Goal: Task Accomplishment & Management: Use online tool/utility

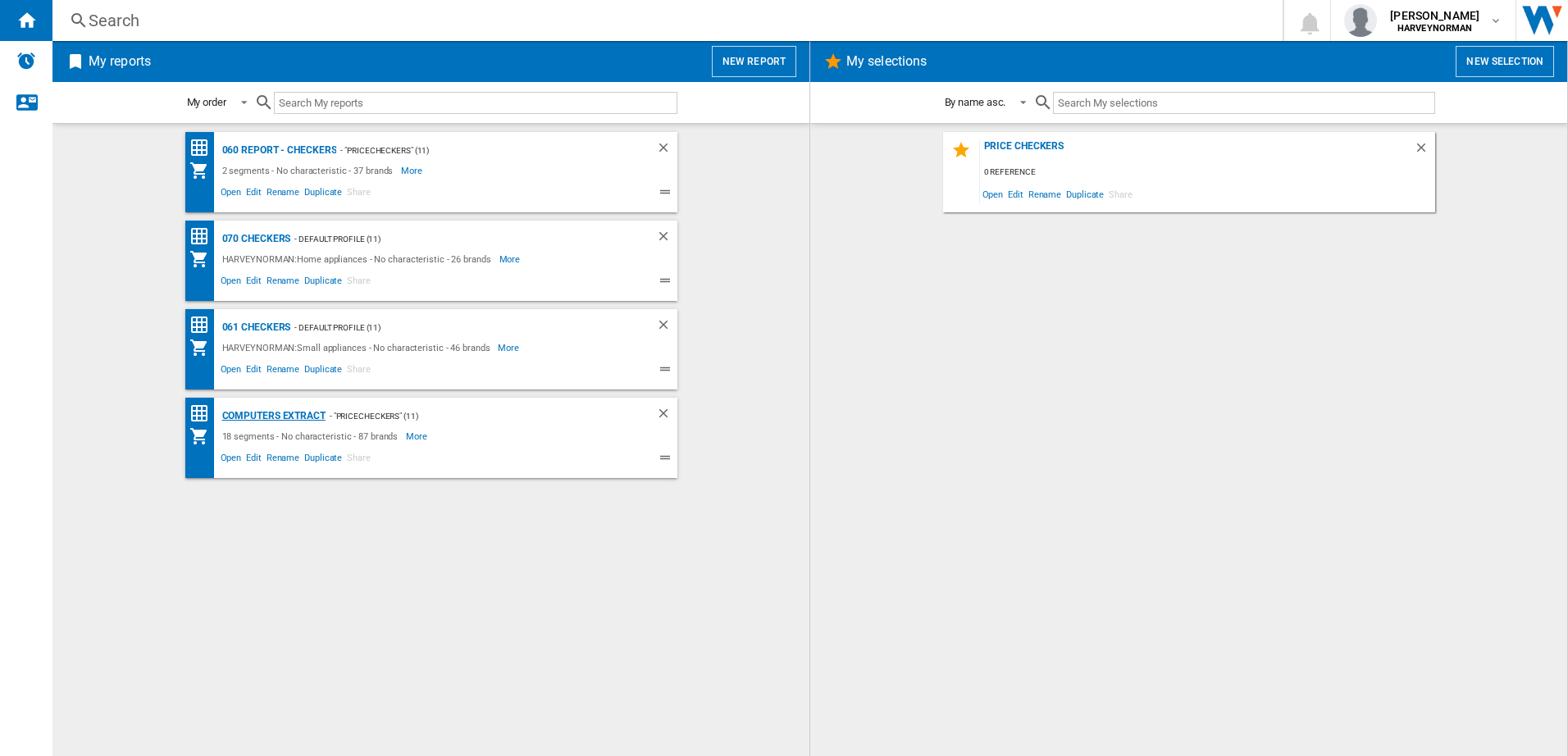
click at [294, 415] on div "Computers extract" at bounding box center [272, 416] width 107 height 20
click at [258, 454] on span "Edit" at bounding box center [253, 460] width 20 height 19
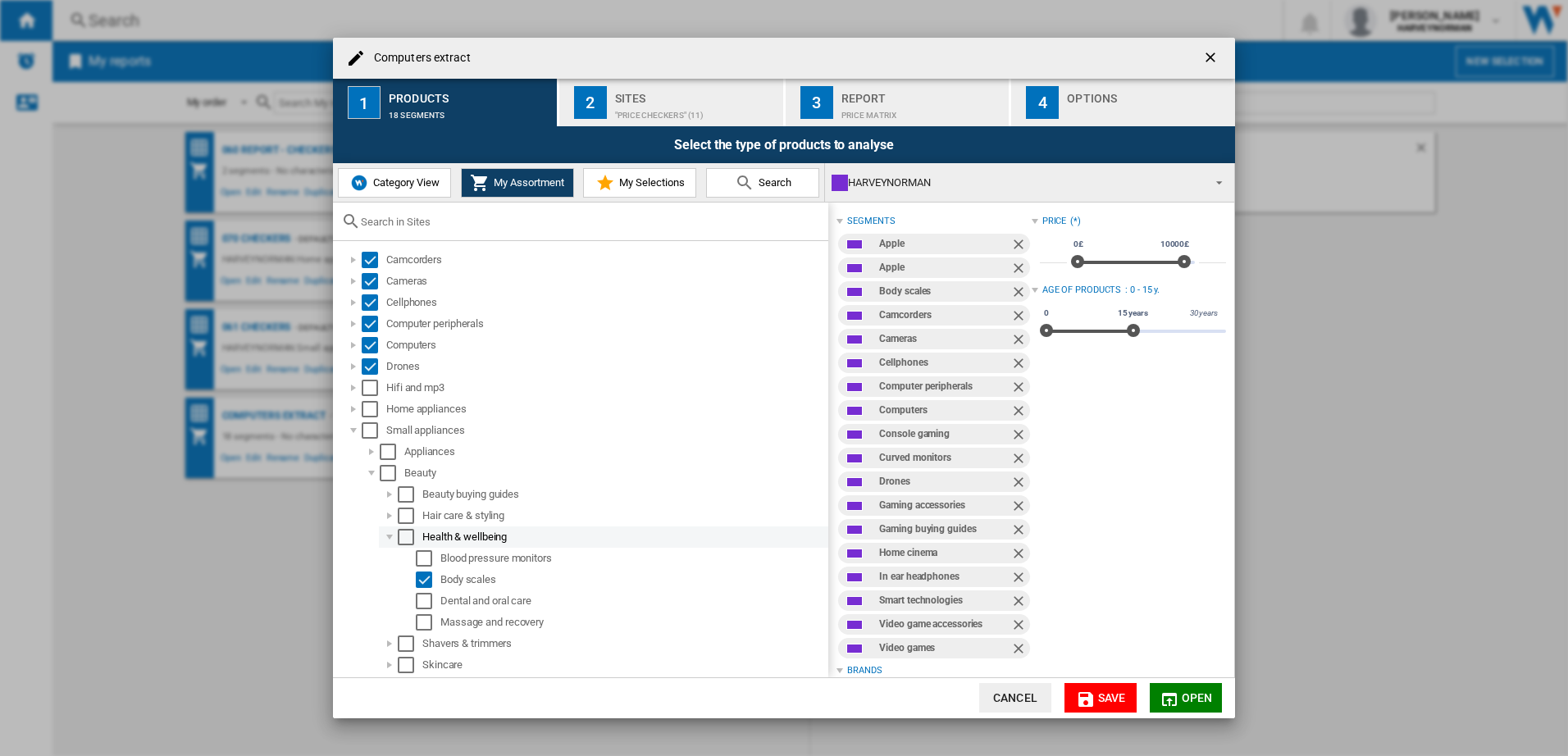
click at [389, 535] on div at bounding box center [389, 537] width 17 height 17
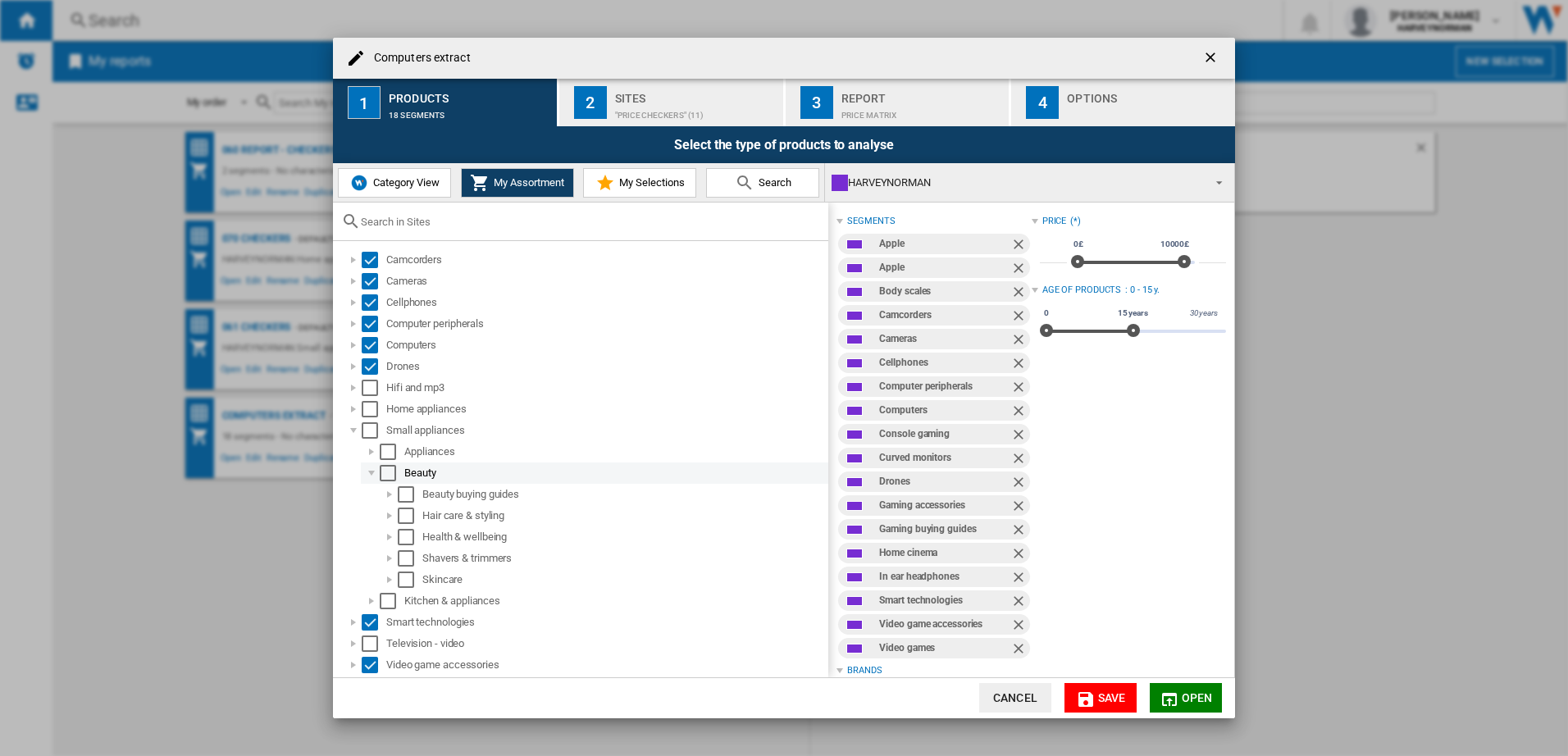
click at [371, 473] on div at bounding box center [371, 473] width 17 height 17
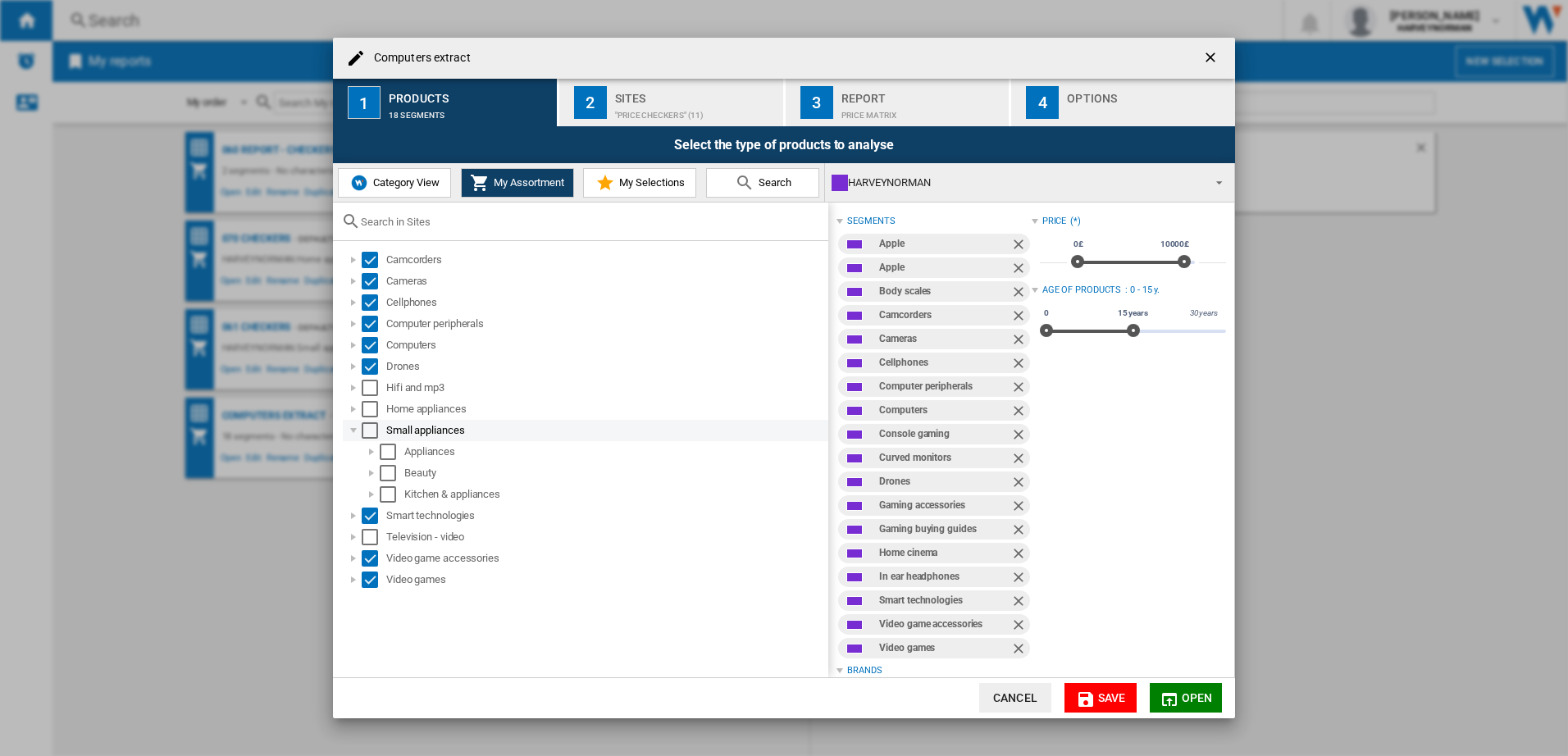
click at [353, 424] on div at bounding box center [353, 431] width 17 height 17
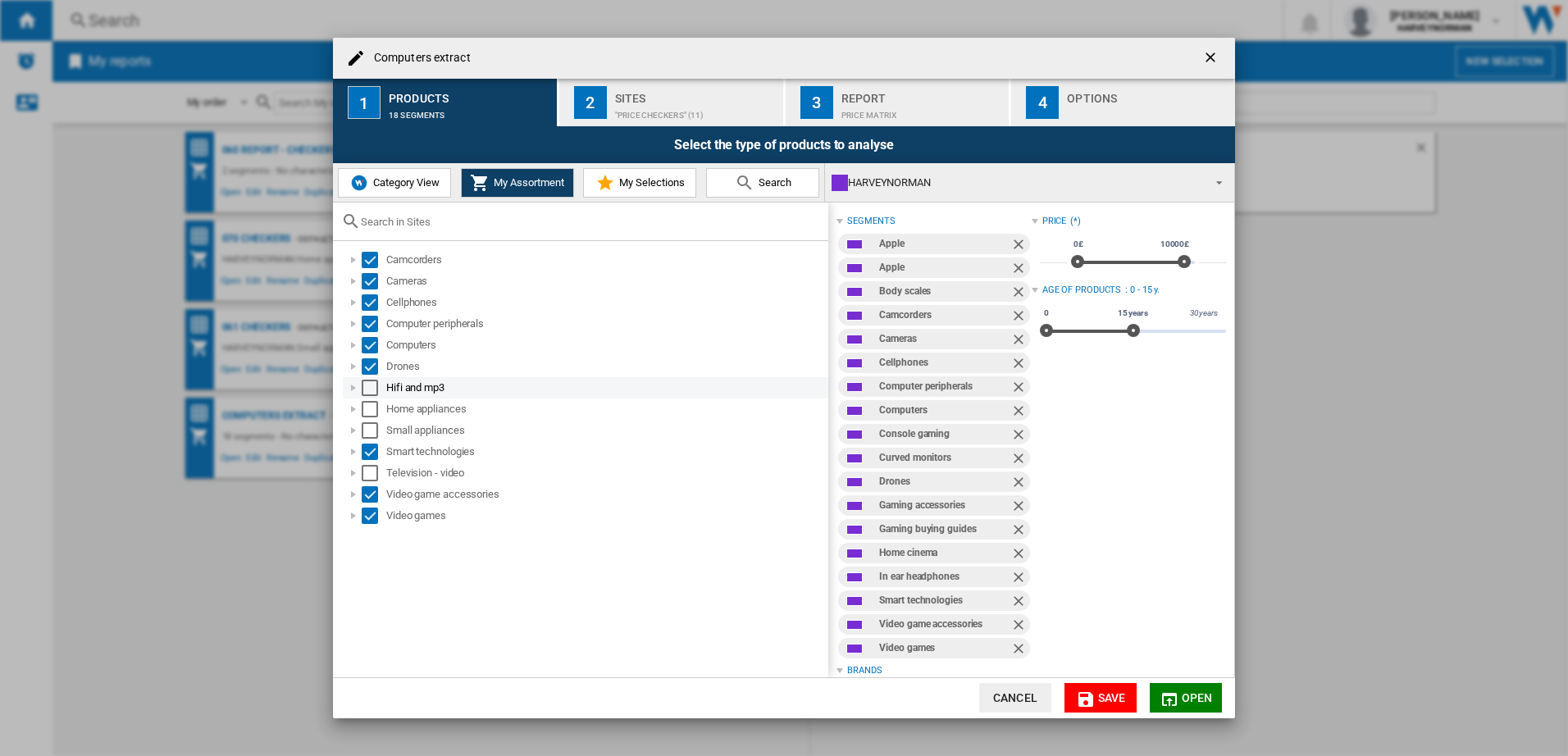
click at [356, 388] on div at bounding box center [353, 388] width 17 height 17
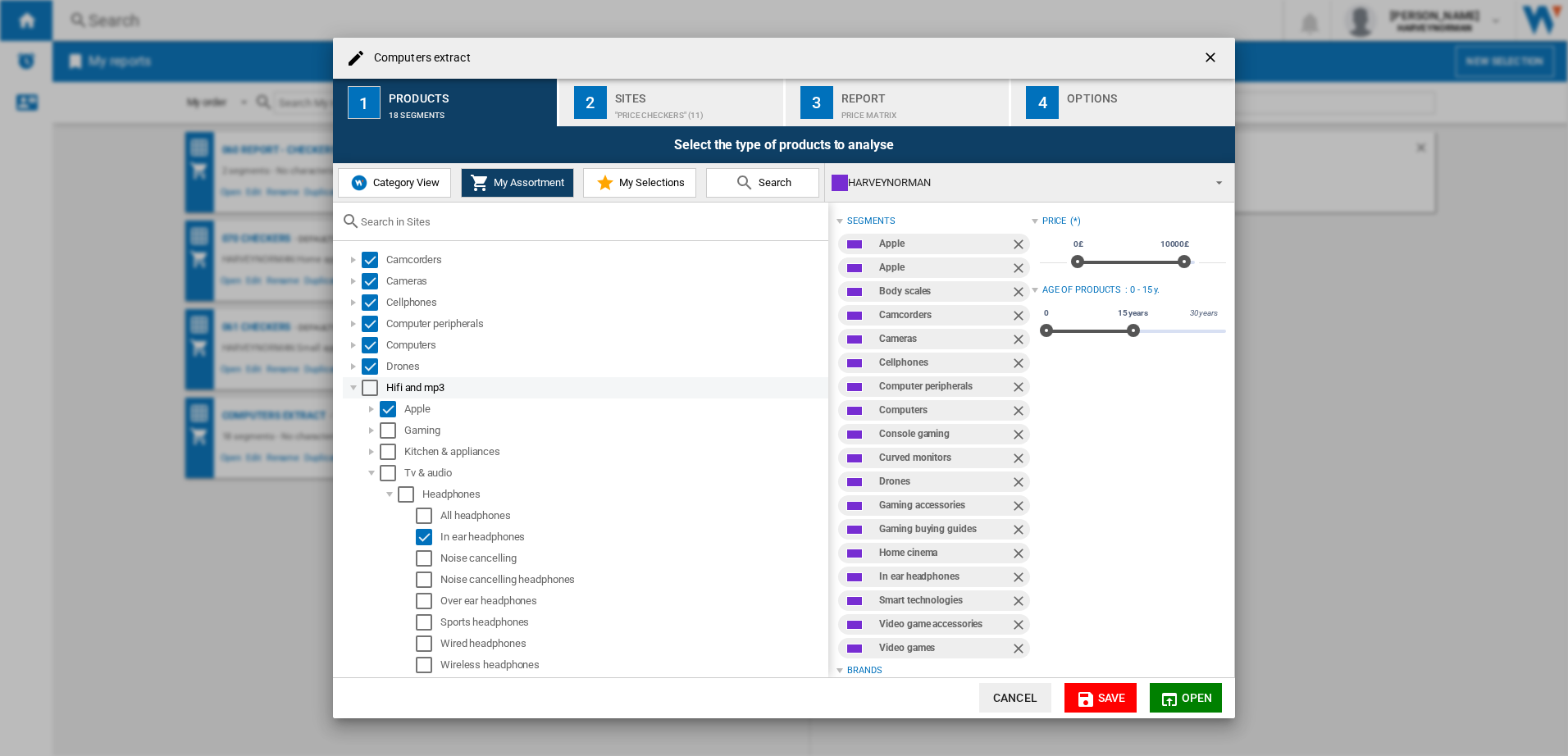
click at [353, 389] on div at bounding box center [353, 388] width 17 height 17
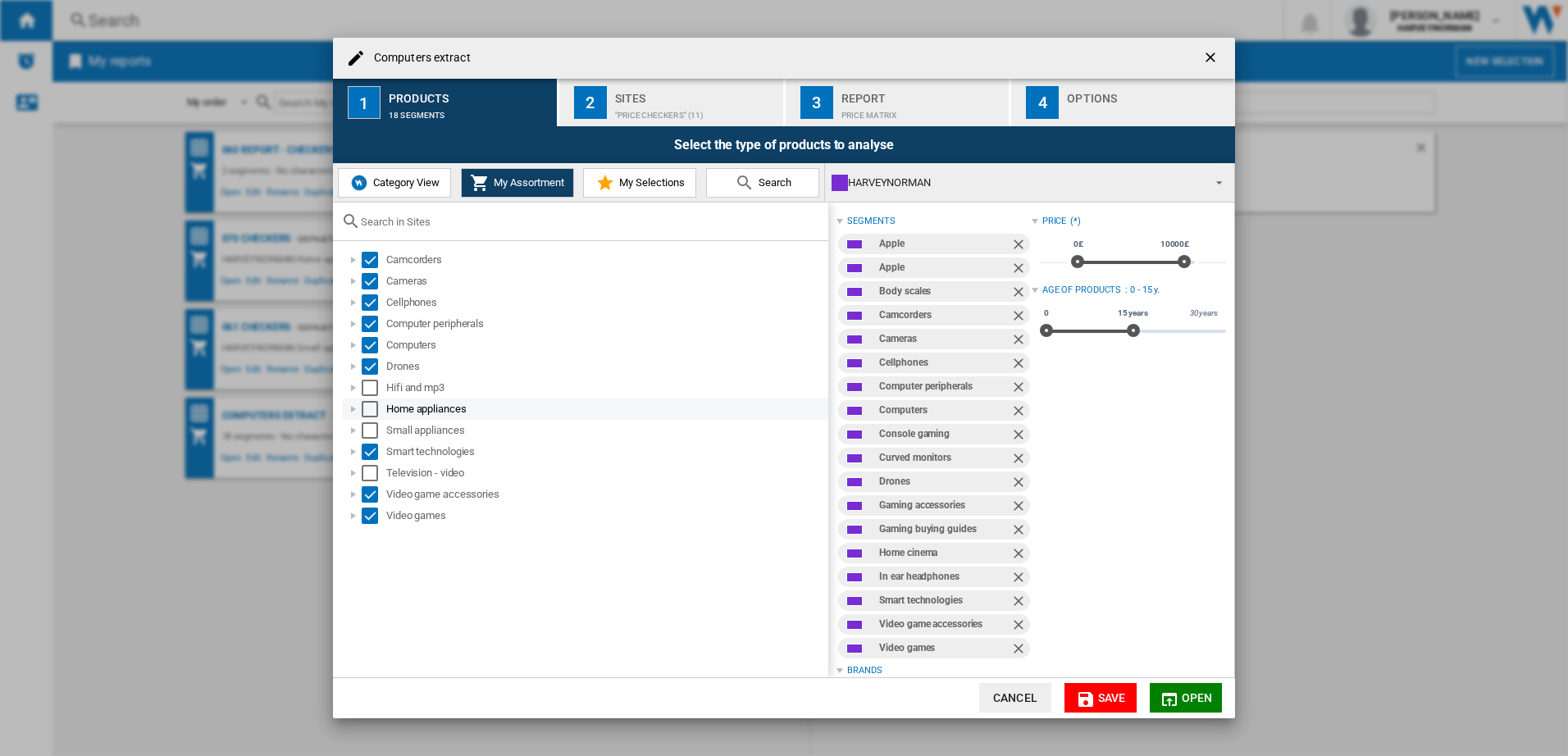
click at [353, 403] on div at bounding box center [353, 409] width 17 height 17
click at [352, 405] on div at bounding box center [353, 409] width 17 height 17
click at [350, 341] on div at bounding box center [353, 345] width 17 height 17
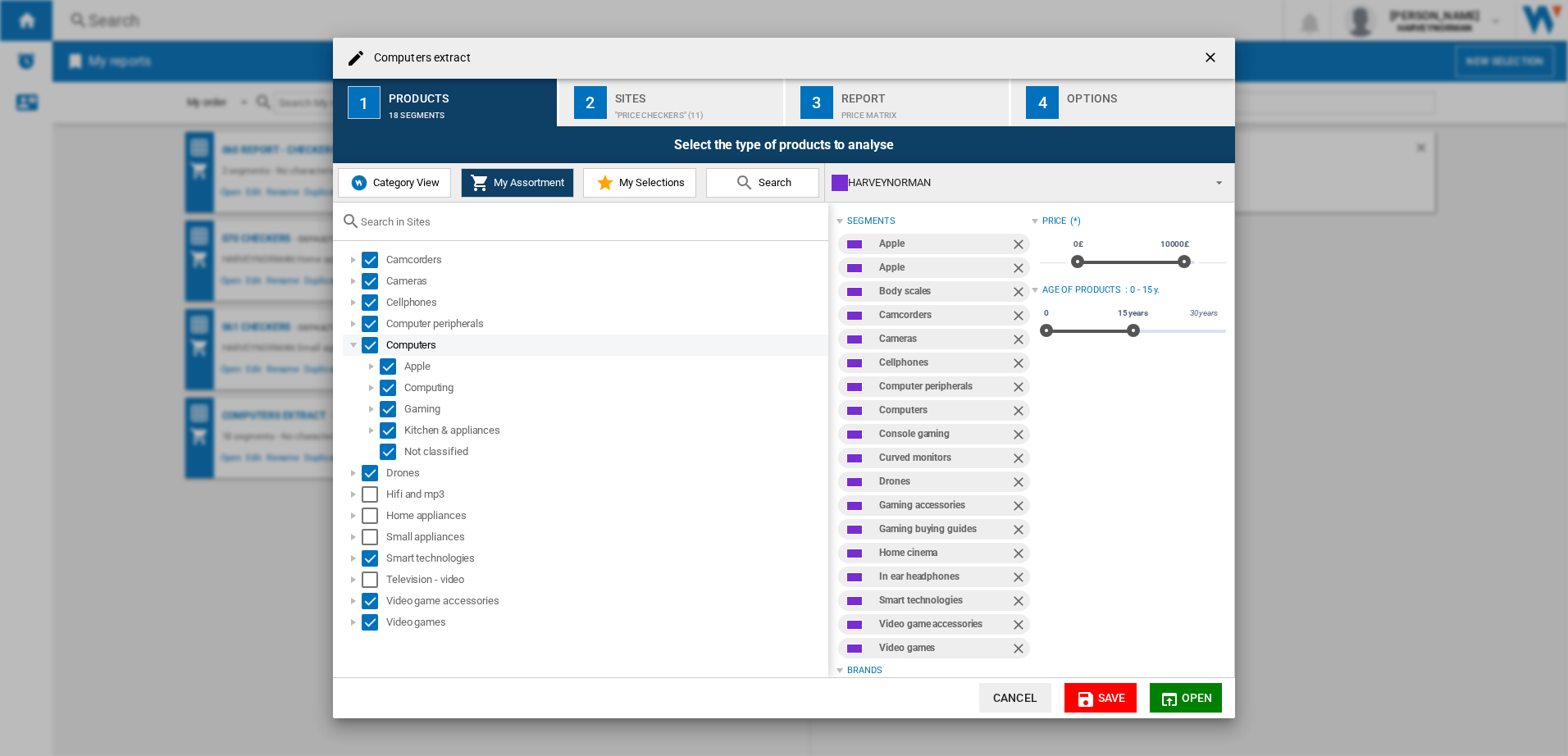
click at [351, 344] on div at bounding box center [353, 345] width 17 height 17
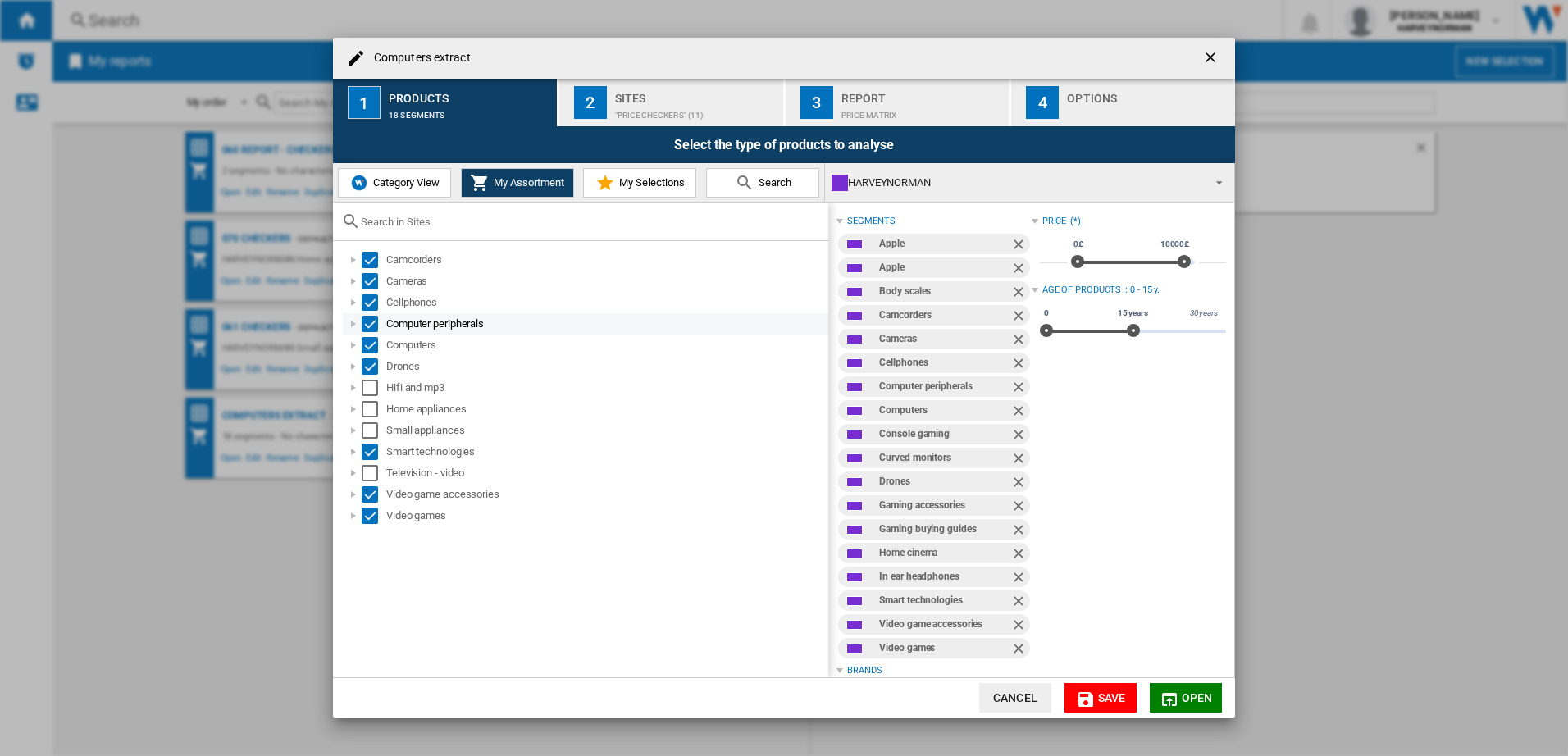
click at [357, 321] on div at bounding box center [353, 323] width 17 height 17
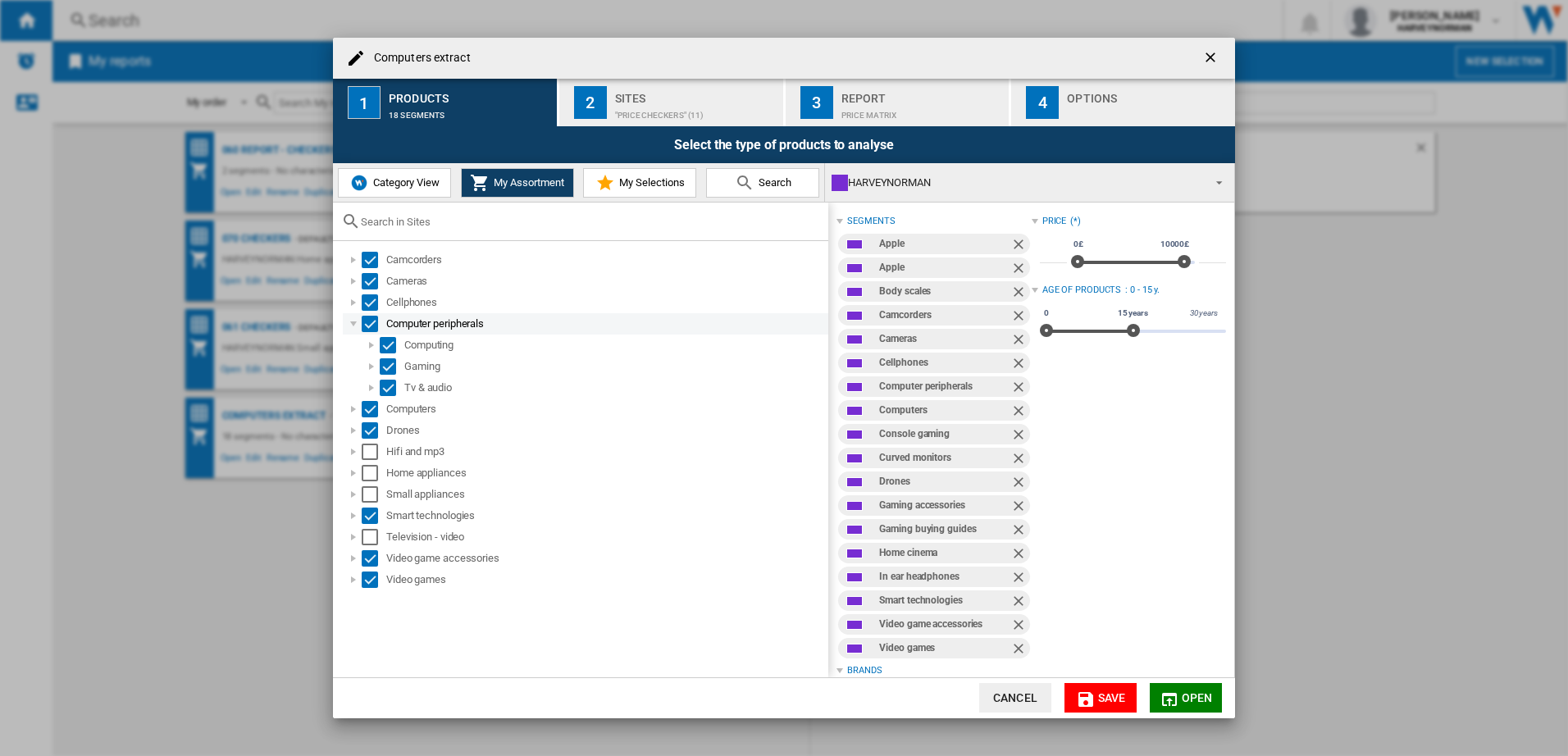
click at [353, 322] on div at bounding box center [353, 323] width 17 height 17
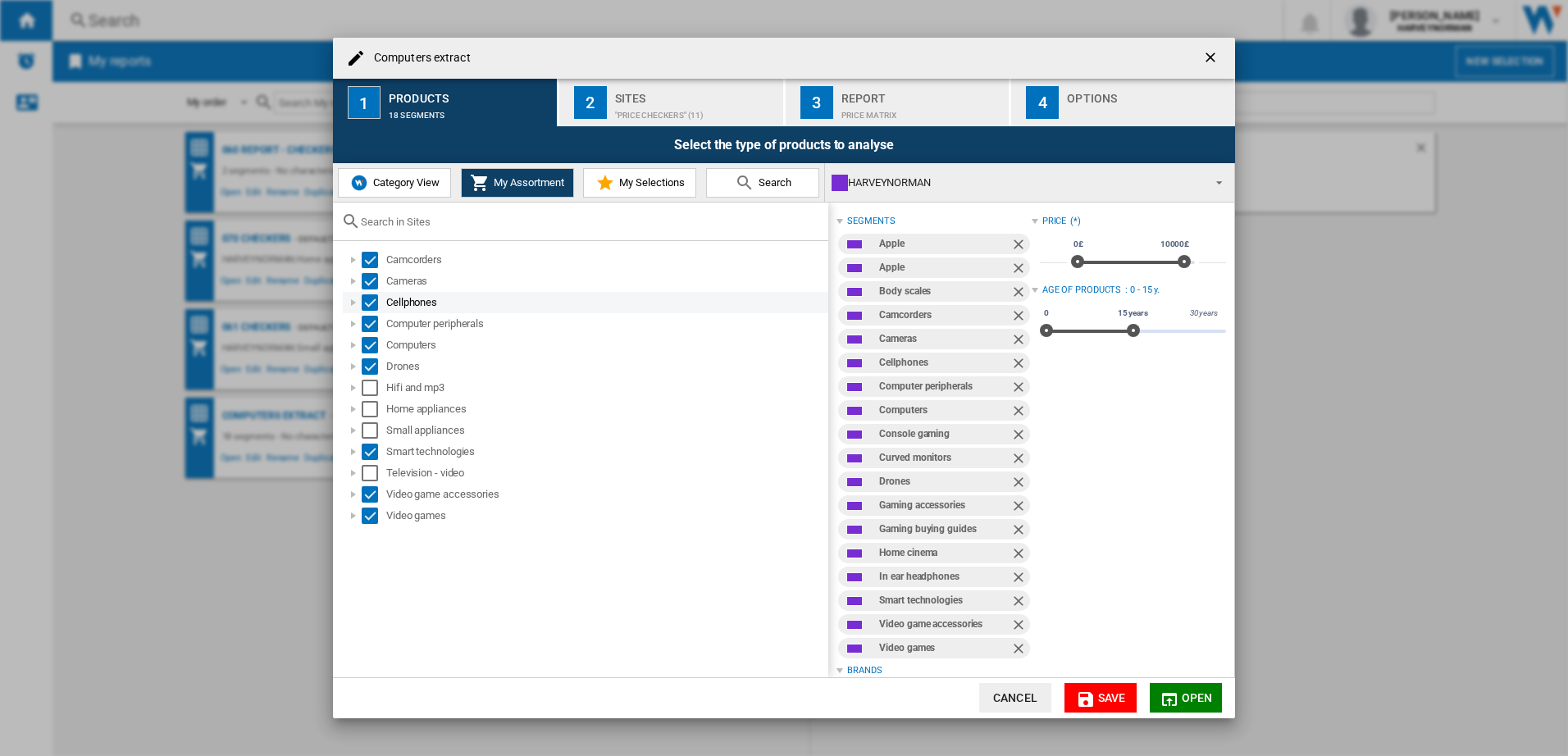
click at [358, 304] on div at bounding box center [353, 302] width 17 height 17
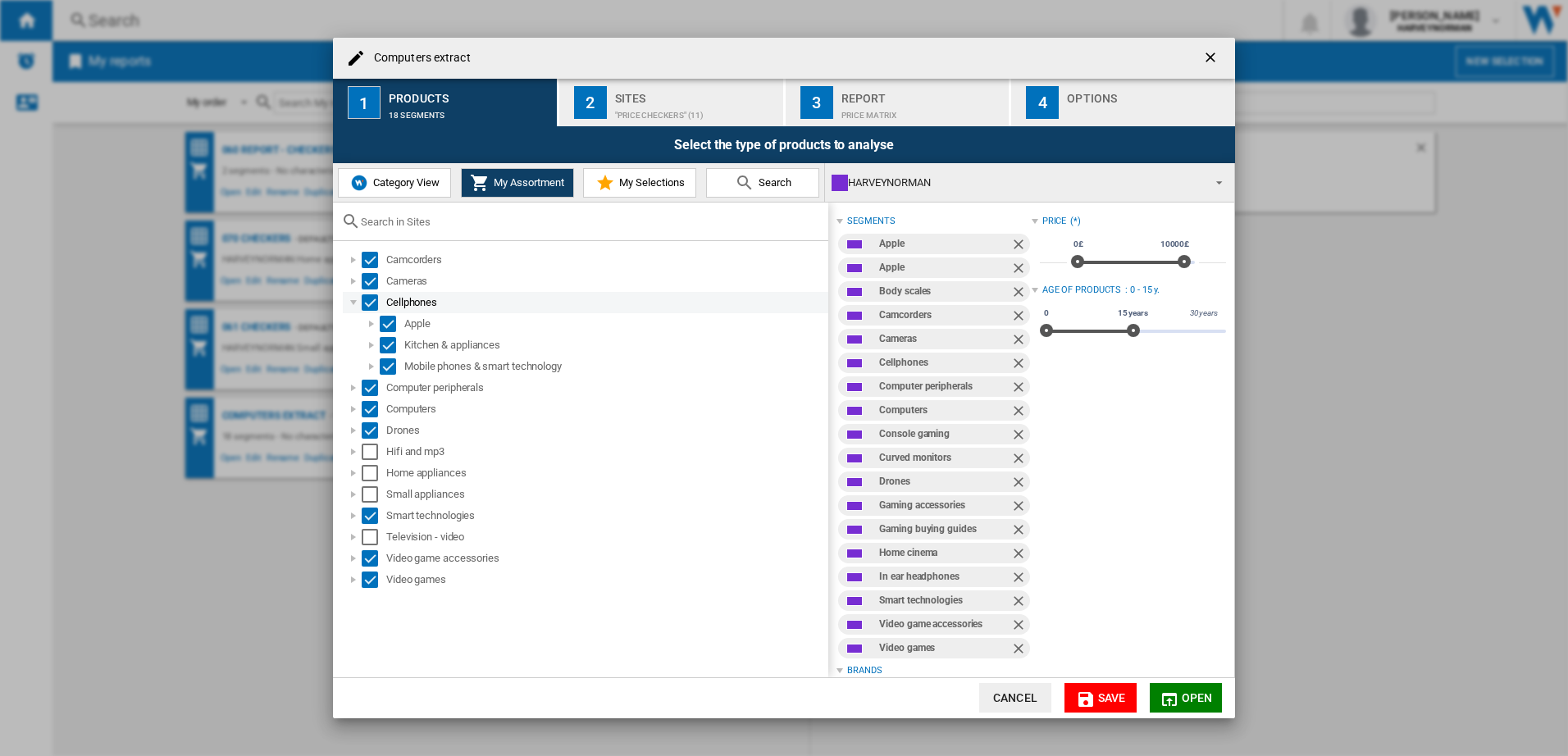
click at [356, 302] on div at bounding box center [353, 302] width 17 height 17
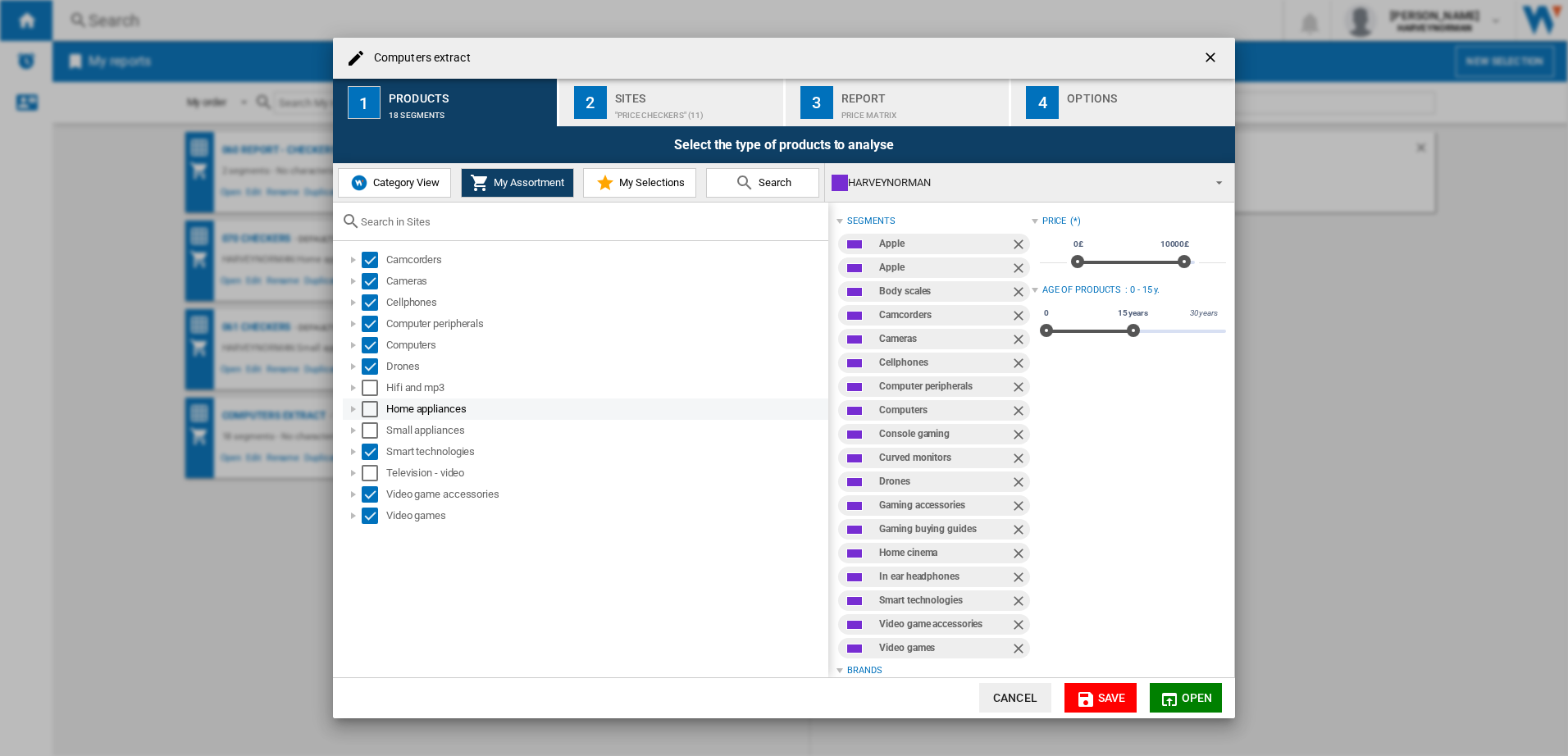
click at [352, 403] on div at bounding box center [353, 409] width 17 height 17
click at [376, 429] on div at bounding box center [371, 431] width 17 height 17
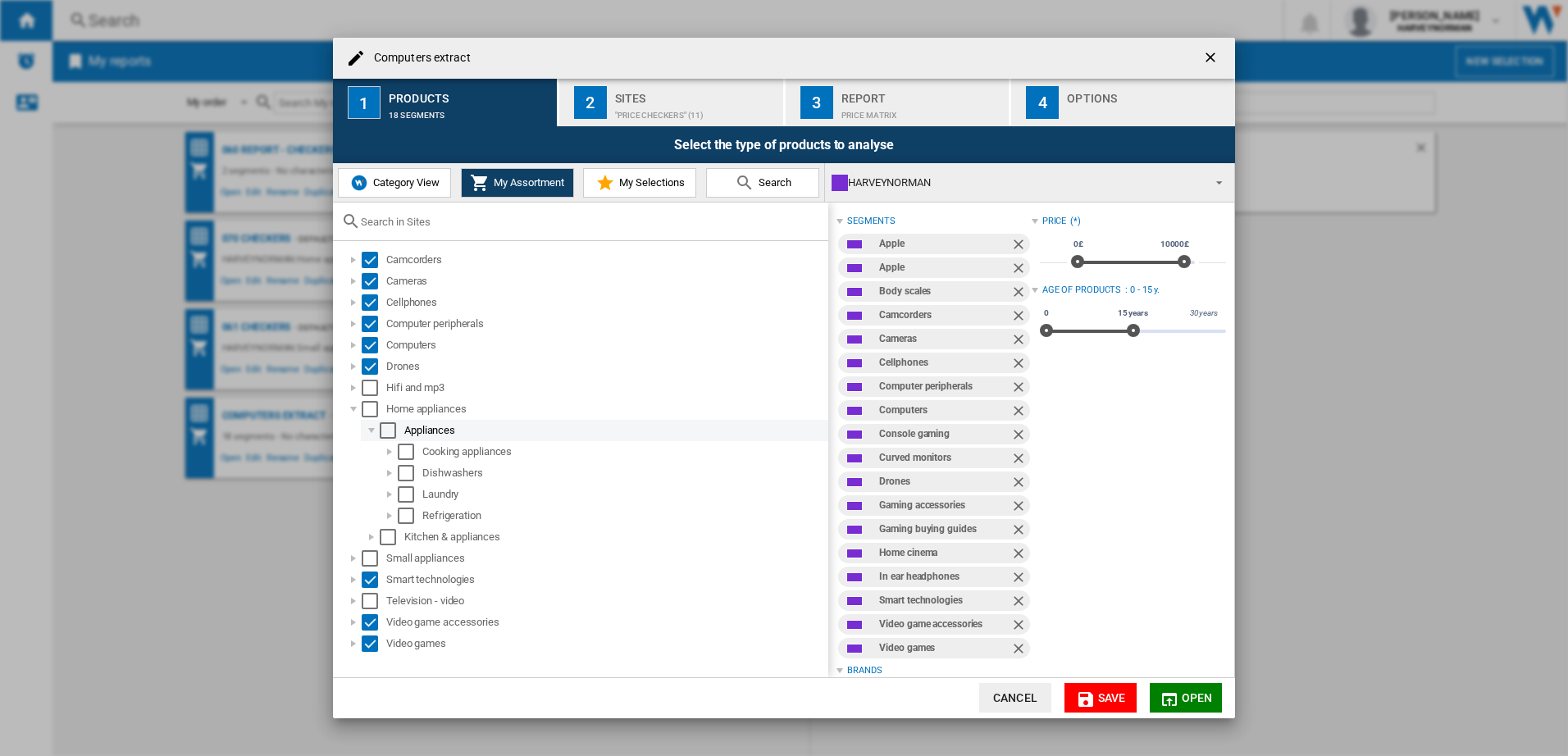
click at [372, 429] on div at bounding box center [371, 431] width 17 height 17
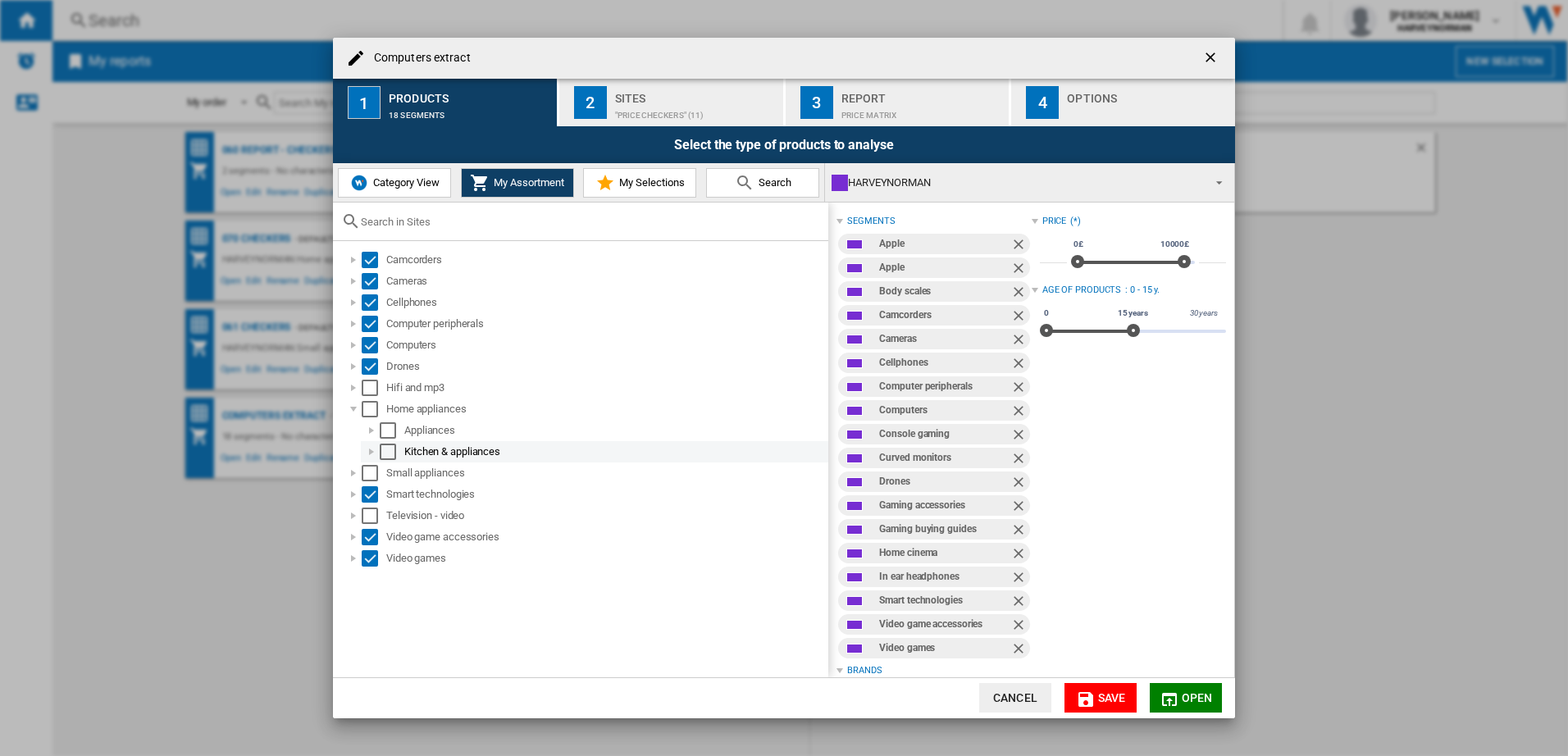
click at [372, 448] on div at bounding box center [371, 452] width 17 height 17
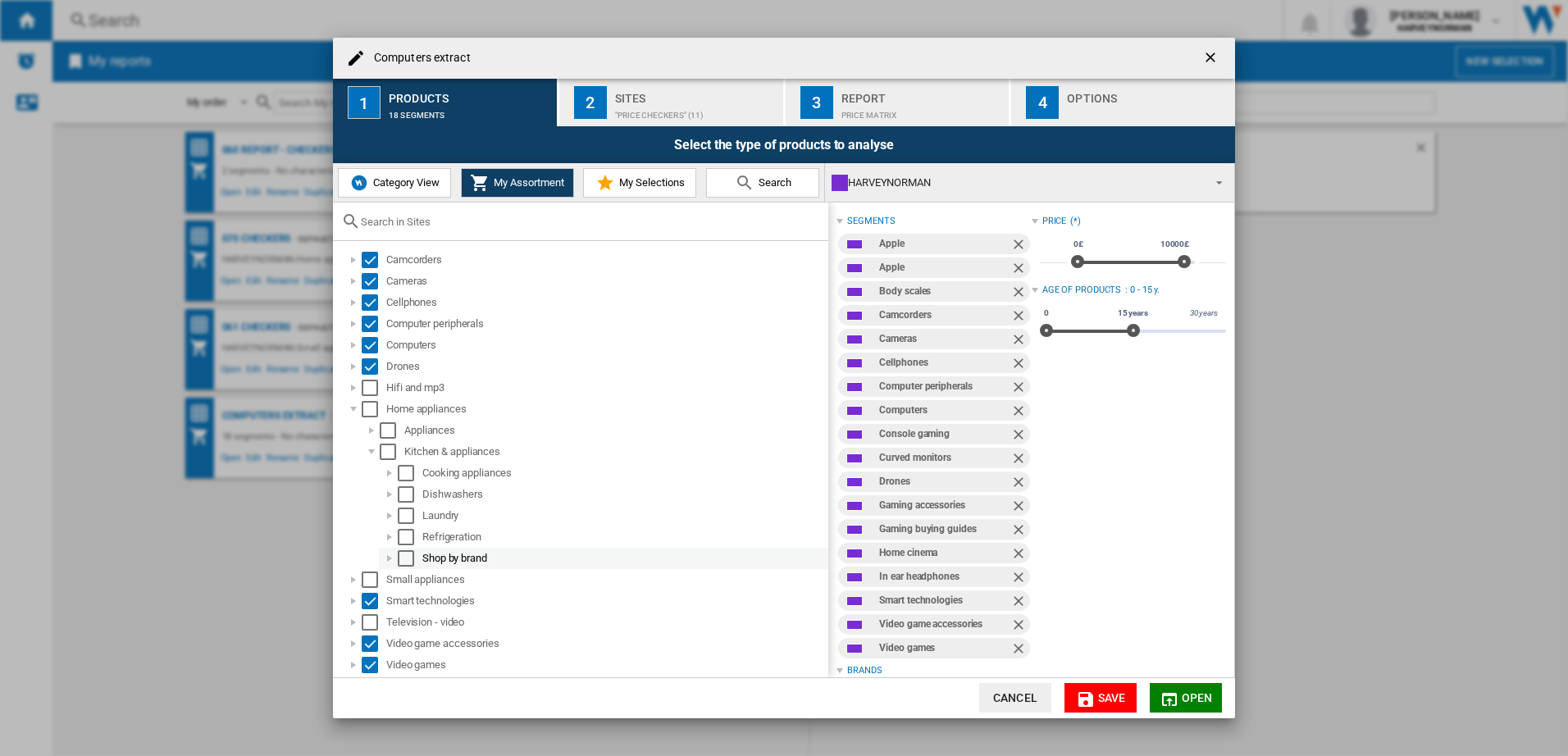
click at [387, 556] on div at bounding box center [389, 558] width 17 height 17
click at [388, 558] on div at bounding box center [389, 558] width 17 height 17
click at [367, 452] on div at bounding box center [371, 452] width 17 height 17
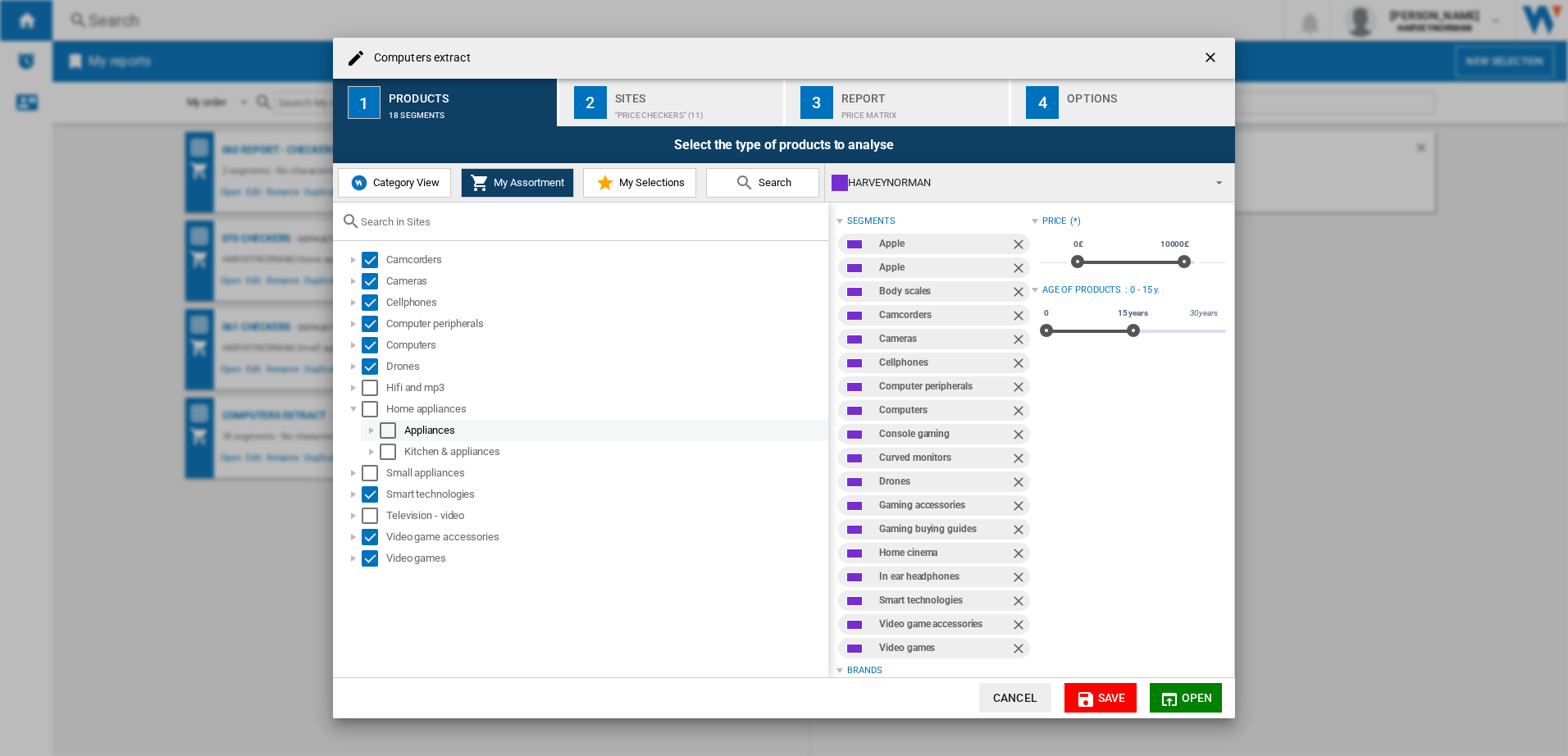
click at [367, 435] on div at bounding box center [371, 431] width 17 height 17
click at [367, 432] on div at bounding box center [371, 431] width 17 height 17
click at [350, 403] on div at bounding box center [353, 409] width 17 height 17
click at [356, 449] on div at bounding box center [353, 452] width 17 height 17
click at [370, 475] on div at bounding box center [371, 473] width 17 height 17
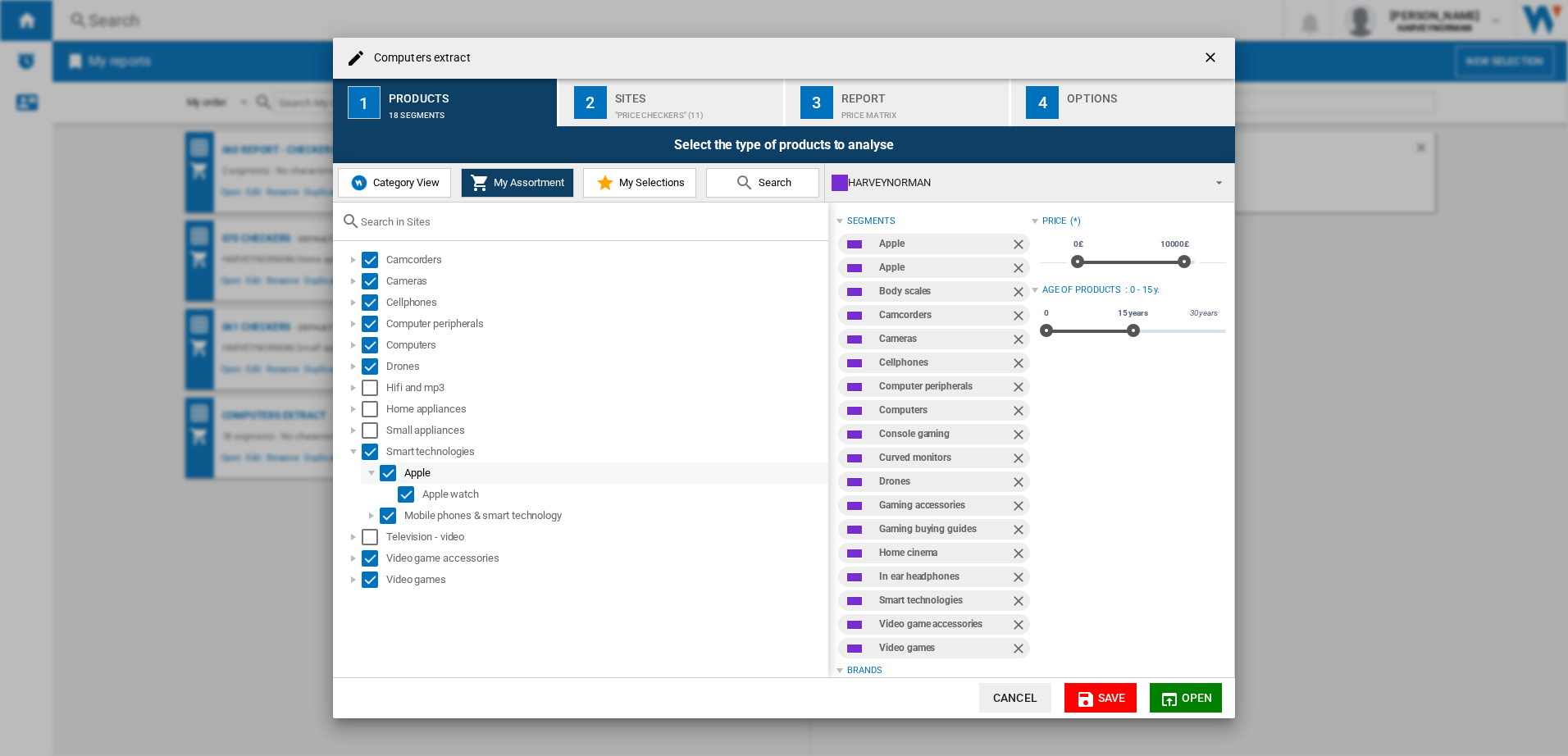
click at [373, 474] on div at bounding box center [371, 473] width 17 height 17
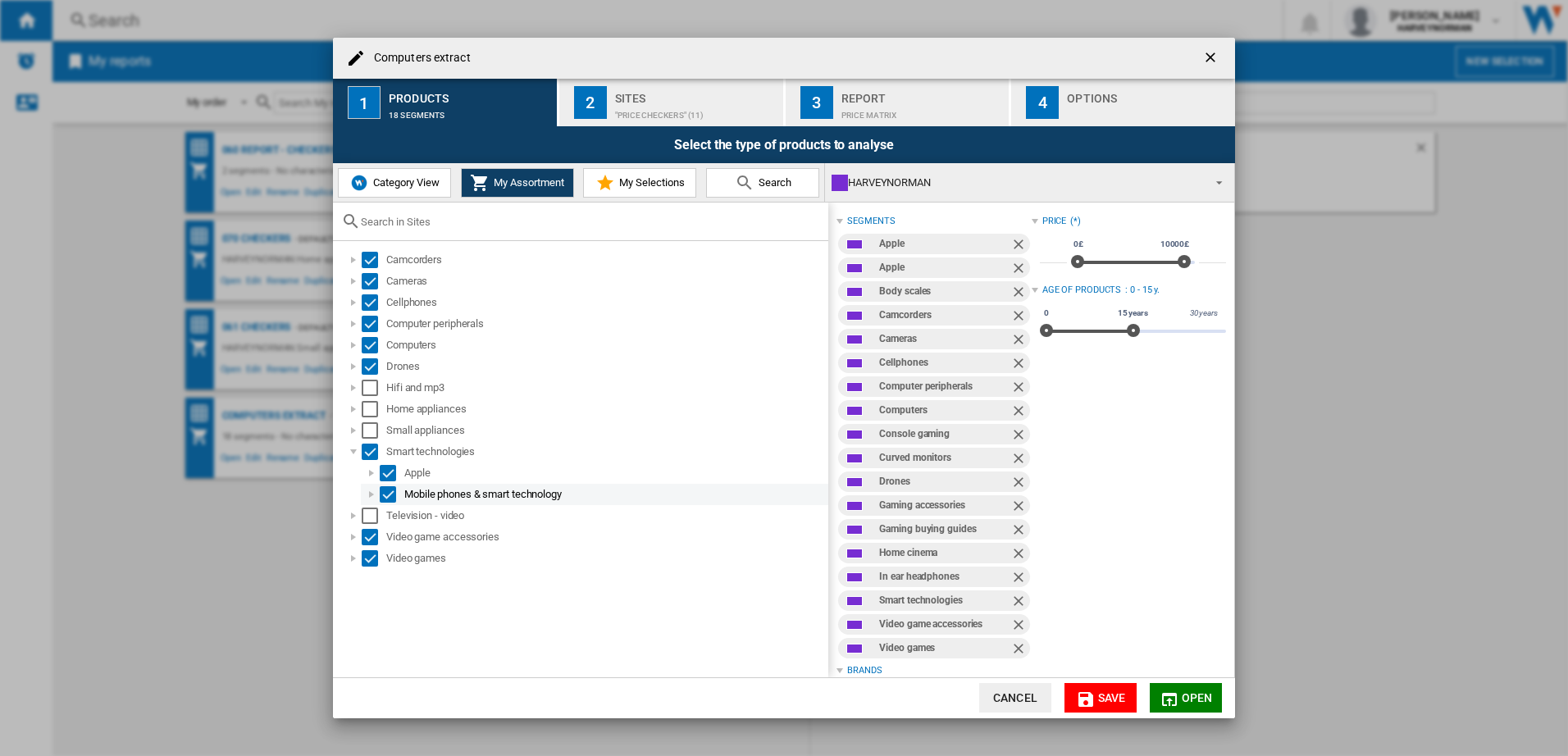
click at [372, 496] on div at bounding box center [371, 494] width 17 height 17
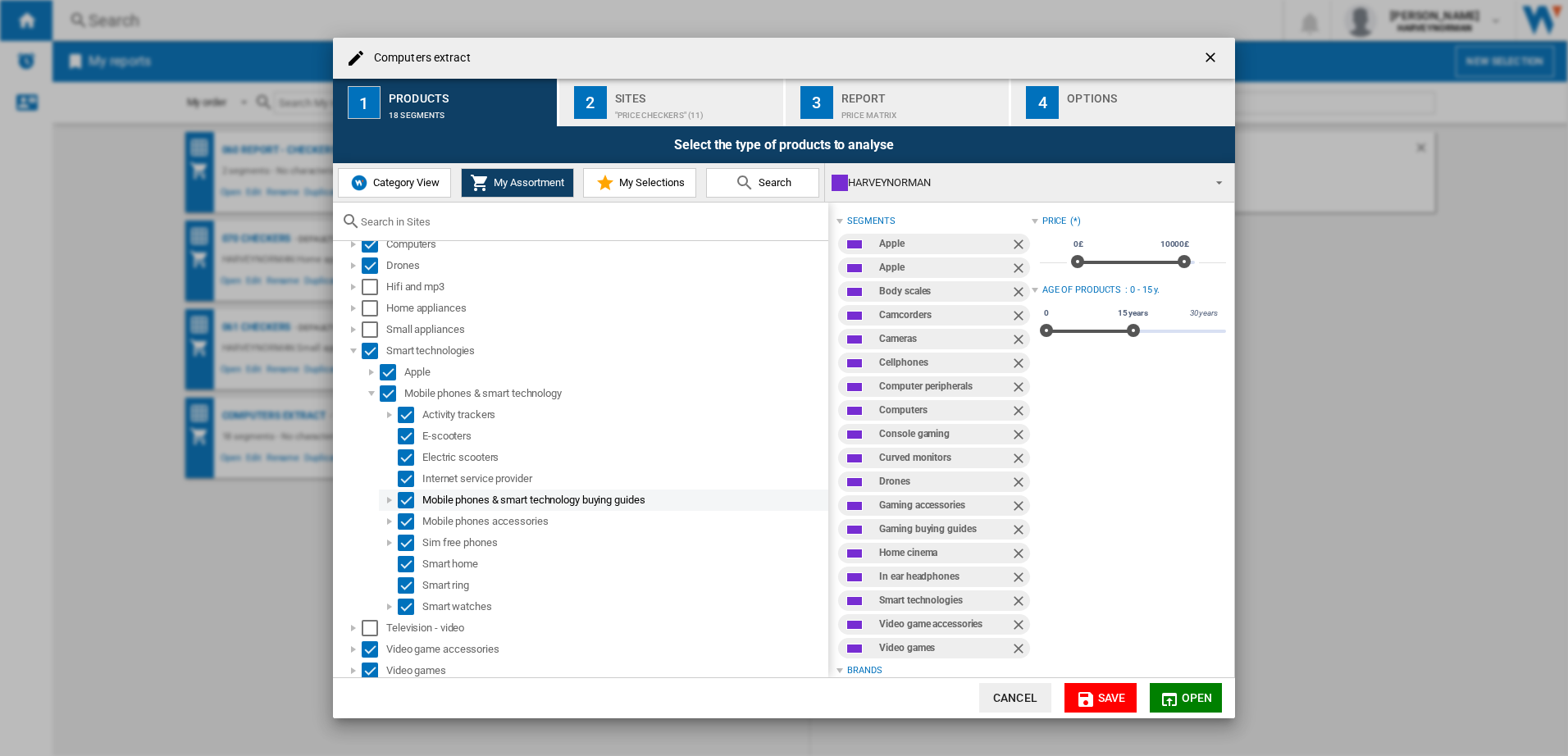
scroll to position [105, 0]
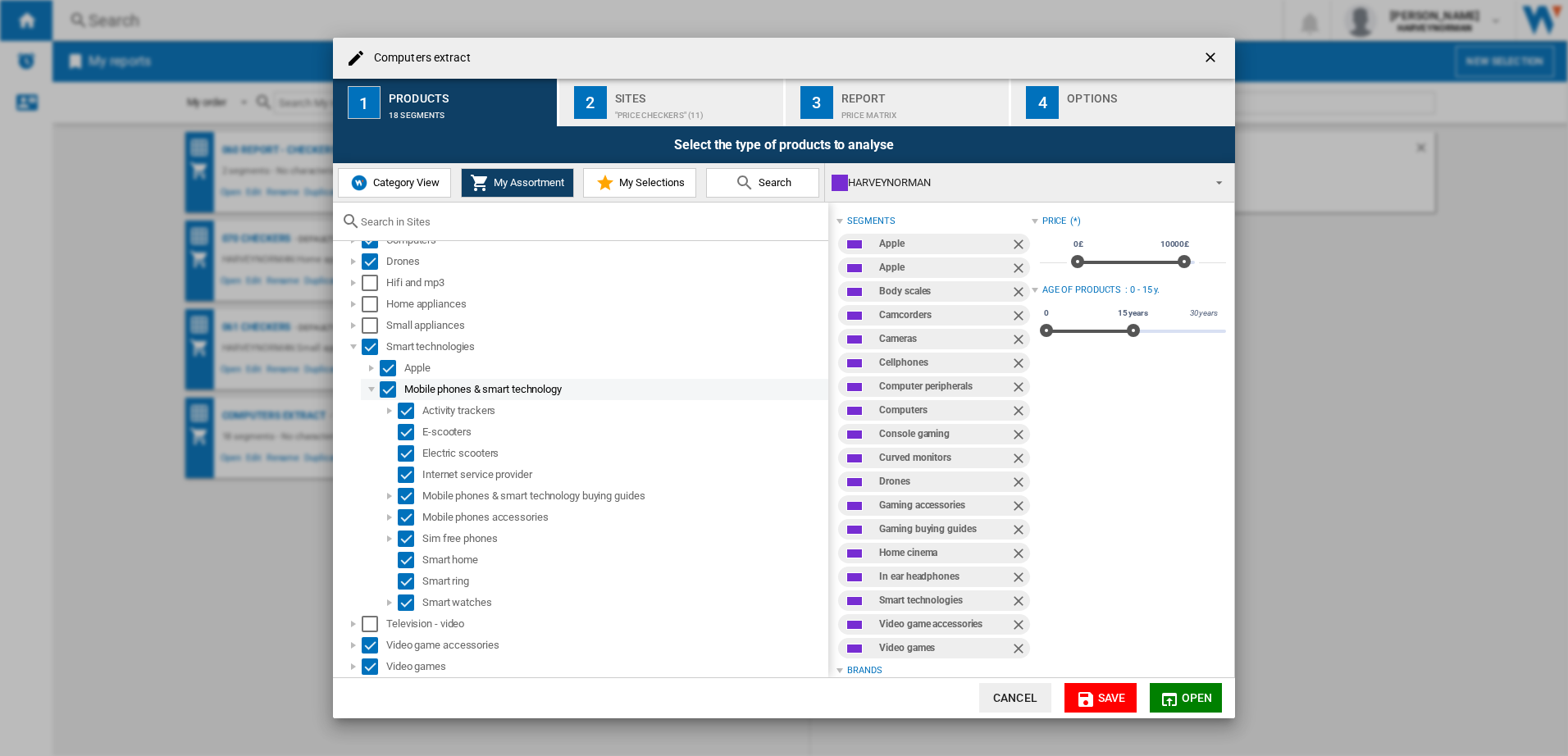
click at [370, 391] on div at bounding box center [371, 389] width 17 height 17
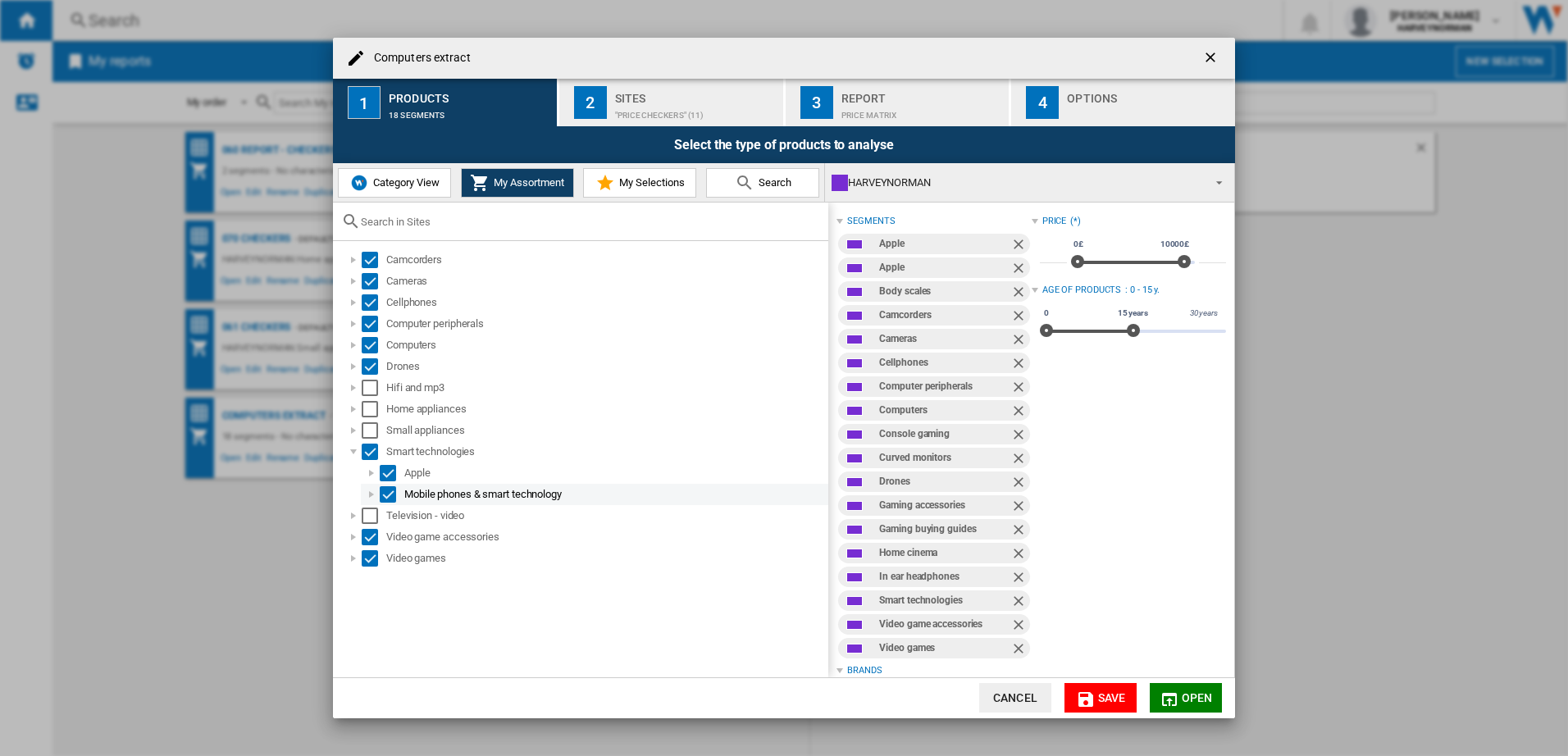
scroll to position [0, 0]
click at [367, 477] on div at bounding box center [371, 473] width 17 height 17
click at [373, 509] on div at bounding box center [371, 516] width 17 height 17
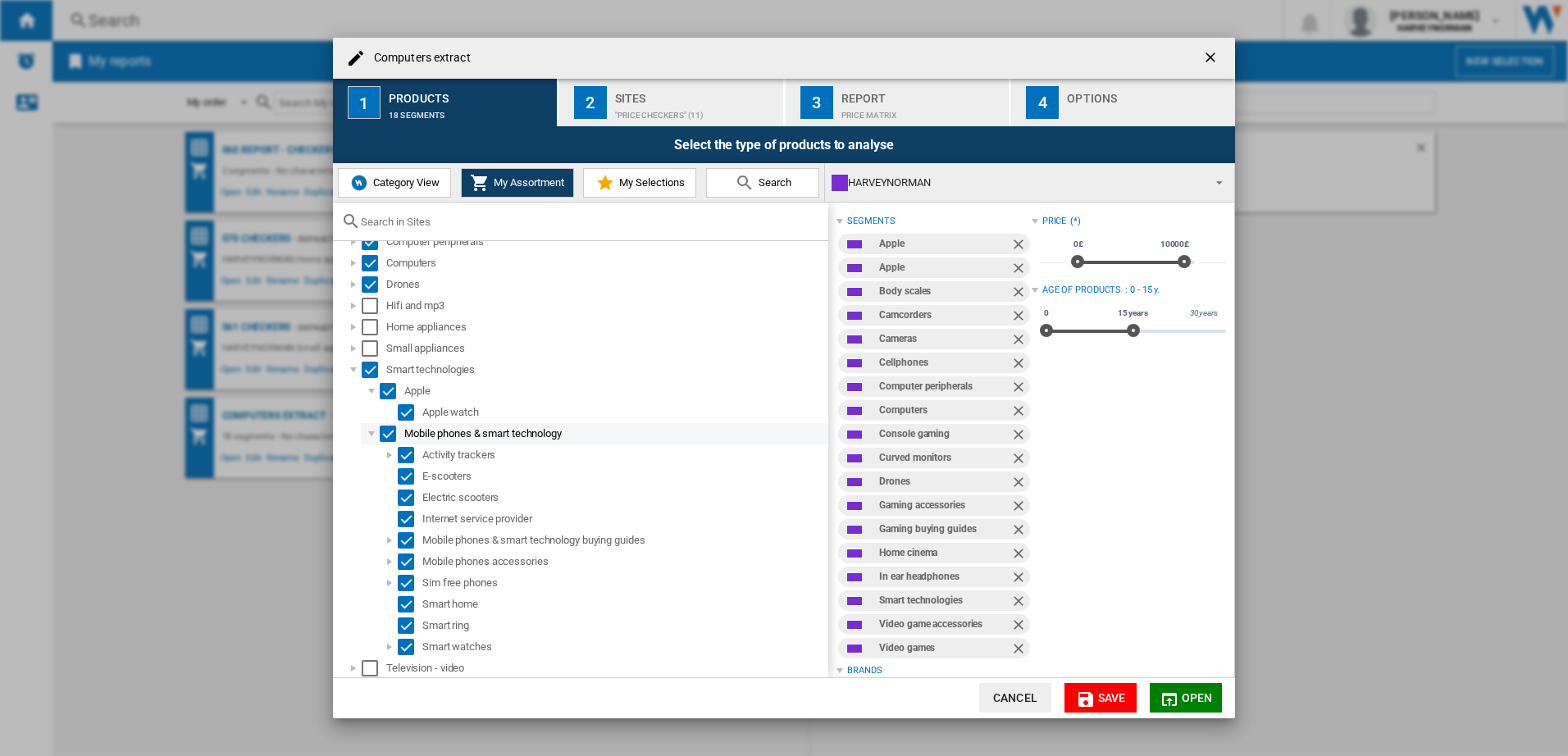
scroll to position [127, 0]
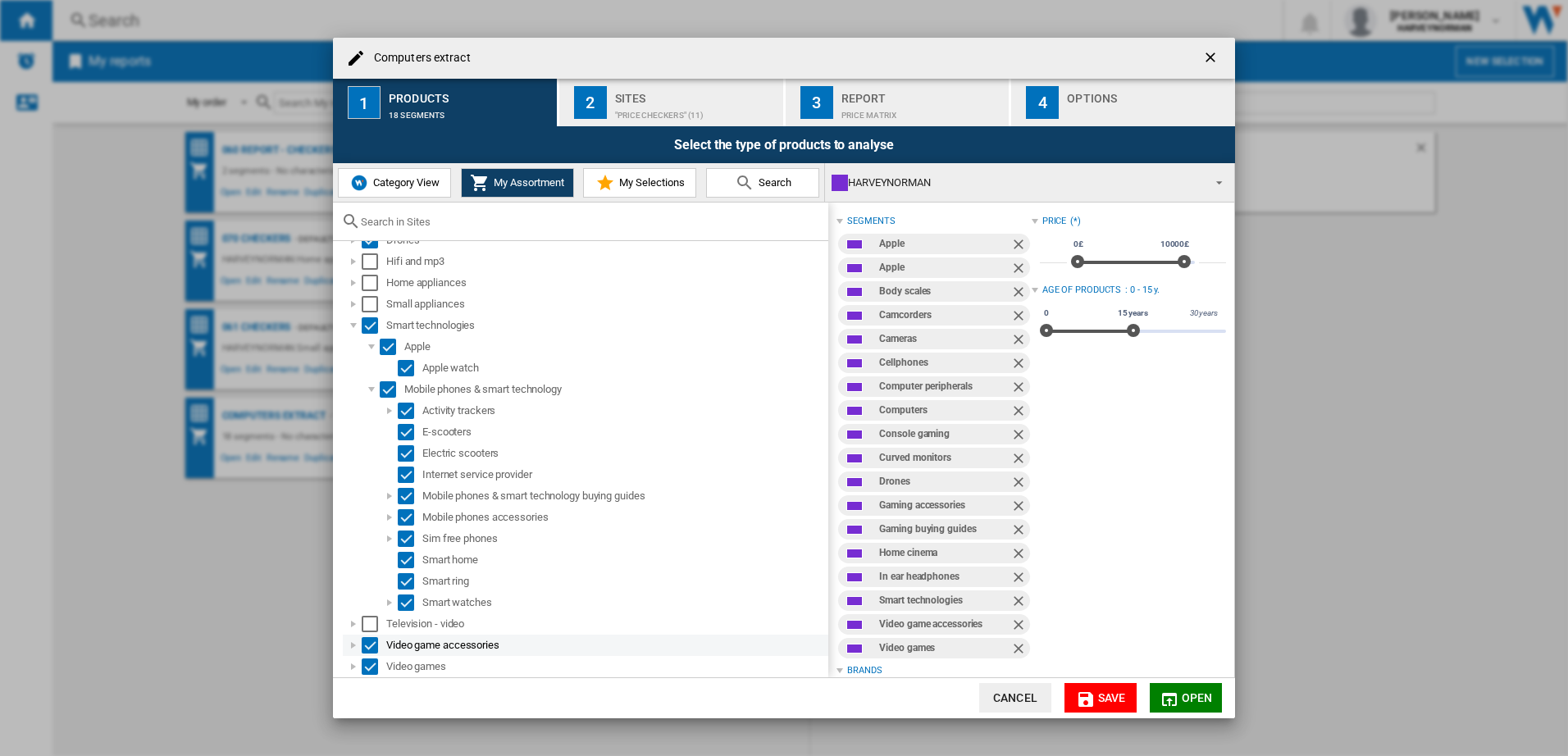
click at [345, 640] on div "Video game accessories" at bounding box center [585, 645] width 485 height 21
click at [352, 644] on div at bounding box center [353, 645] width 17 height 17
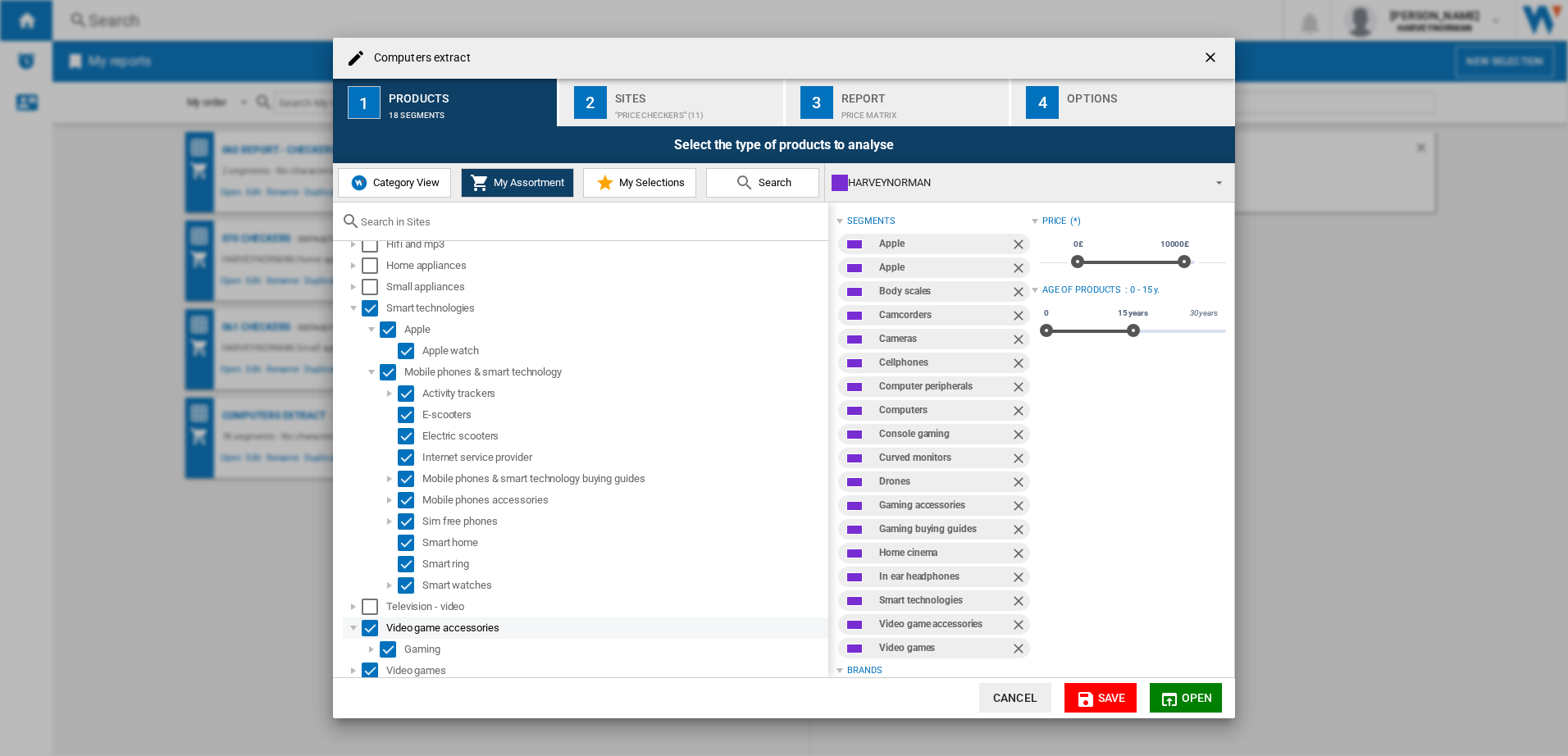
scroll to position [148, 0]
click at [350, 622] on div at bounding box center [353, 624] width 17 height 17
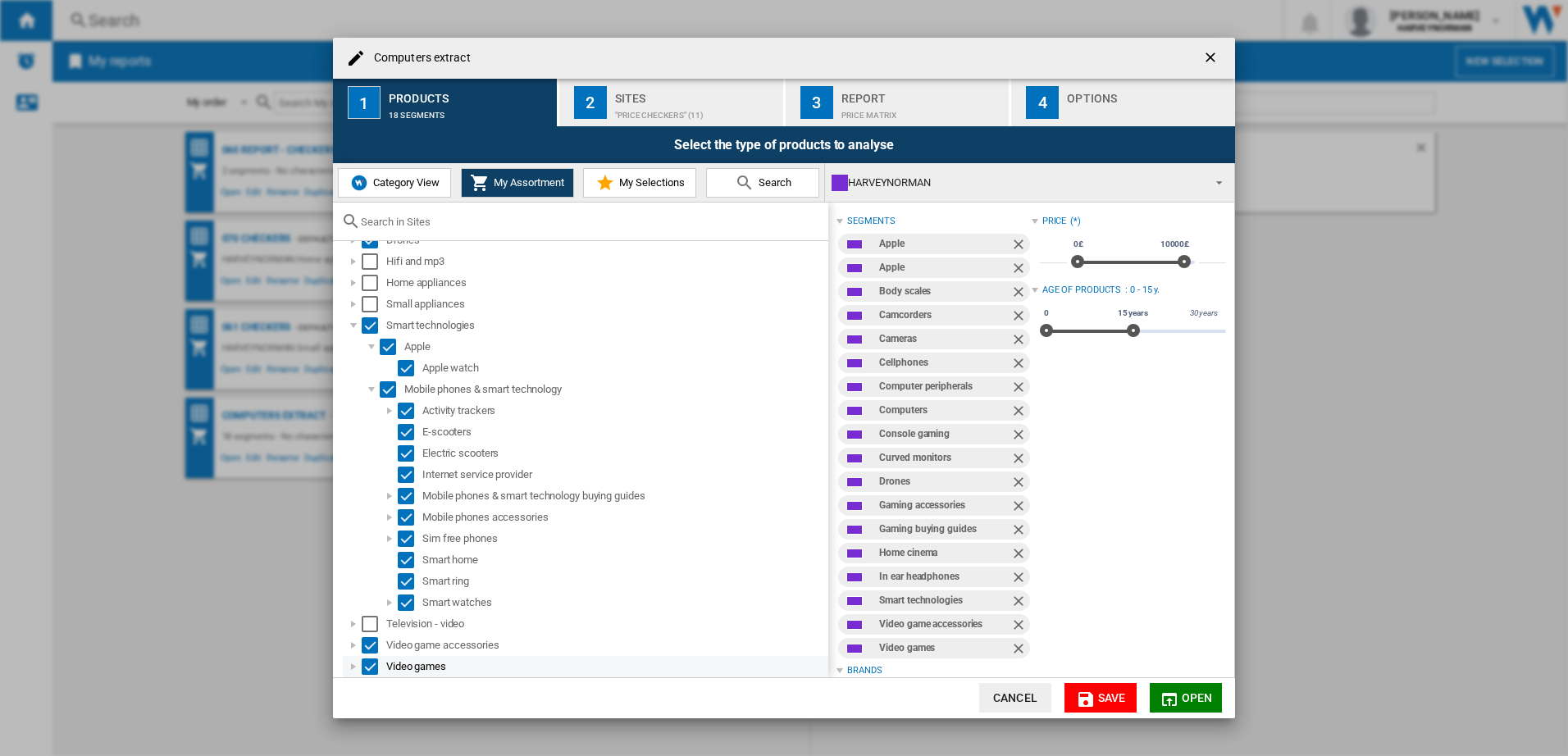
click at [349, 665] on div at bounding box center [353, 666] width 17 height 17
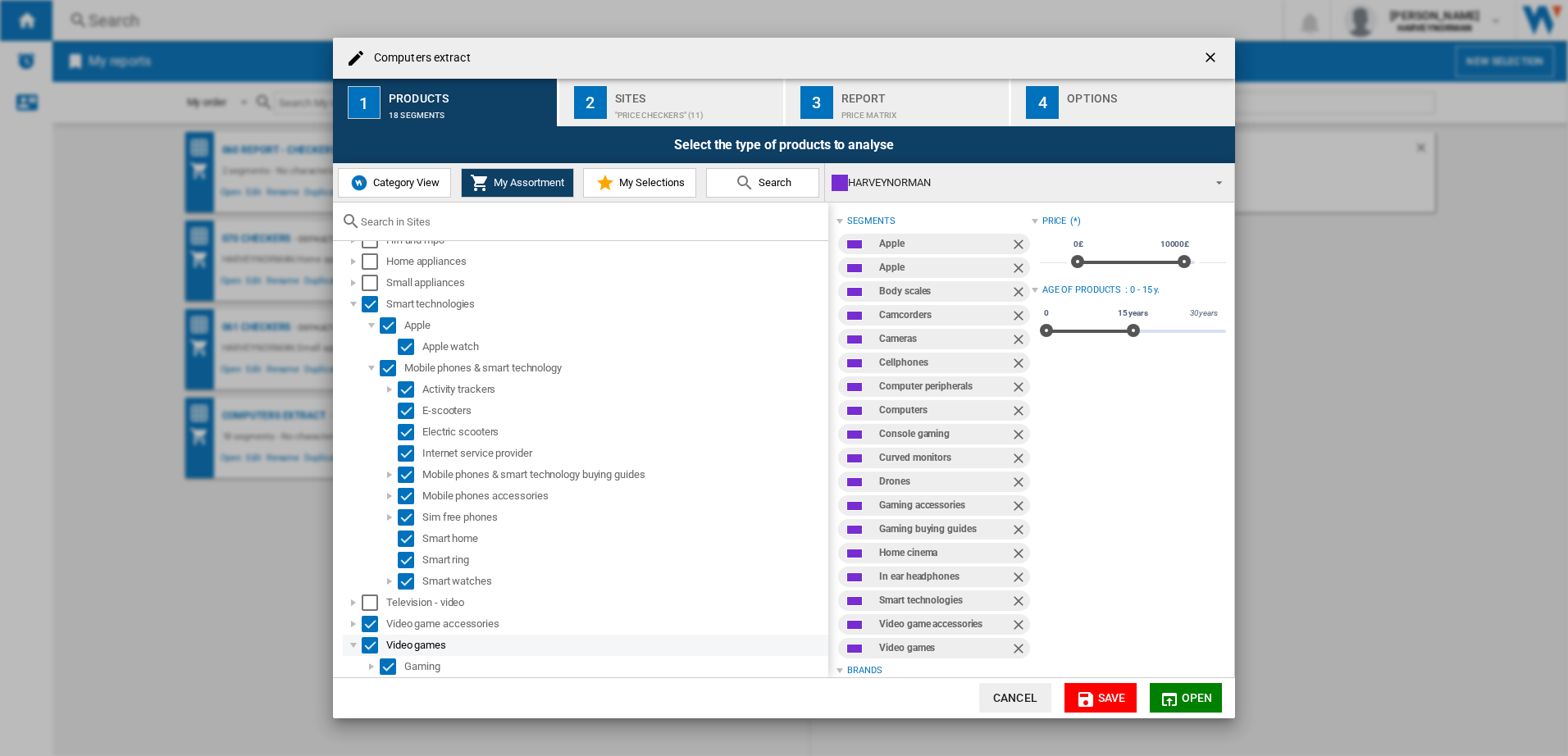
click at [350, 643] on div at bounding box center [353, 645] width 17 height 17
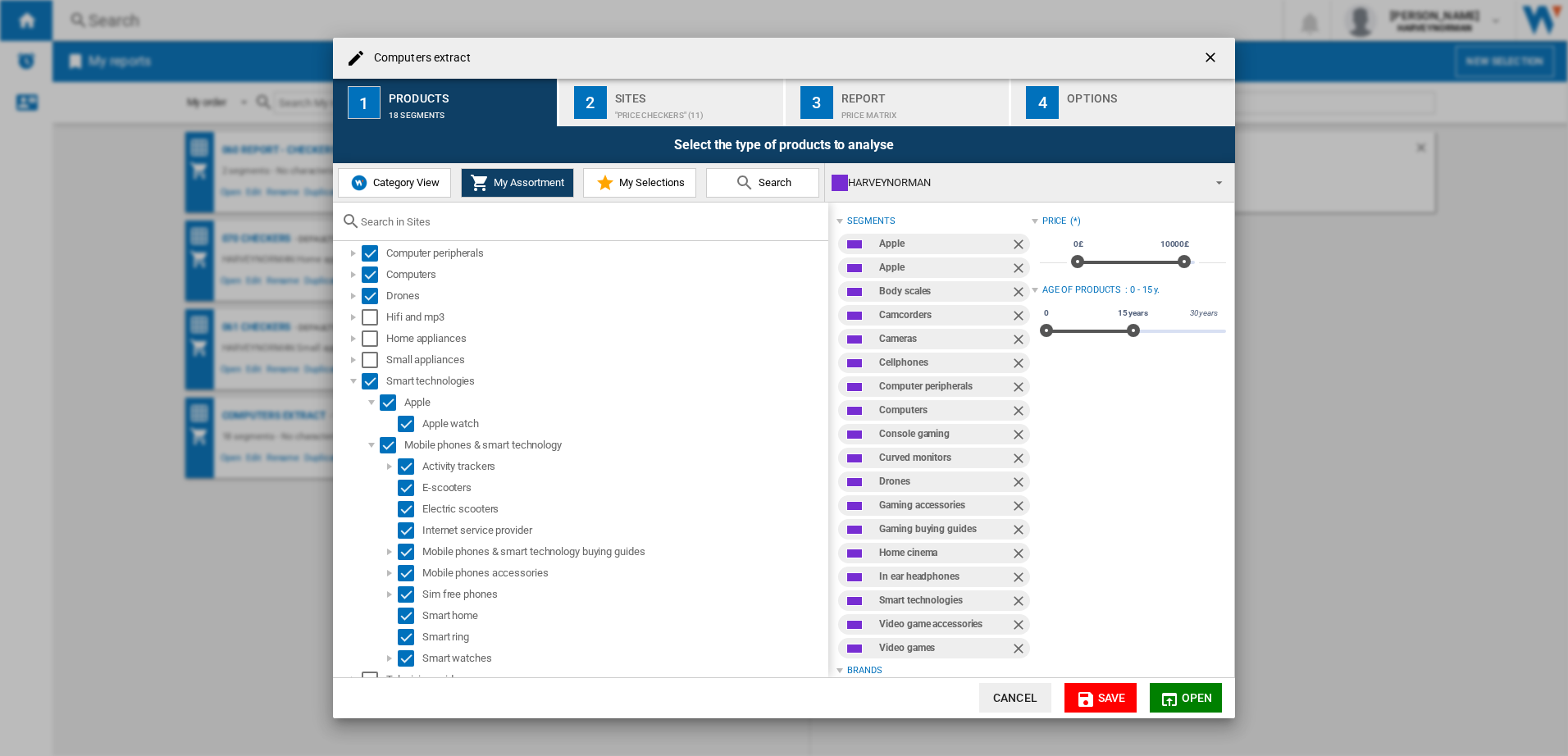
scroll to position [44, 0]
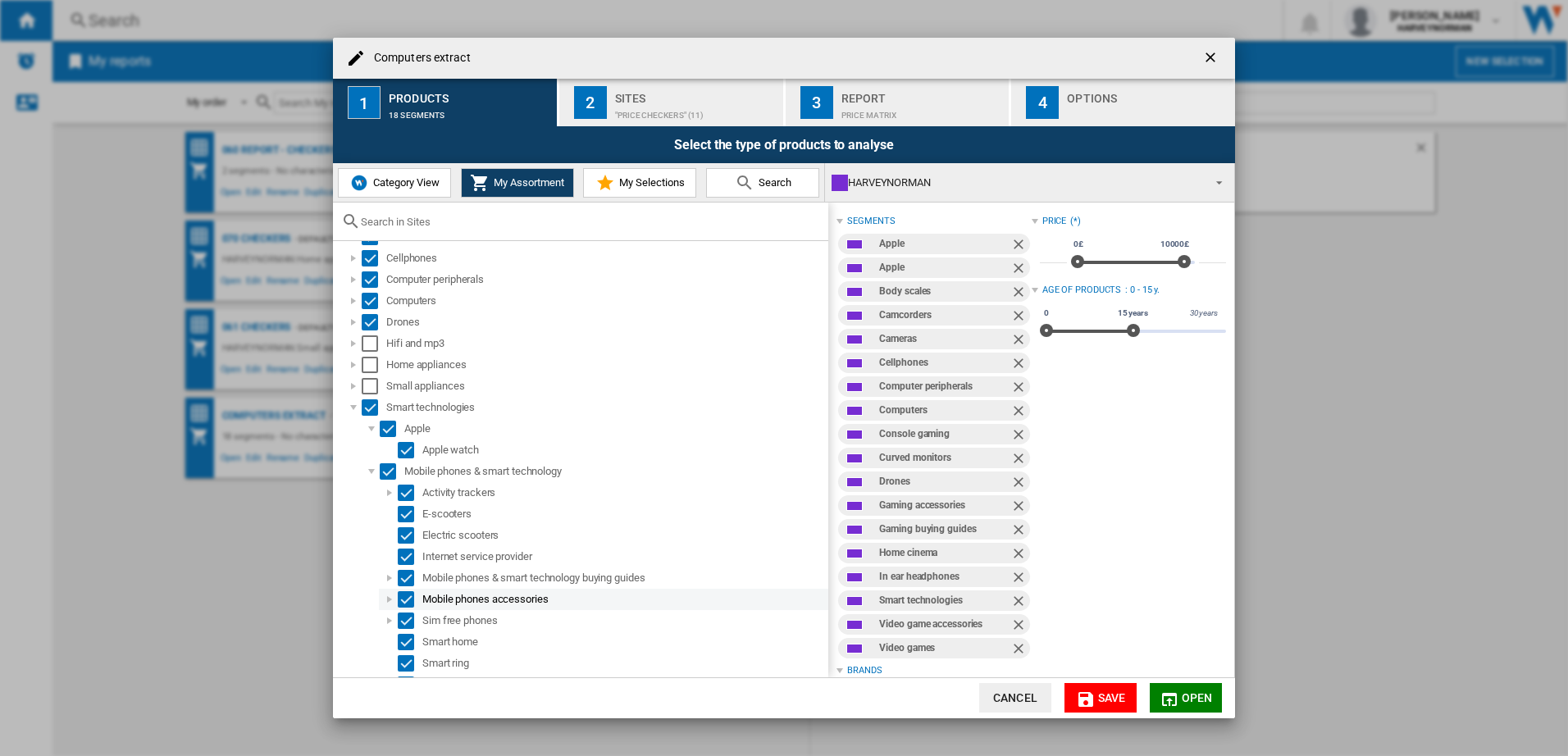
click at [388, 600] on div at bounding box center [389, 600] width 17 height 17
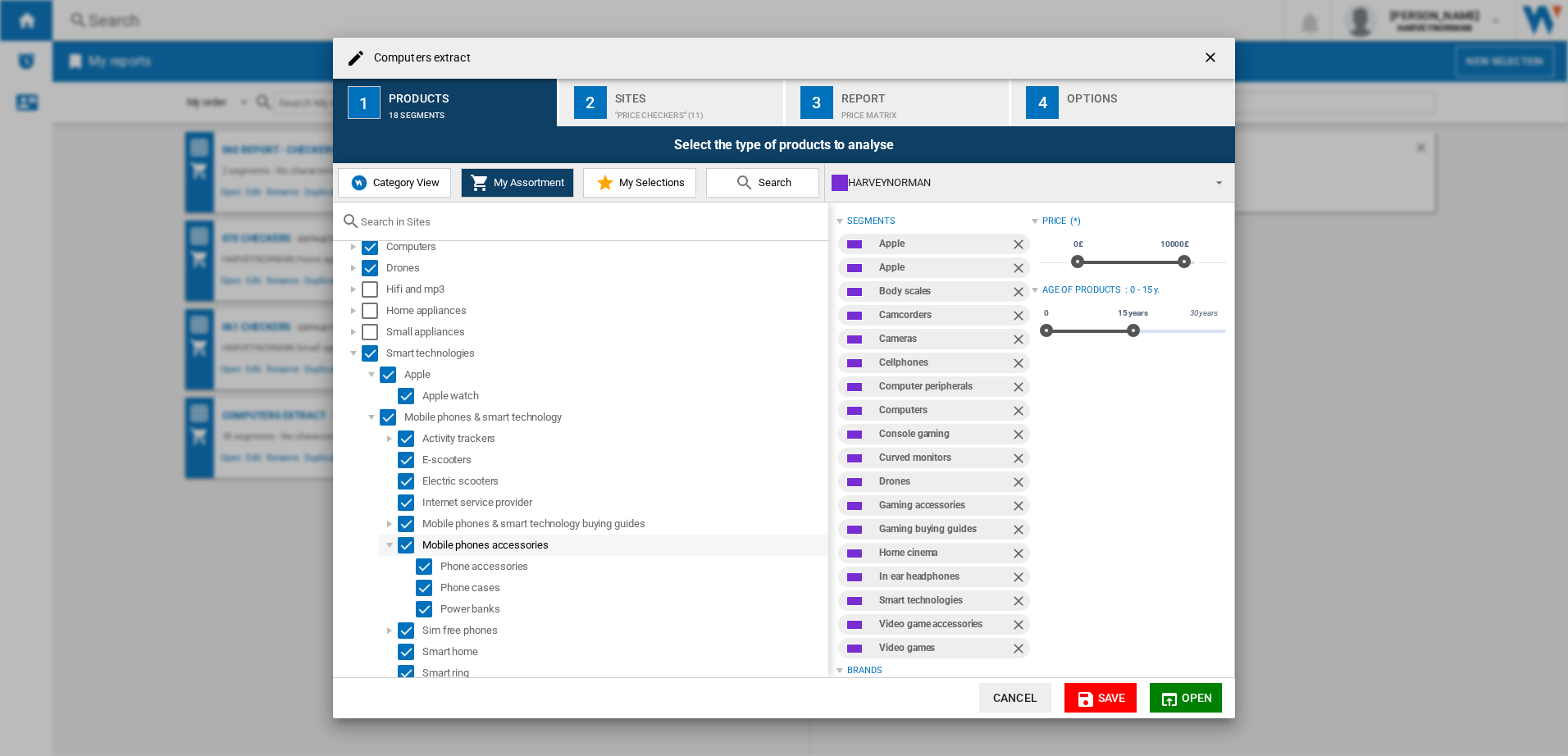
scroll to position [127, 0]
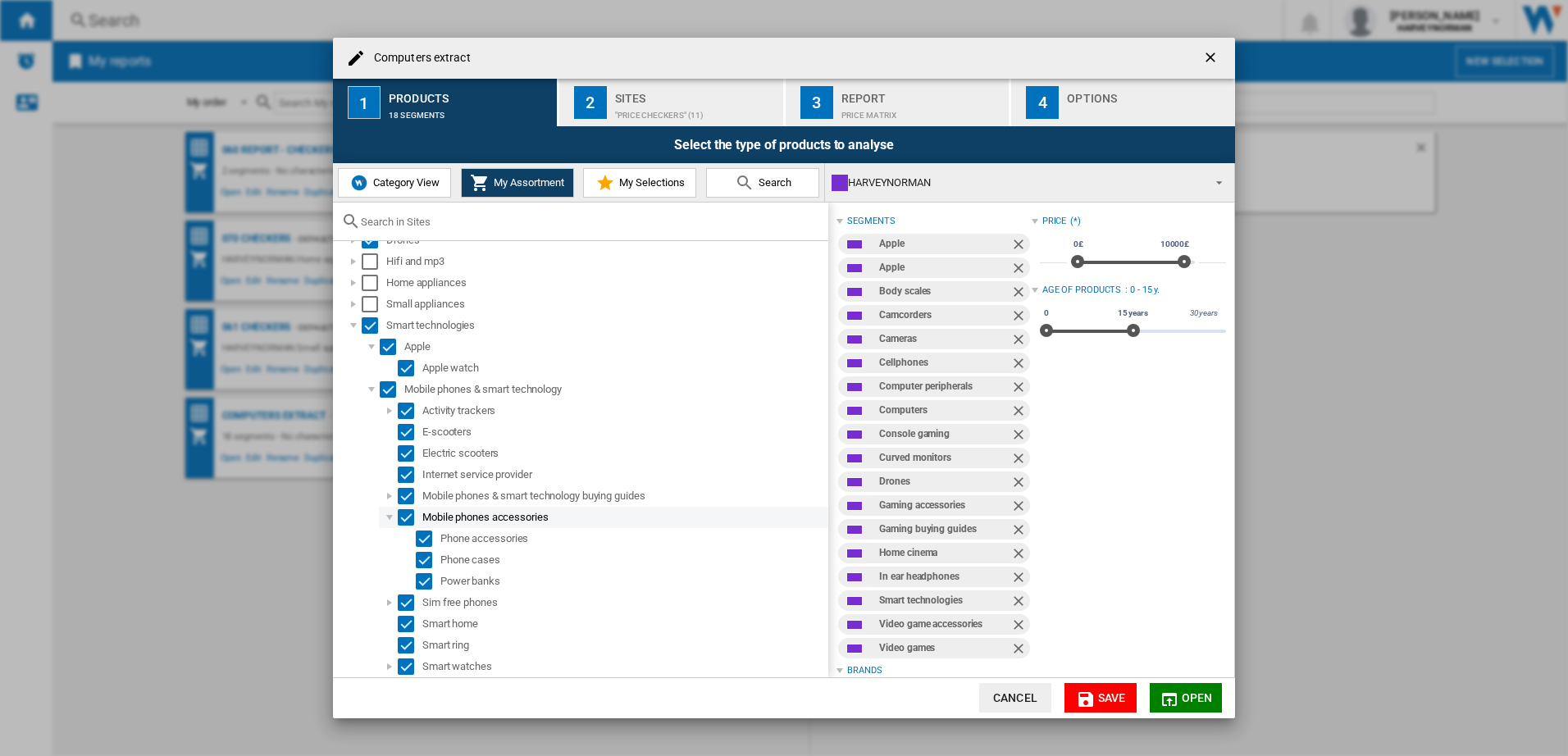
click at [388, 521] on div at bounding box center [389, 518] width 17 height 17
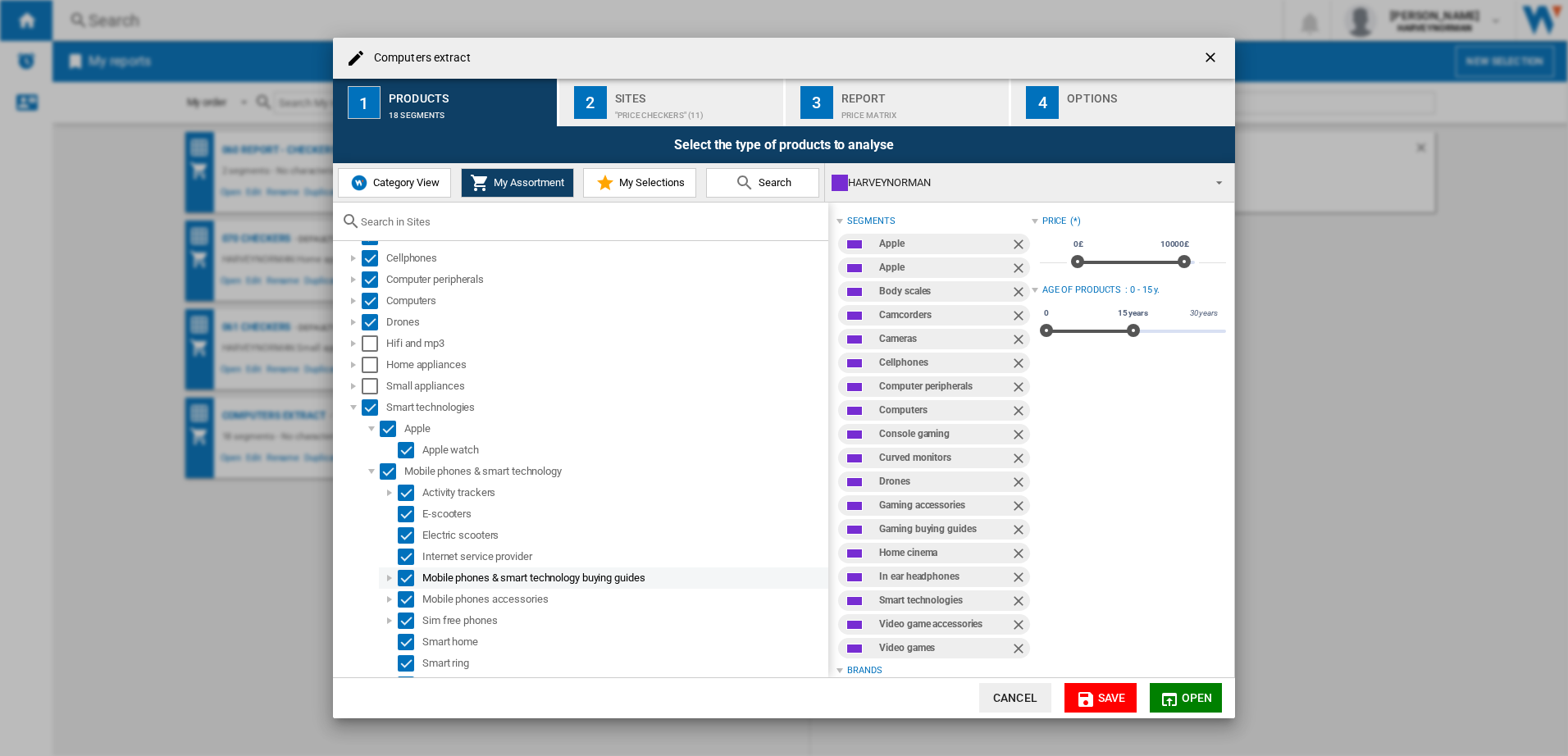
scroll to position [0, 0]
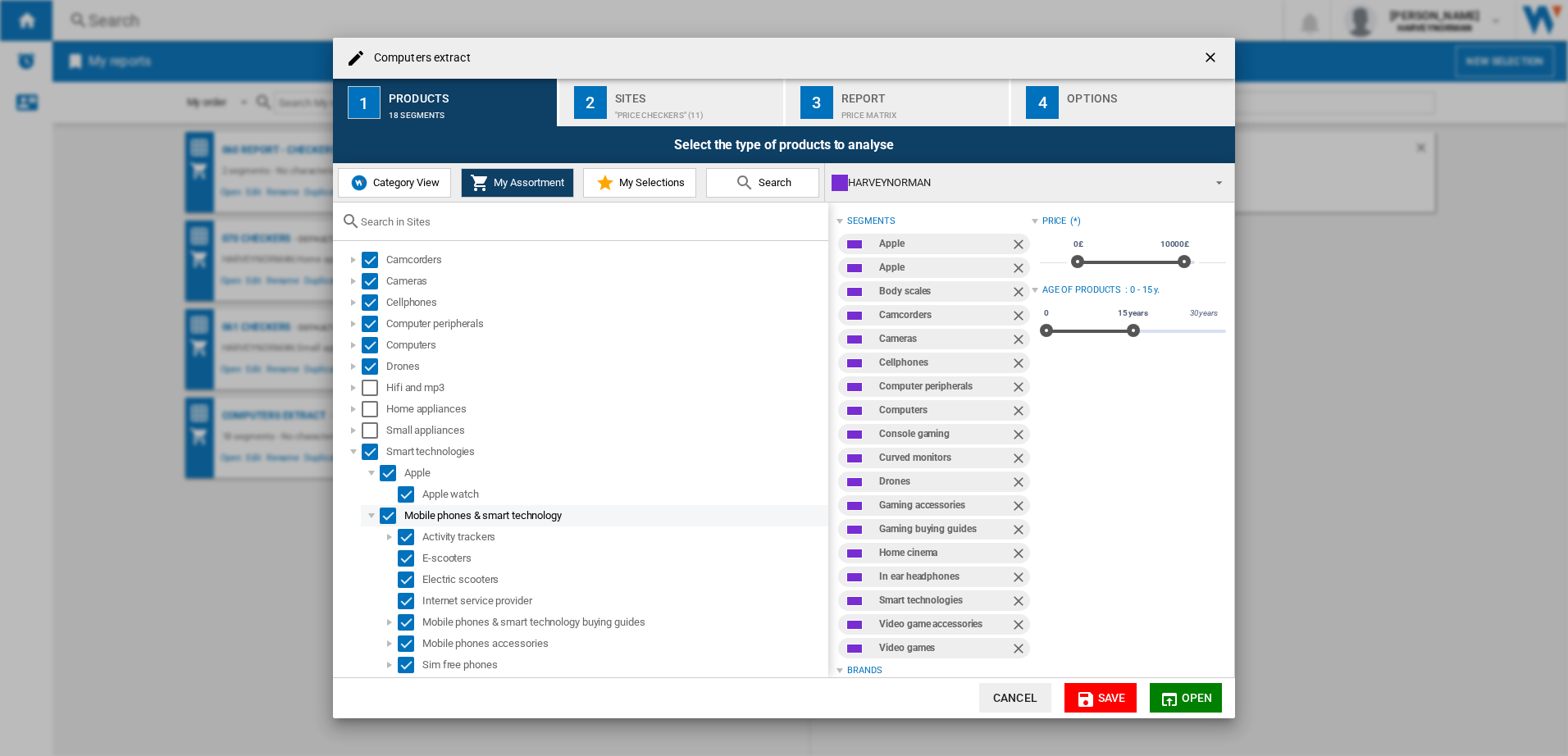
click at [371, 517] on div at bounding box center [371, 516] width 17 height 17
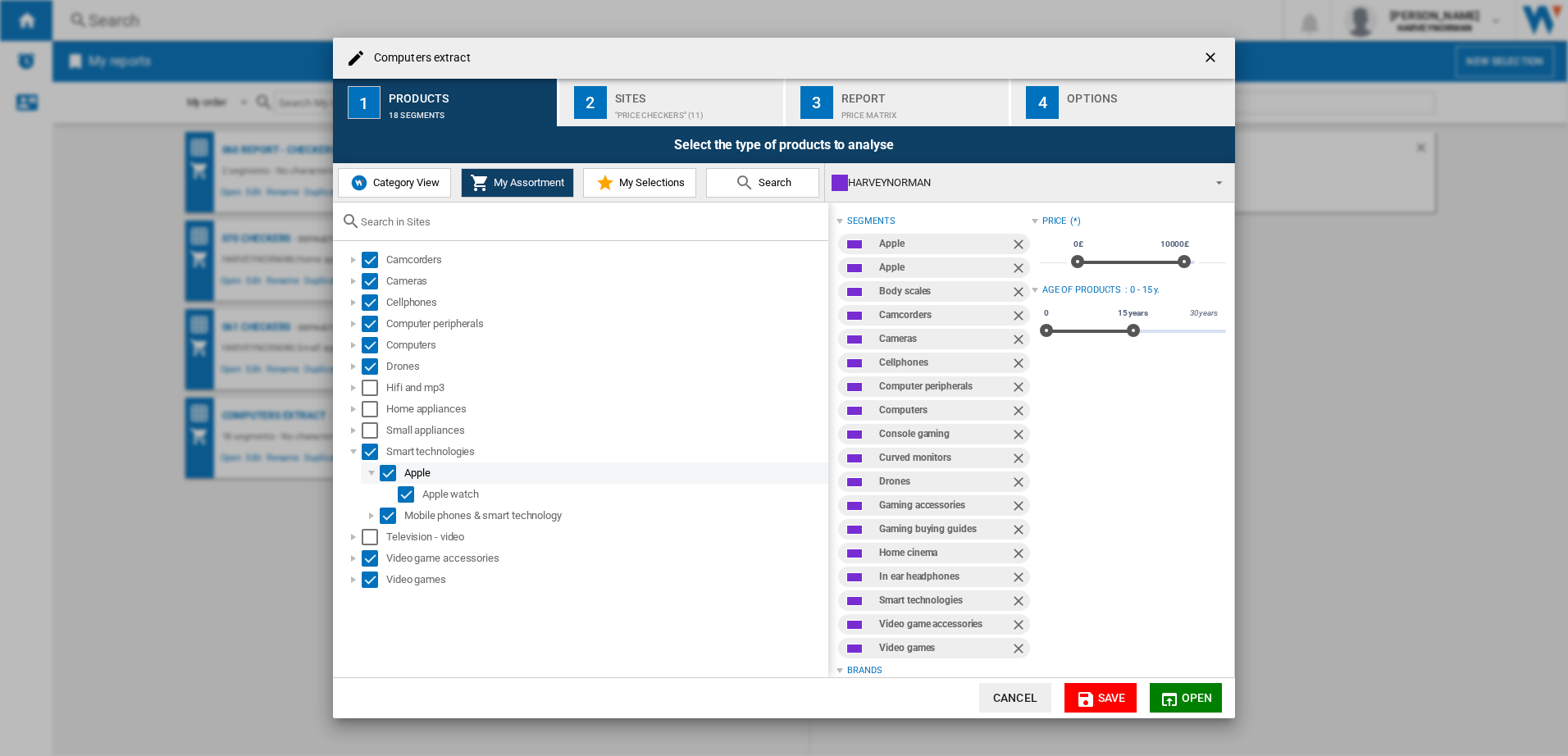
click at [372, 479] on div at bounding box center [371, 473] width 17 height 17
click at [350, 453] on div at bounding box center [353, 452] width 17 height 17
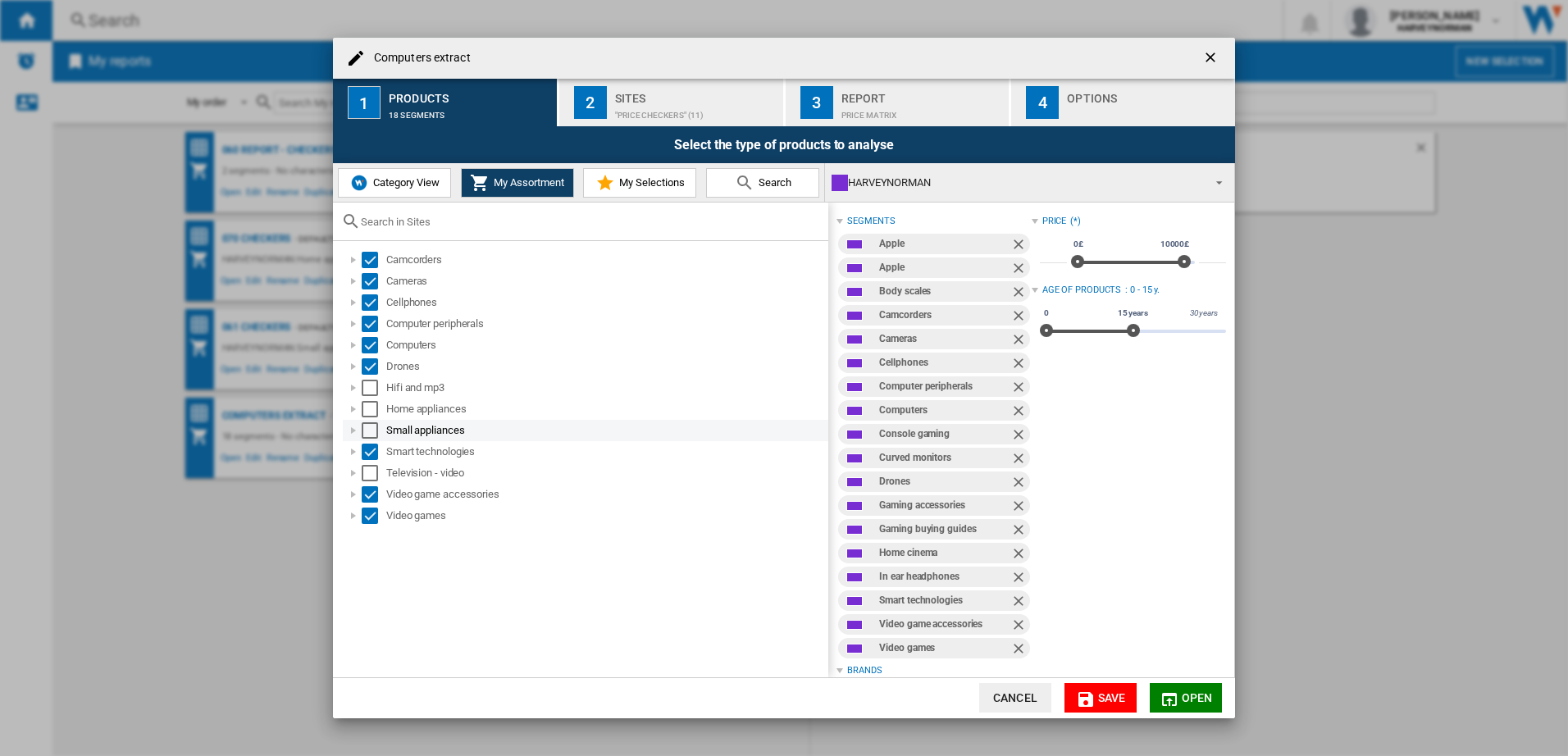
click at [352, 434] on div at bounding box center [353, 431] width 17 height 17
click at [369, 446] on div at bounding box center [371, 452] width 17 height 17
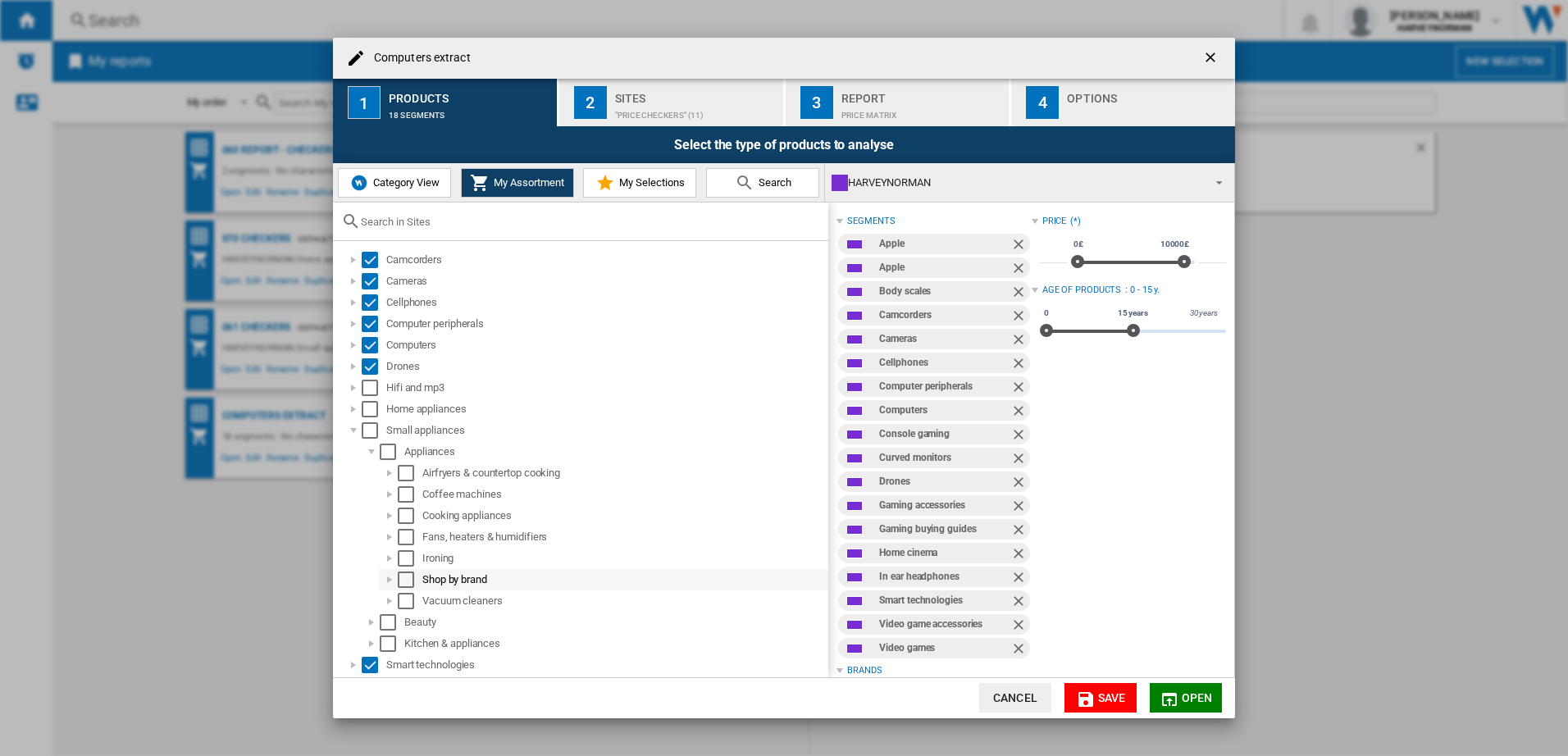
click at [386, 580] on div at bounding box center [389, 579] width 17 height 17
click at [387, 580] on div at bounding box center [389, 579] width 17 height 17
click at [388, 579] on div at bounding box center [389, 579] width 17 height 17
click at [424, 596] on div "Select" at bounding box center [424, 601] width 17 height 17
click at [391, 578] on div at bounding box center [389, 579] width 17 height 17
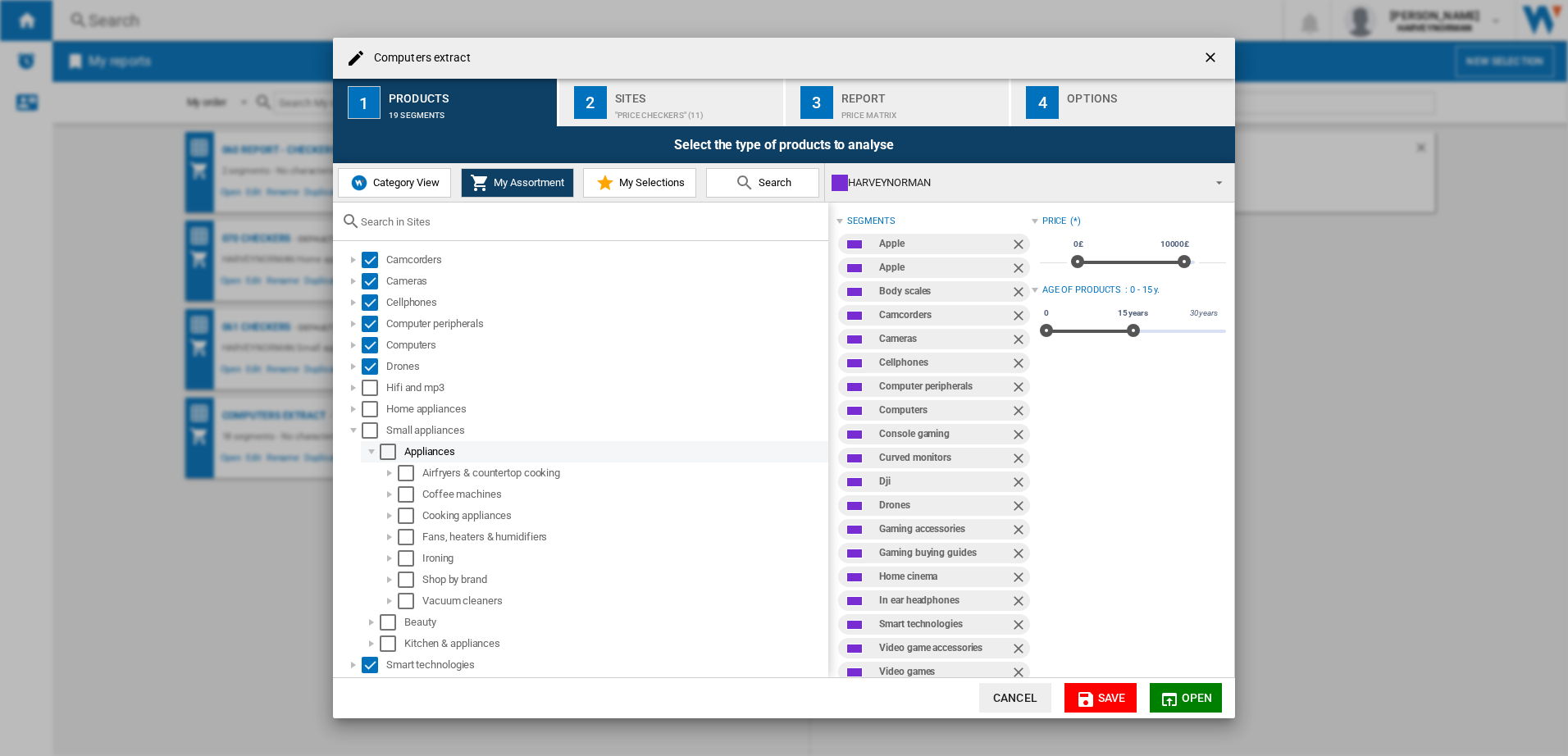
click at [367, 453] on div at bounding box center [371, 452] width 17 height 17
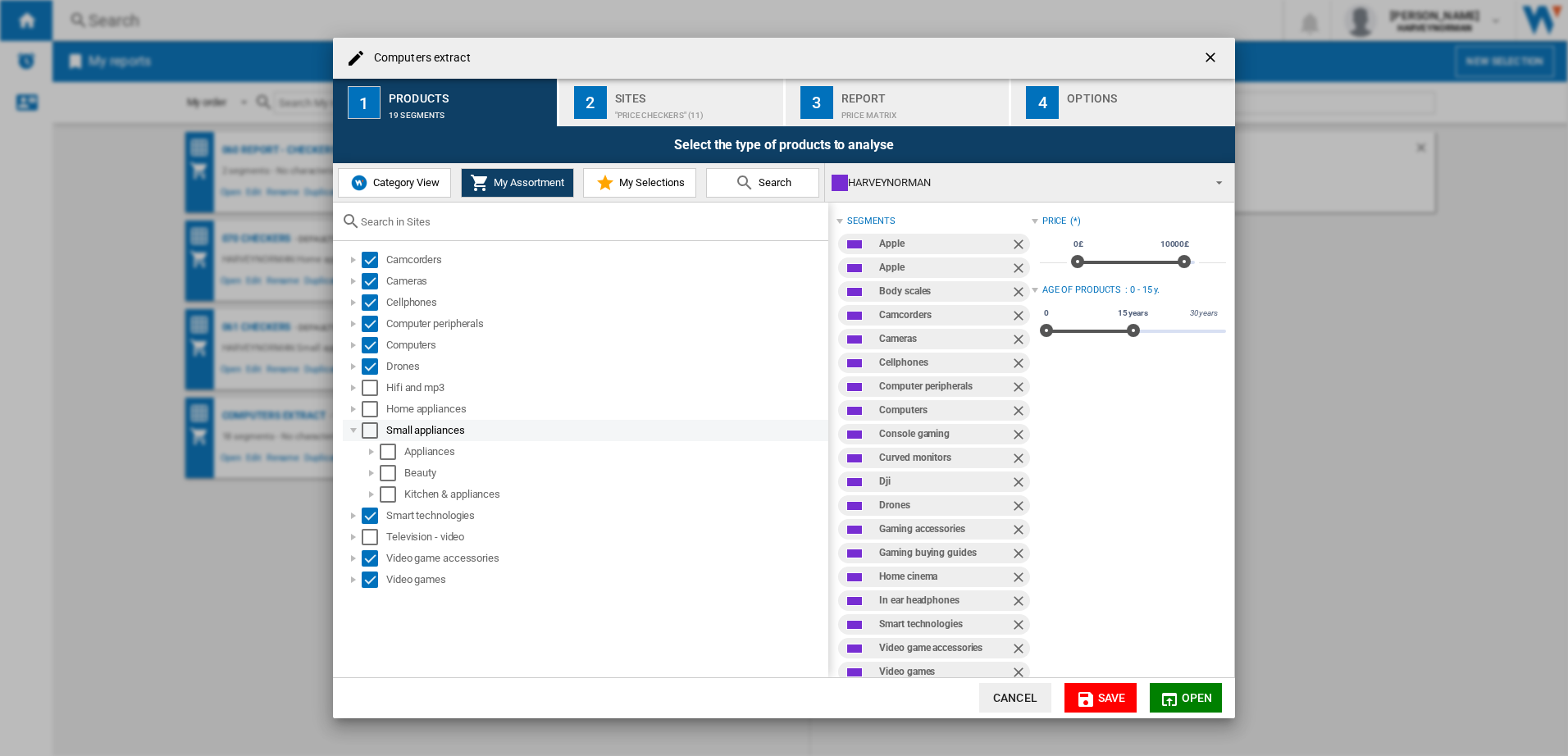
click at [353, 431] on div at bounding box center [353, 431] width 17 height 17
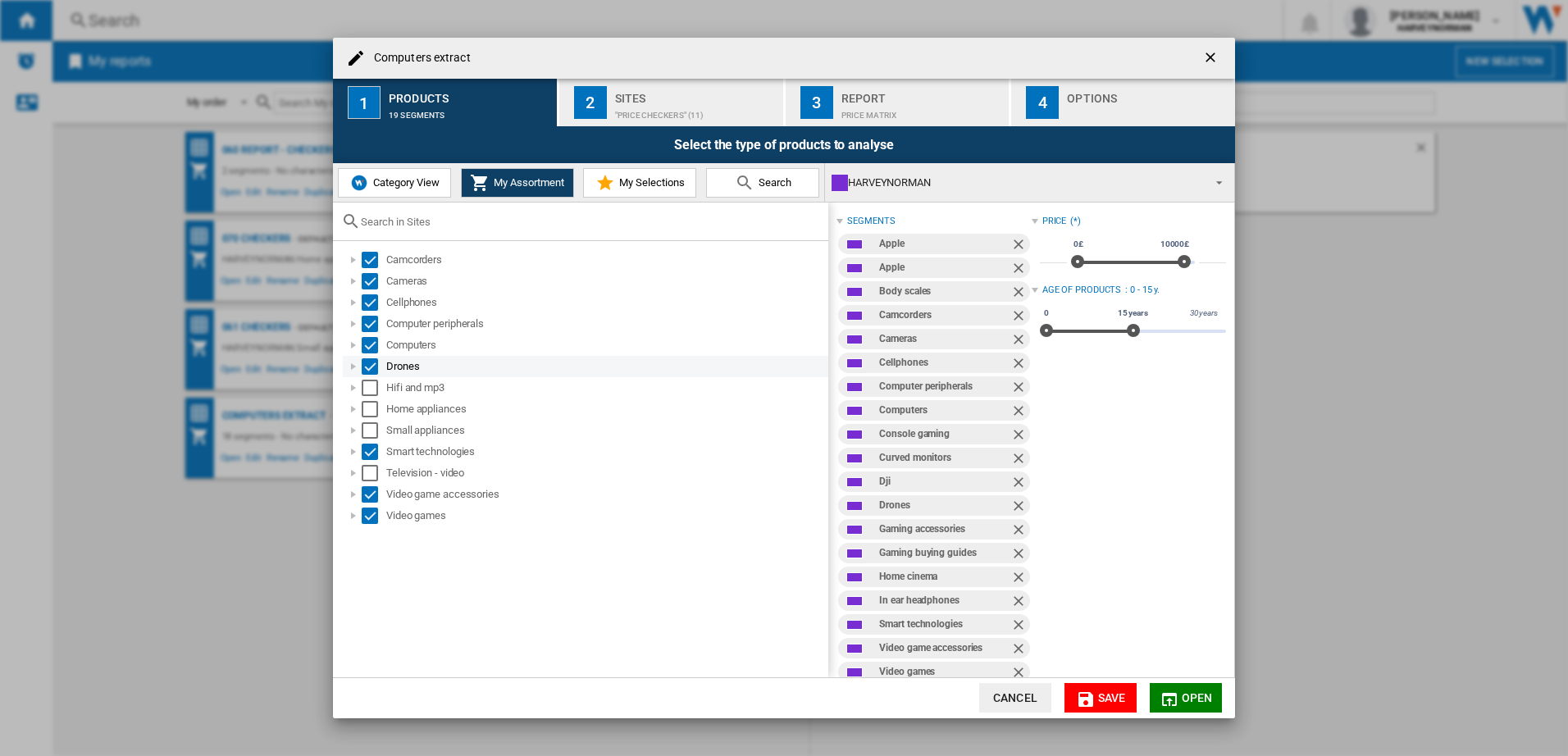
click at [354, 364] on div at bounding box center [353, 367] width 17 height 17
click at [352, 360] on div at bounding box center [353, 367] width 17 height 17
click at [348, 386] on div at bounding box center [353, 388] width 17 height 17
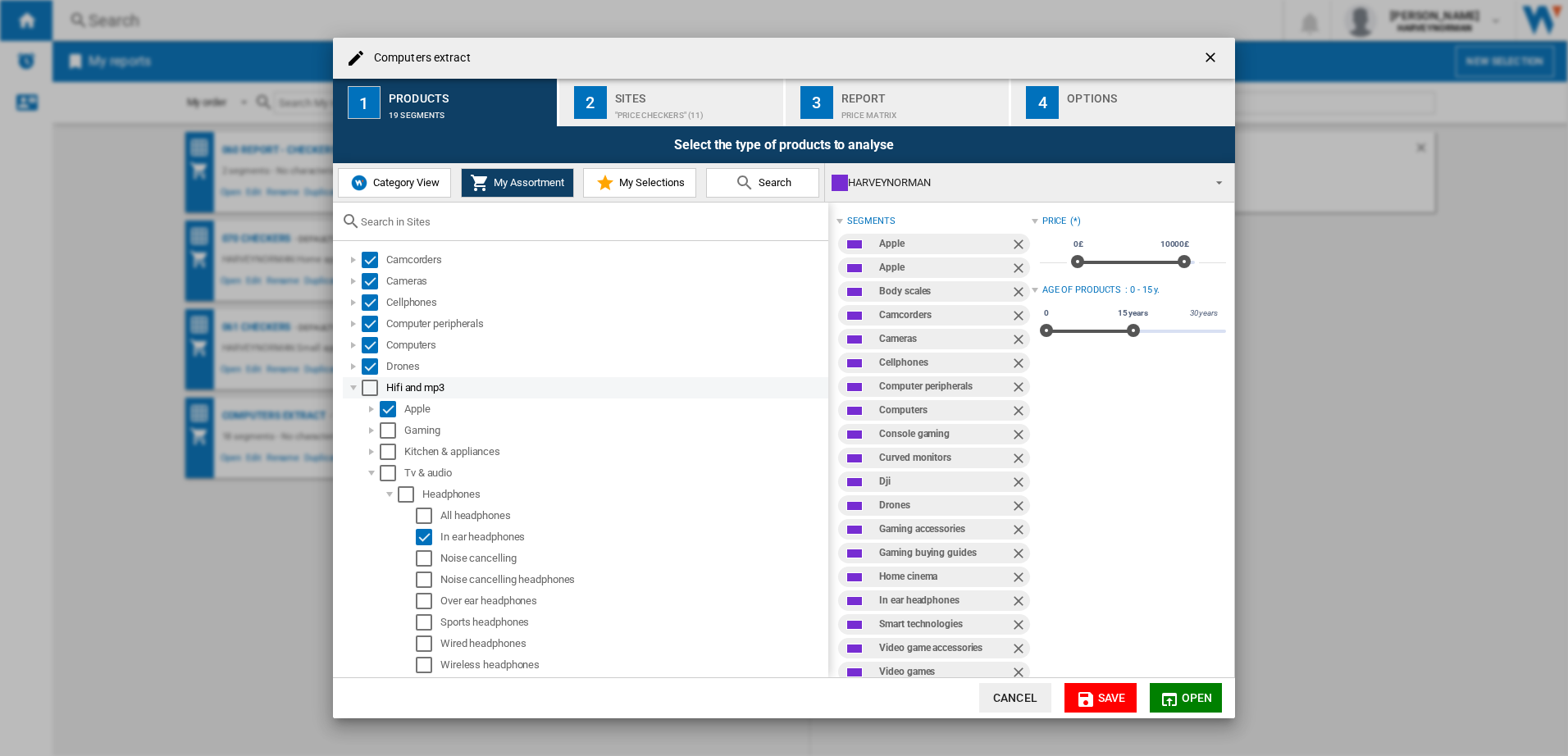
click at [349, 387] on div at bounding box center [353, 388] width 17 height 17
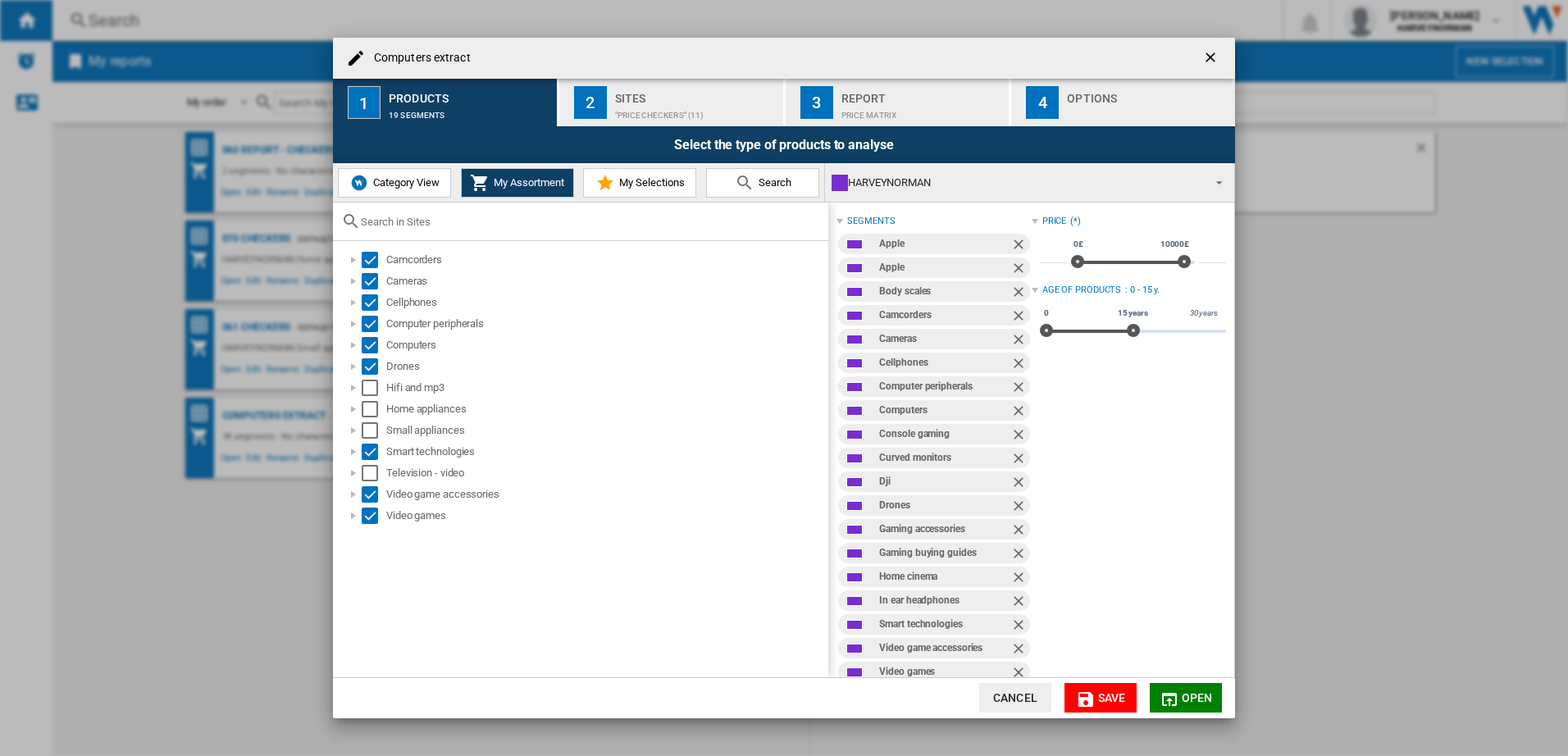
drag, startPoint x: 1023, startPoint y: 697, endPoint x: 1023, endPoint y: 687, distance: 10.0
click at [1023, 697] on button "Cancel" at bounding box center [1015, 698] width 72 height 30
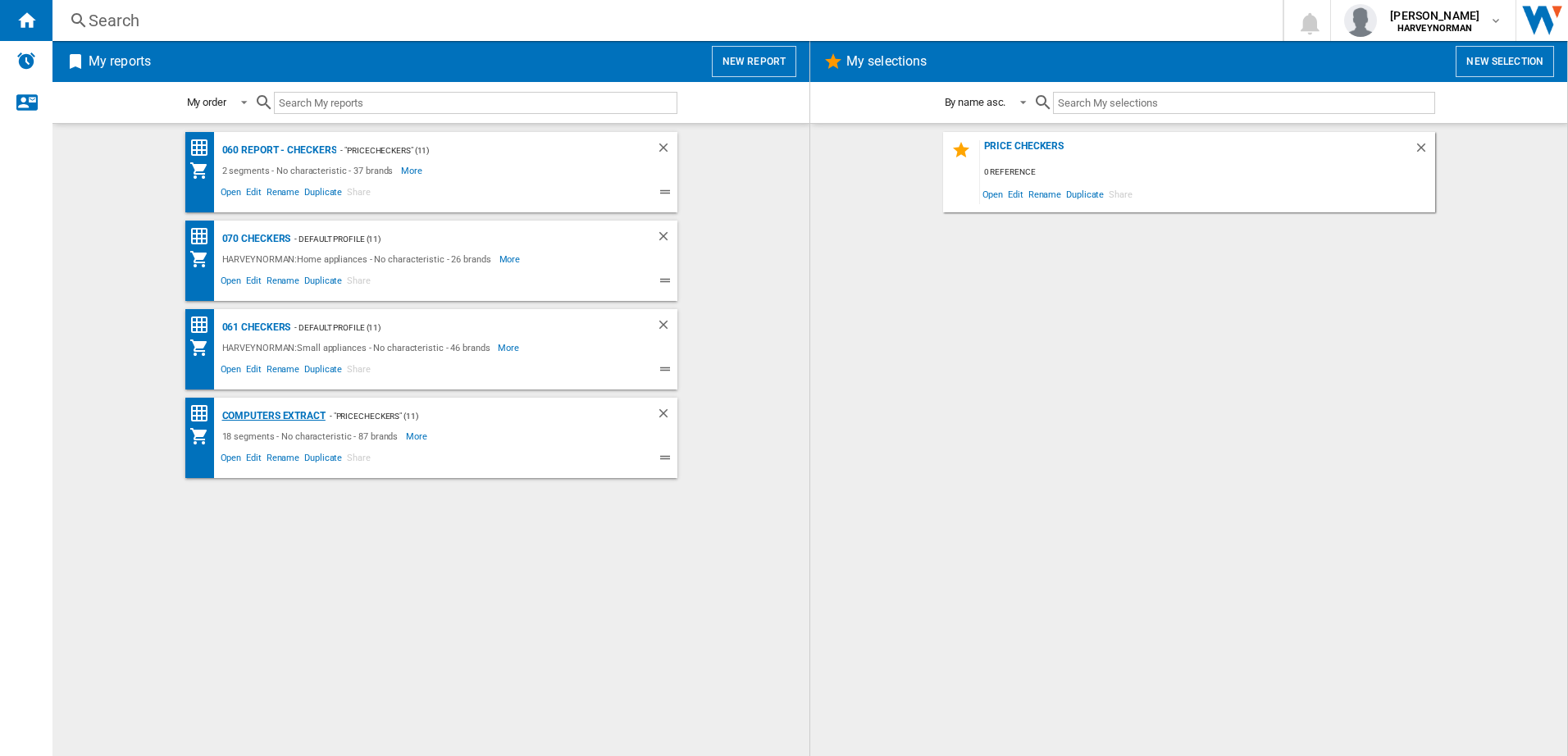
click at [272, 410] on div "Computers extract" at bounding box center [272, 416] width 107 height 20
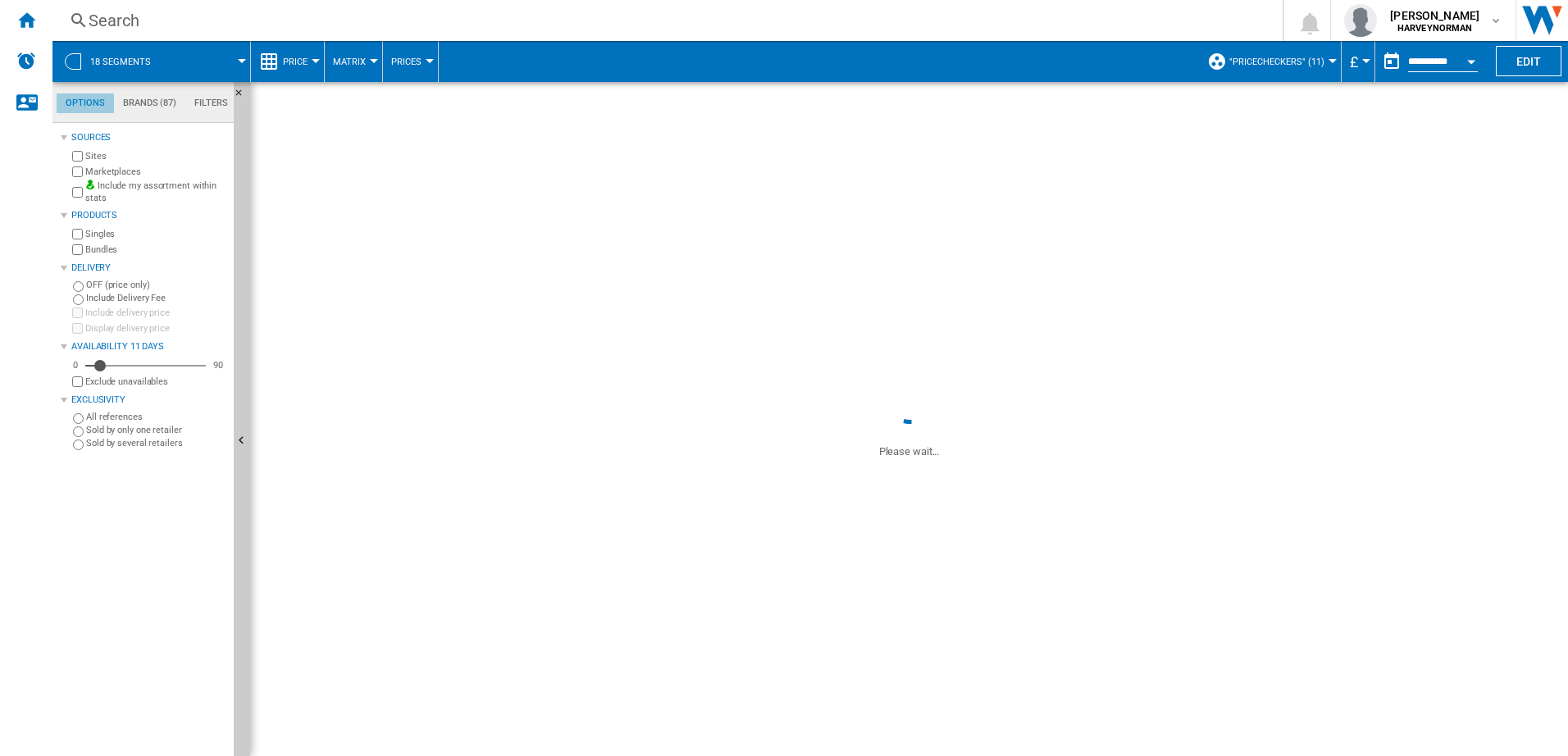
click at [101, 102] on md-tab-item "Options" at bounding box center [84, 103] width 57 height 19
click at [210, 102] on md-tab-item "Filters" at bounding box center [211, 103] width 52 height 19
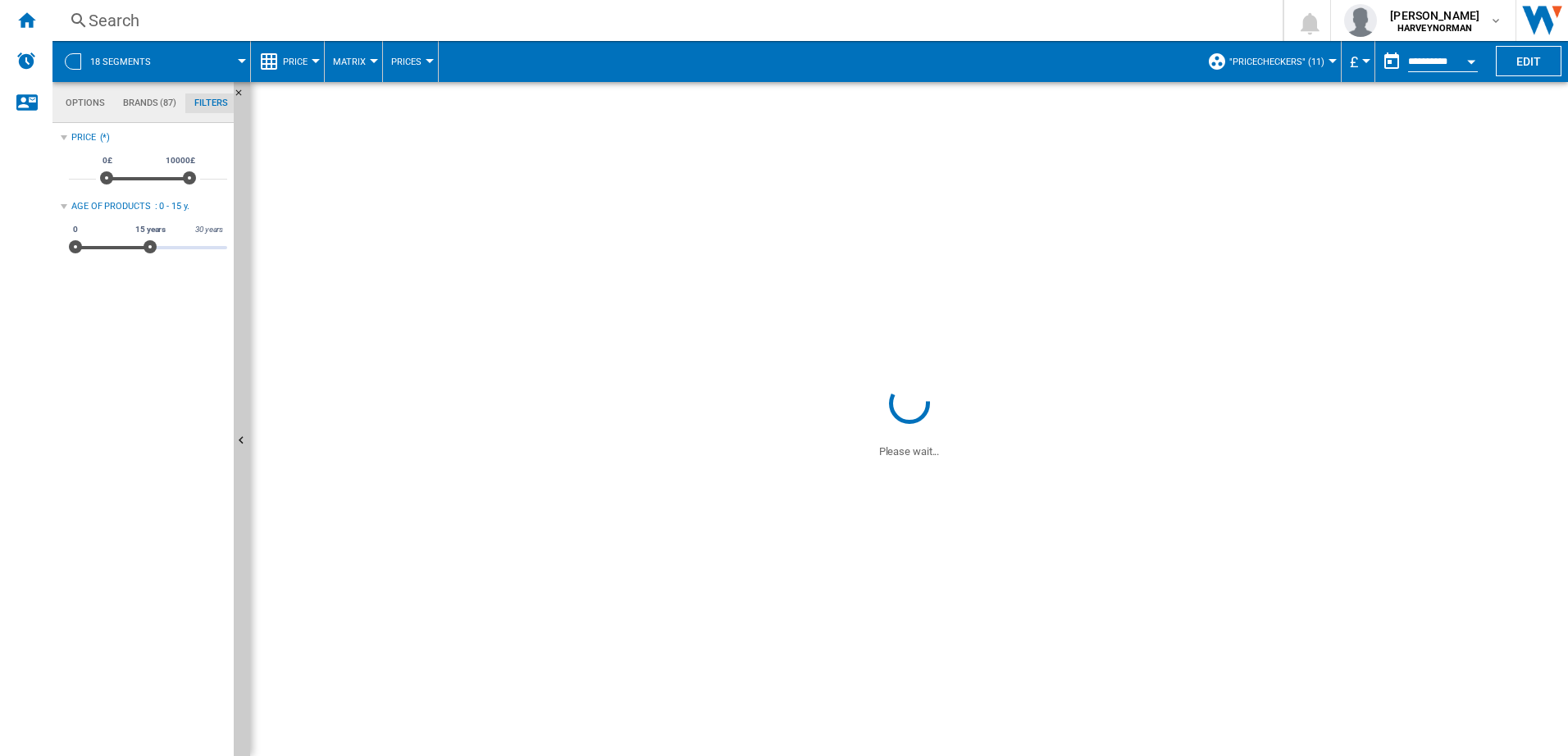
click at [86, 107] on md-tab-item "Options" at bounding box center [84, 103] width 57 height 19
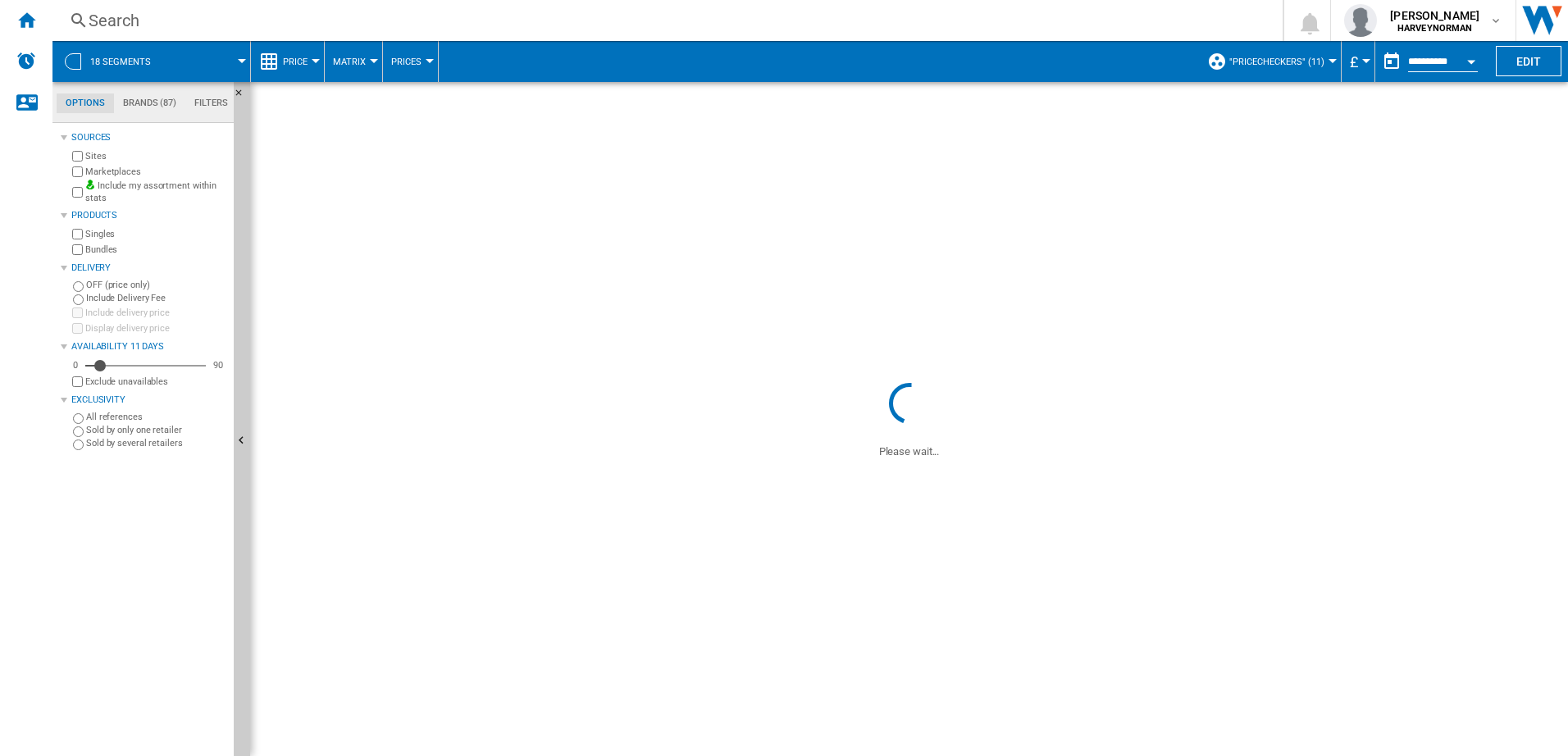
scroll to position [19, 0]
click at [135, 66] on span "18 segments" at bounding box center [120, 62] width 61 height 11
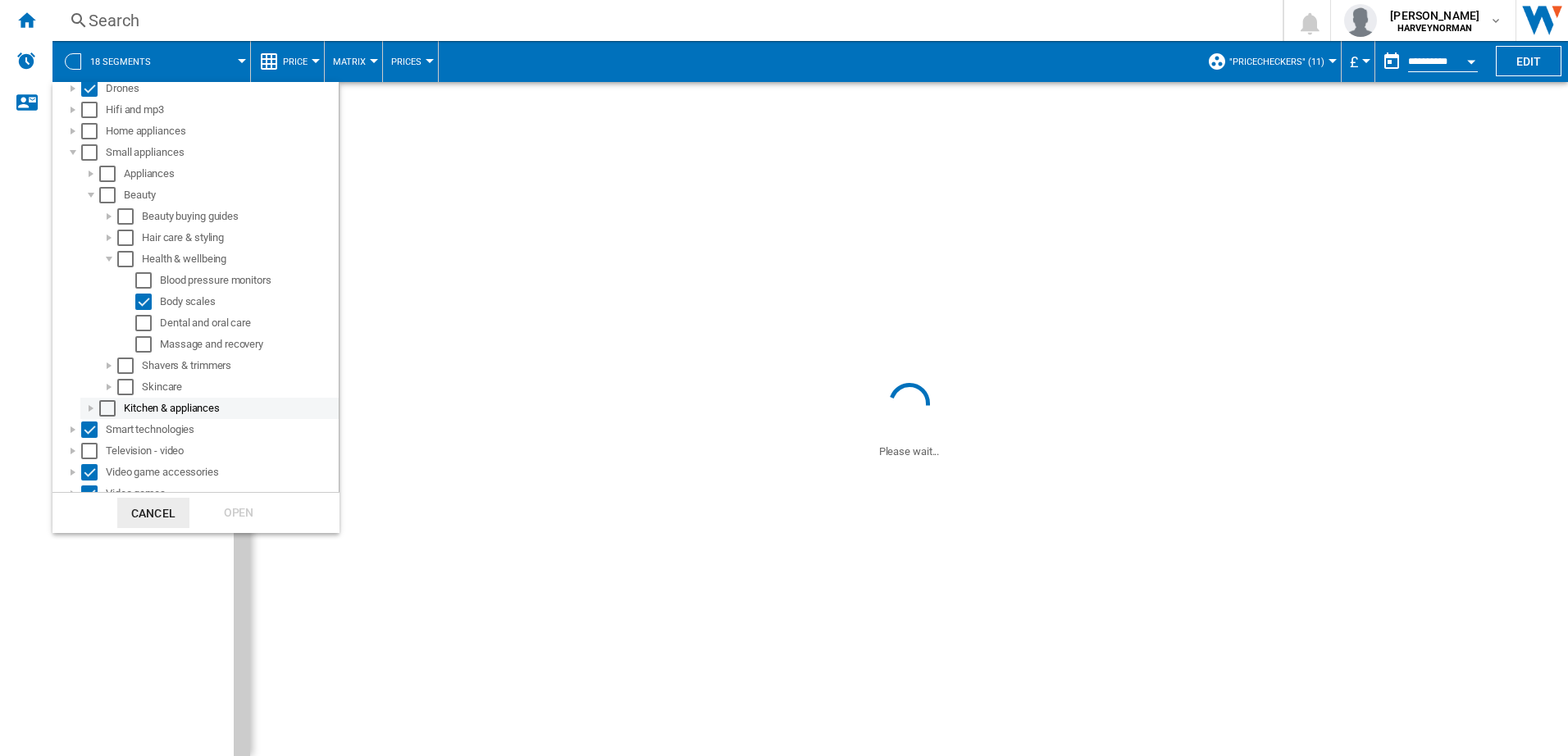
scroll to position [208, 0]
click at [89, 394] on div at bounding box center [91, 396] width 17 height 17
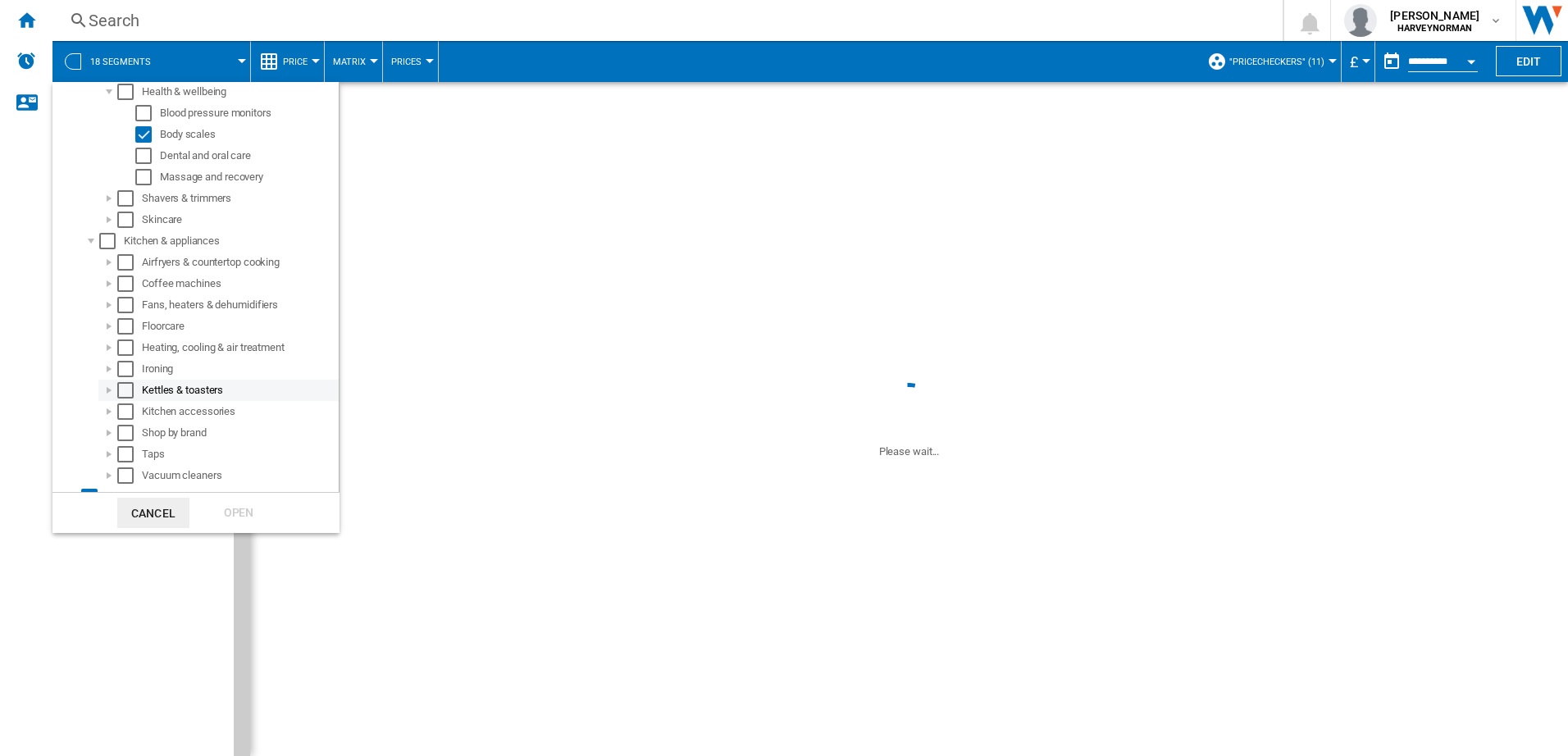
scroll to position [373, 0]
click at [110, 419] on div at bounding box center [109, 424] width 17 height 17
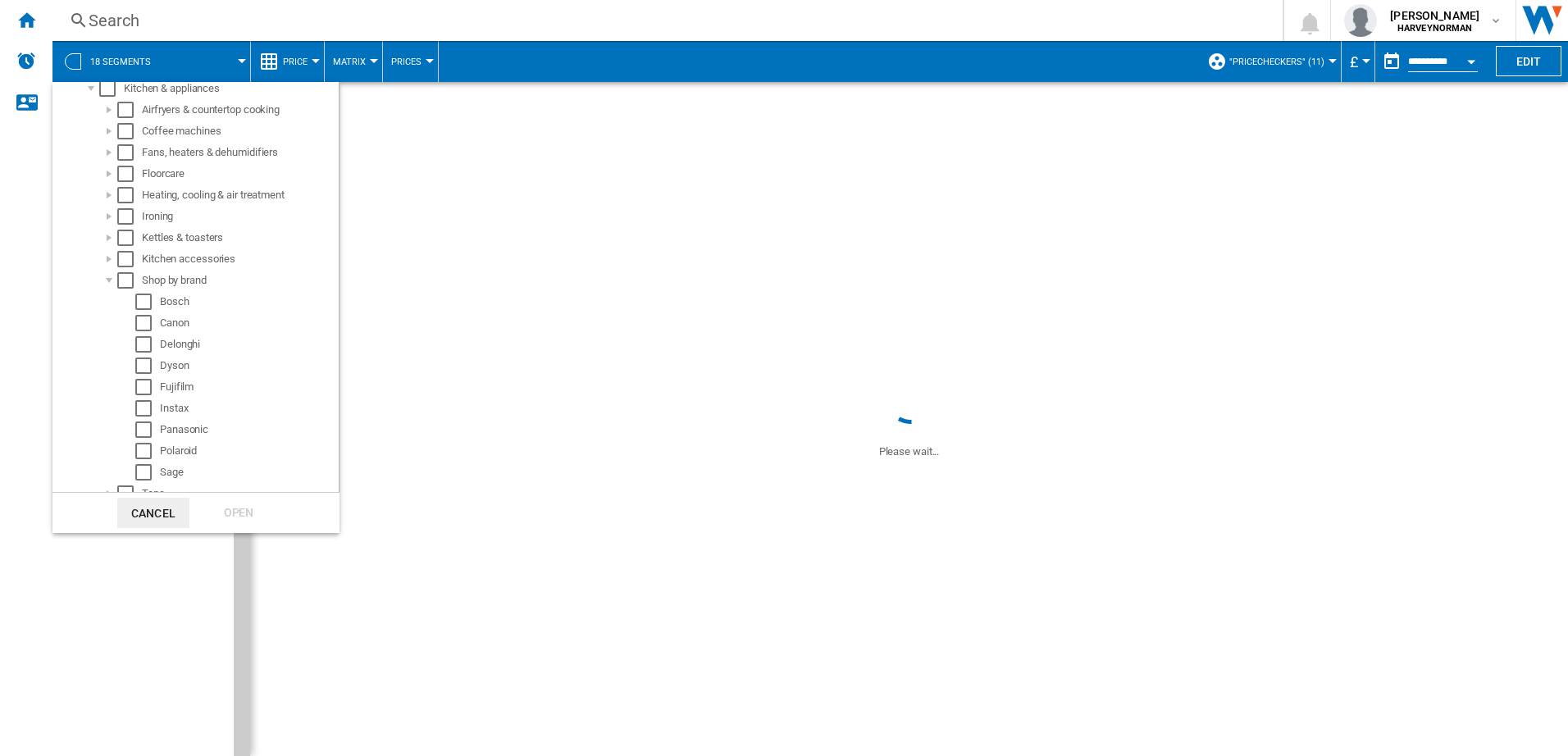
scroll to position [536, 0]
click at [142, 367] on div "Select" at bounding box center [143, 367] width 17 height 17
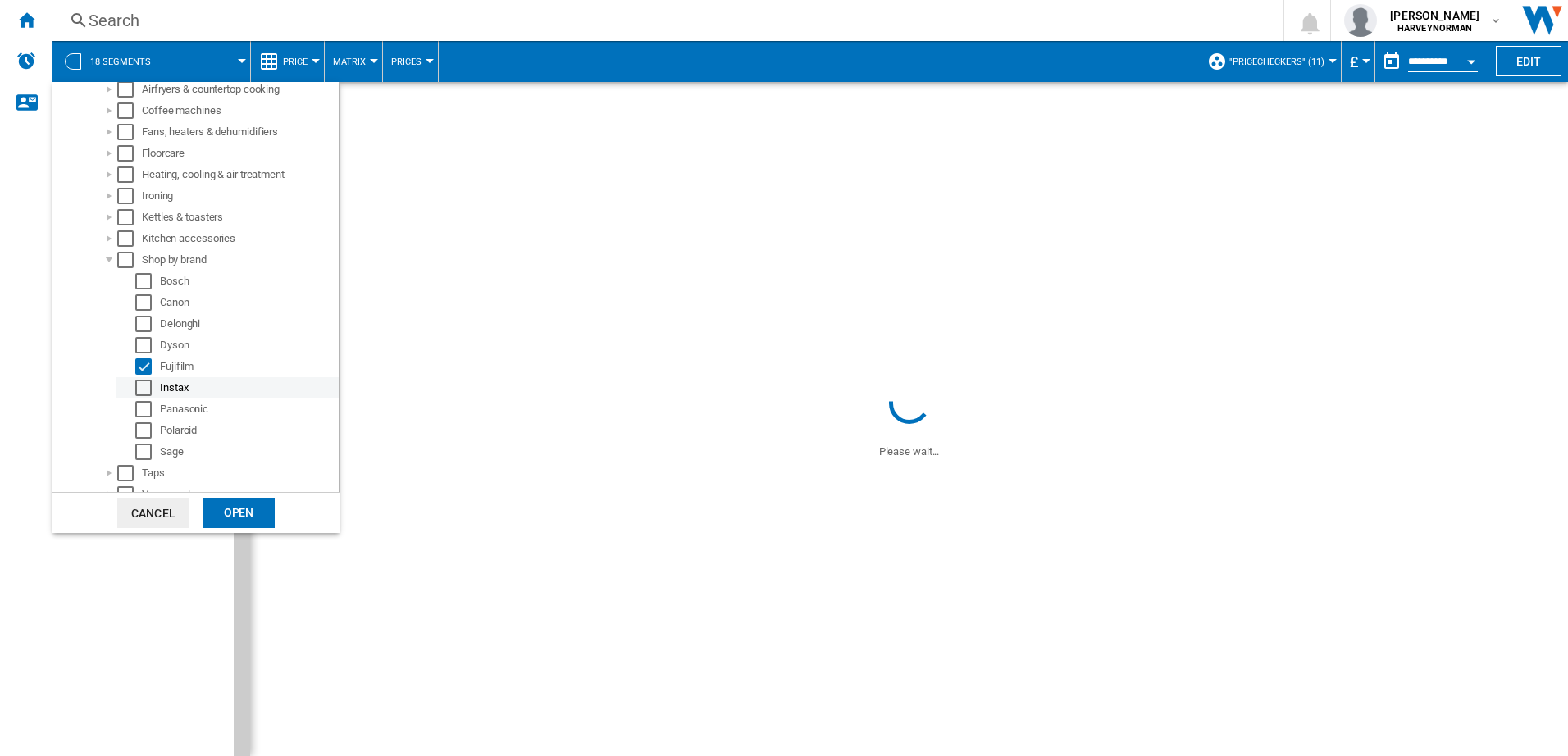
click at [142, 389] on div "Select" at bounding box center [143, 388] width 17 height 17
click at [144, 427] on div "Select" at bounding box center [143, 431] width 17 height 17
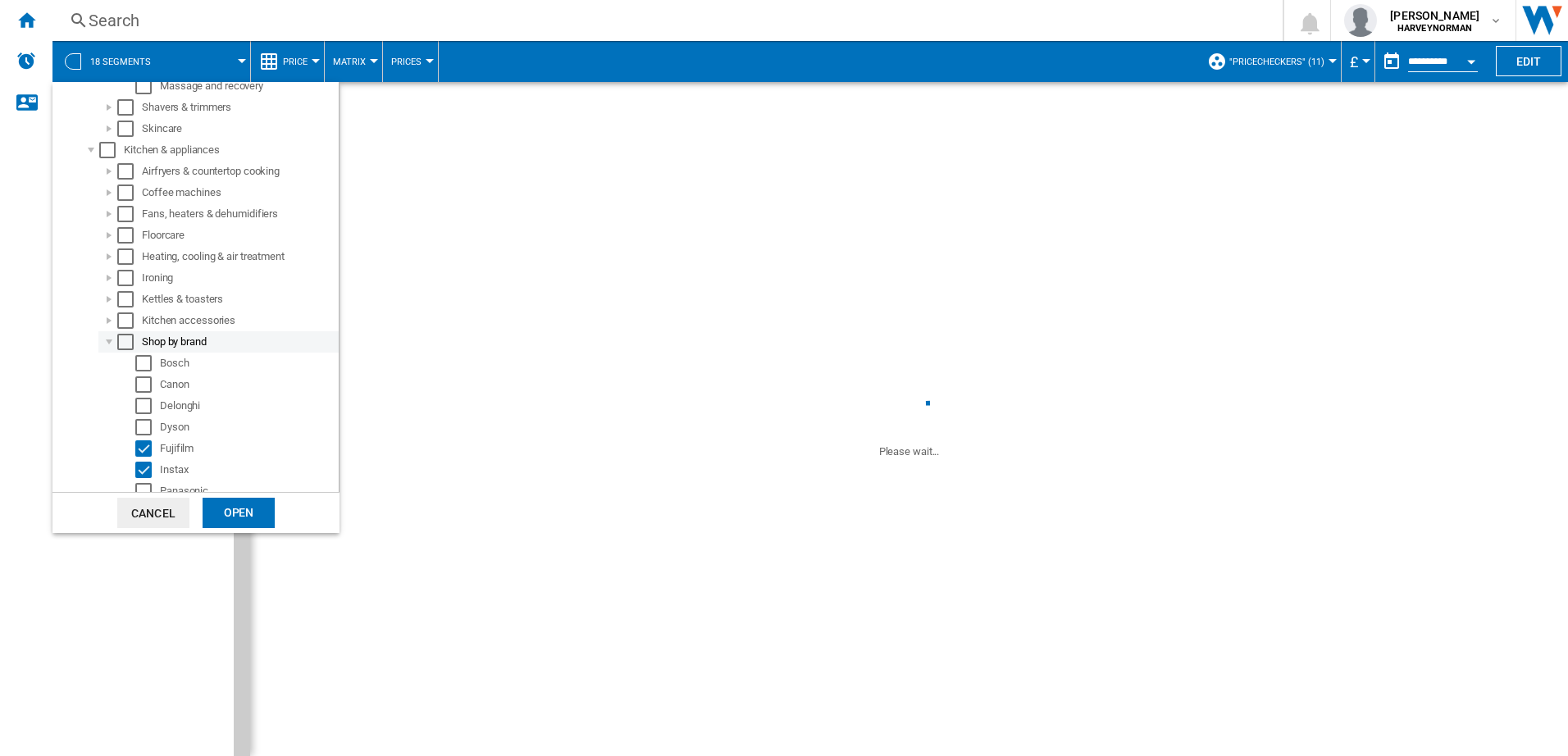
click at [106, 342] on div at bounding box center [109, 342] width 17 height 17
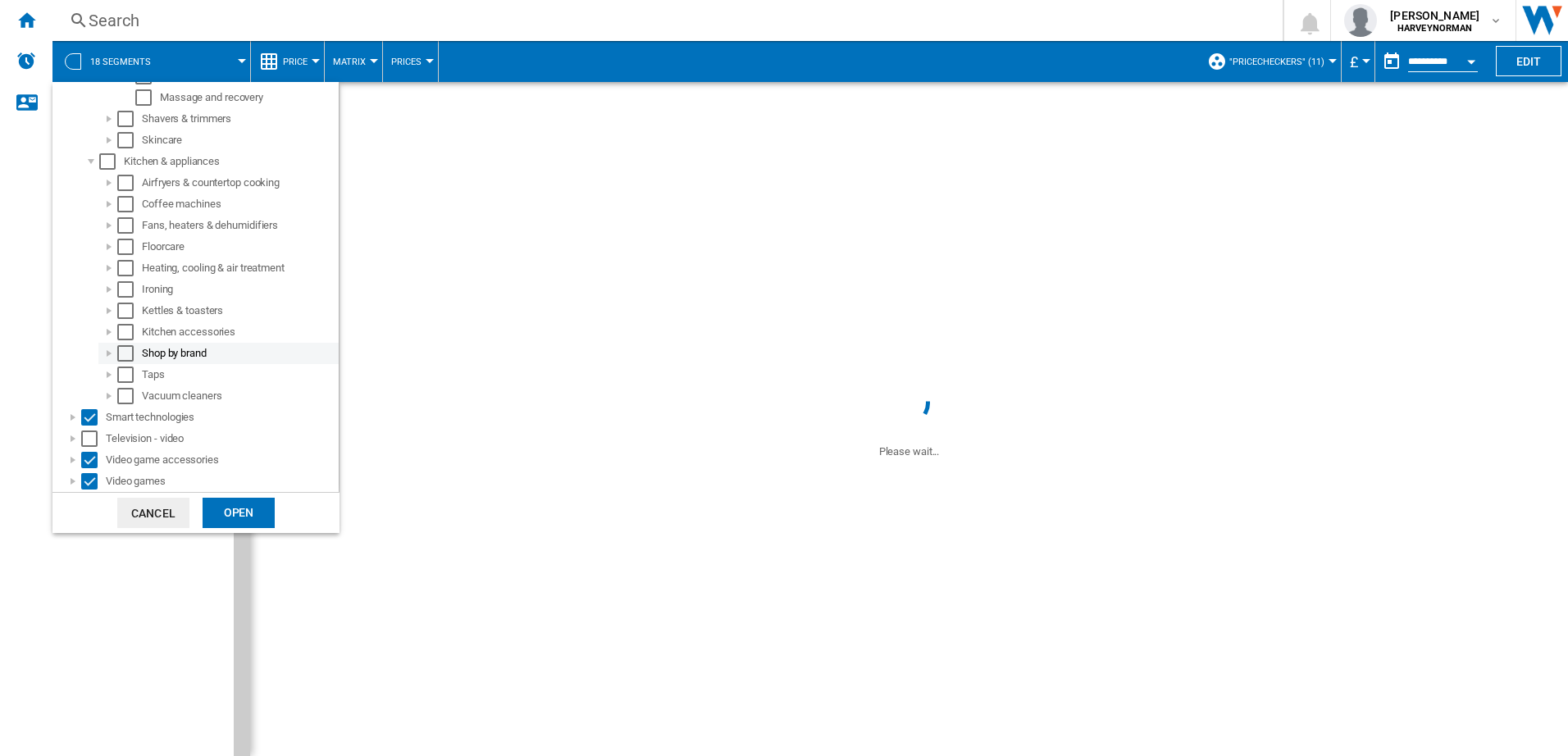
scroll to position [443, 0]
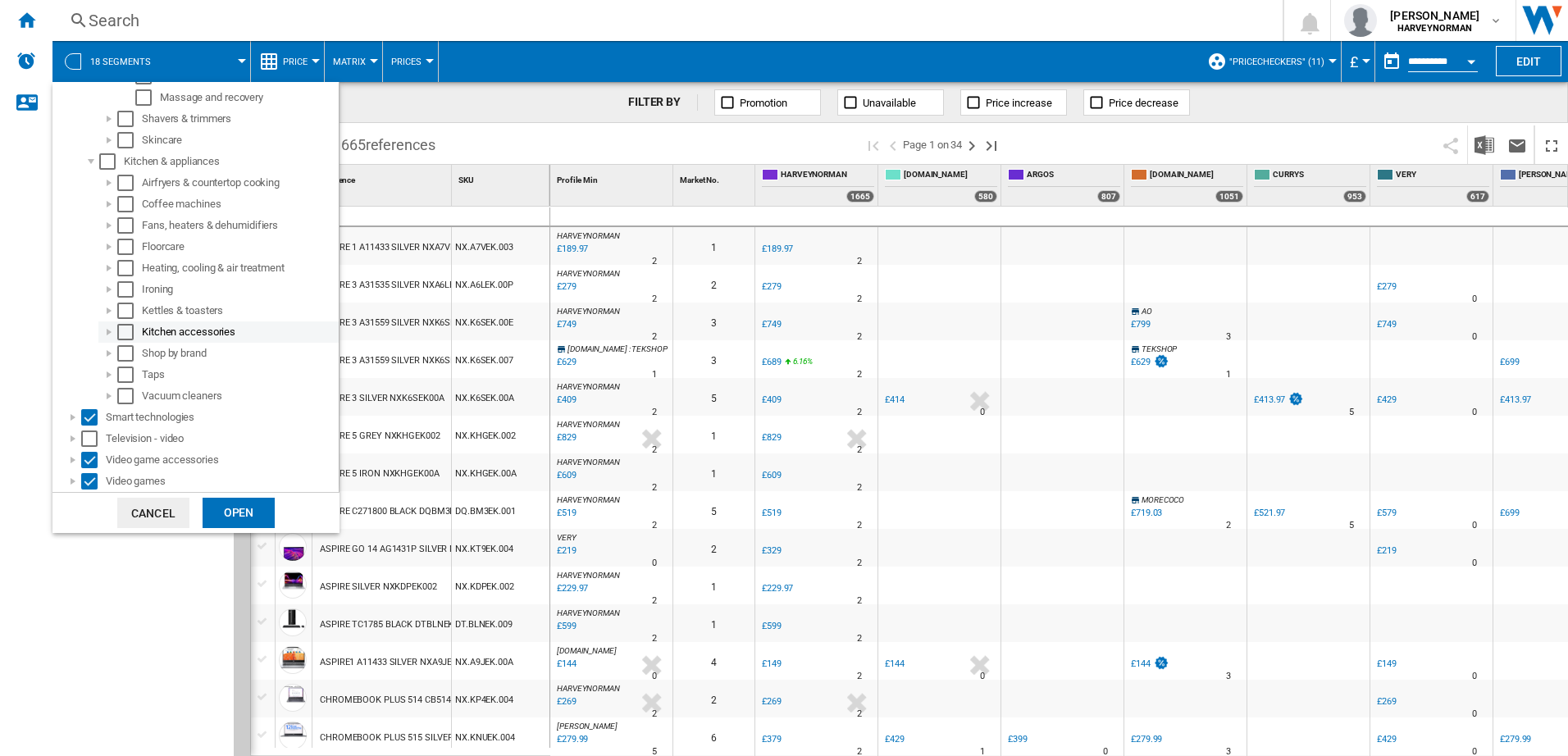
click at [108, 338] on div at bounding box center [109, 332] width 17 height 17
click at [115, 322] on div at bounding box center [109, 321] width 17 height 17
click at [109, 352] on div at bounding box center [109, 353] width 17 height 17
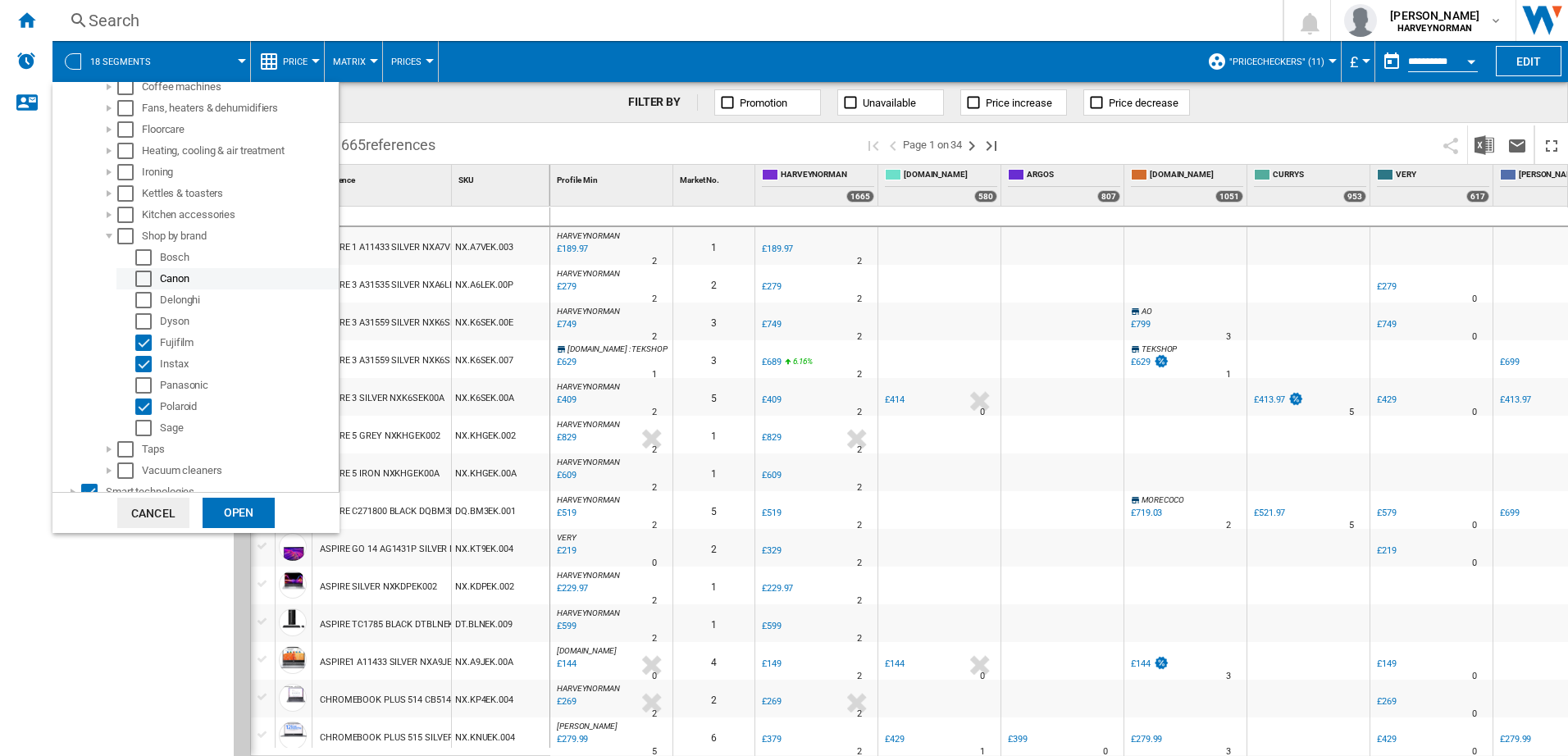
scroll to position [536, 0]
click at [111, 259] on div at bounding box center [109, 259] width 17 height 17
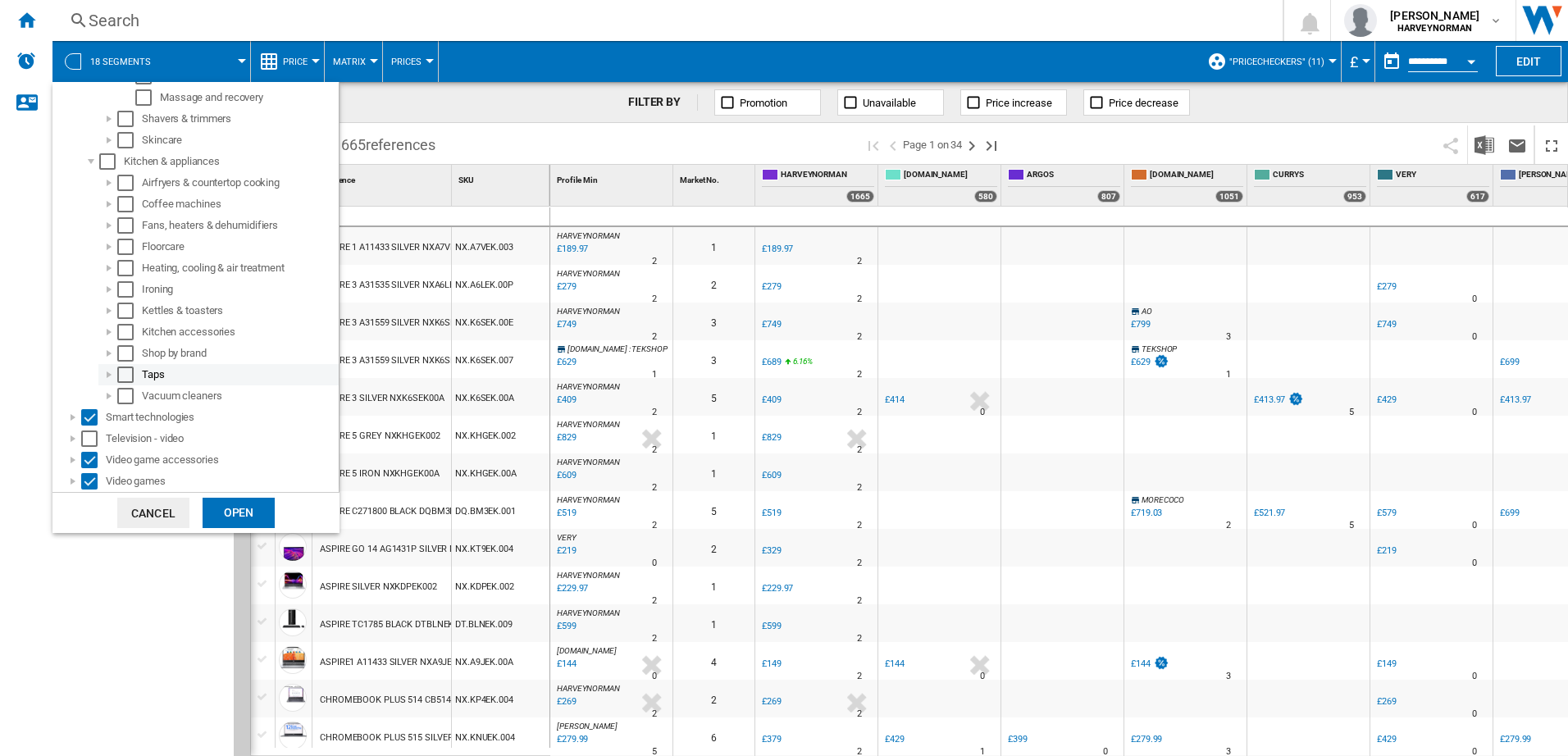
click at [111, 372] on div at bounding box center [109, 374] width 17 height 17
click at [109, 332] on div at bounding box center [109, 332] width 17 height 17
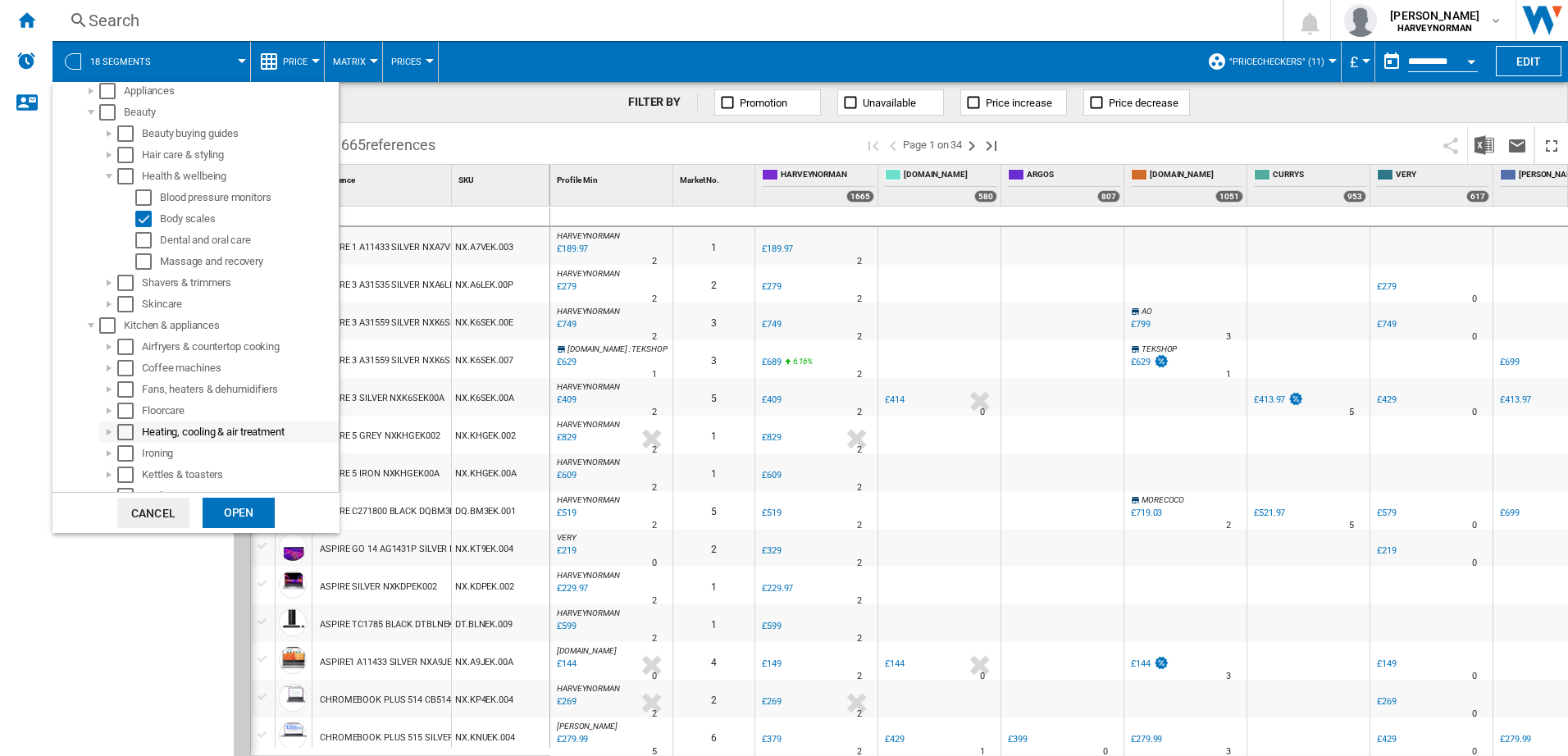
scroll to position [361, 0]
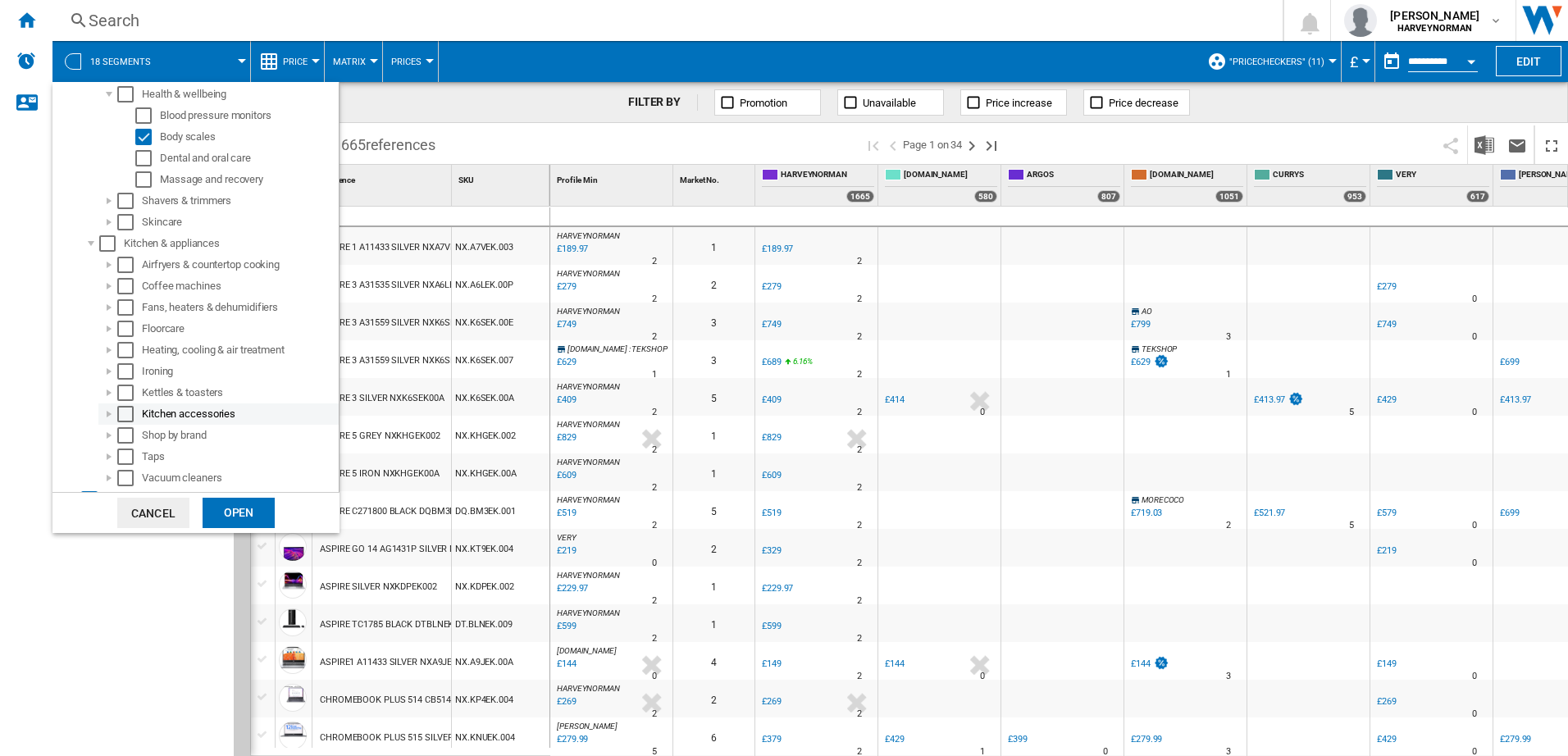
click at [105, 411] on div at bounding box center [109, 414] width 17 height 17
click at [108, 409] on div at bounding box center [109, 414] width 17 height 17
click at [106, 388] on div at bounding box center [109, 393] width 17 height 17
click at [106, 392] on div at bounding box center [109, 393] width 17 height 17
click at [107, 350] on div at bounding box center [109, 350] width 17 height 17
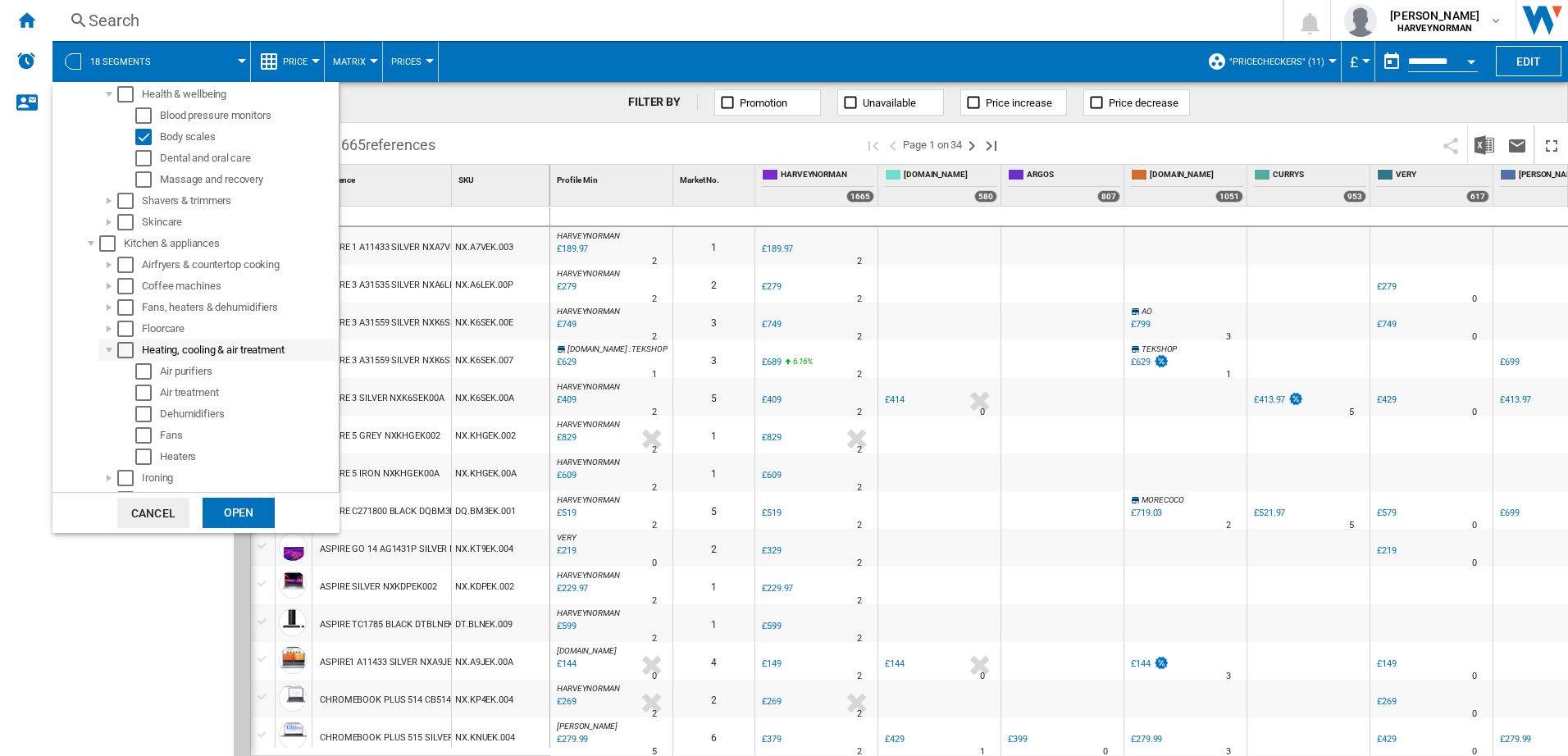
click at [107, 350] on div at bounding box center [109, 350] width 17 height 17
click at [110, 322] on div at bounding box center [109, 329] width 17 height 17
click at [111, 324] on div at bounding box center [109, 329] width 17 height 17
click at [111, 303] on div at bounding box center [109, 308] width 17 height 17
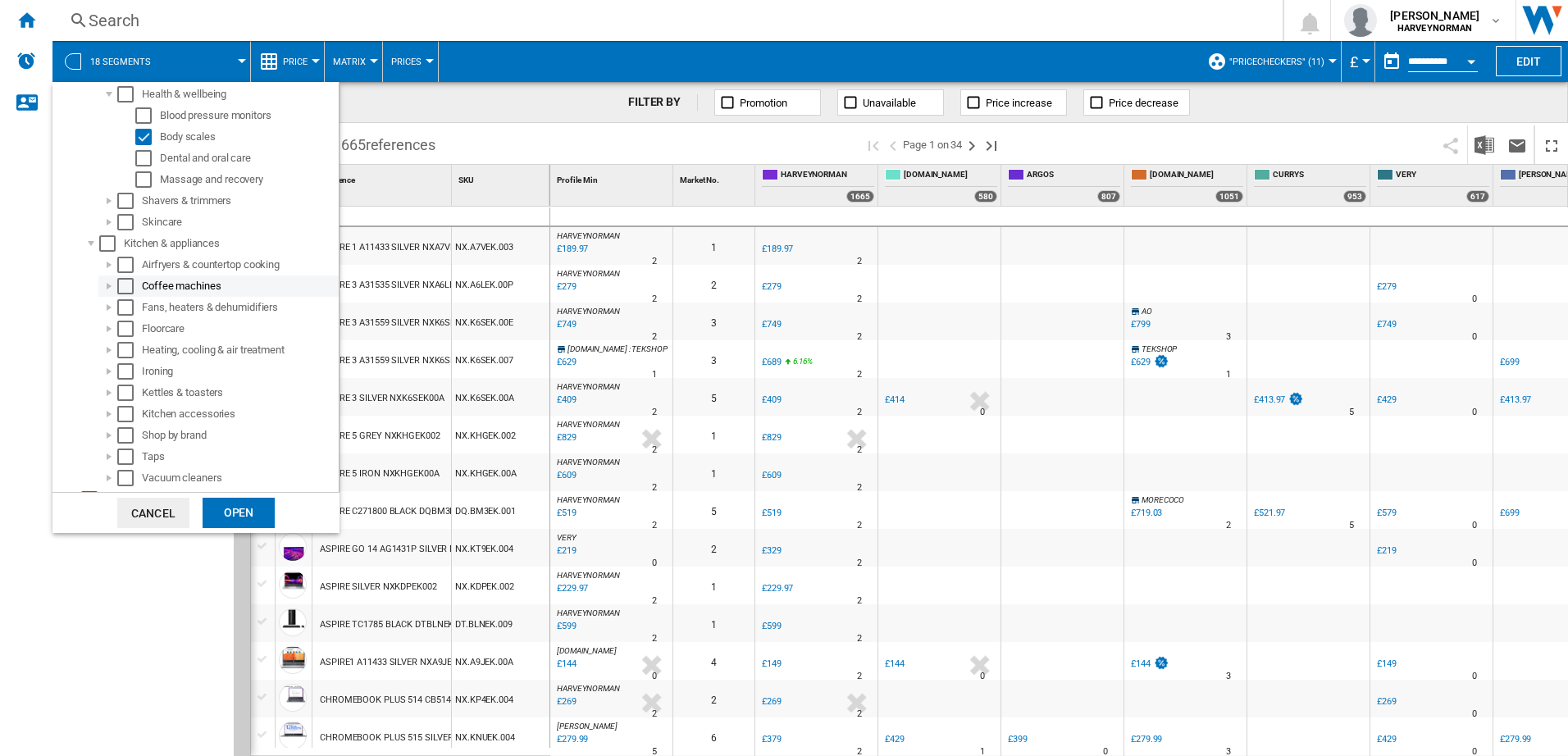
click at [111, 287] on div at bounding box center [109, 286] width 17 height 17
click at [107, 268] on div at bounding box center [109, 265] width 17 height 17
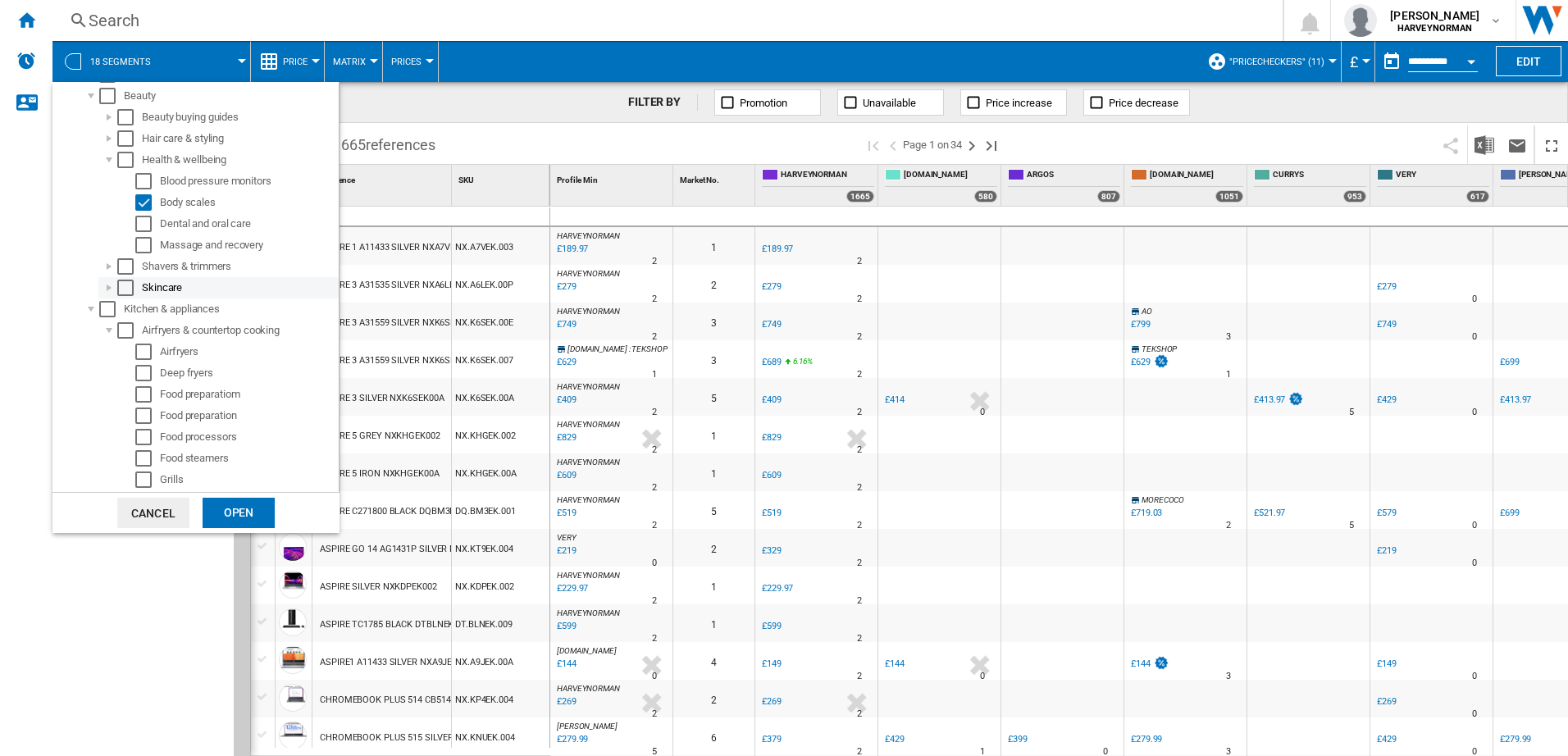
scroll to position [279, 0]
click at [107, 345] on div at bounding box center [109, 346] width 17 height 17
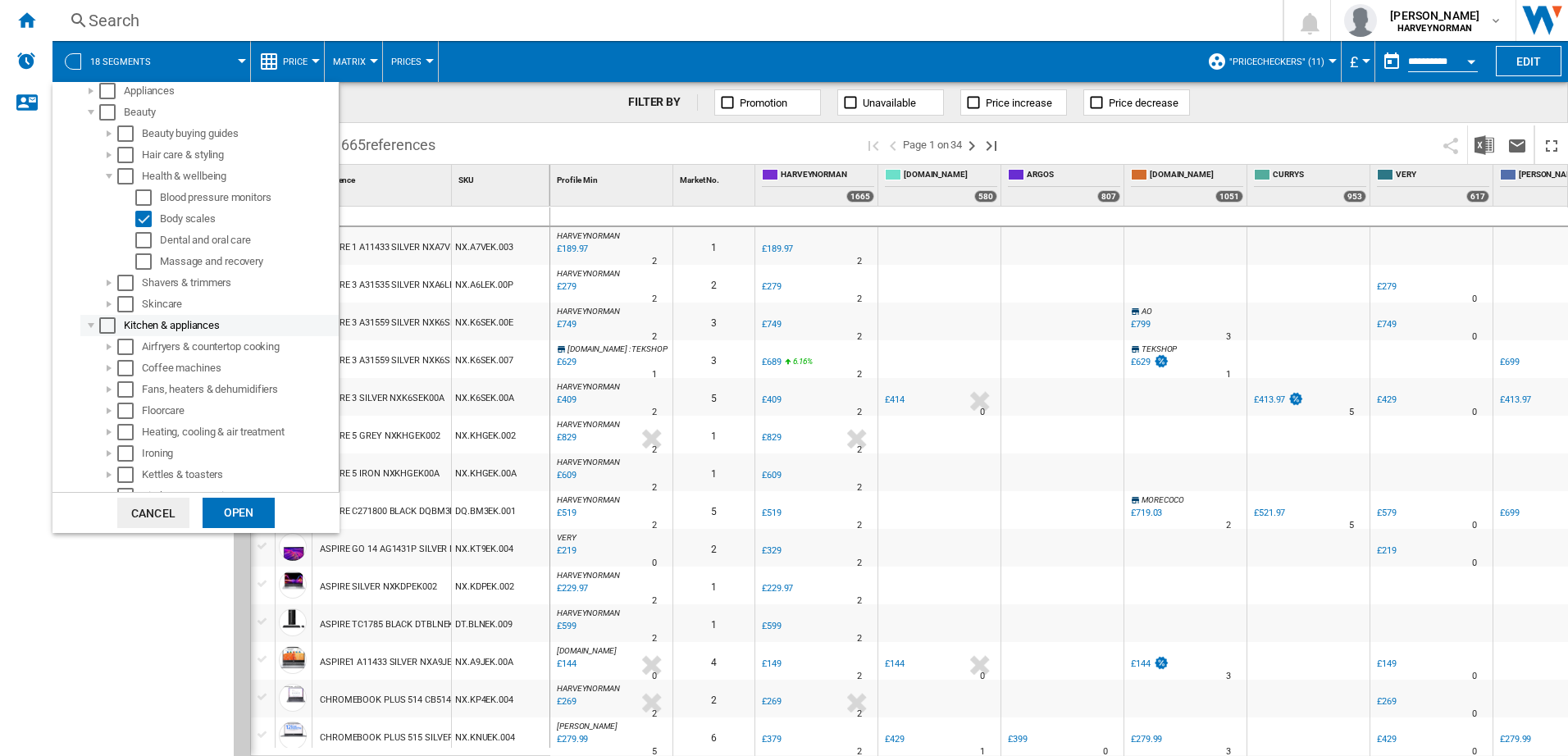
click at [91, 323] on div at bounding box center [91, 325] width 17 height 17
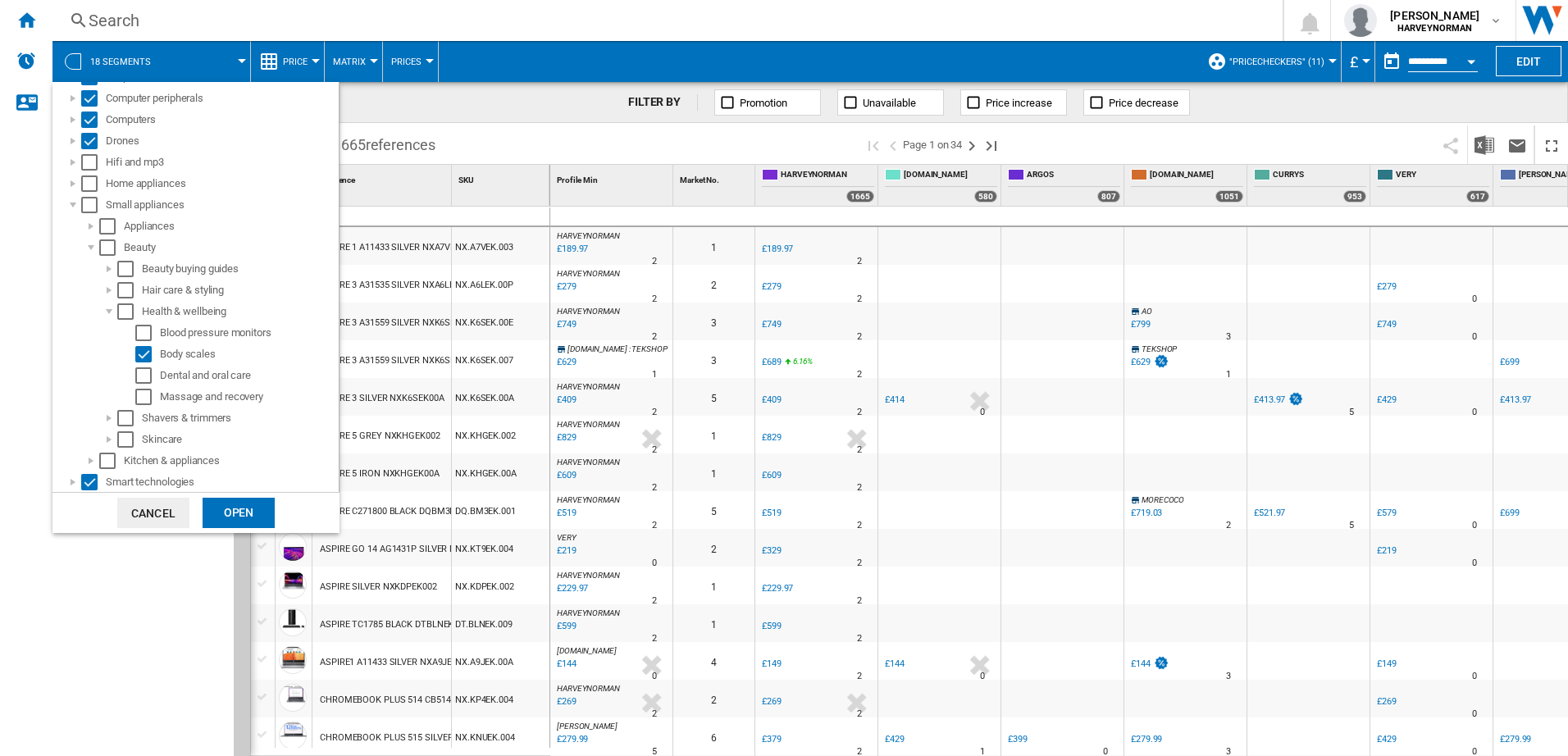
scroll to position [127, 0]
click at [105, 326] on div at bounding box center [109, 329] width 17 height 17
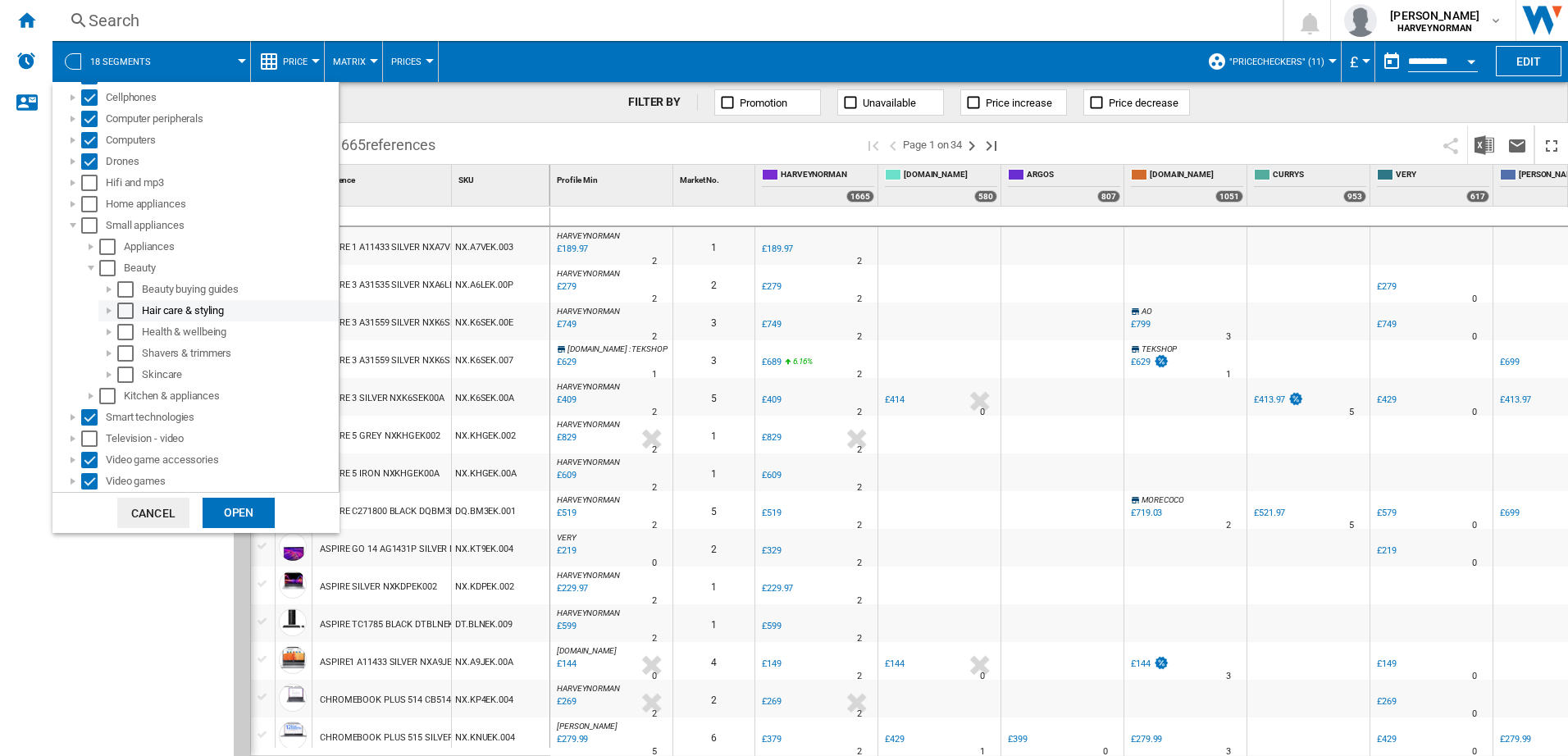
click at [107, 308] on div at bounding box center [109, 310] width 17 height 17
click at [110, 306] on div at bounding box center [109, 308] width 17 height 17
click at [108, 288] on div at bounding box center [109, 289] width 17 height 17
click at [109, 288] on div at bounding box center [109, 286] width 17 height 17
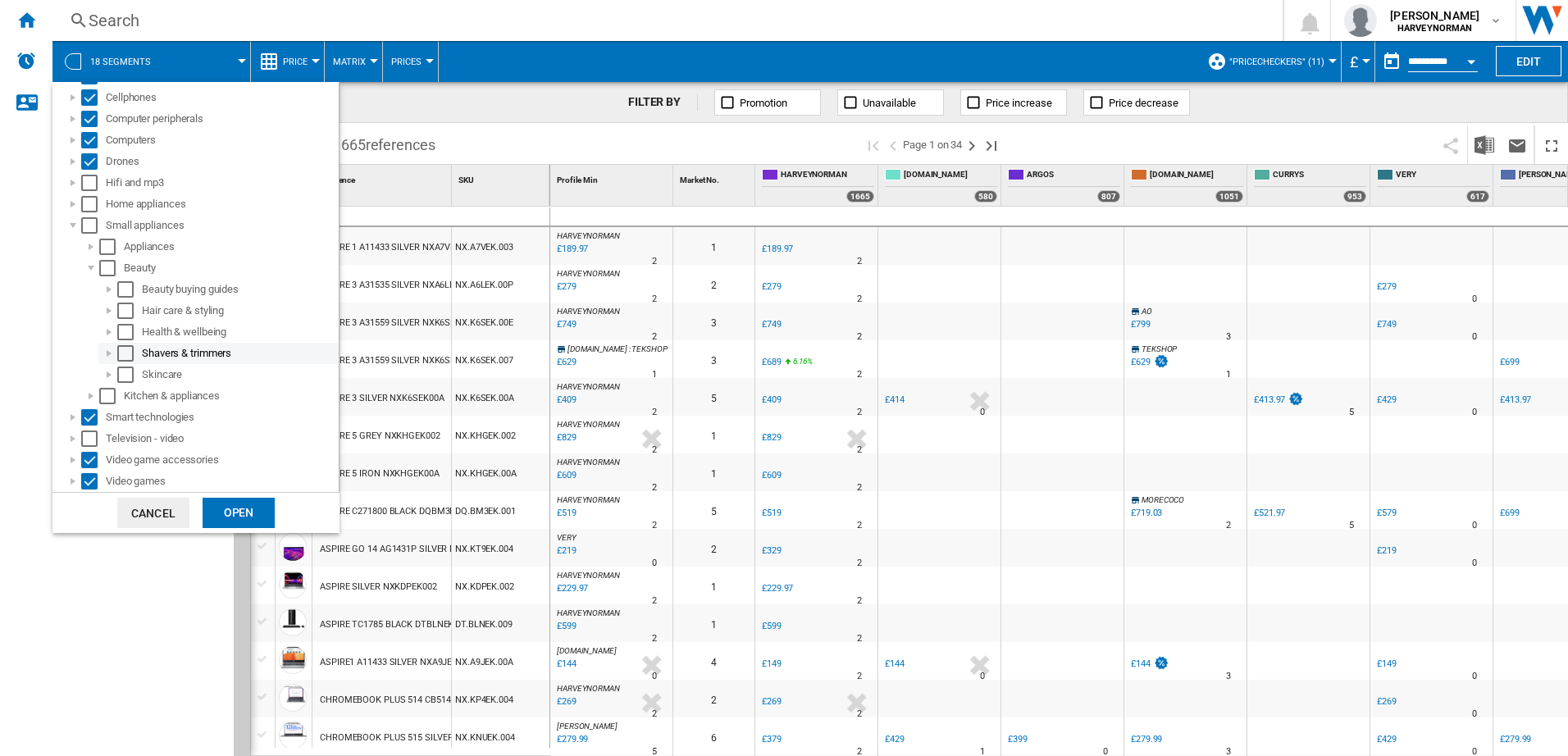
click at [110, 353] on div at bounding box center [109, 353] width 17 height 17
click at [108, 350] on div at bounding box center [109, 350] width 17 height 17
click at [105, 374] on div at bounding box center [109, 374] width 17 height 17
click at [109, 374] on div at bounding box center [109, 371] width 17 height 17
click at [92, 270] on div at bounding box center [91, 268] width 17 height 17
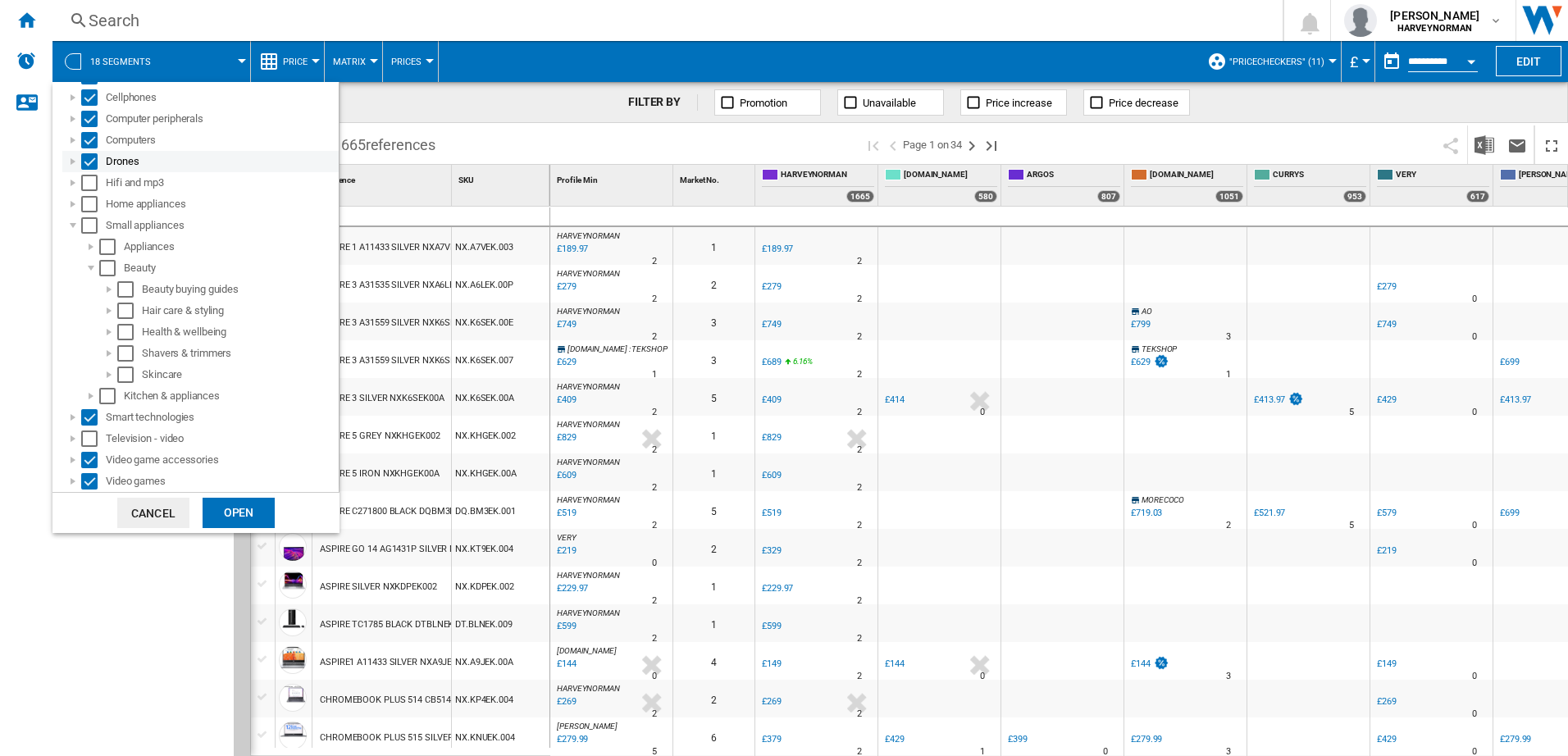
scroll to position [17, 0]
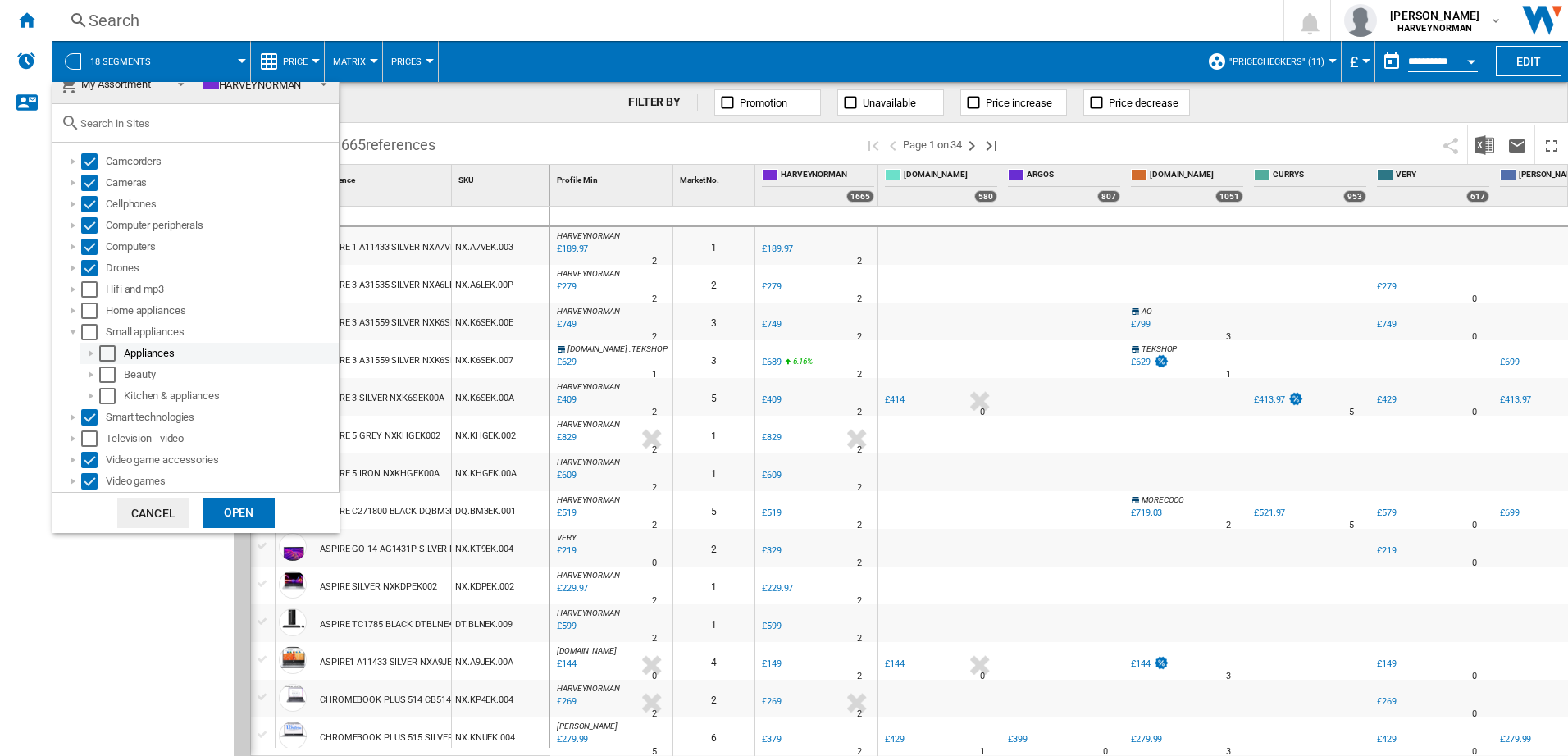
click at [92, 350] on div at bounding box center [91, 353] width 17 height 17
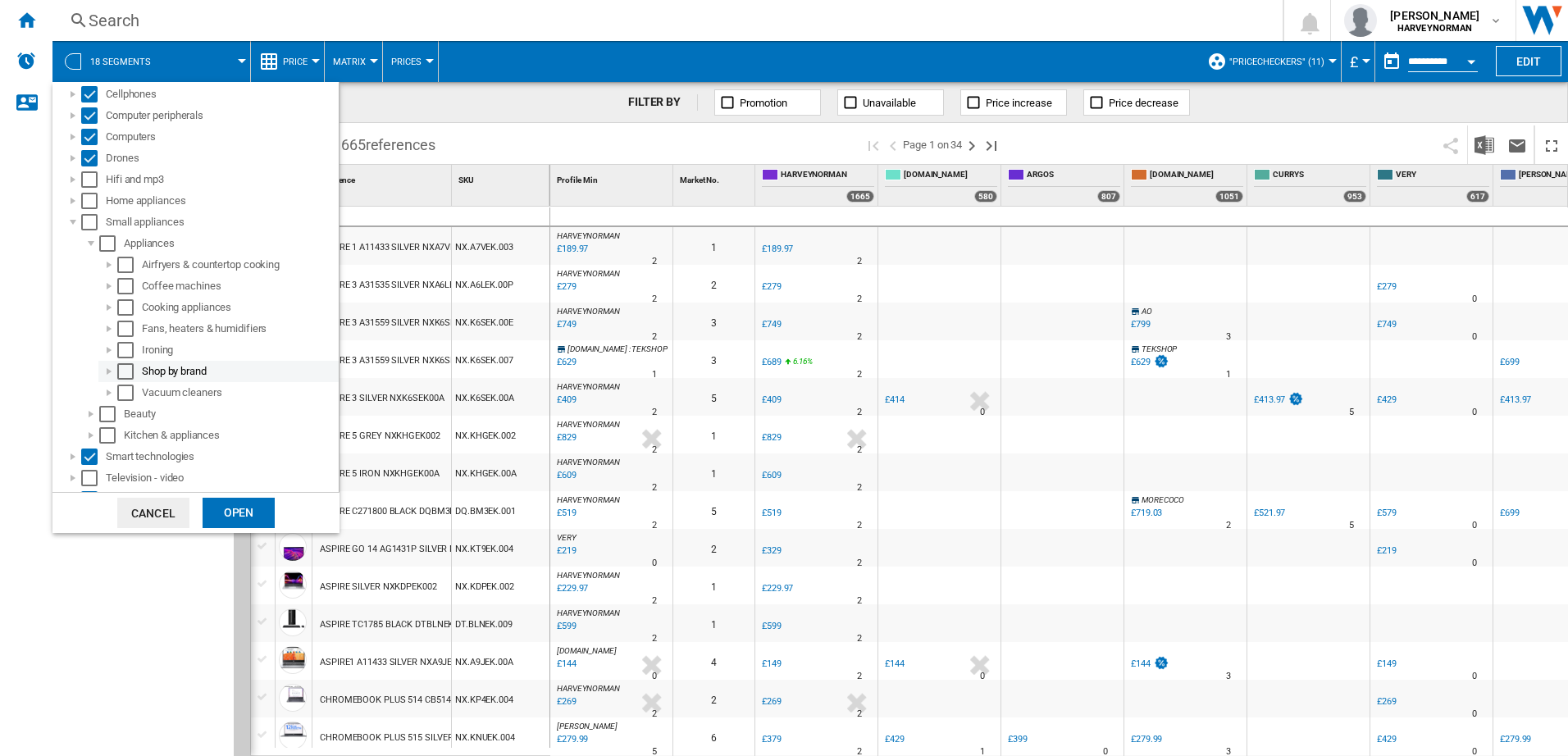
click at [107, 367] on div at bounding box center [109, 371] width 17 height 17
click at [148, 389] on div "Select" at bounding box center [143, 393] width 17 height 17
click at [104, 369] on div at bounding box center [109, 371] width 17 height 17
click at [92, 245] on div at bounding box center [91, 244] width 17 height 17
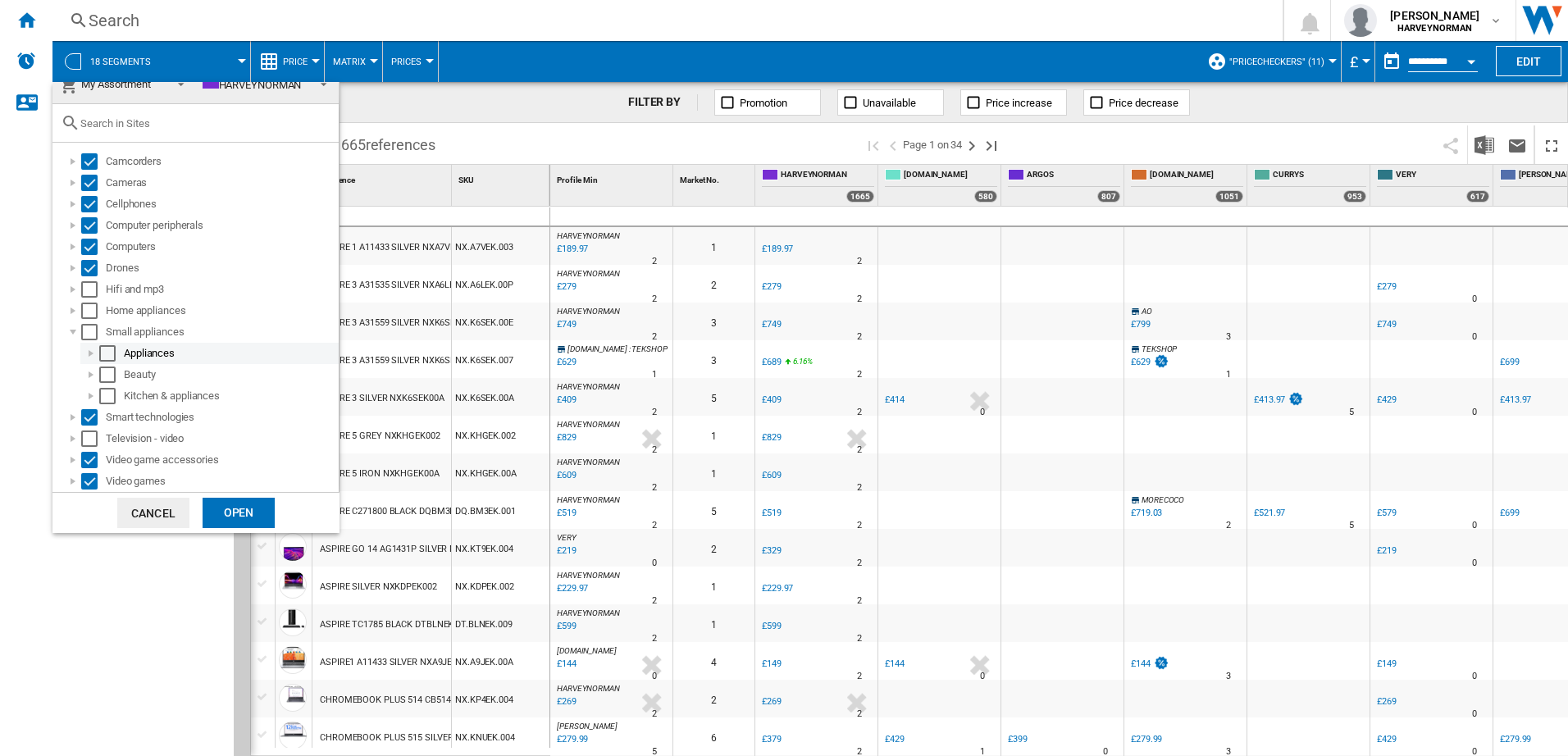
scroll to position [17, 0]
click at [71, 329] on div at bounding box center [73, 332] width 17 height 17
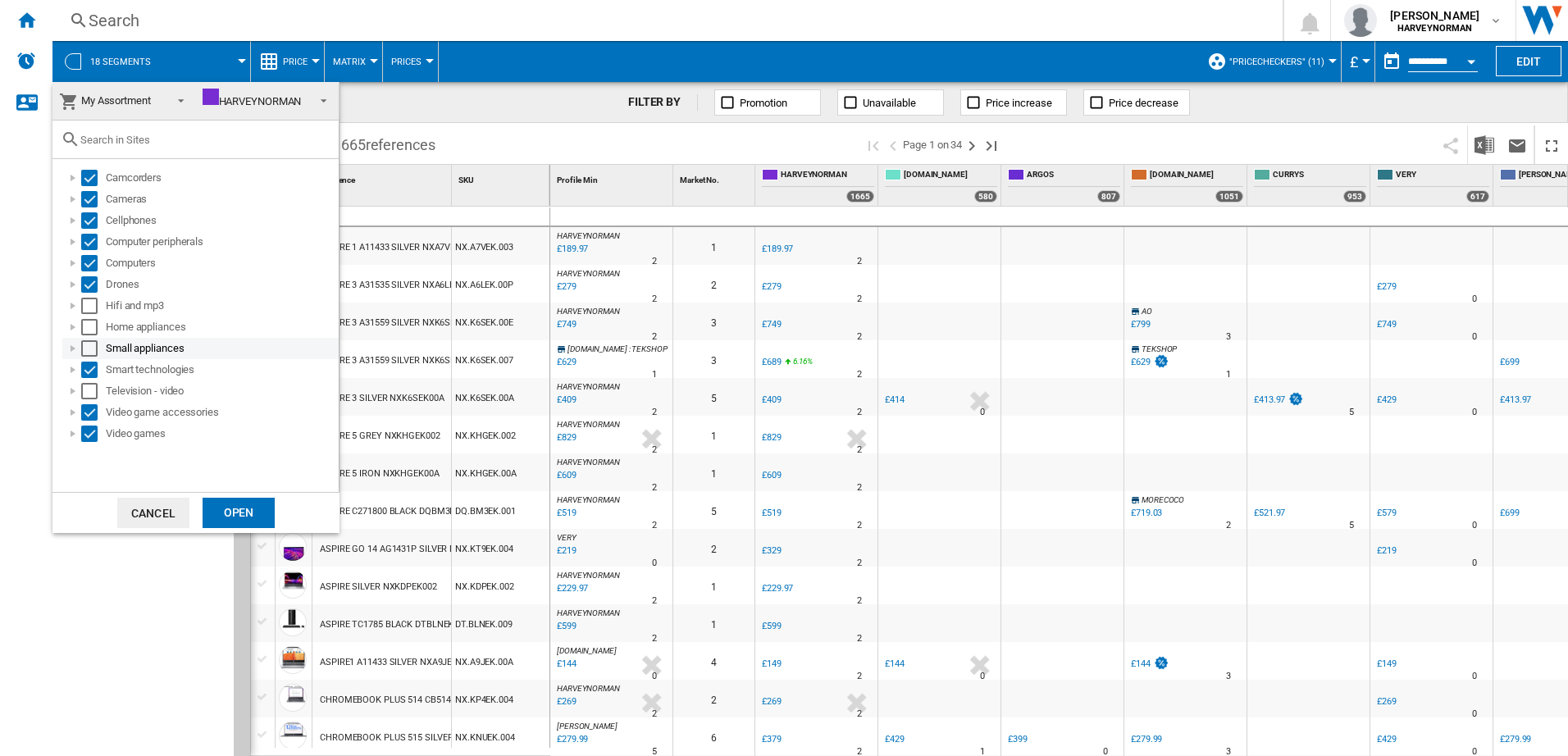
scroll to position [0, 0]
click at [75, 309] on div at bounding box center [73, 306] width 17 height 17
click at [89, 345] on div at bounding box center [91, 348] width 17 height 17
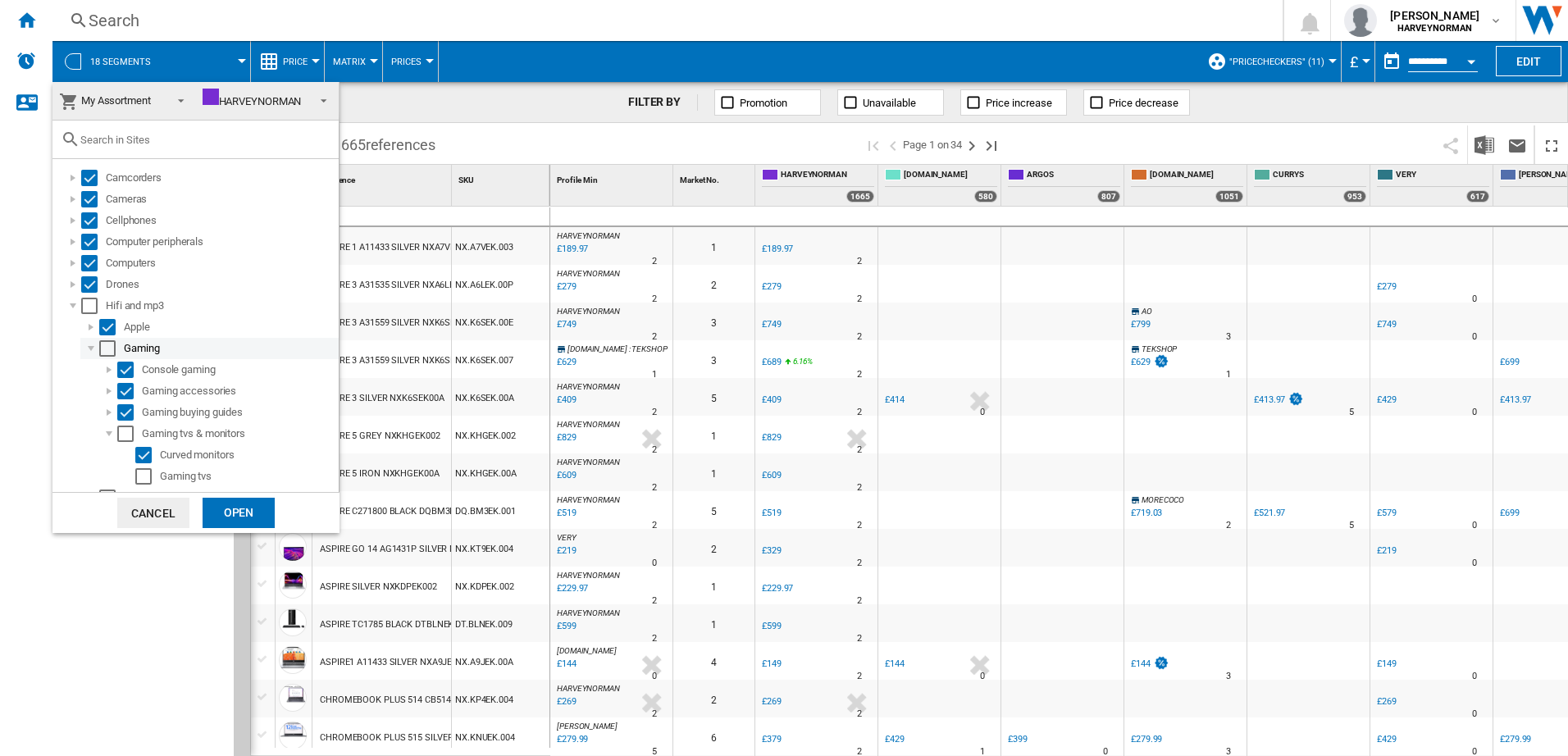
scroll to position [82, 0]
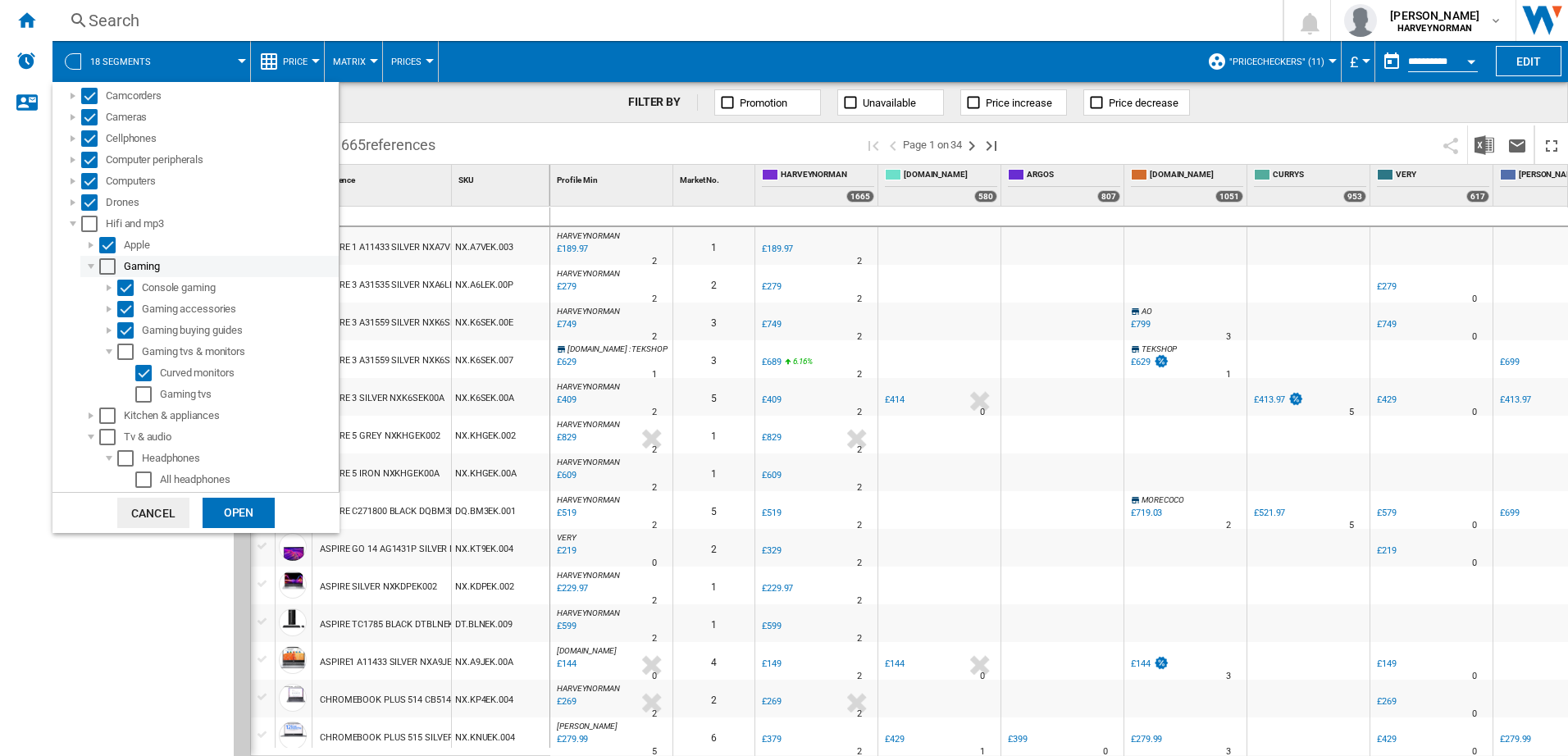
click at [90, 266] on div at bounding box center [91, 266] width 17 height 17
click at [89, 285] on div at bounding box center [91, 287] width 17 height 17
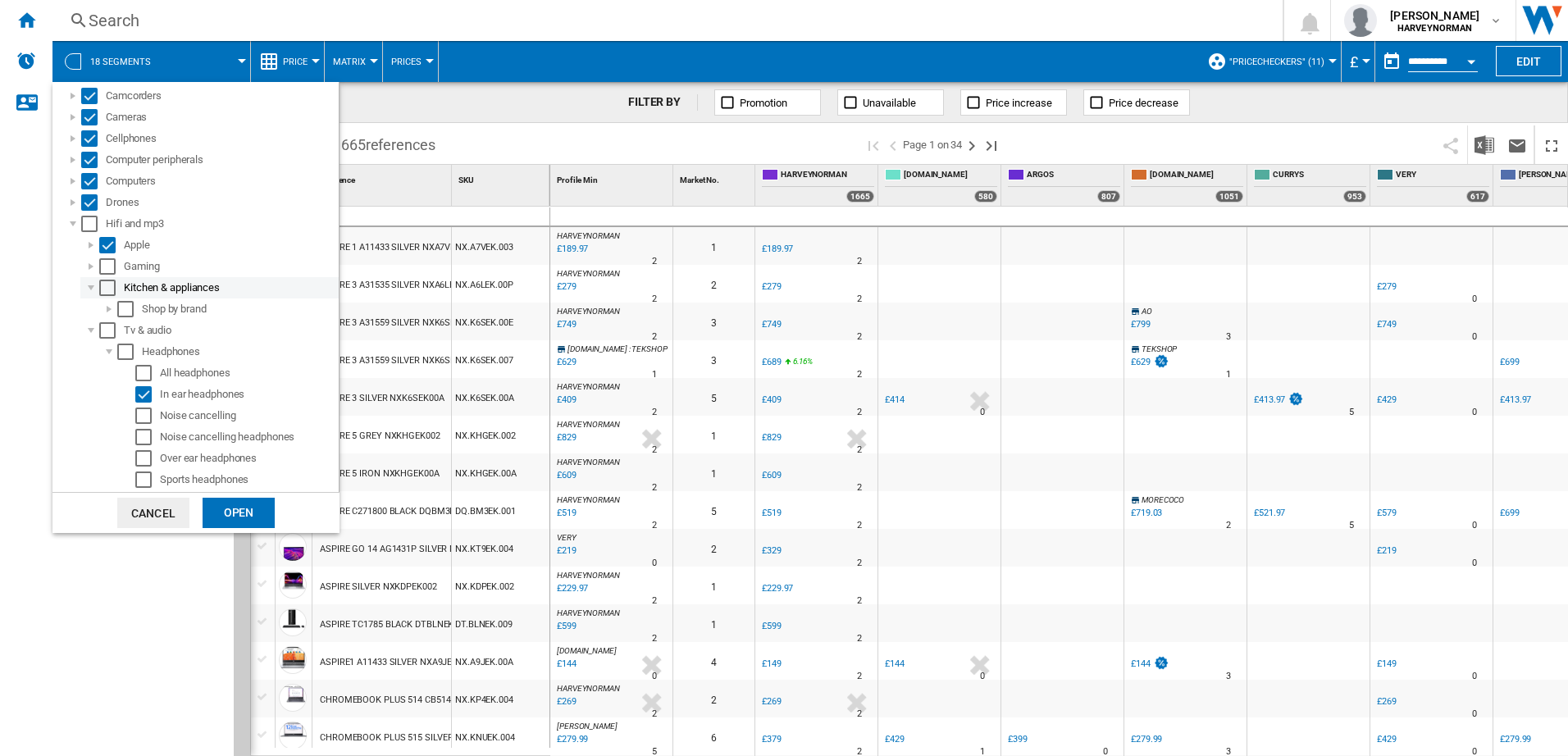
click at [89, 285] on div at bounding box center [91, 287] width 17 height 17
click at [90, 241] on div at bounding box center [91, 245] width 17 height 17
click at [90, 243] on div at bounding box center [91, 245] width 17 height 17
click at [84, 308] on div at bounding box center [91, 309] width 17 height 17
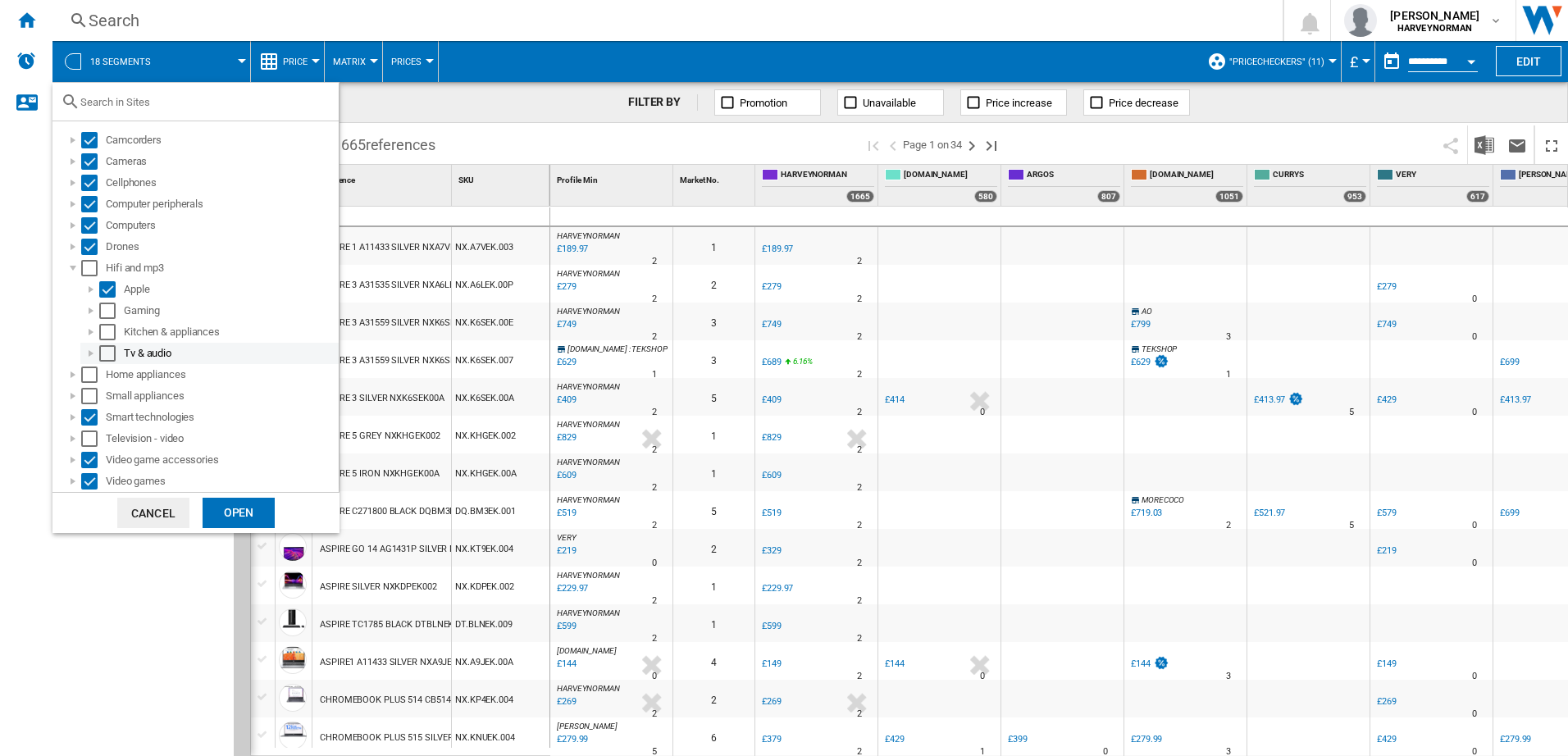
scroll to position [38, 0]
click at [68, 267] on div at bounding box center [73, 268] width 17 height 17
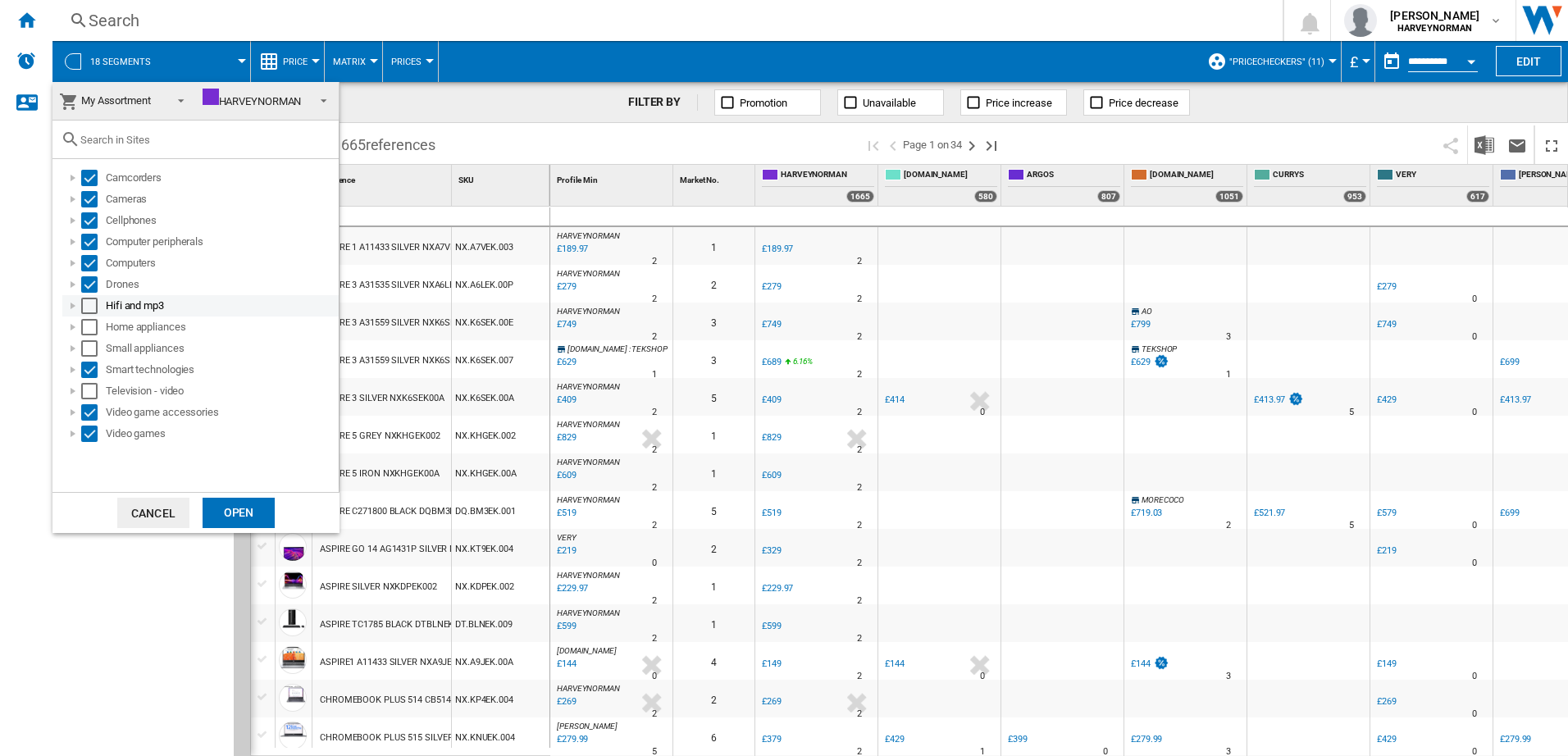
scroll to position [0, 0]
click at [74, 346] on div at bounding box center [73, 348] width 17 height 17
click at [71, 348] on div at bounding box center [73, 348] width 17 height 17
click at [70, 385] on div at bounding box center [73, 391] width 17 height 17
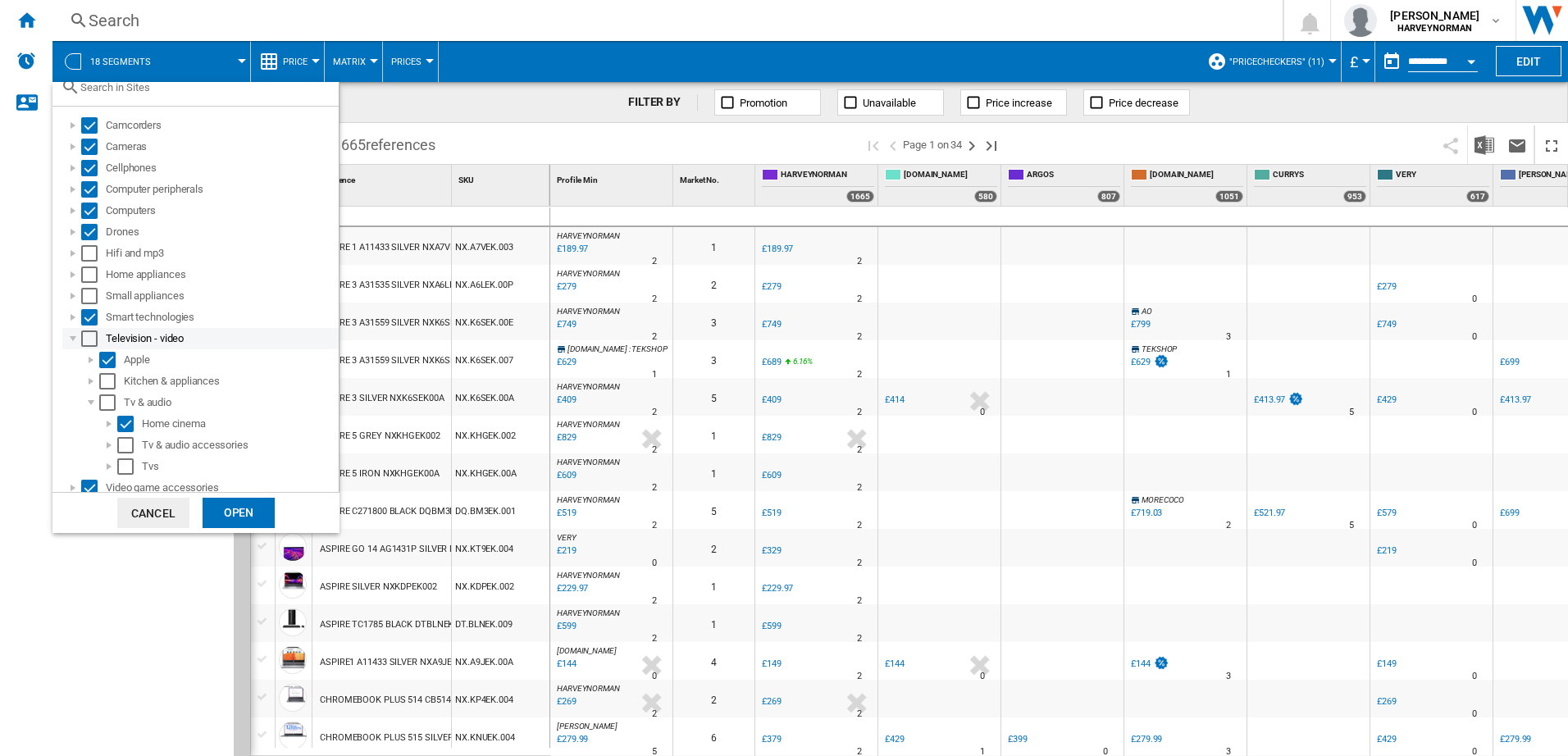
scroll to position [80, 0]
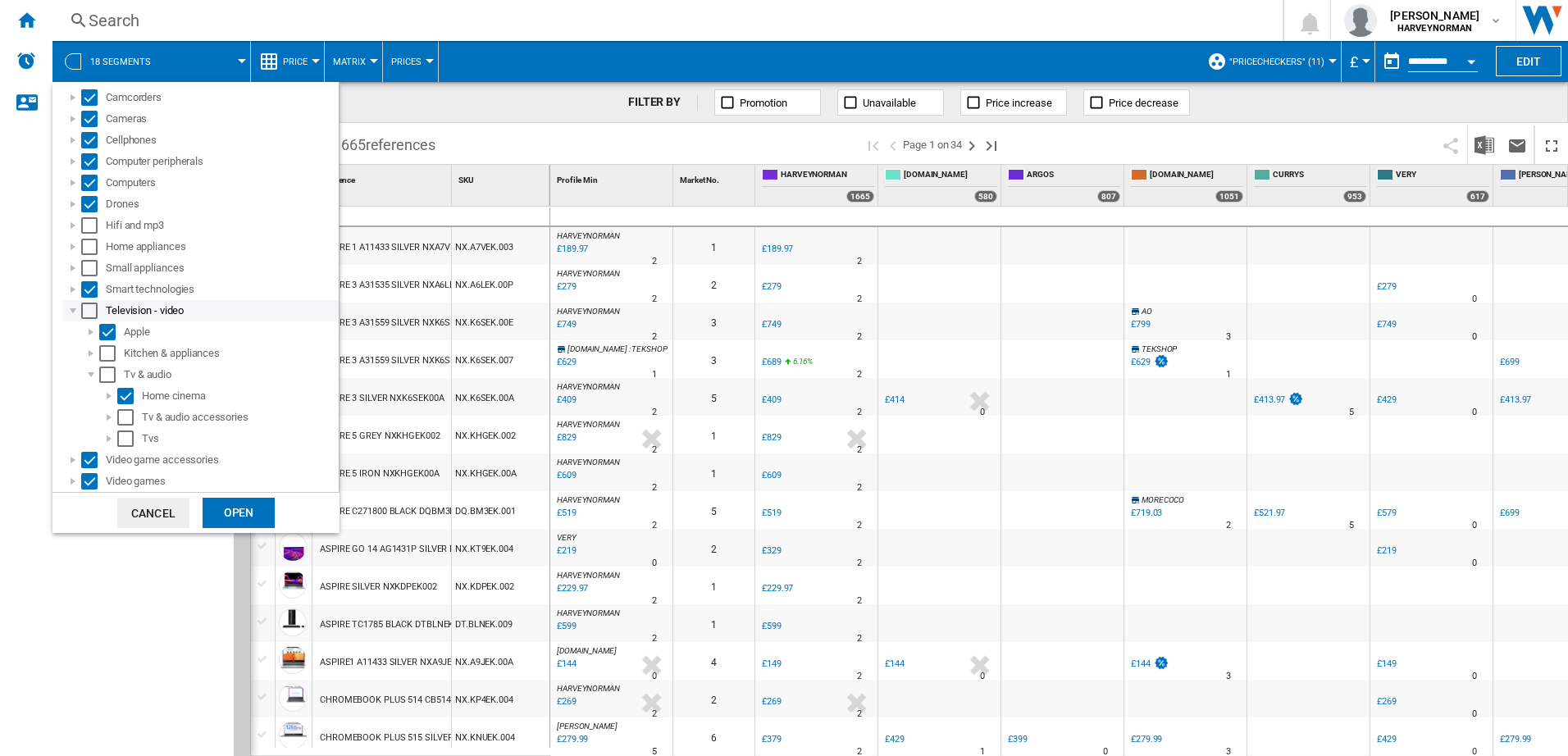
click at [72, 314] on div at bounding box center [73, 310] width 17 height 17
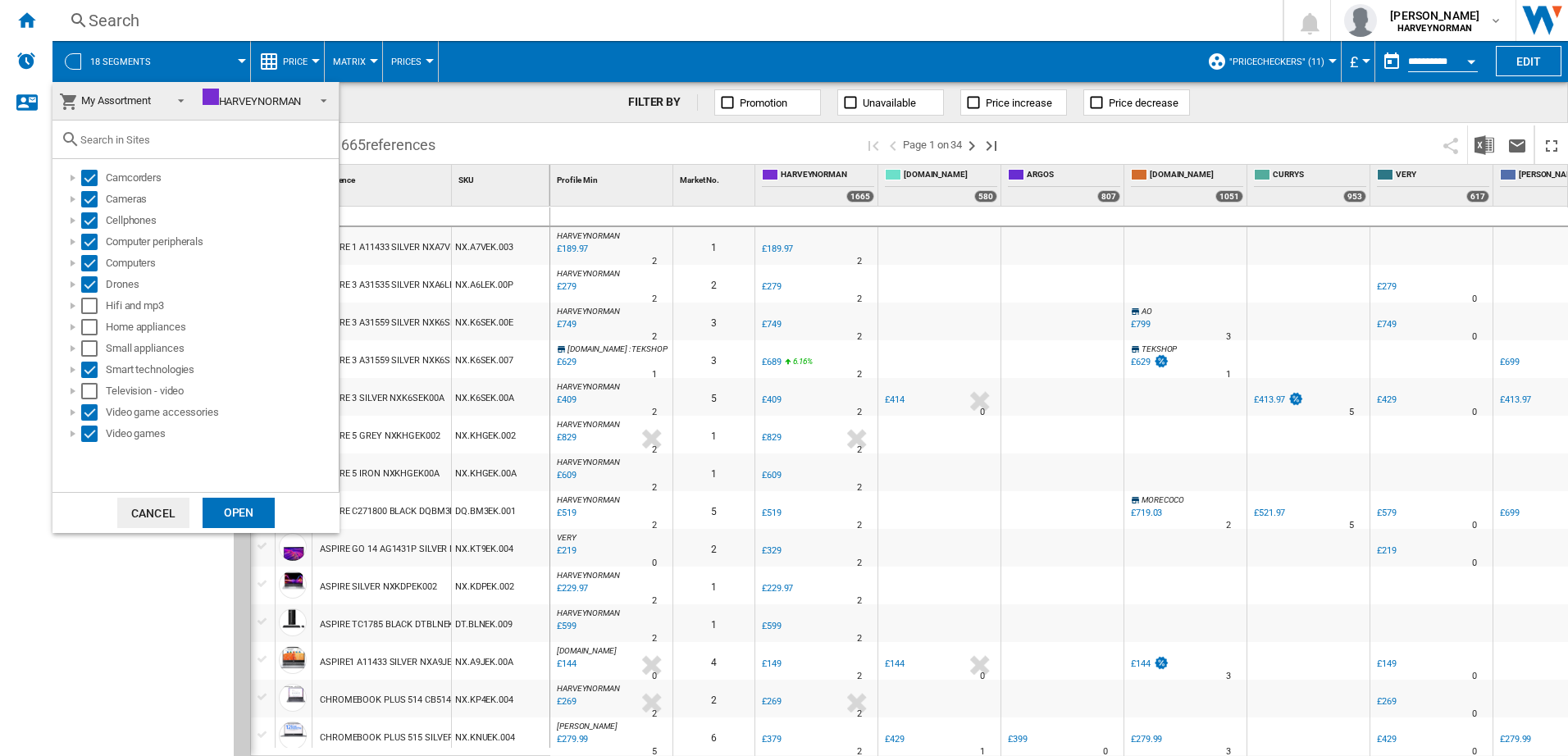
click at [239, 509] on div "Open" at bounding box center [238, 512] width 72 height 31
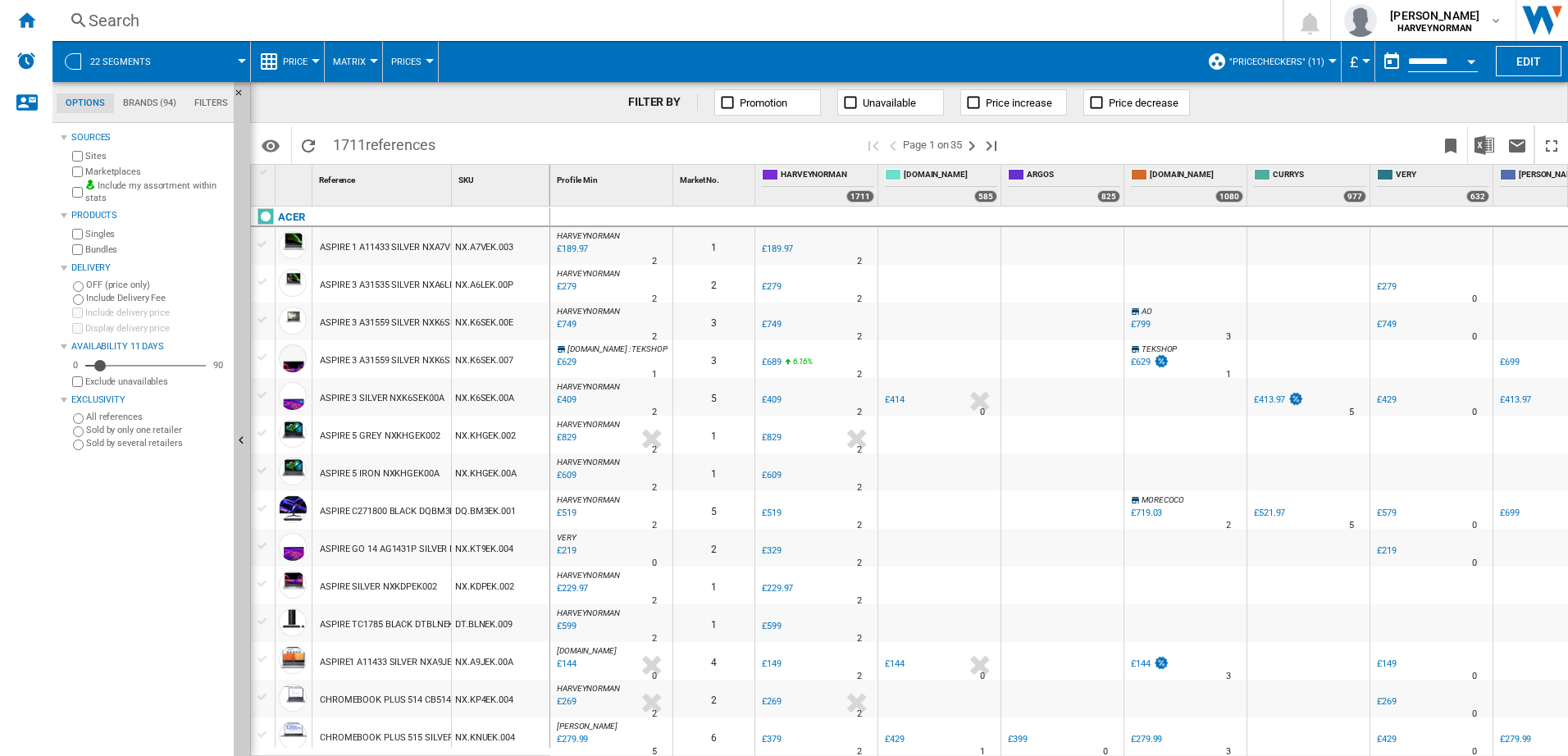
click at [135, 96] on md-tab-item "Brands (94)" at bounding box center [149, 103] width 71 height 19
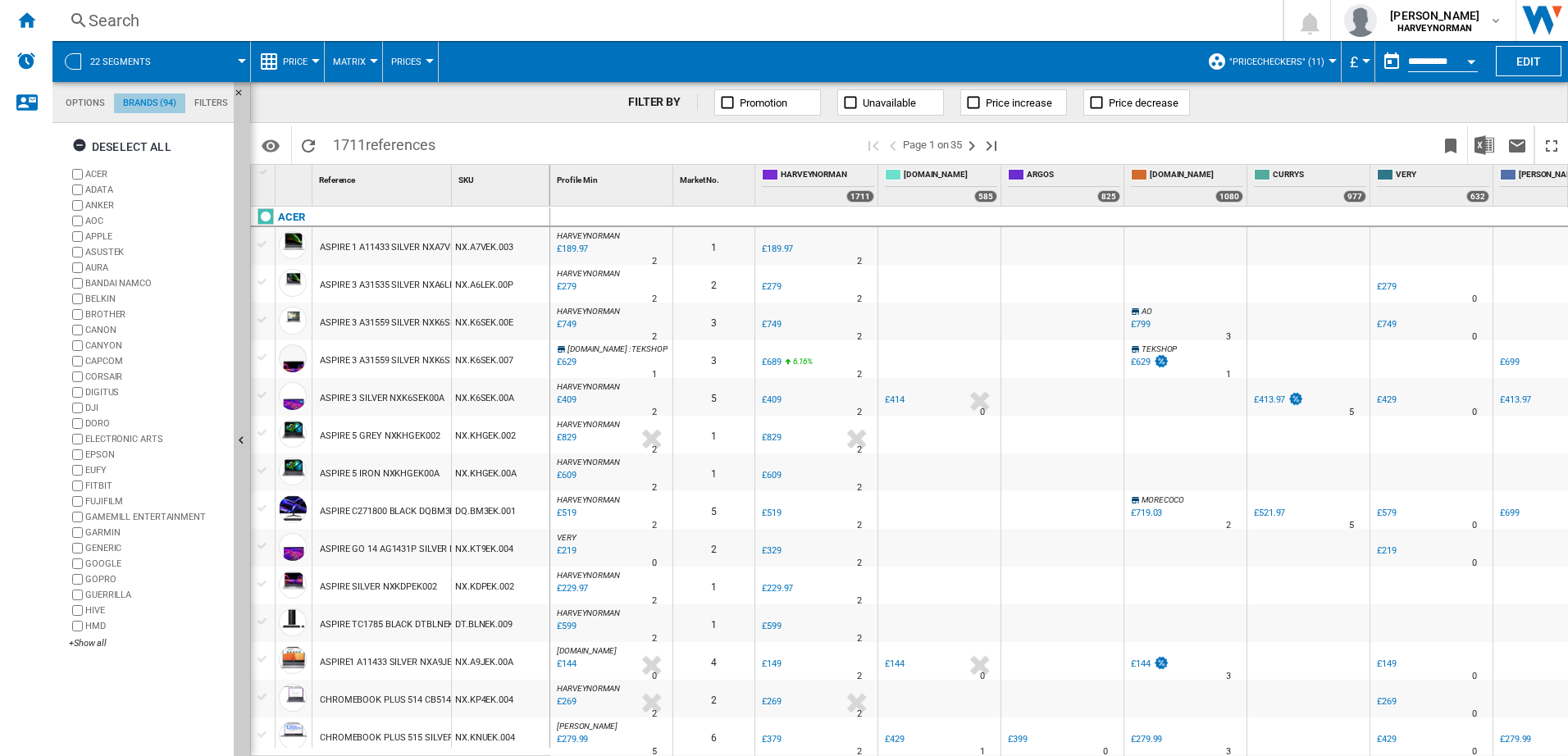
scroll to position [63, 0]
click at [98, 644] on div "+Show all" at bounding box center [148, 643] width 158 height 12
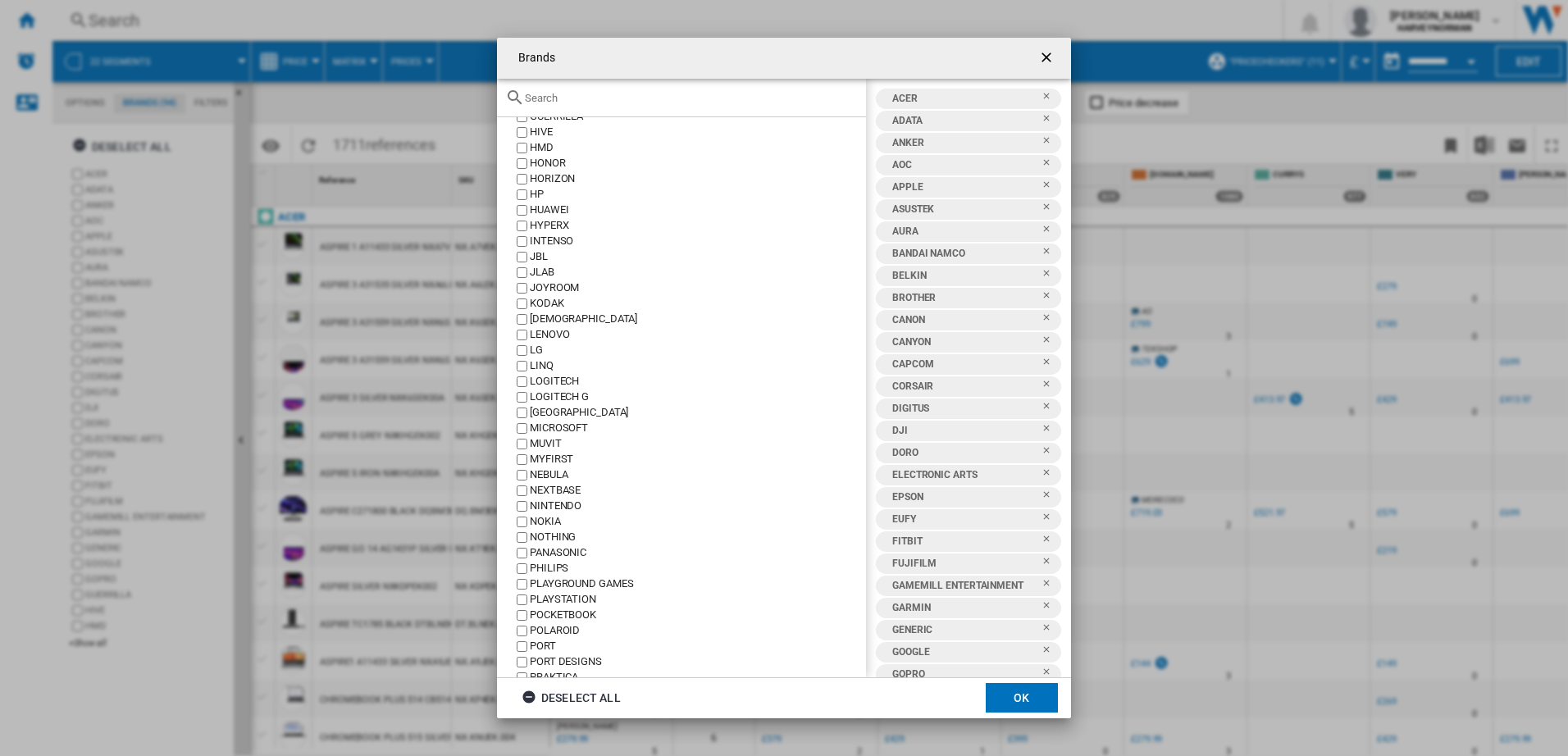
scroll to position [0, 0]
click at [1019, 703] on button "OK" at bounding box center [1022, 698] width 72 height 30
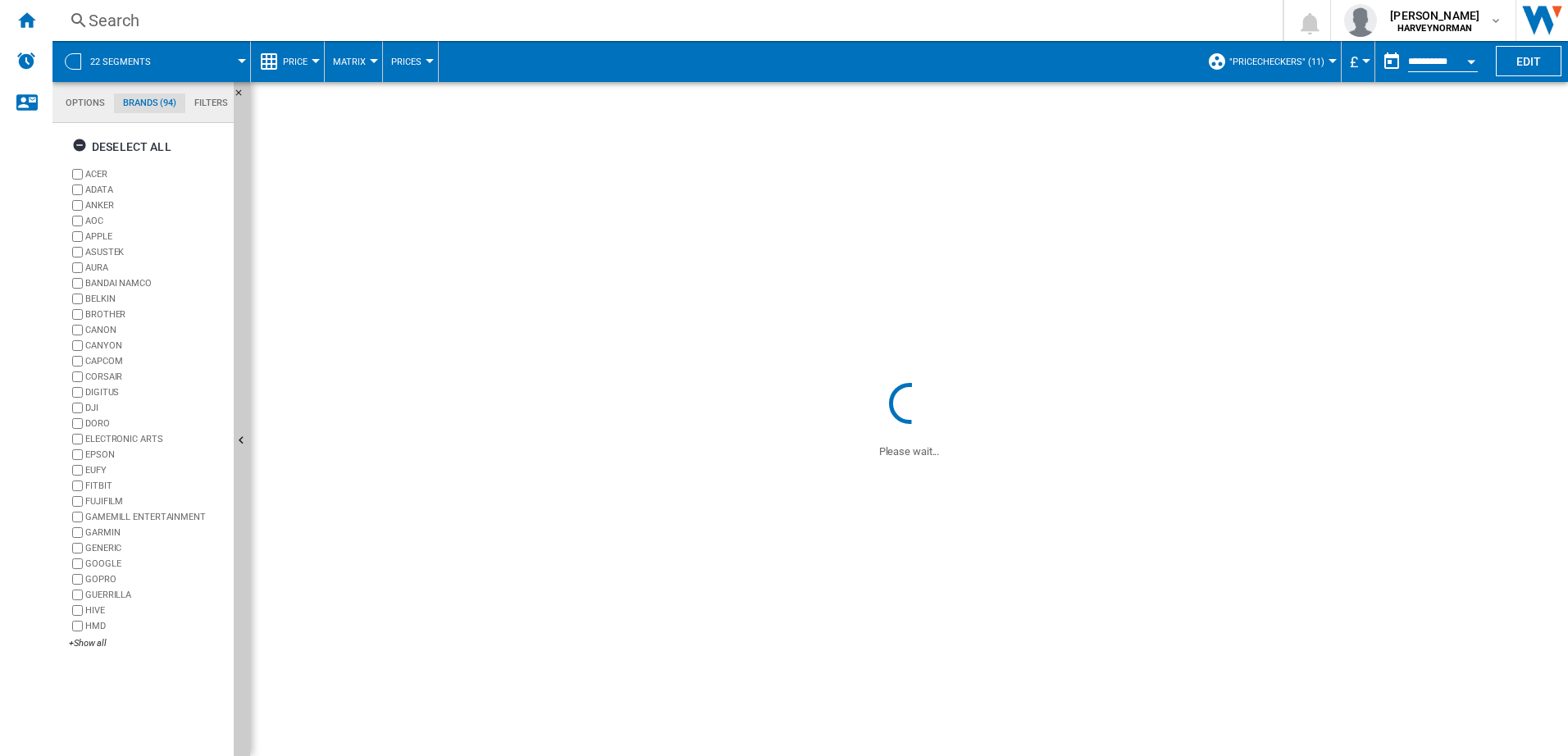
click at [61, 105] on md-tab-item "Options" at bounding box center [84, 103] width 57 height 19
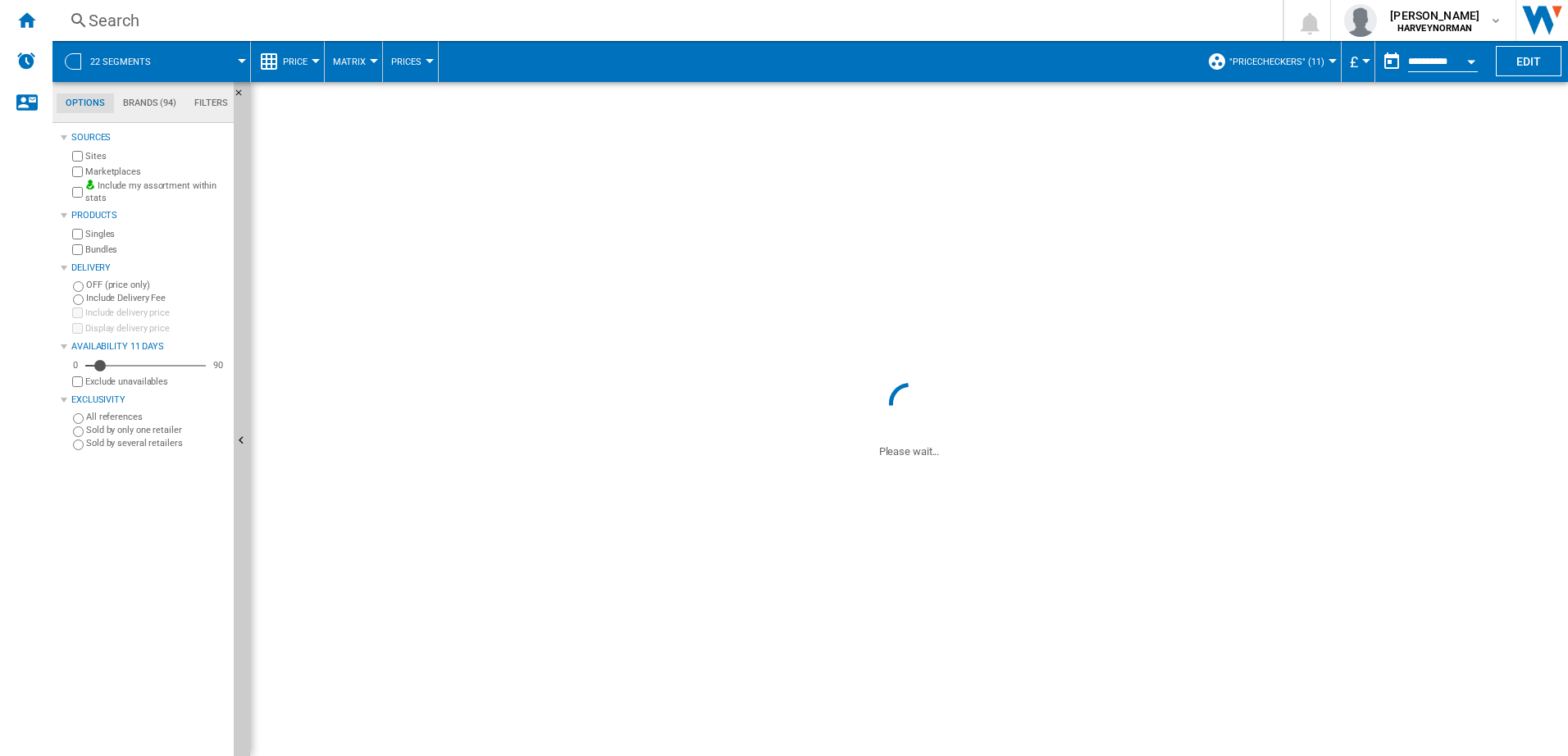
click at [204, 105] on md-tab-item "Filters" at bounding box center [211, 103] width 52 height 19
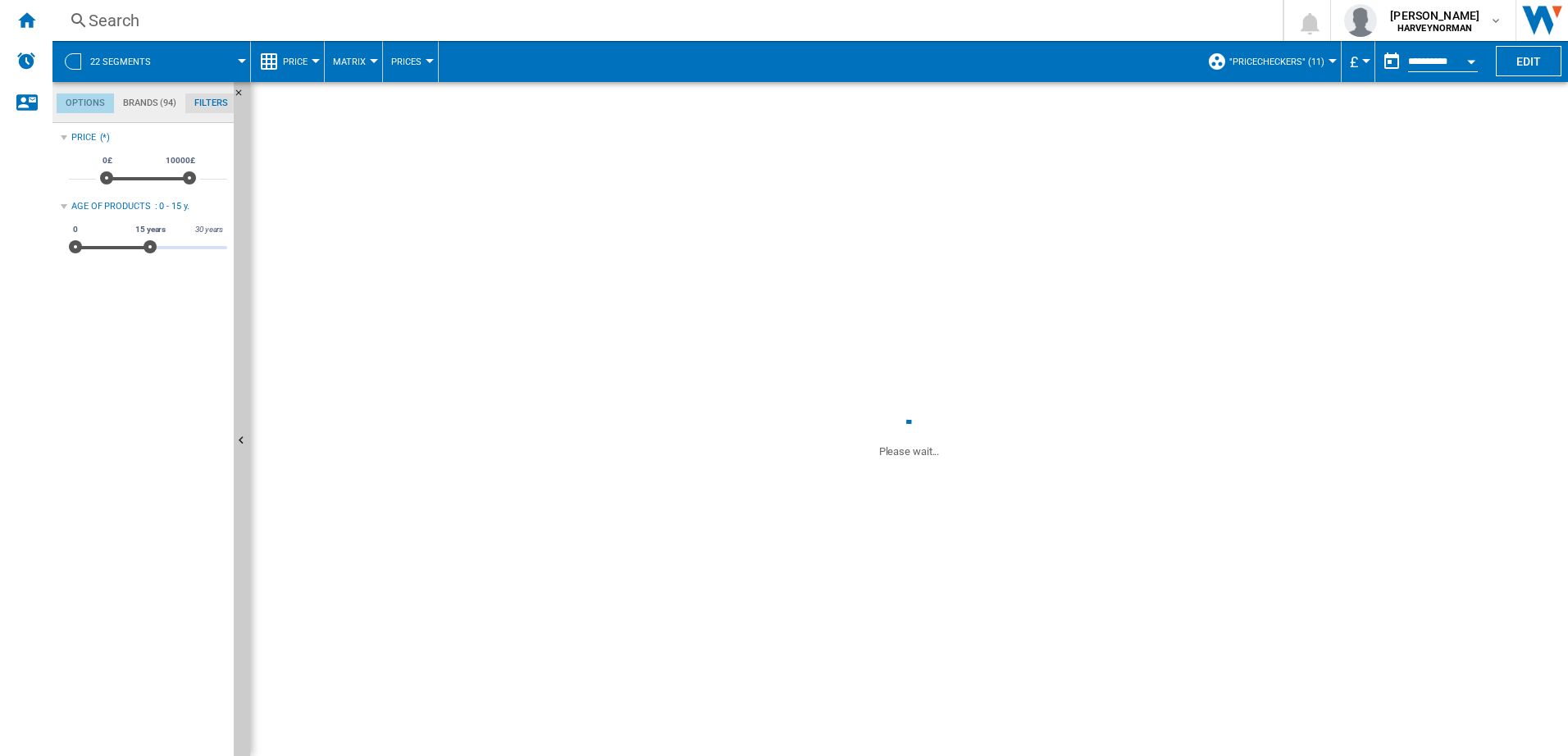
click at [86, 100] on md-tab-item "Options" at bounding box center [84, 103] width 57 height 19
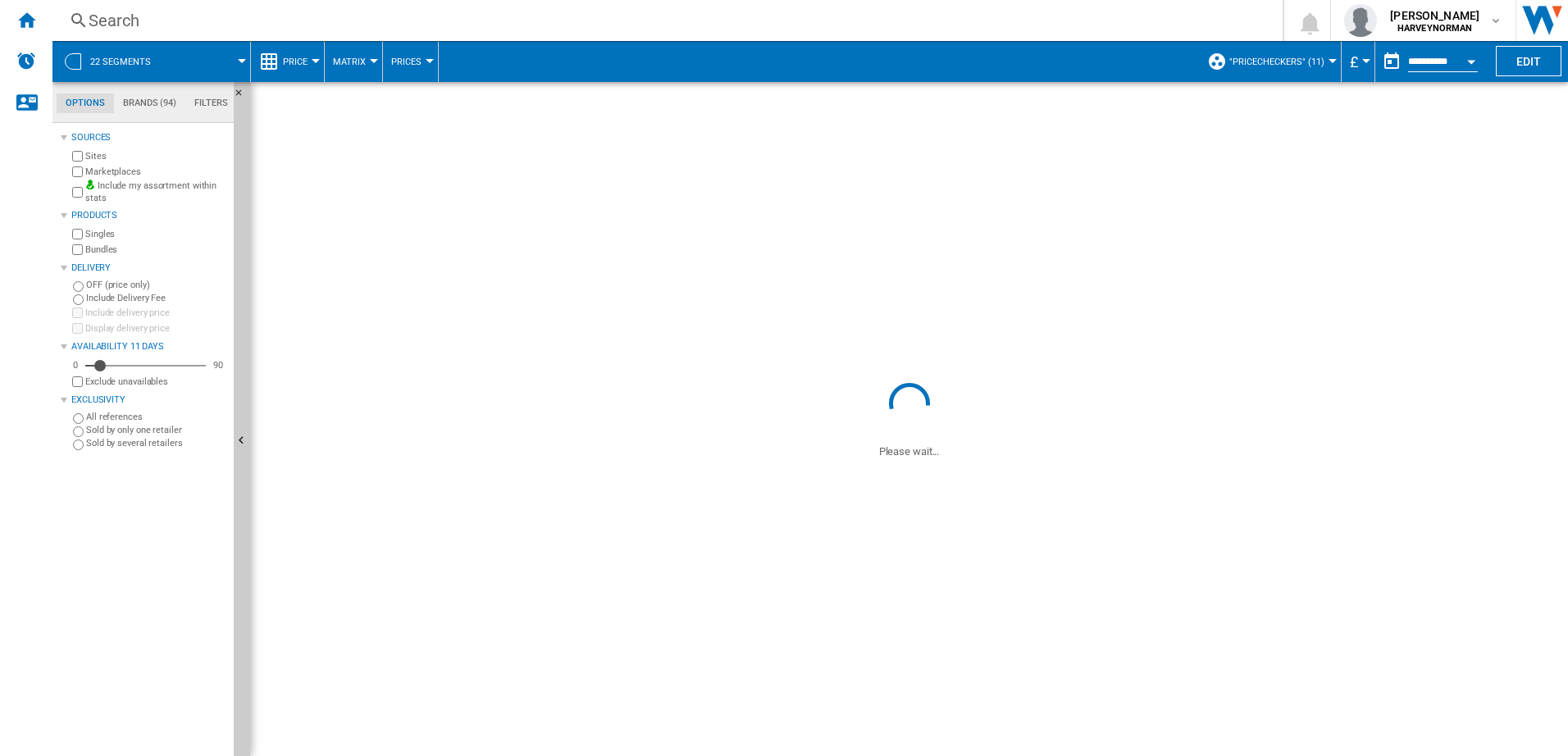
click at [197, 69] on span at bounding box center [207, 62] width 68 height 41
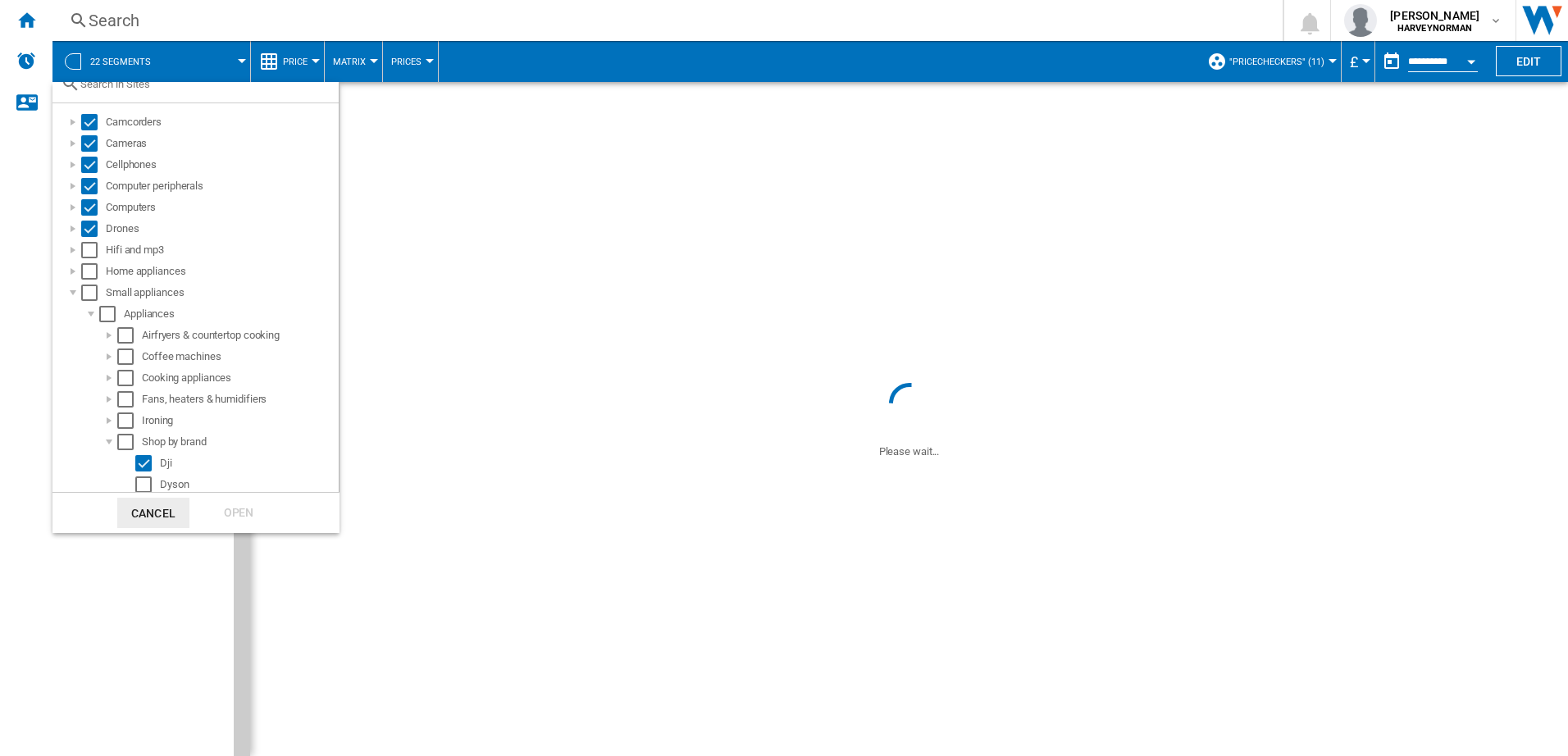
scroll to position [82, 0]
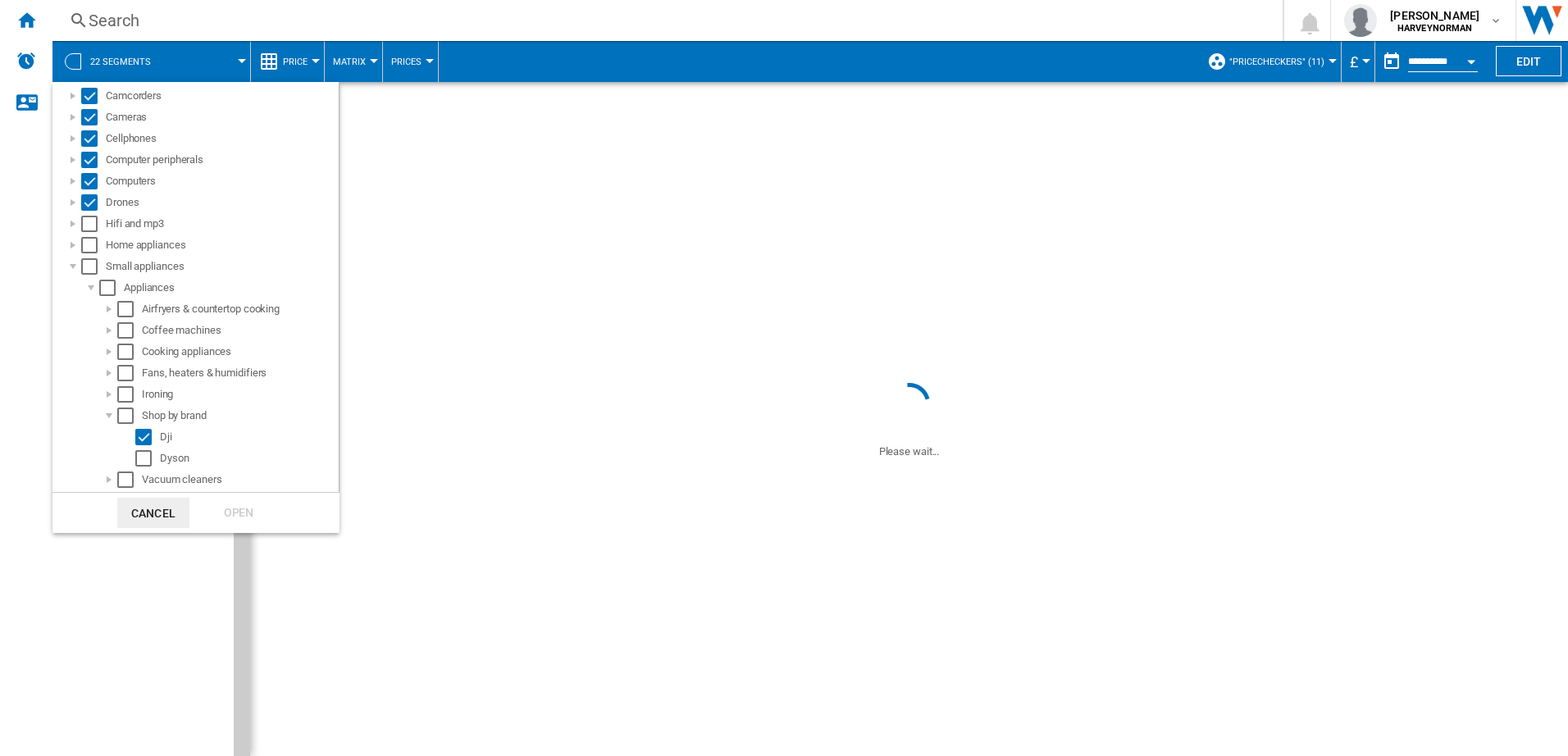
click at [171, 515] on button "Cancel" at bounding box center [153, 512] width 72 height 31
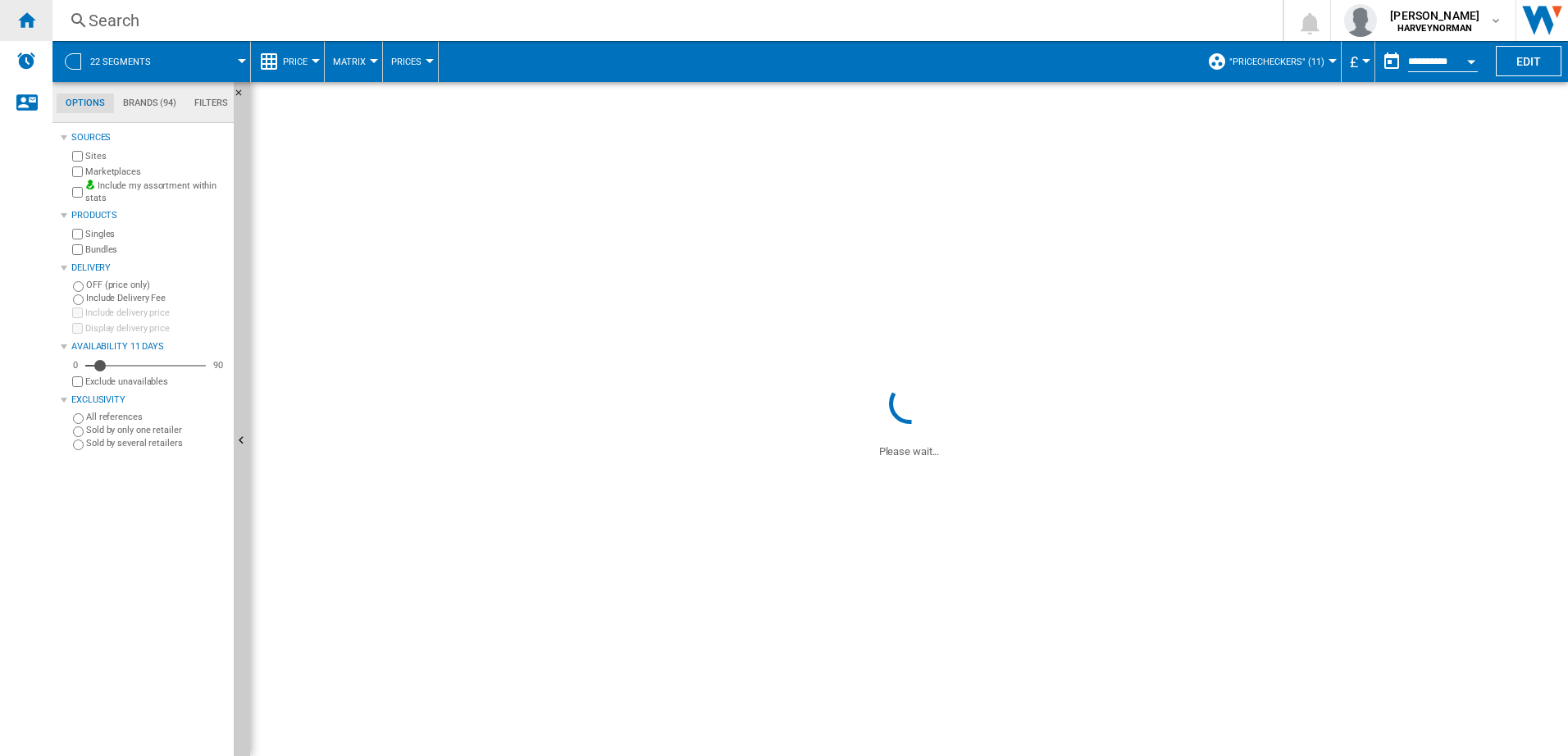
click at [25, 14] on ng-md-icon "Home" at bounding box center [26, 19] width 19 height 19
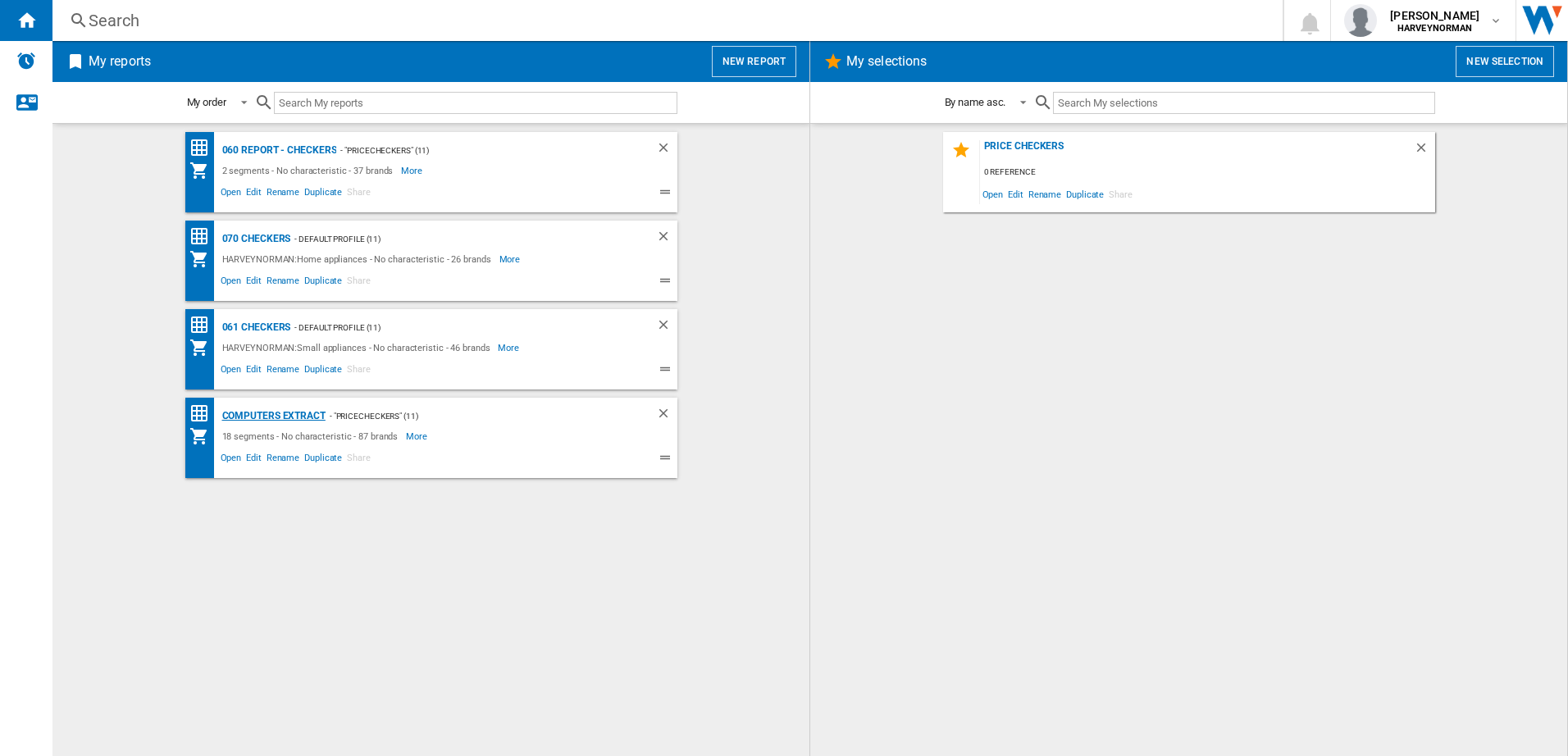
click at [291, 416] on div "Computers extract" at bounding box center [272, 416] width 107 height 20
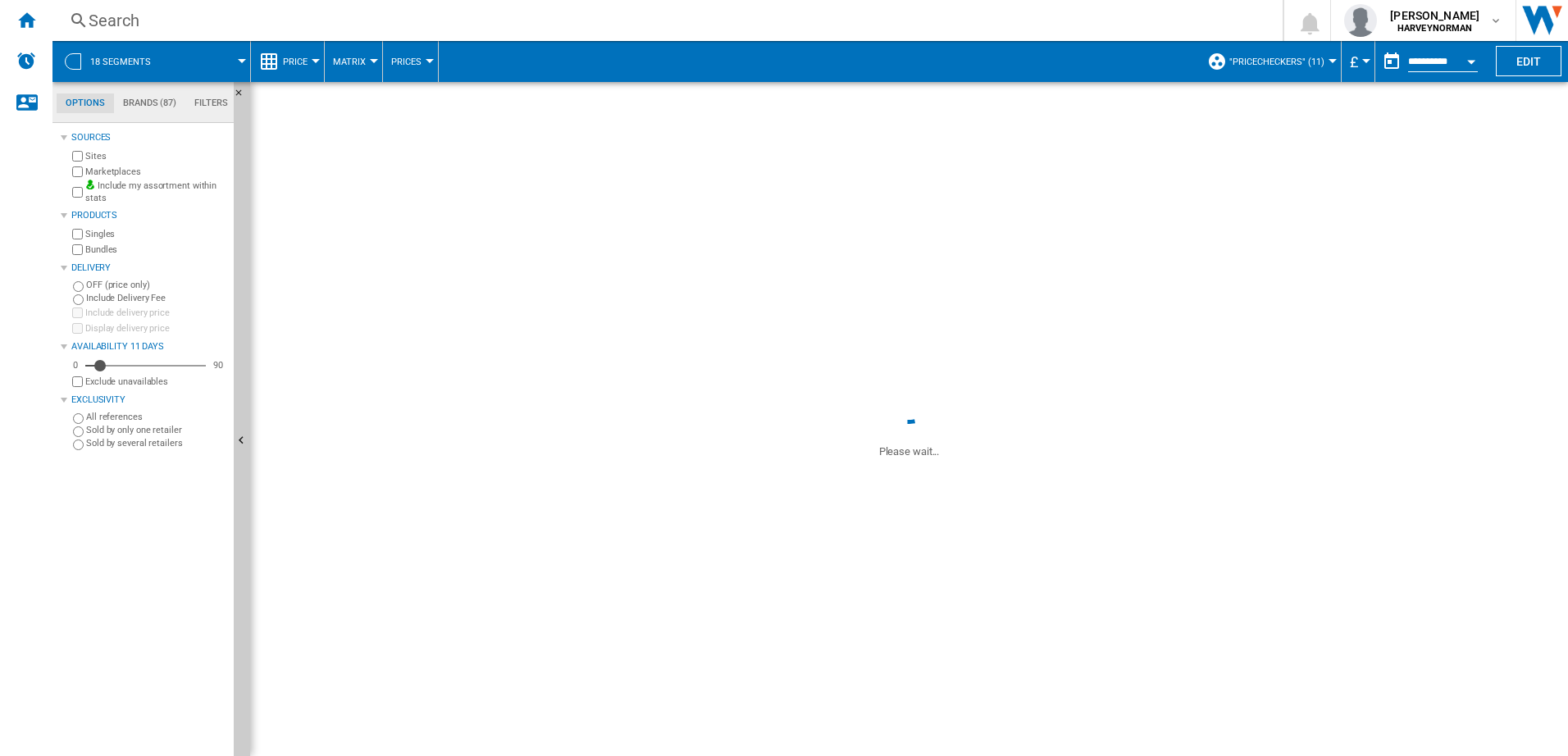
click at [134, 99] on md-tab-item "Brands (87)" at bounding box center [149, 103] width 71 height 19
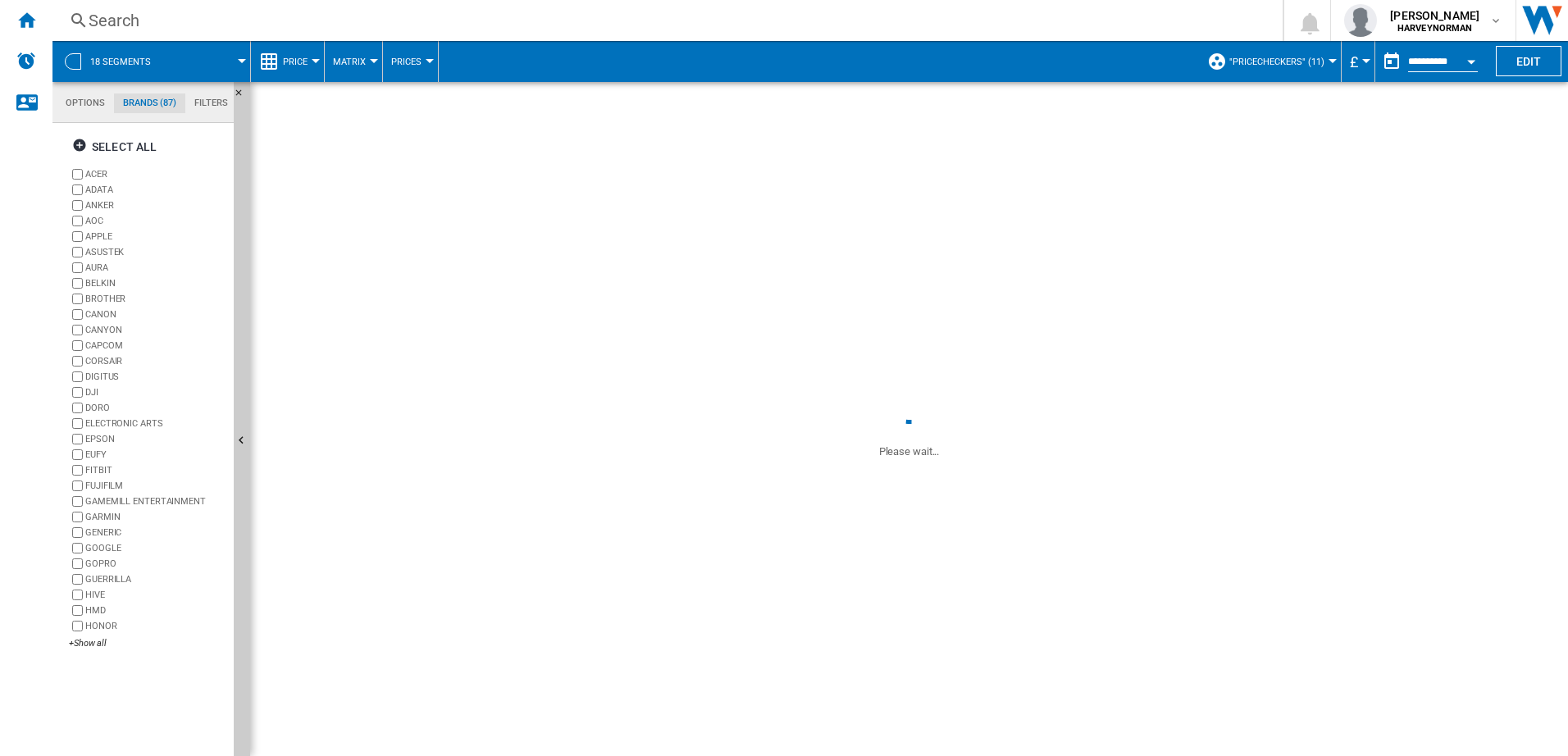
scroll to position [63, 0]
click at [113, 648] on div "+Show all" at bounding box center [148, 643] width 158 height 12
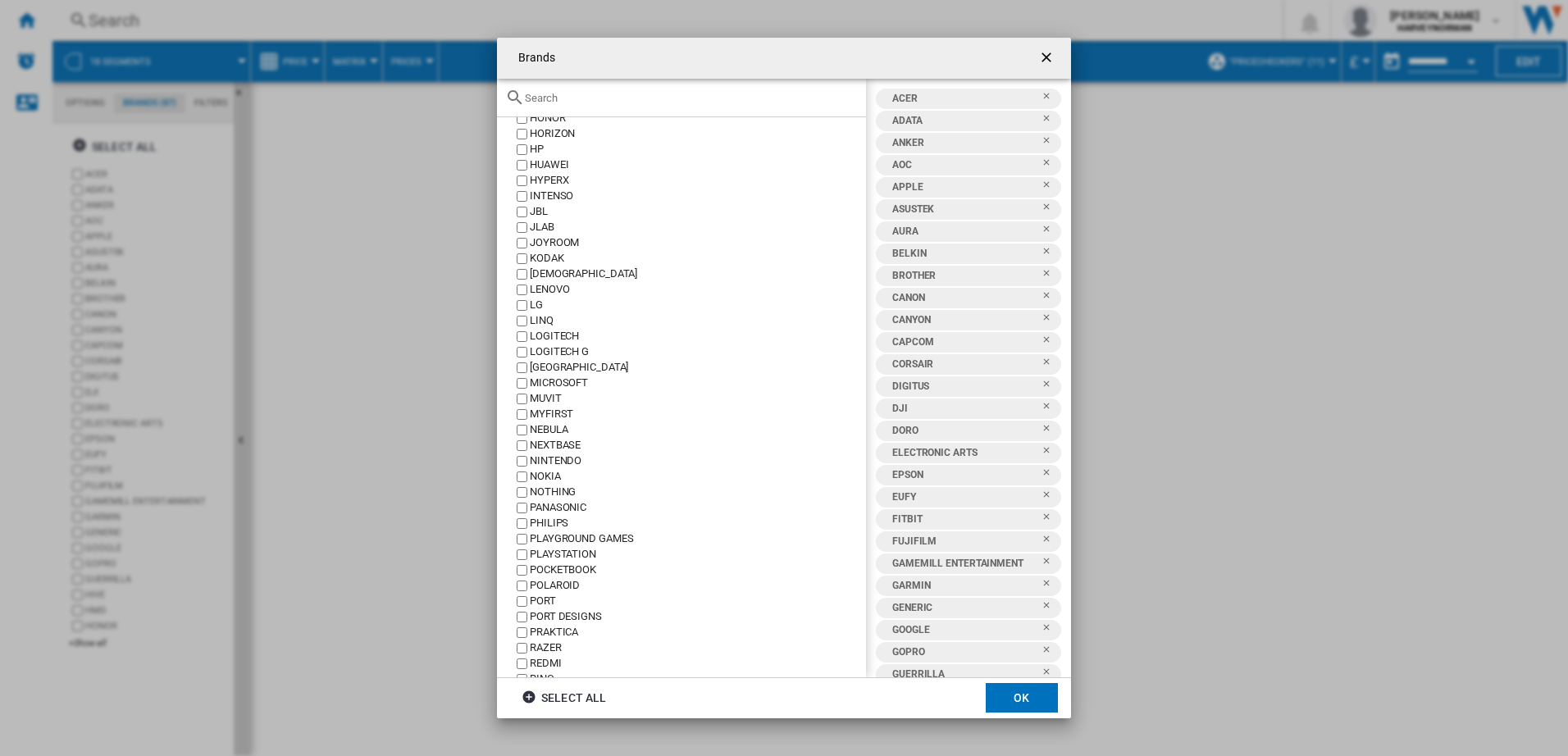
scroll to position [492, 0]
click at [556, 263] on div "KODAK" at bounding box center [698, 258] width 337 height 16
click at [559, 344] on div "LOGITECH G" at bounding box center [698, 351] width 337 height 16
click at [549, 627] on div "PRAKTICA" at bounding box center [698, 631] width 337 height 16
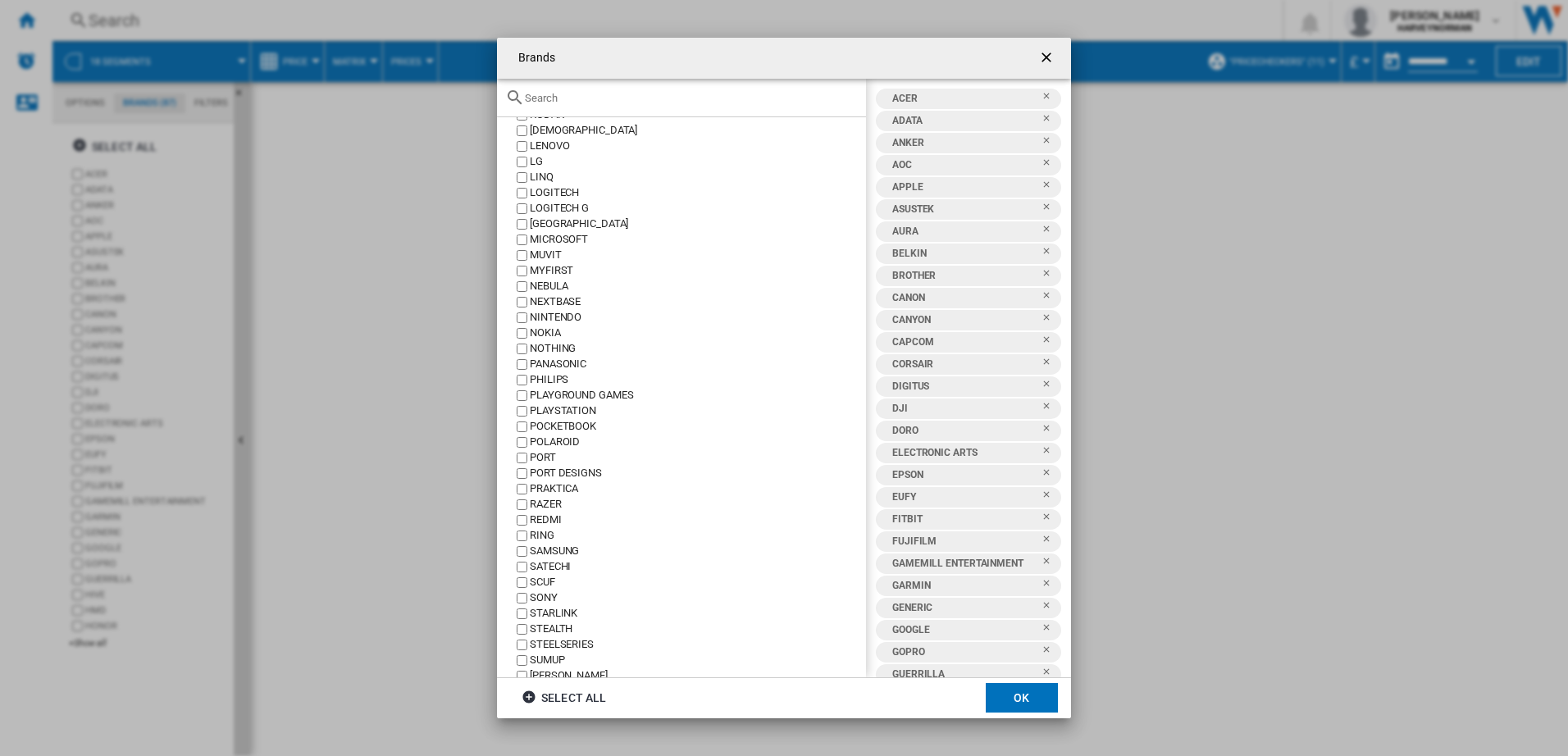
scroll to position [657, 0]
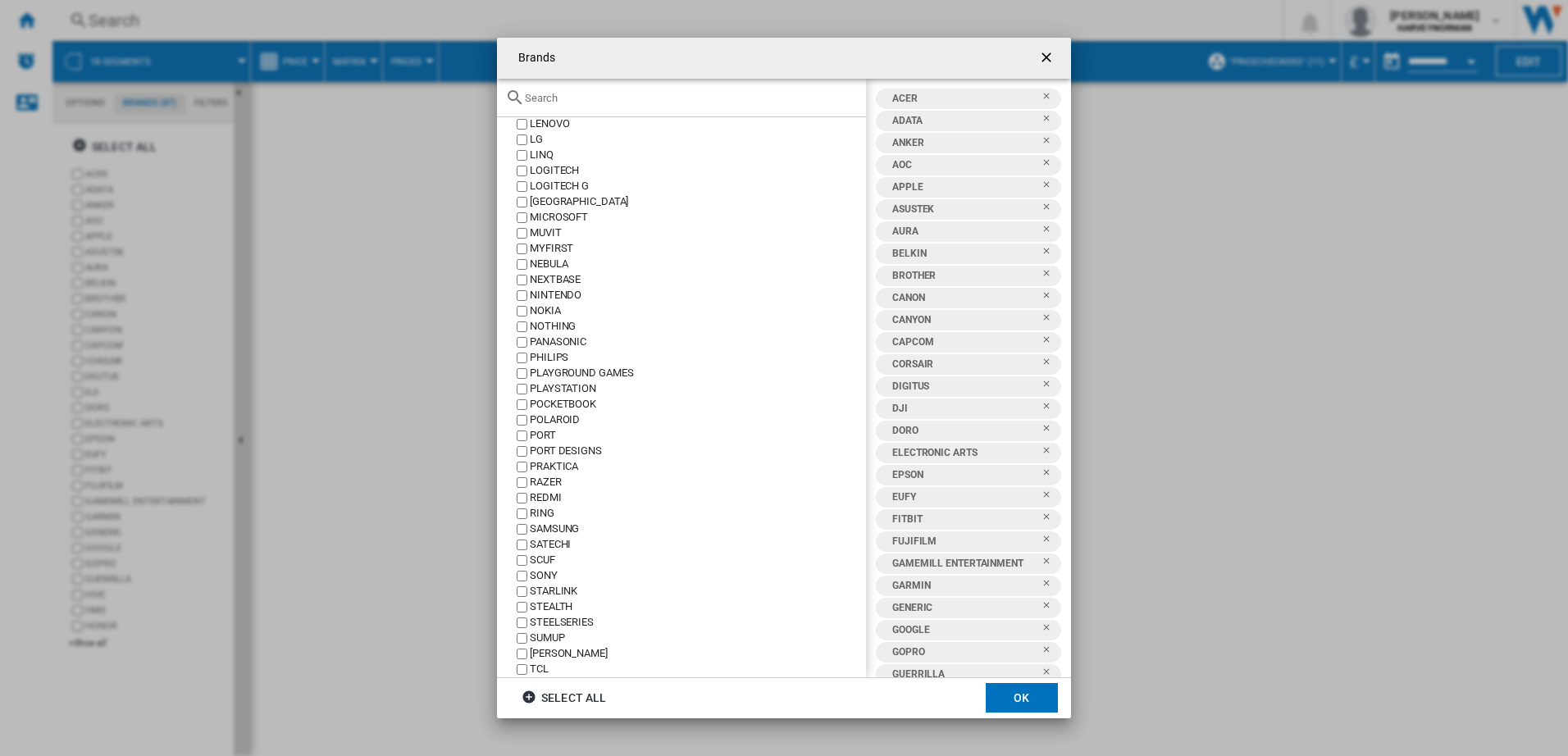
click at [554, 608] on div "STEALTH" at bounding box center [698, 607] width 337 height 16
drag, startPoint x: 541, startPoint y: 641, endPoint x: 586, endPoint y: 622, distance: 48.8
click at [541, 640] on div "SUMUP" at bounding box center [698, 639] width 337 height 16
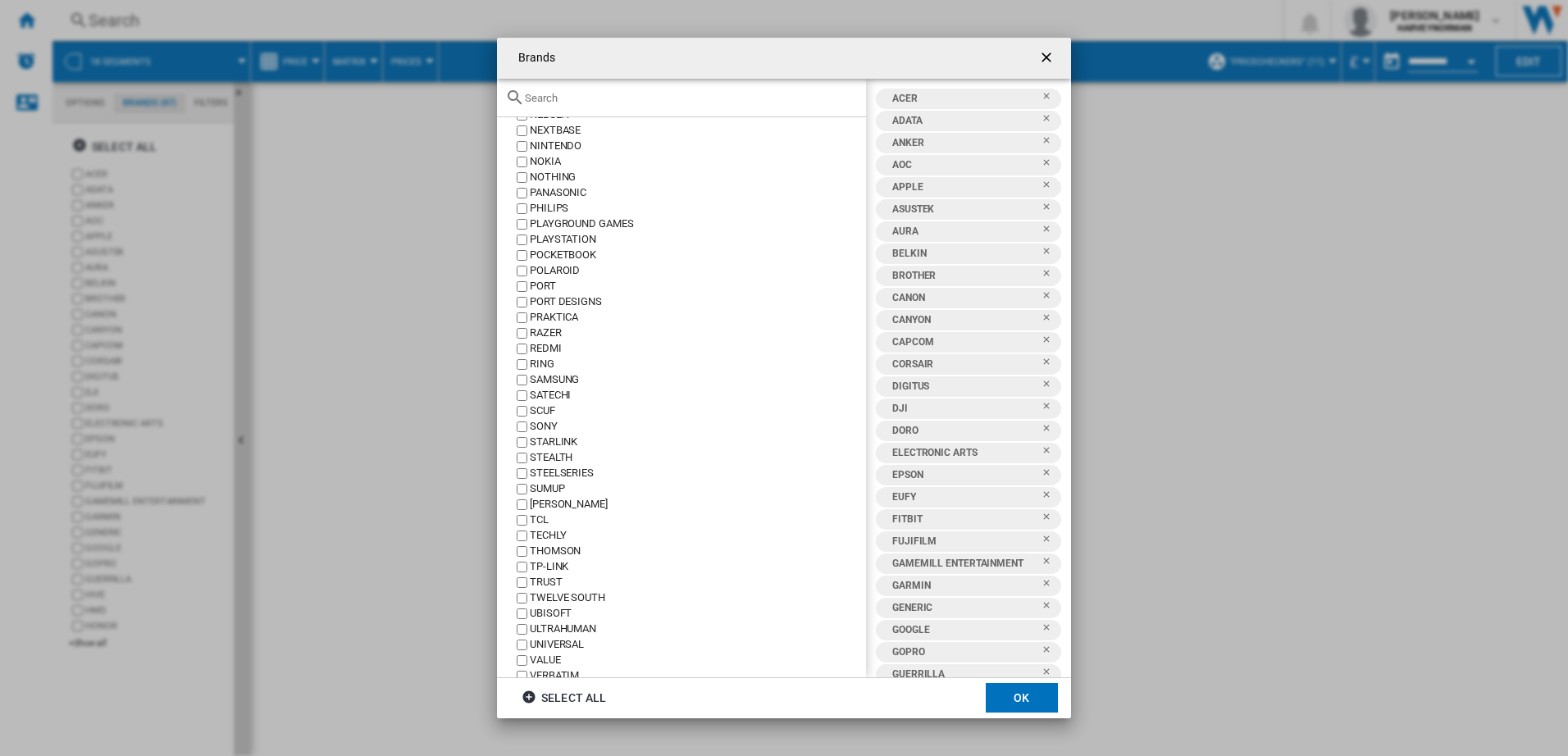
scroll to position [820, 0]
click at [570, 581] on div "TWELVE SOUTH" at bounding box center [698, 584] width 337 height 16
click at [580, 244] on div "BANDAI NAMCO" at bounding box center [698, 251] width 337 height 16
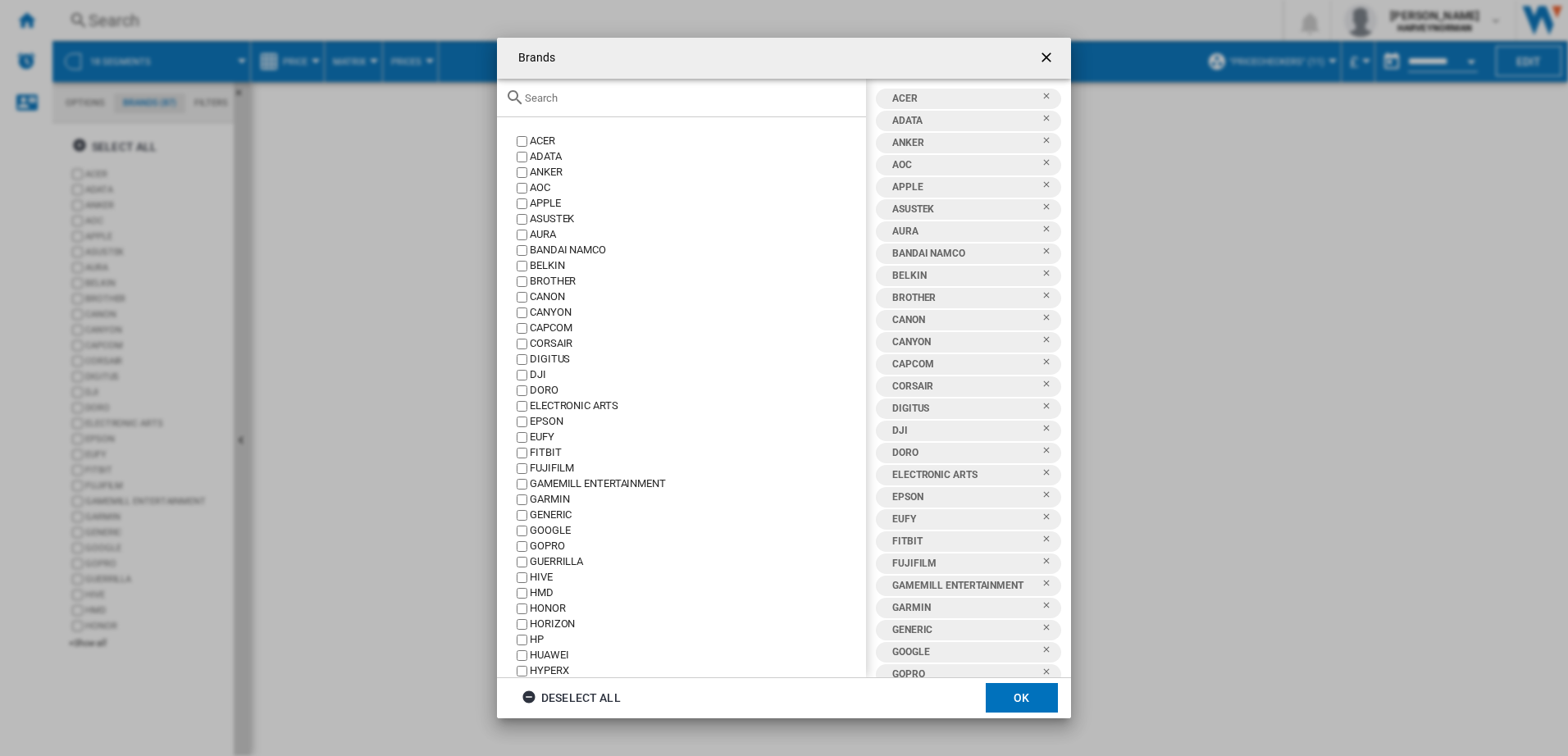
click at [985, 698] on md-dialog-actions "Deselect all OK" at bounding box center [784, 698] width 574 height 41
click at [999, 699] on button "OK" at bounding box center [1022, 698] width 72 height 30
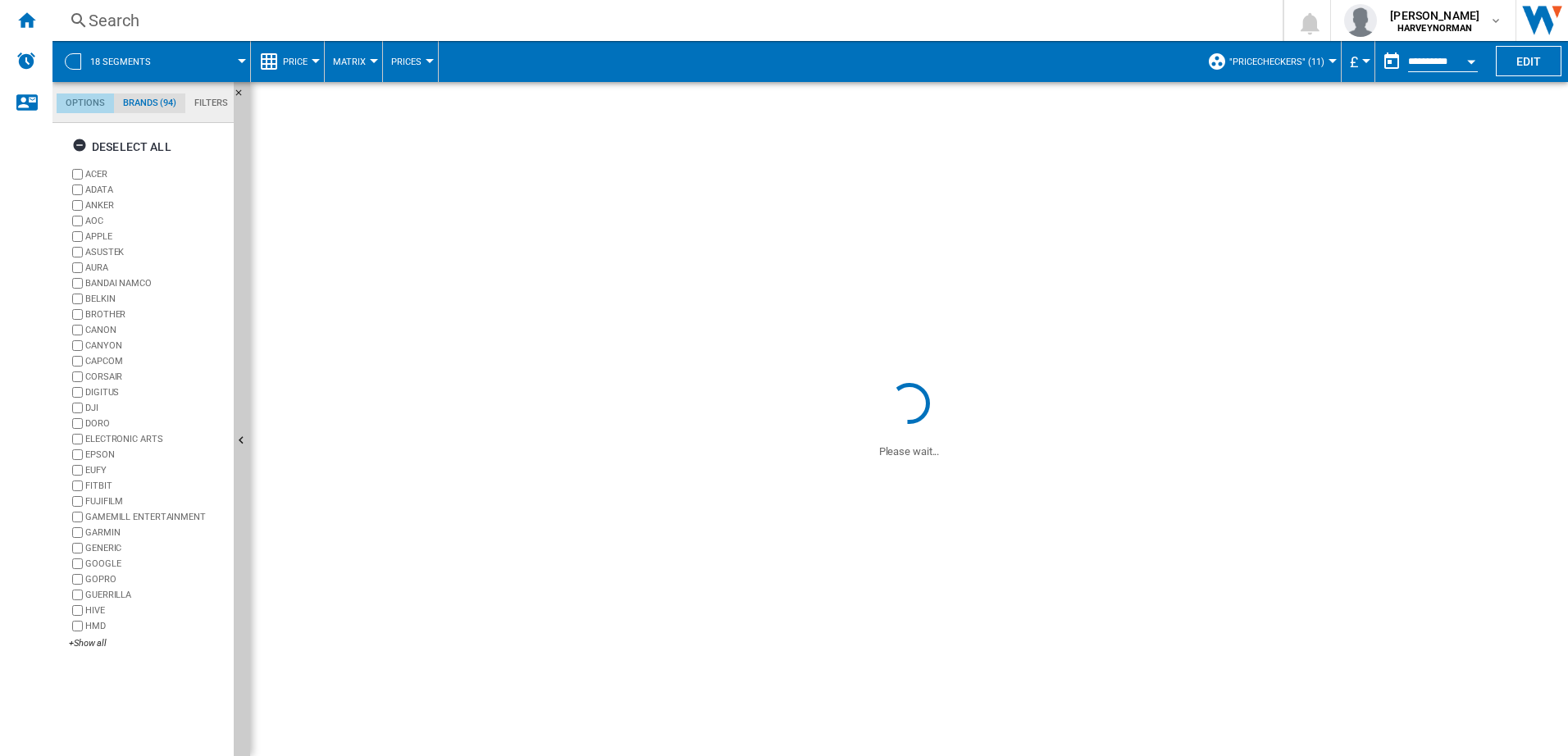
click at [89, 103] on md-tab-item "Options" at bounding box center [84, 103] width 57 height 19
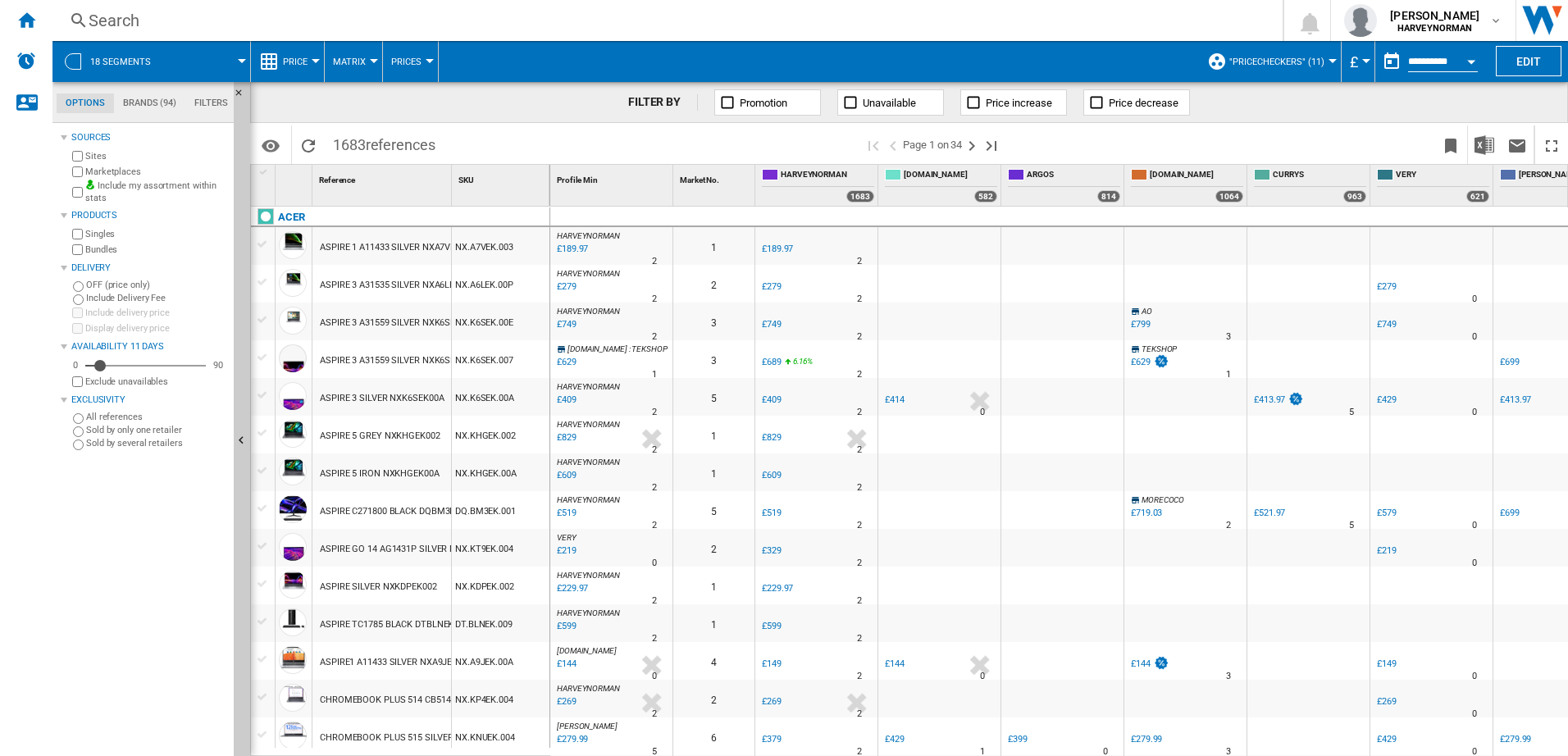
click at [212, 59] on span at bounding box center [207, 62] width 68 height 41
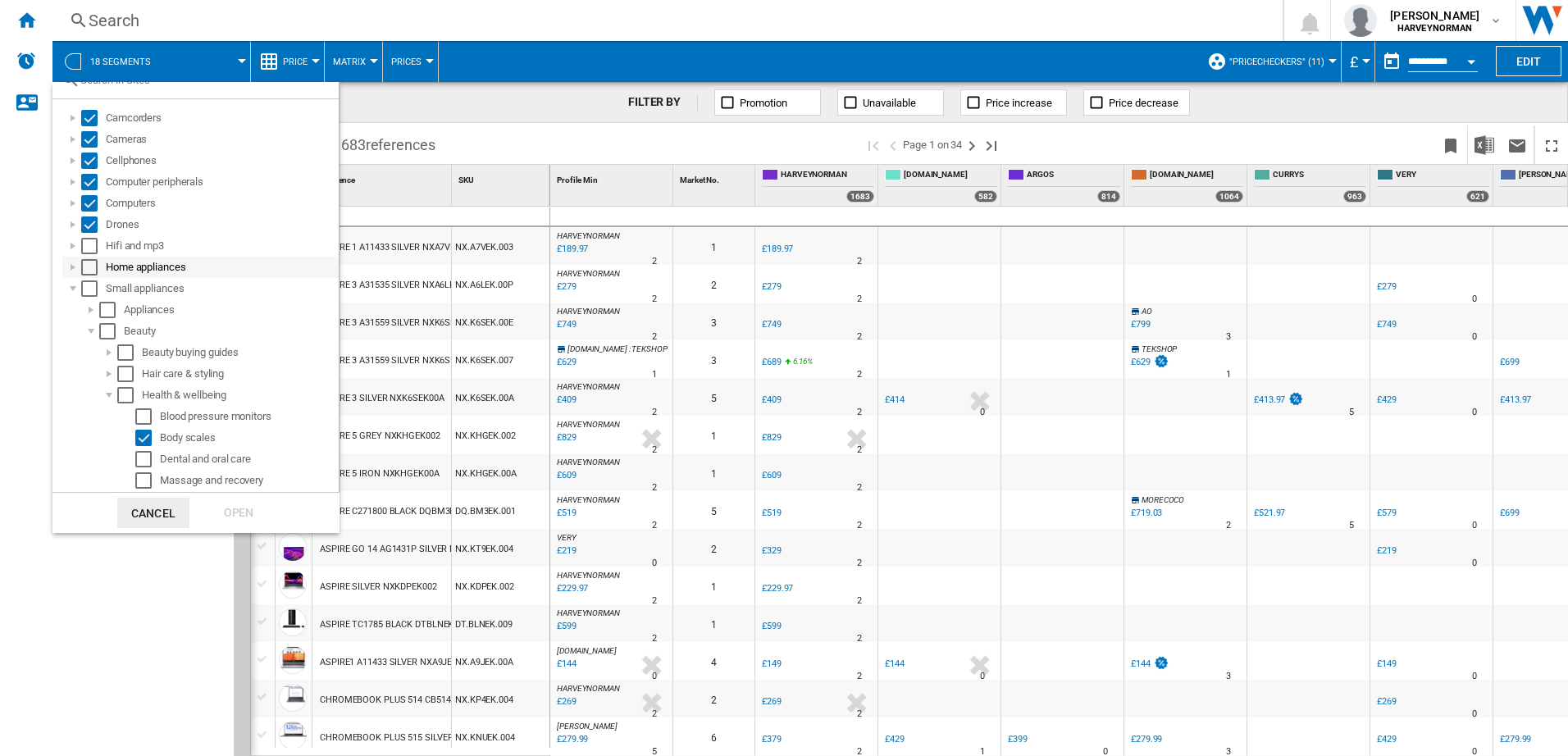
scroll to position [164, 0]
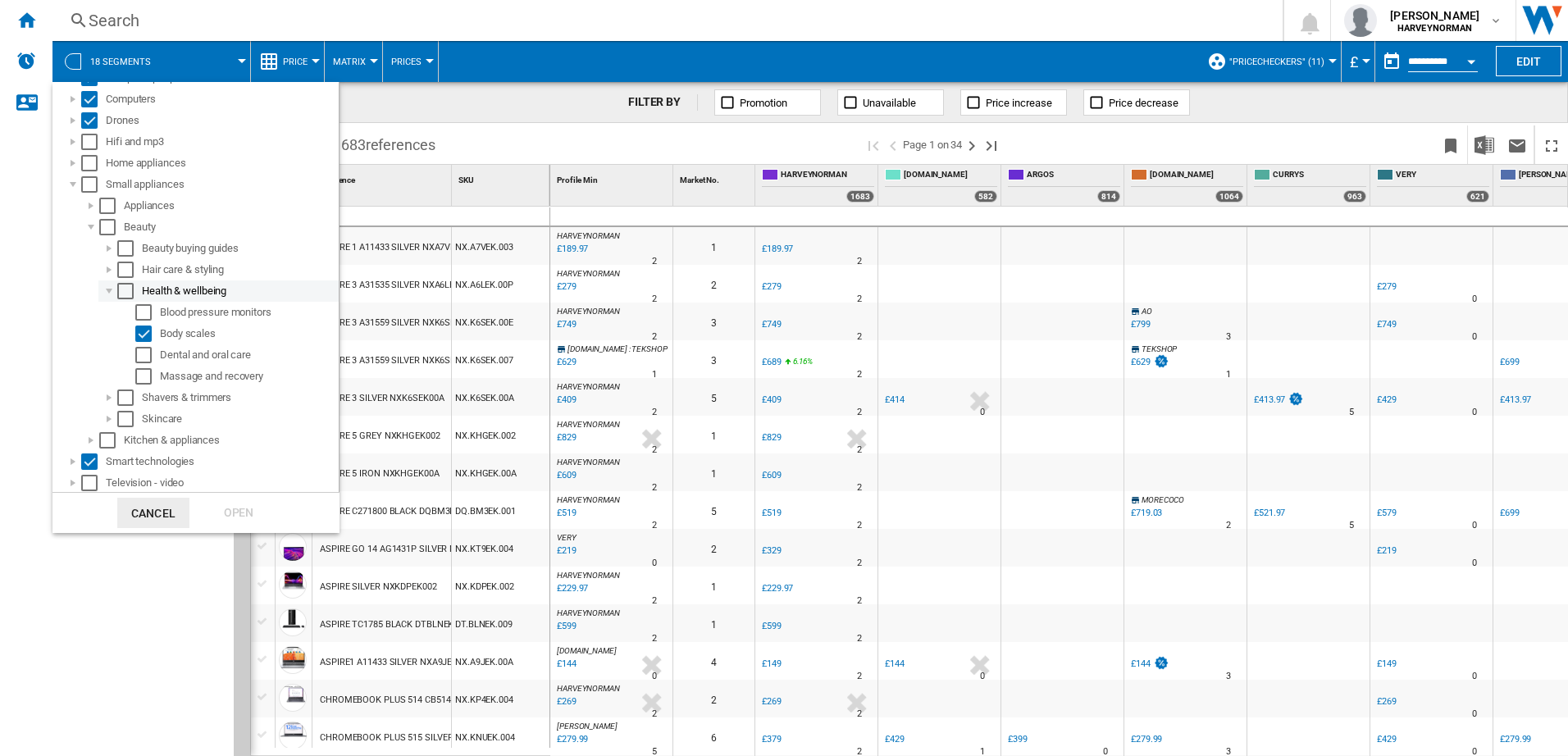
click at [109, 290] on div at bounding box center [109, 291] width 17 height 17
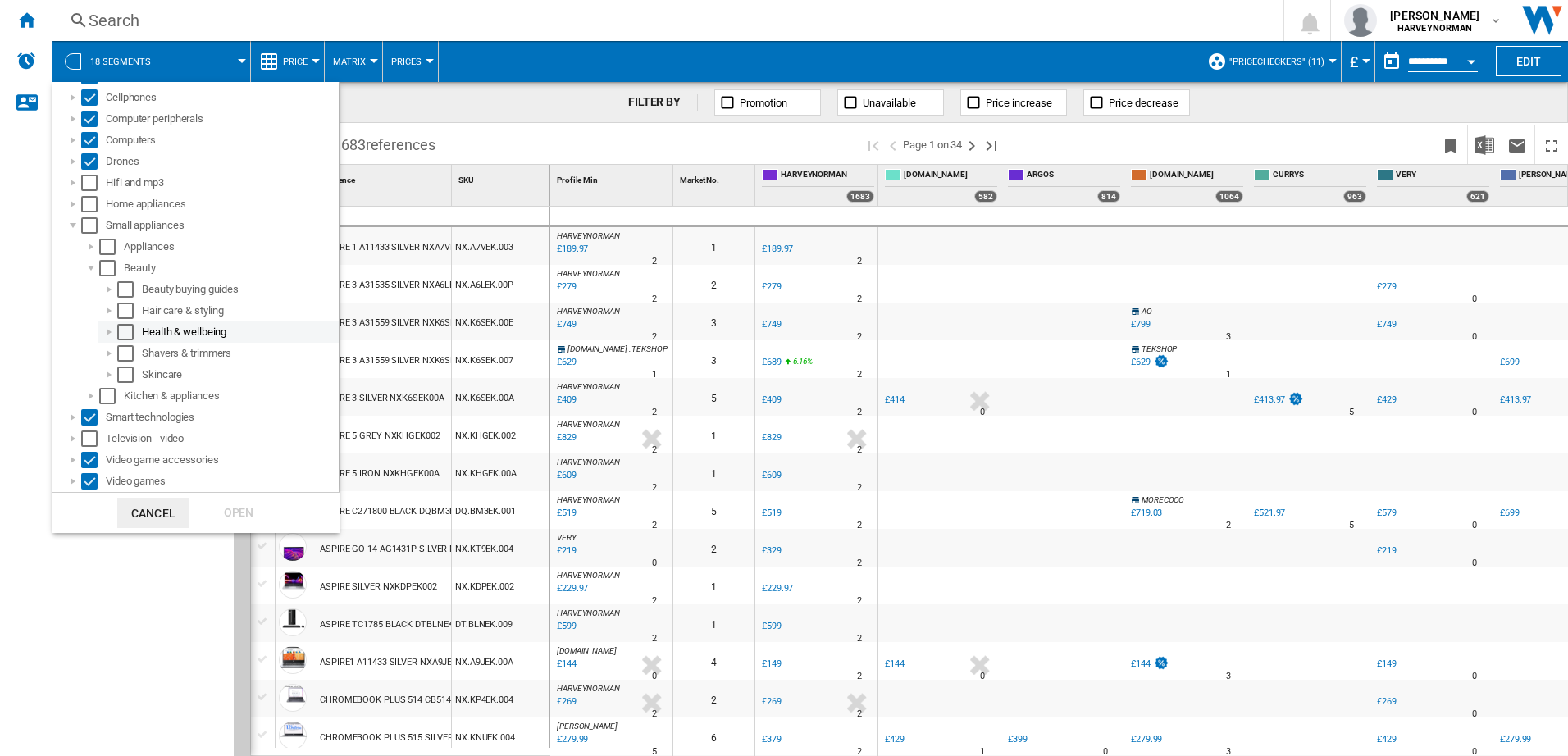
scroll to position [123, 0]
click at [92, 266] on div at bounding box center [91, 268] width 17 height 17
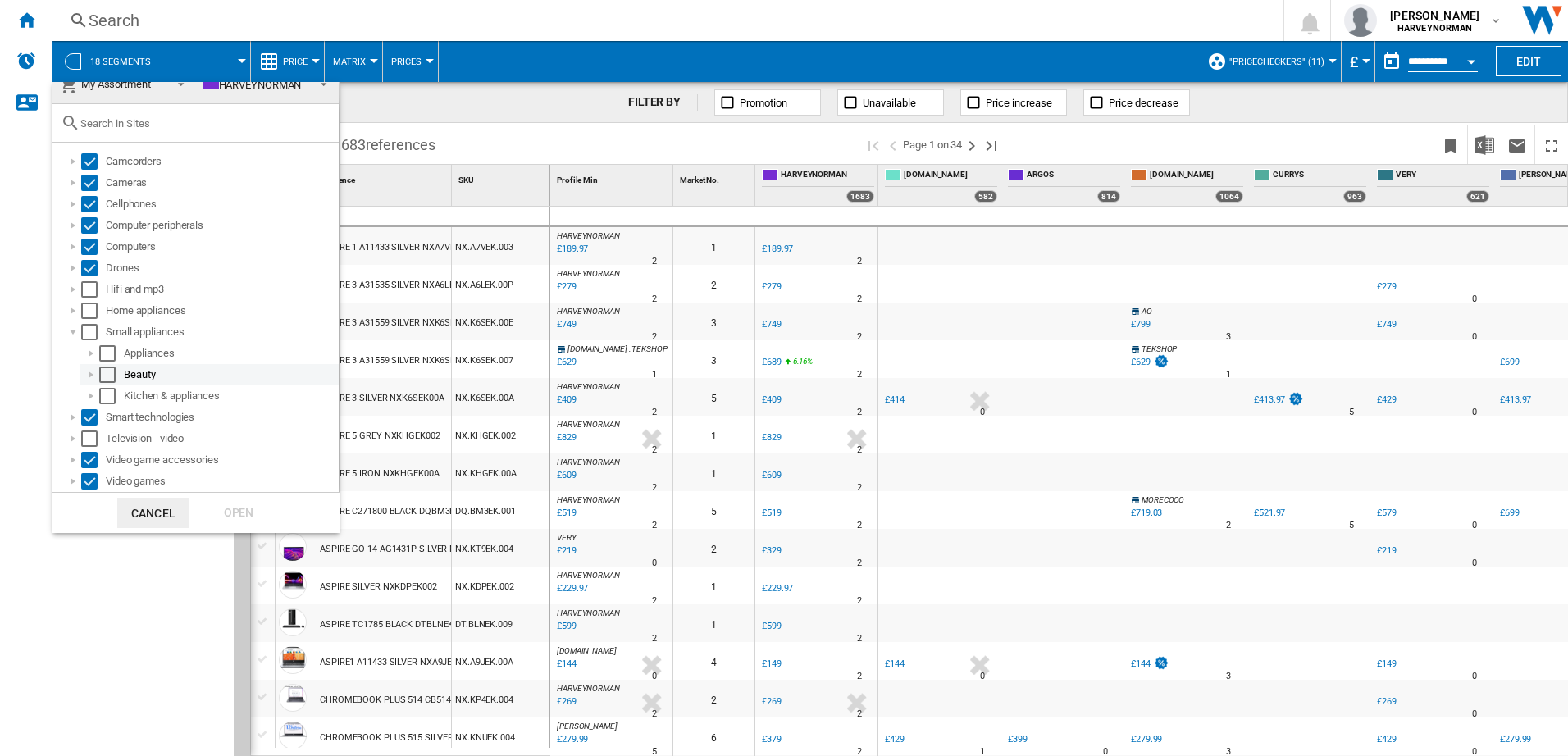
scroll to position [17, 0]
click at [89, 350] on div at bounding box center [91, 353] width 17 height 17
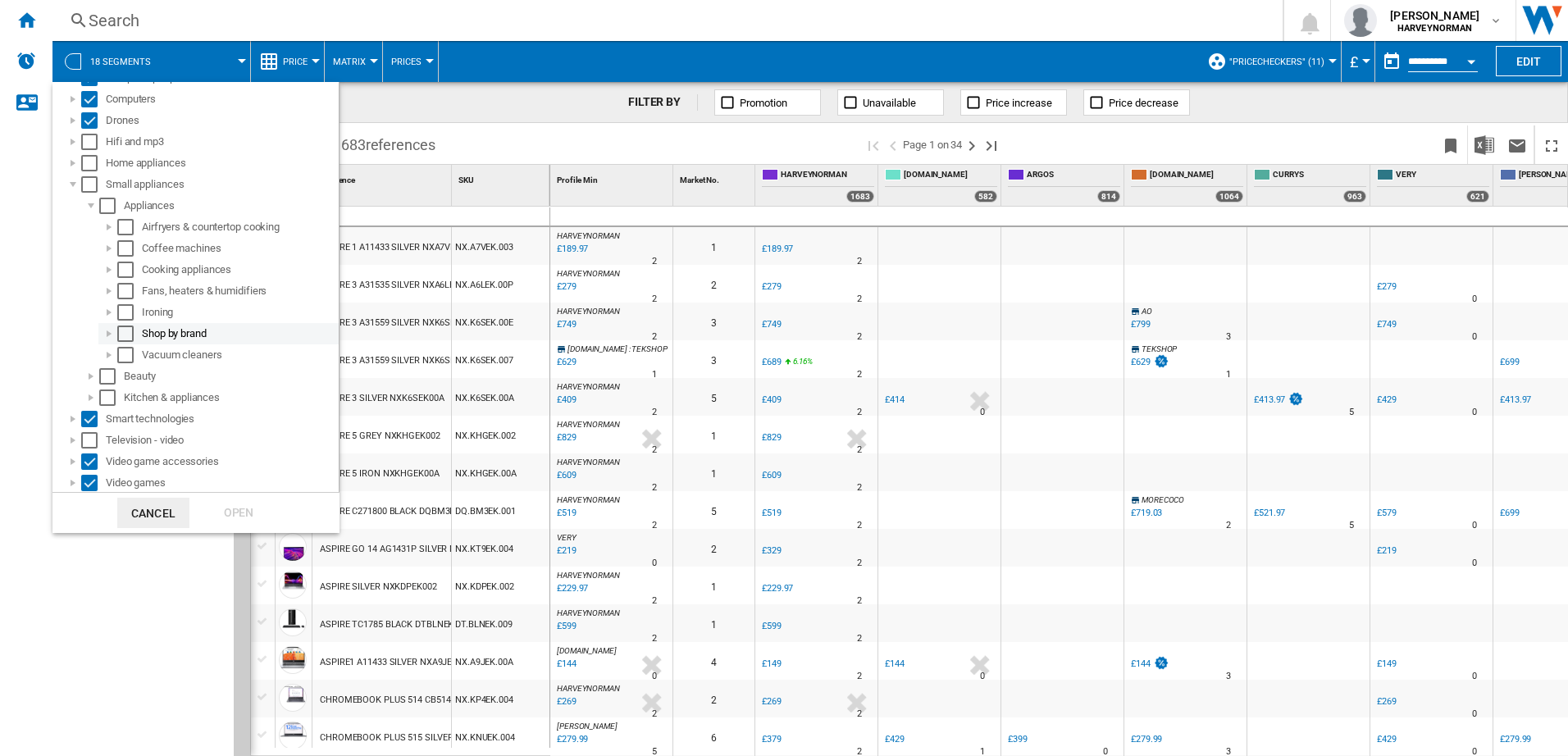
click at [105, 328] on div at bounding box center [109, 333] width 17 height 17
click at [145, 354] on div "Select" at bounding box center [143, 355] width 17 height 17
click at [113, 335] on div at bounding box center [109, 333] width 17 height 17
click at [85, 202] on div at bounding box center [91, 206] width 17 height 17
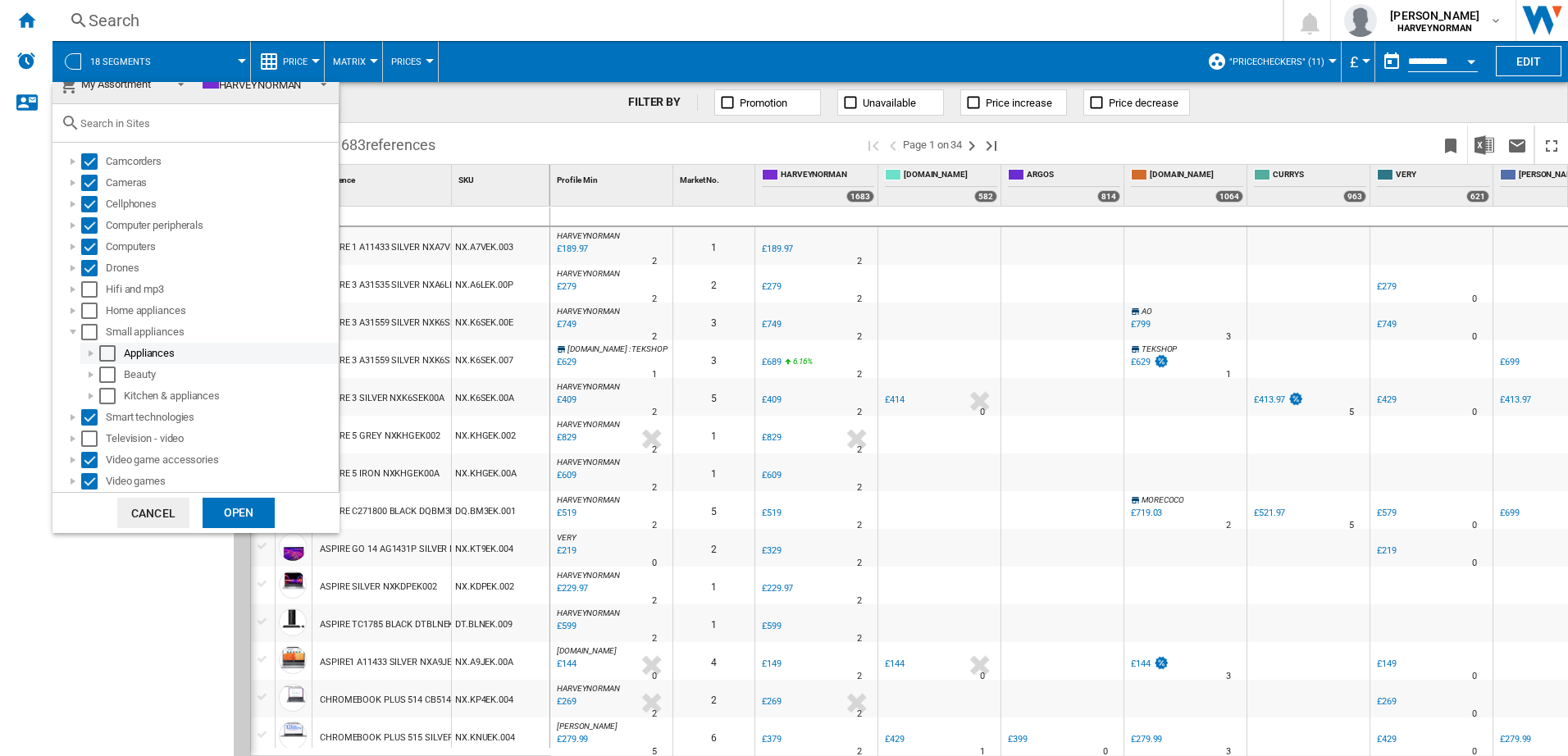
scroll to position [17, 0]
click at [73, 337] on div at bounding box center [73, 332] width 17 height 17
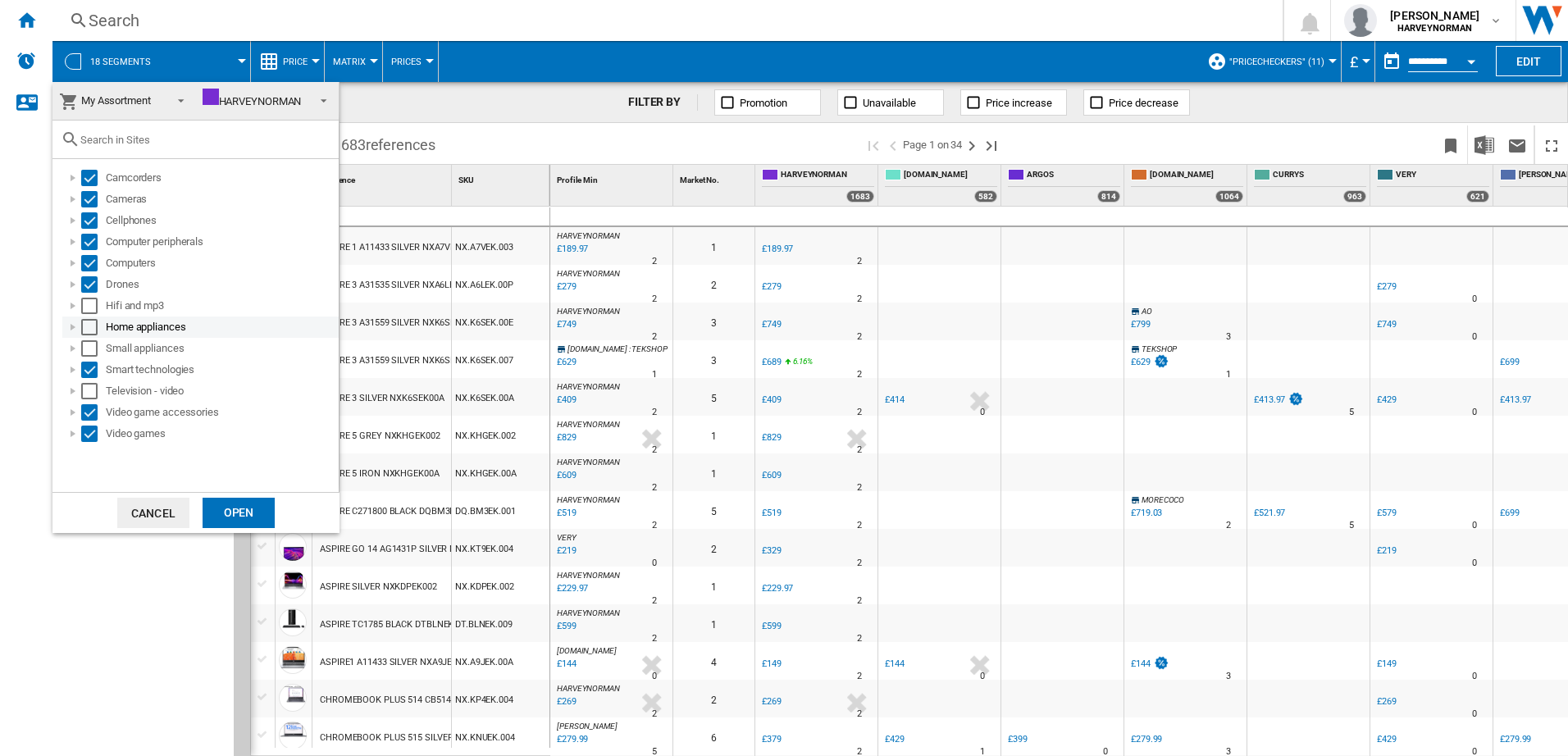
scroll to position [0, 0]
click at [75, 325] on div at bounding box center [73, 327] width 17 height 17
click at [91, 349] on div at bounding box center [91, 348] width 17 height 17
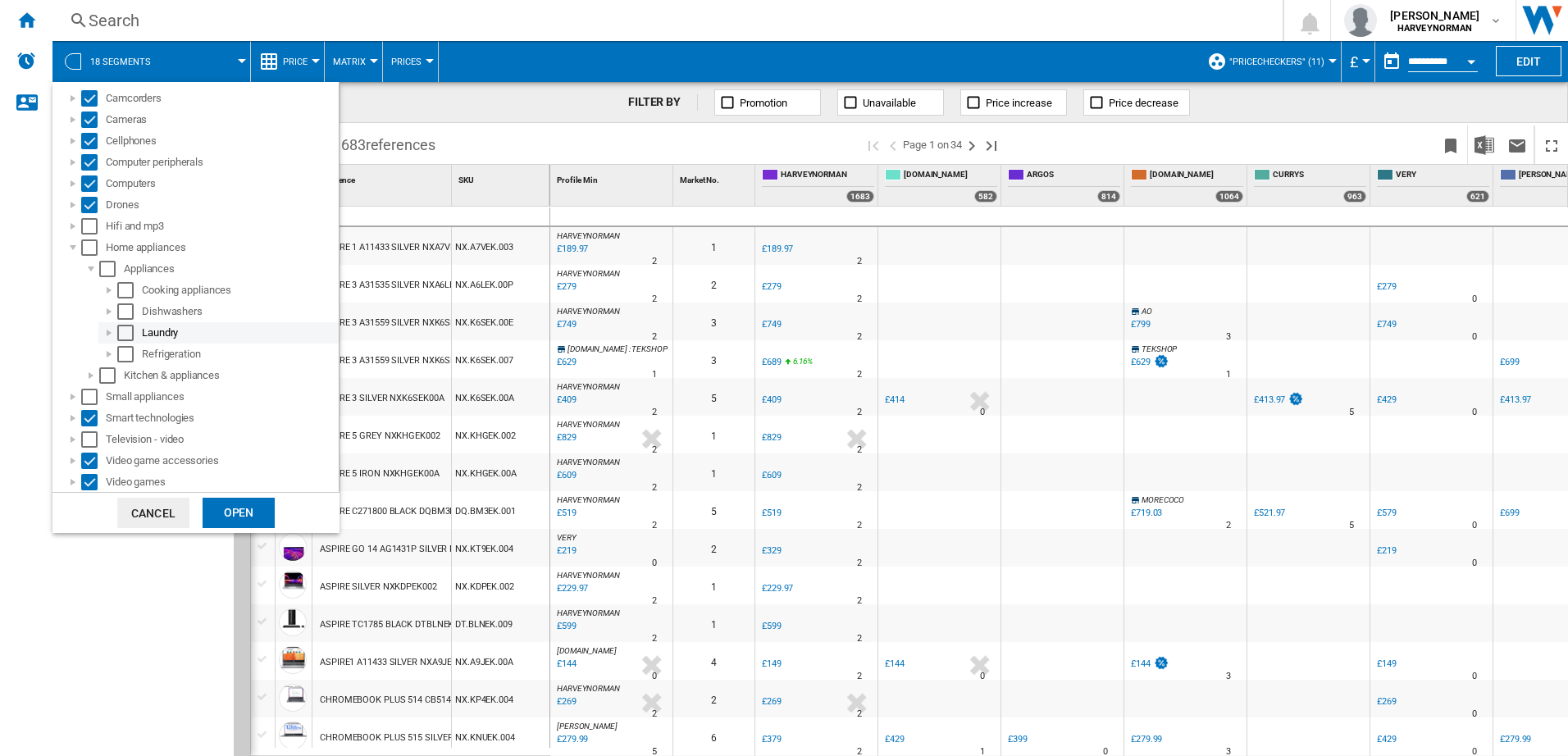
scroll to position [80, 0]
click at [86, 266] on div at bounding box center [91, 268] width 17 height 17
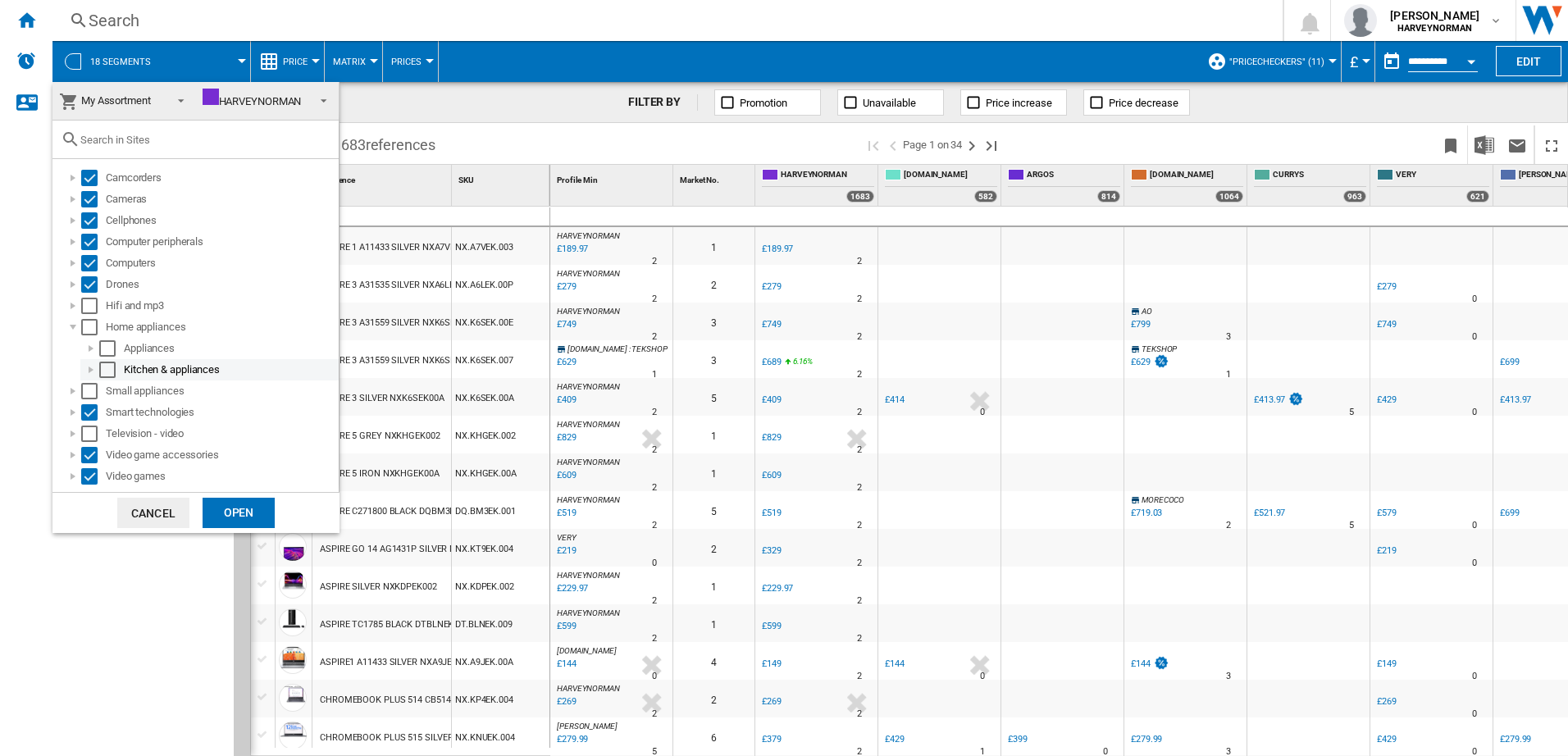
click at [89, 367] on div at bounding box center [91, 370] width 17 height 17
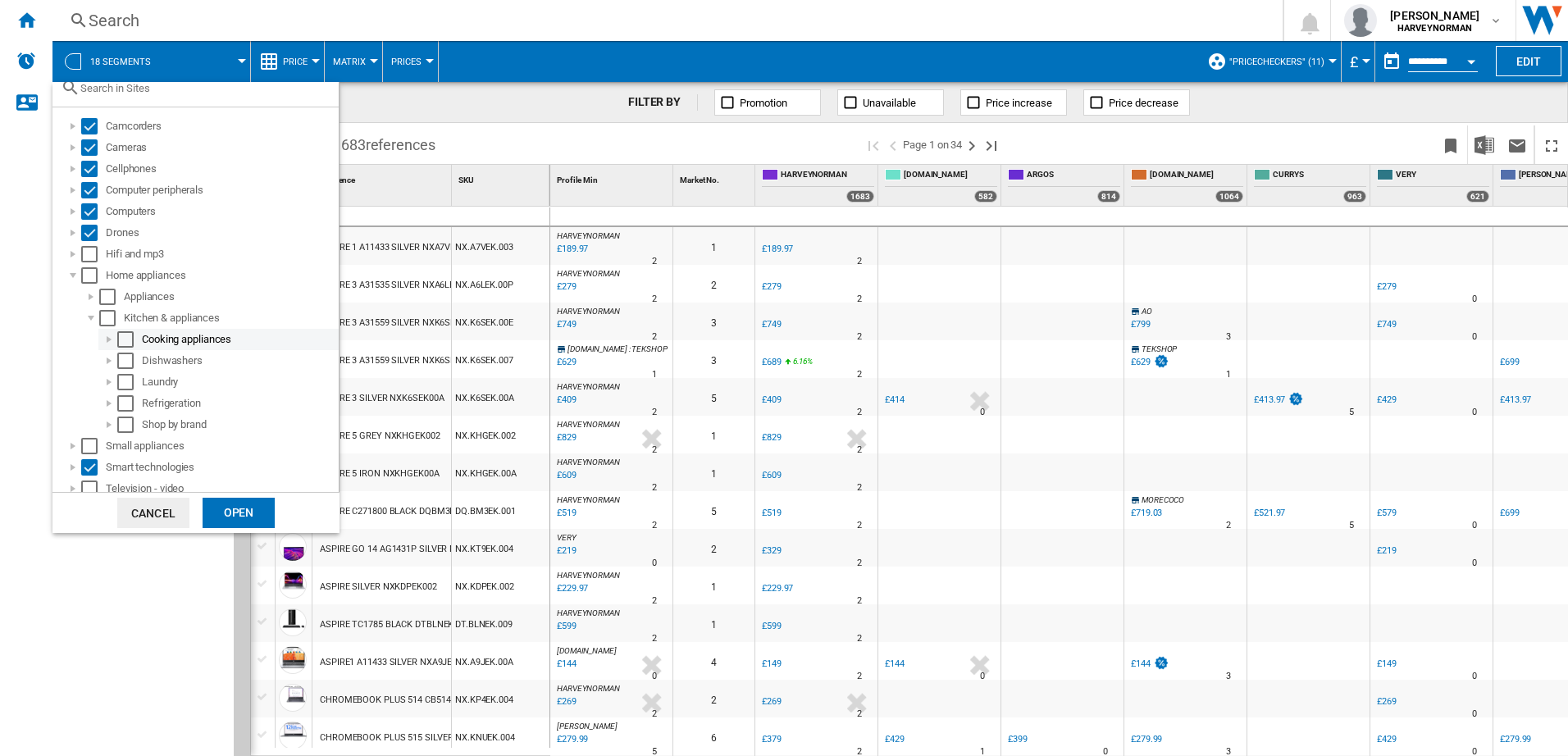
scroll to position [102, 0]
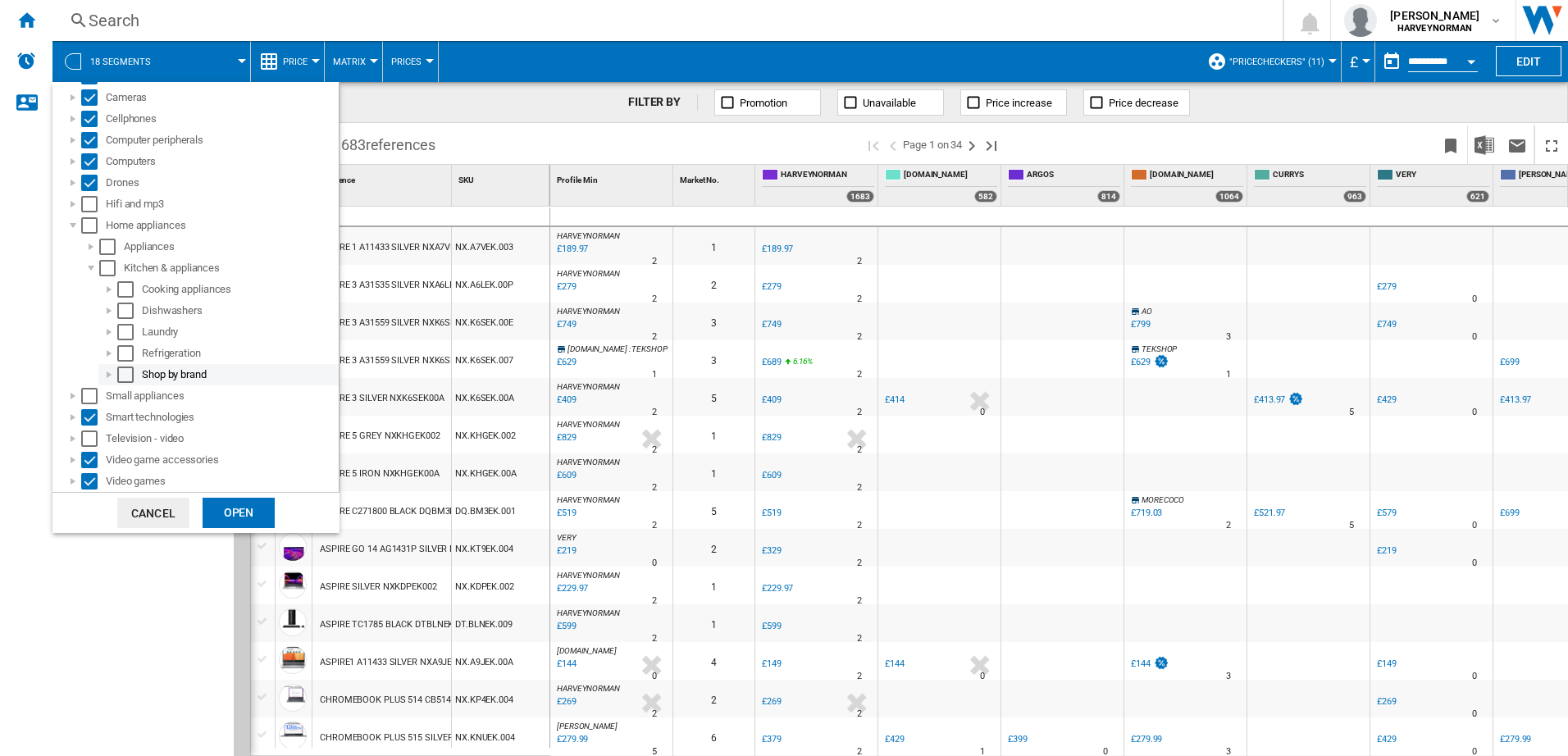
click at [111, 377] on div at bounding box center [109, 374] width 17 height 17
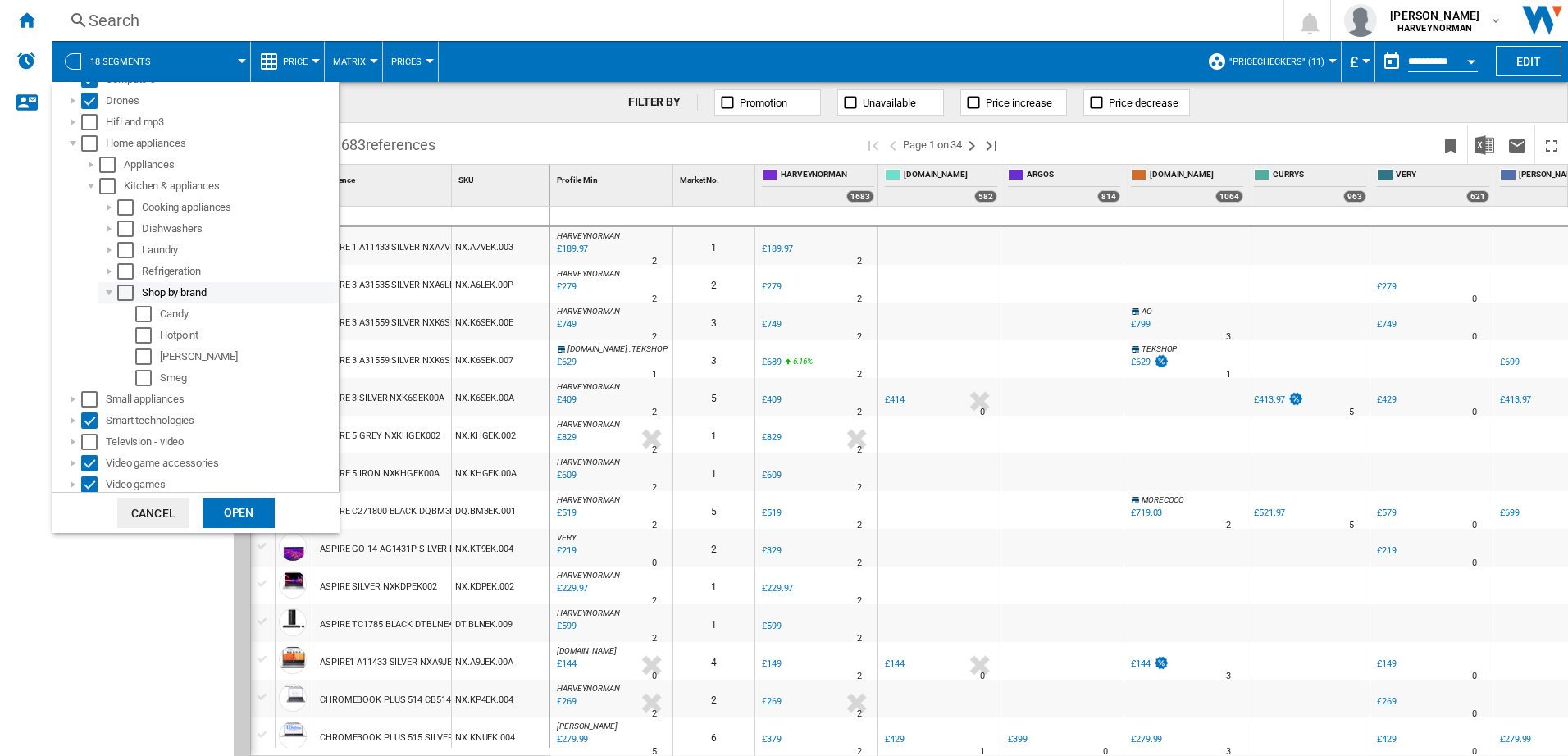
click at [111, 295] on div at bounding box center [109, 293] width 17 height 17
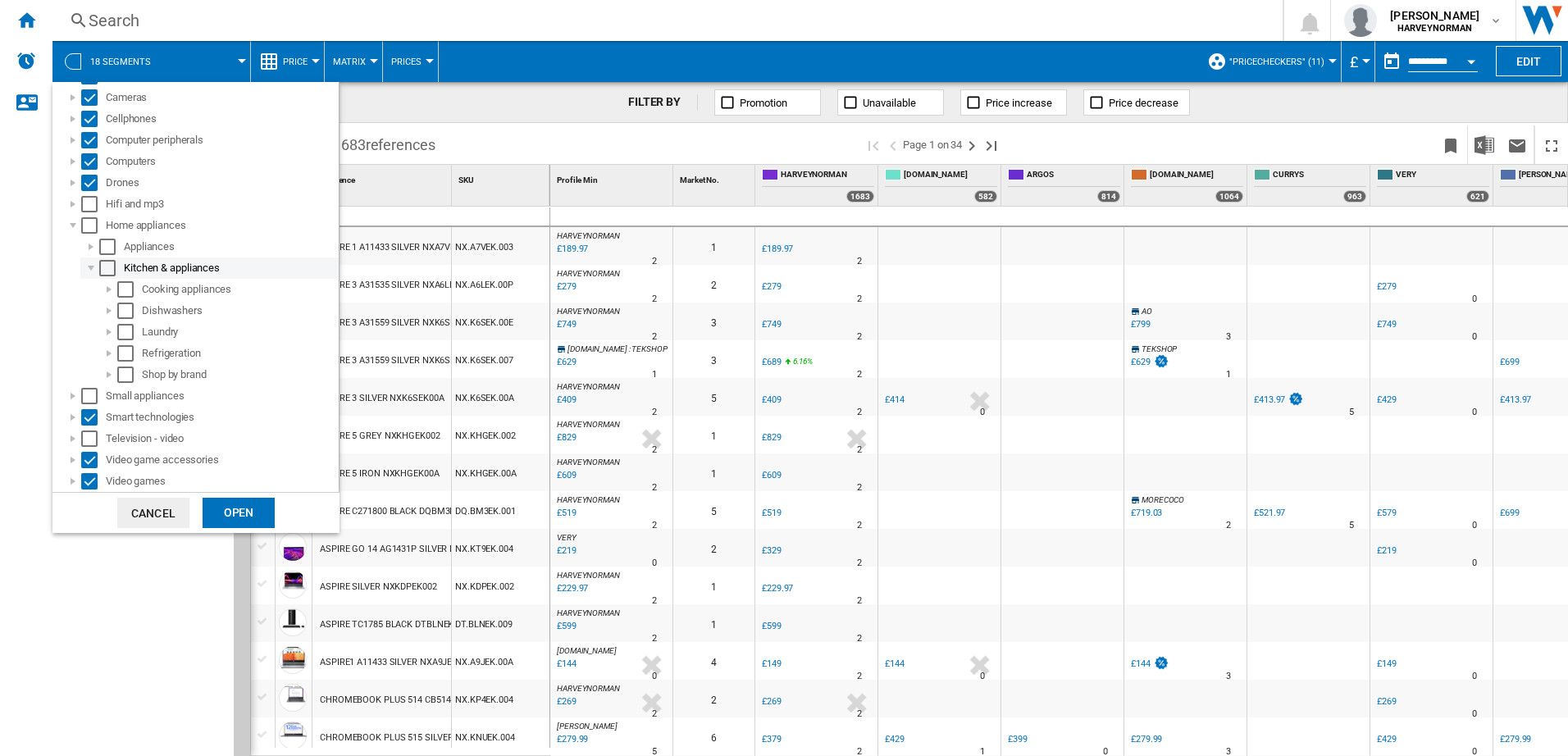
click at [89, 265] on div at bounding box center [91, 268] width 17 height 17
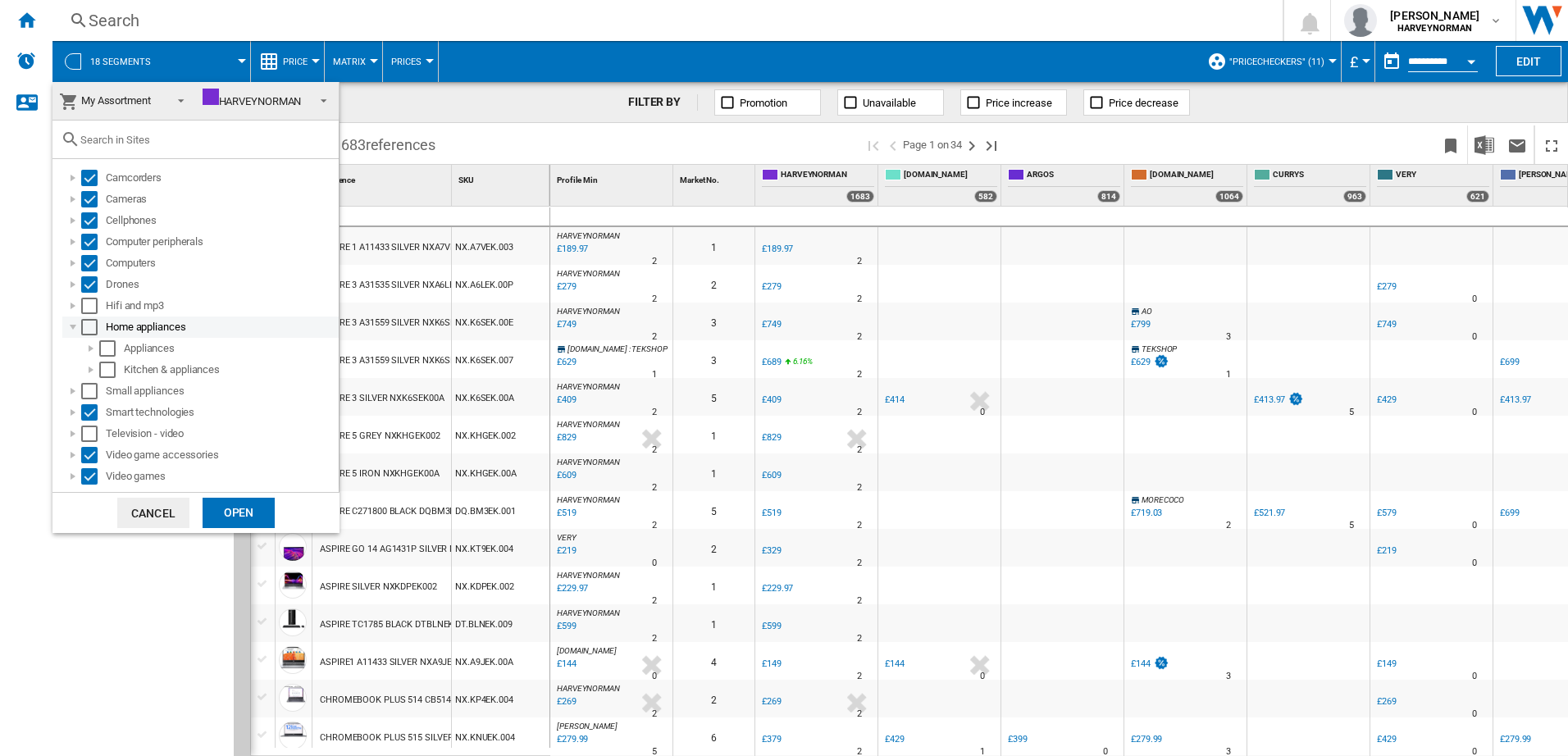
click at [75, 328] on div at bounding box center [73, 327] width 17 height 17
click at [71, 305] on div at bounding box center [73, 306] width 17 height 17
click at [69, 305] on div at bounding box center [73, 306] width 17 height 17
click at [68, 390] on div at bounding box center [73, 391] width 17 height 17
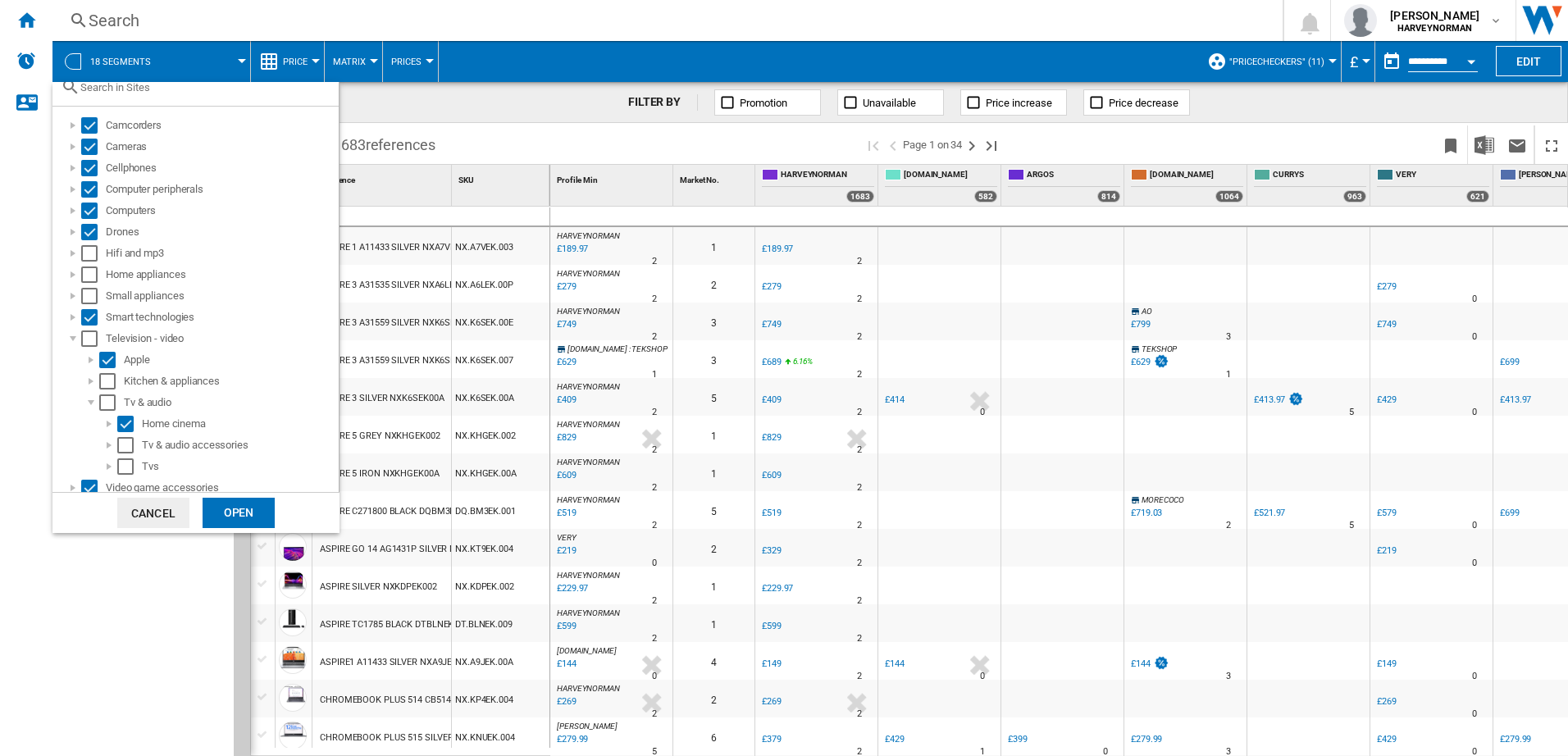
scroll to position [80, 0]
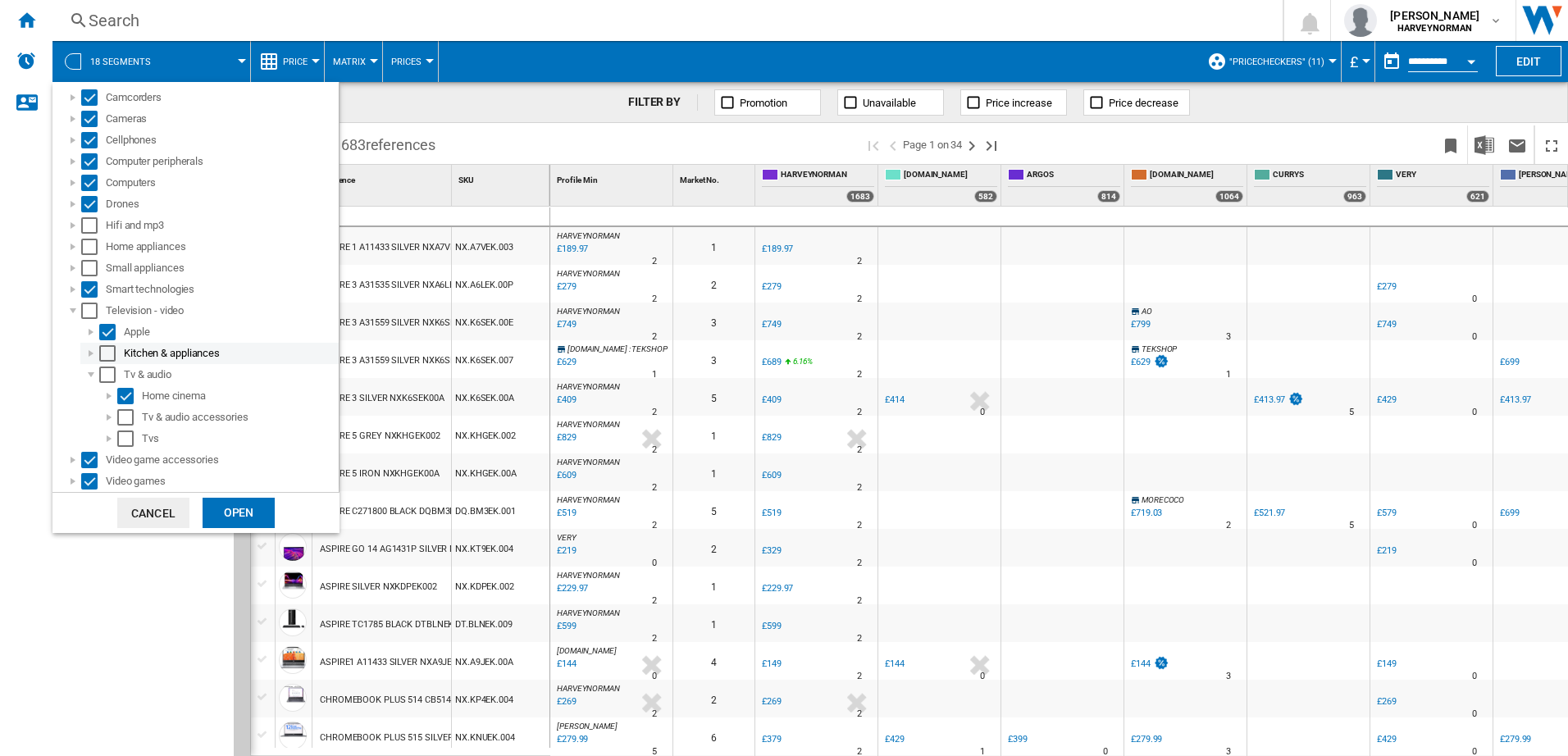
click at [90, 357] on div at bounding box center [91, 353] width 17 height 17
click at [106, 375] on div at bounding box center [109, 374] width 17 height 17
click at [107, 373] on div at bounding box center [109, 374] width 17 height 17
click at [91, 353] on div at bounding box center [91, 353] width 17 height 17
click at [91, 374] on div at bounding box center [91, 374] width 17 height 17
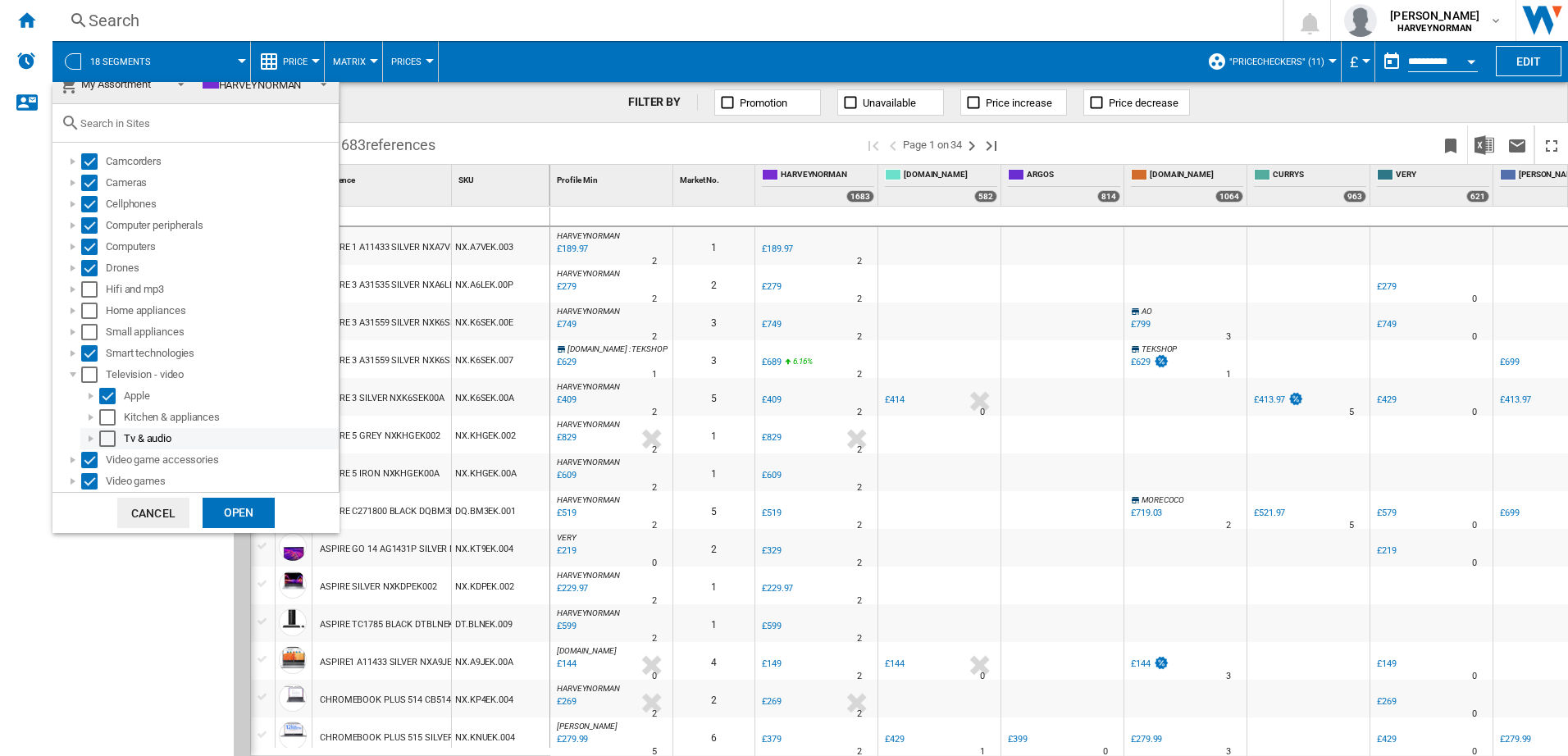
scroll to position [17, 0]
click at [72, 374] on div at bounding box center [73, 374] width 17 height 17
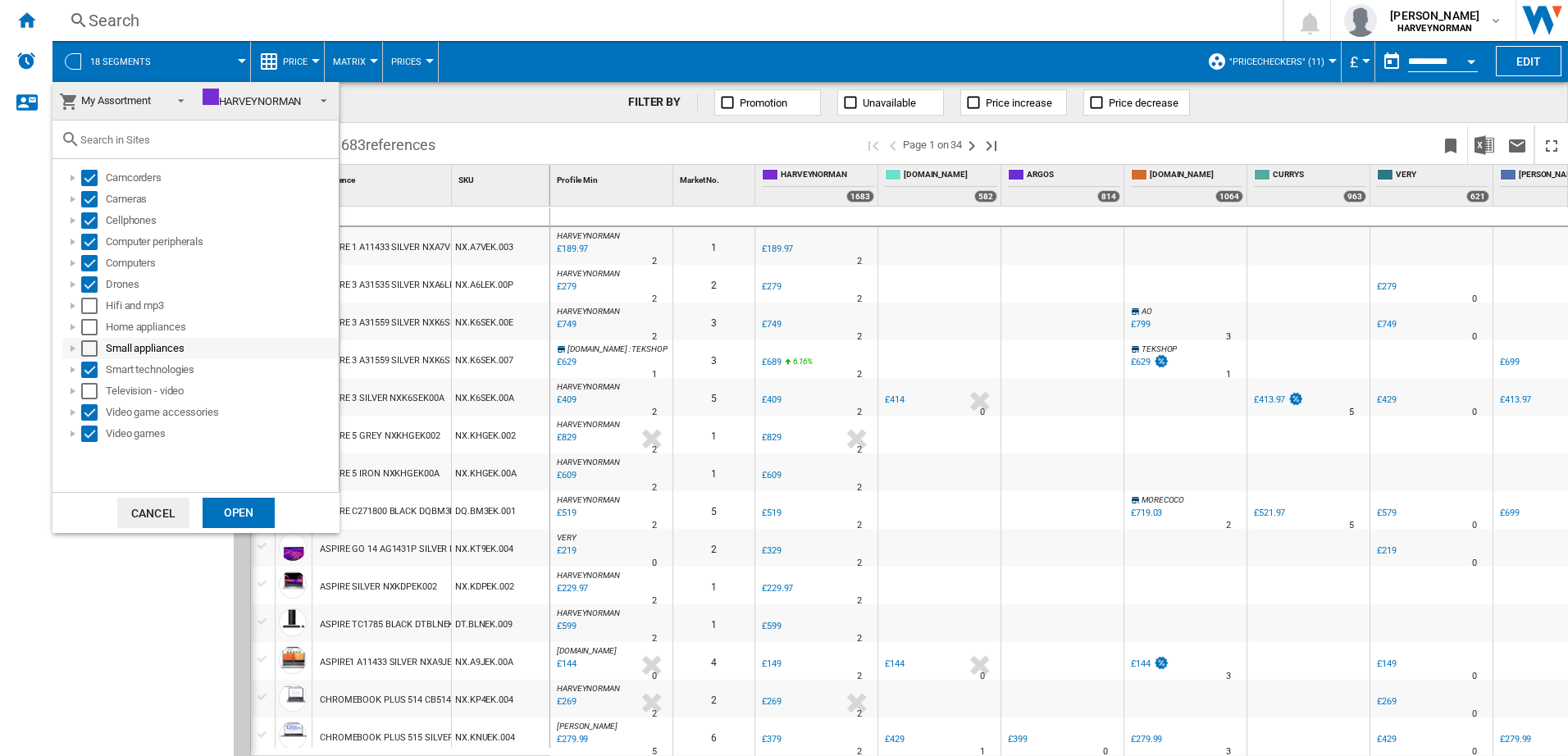
click at [73, 351] on div at bounding box center [73, 348] width 17 height 17
click at [91, 409] on div at bounding box center [91, 412] width 17 height 17
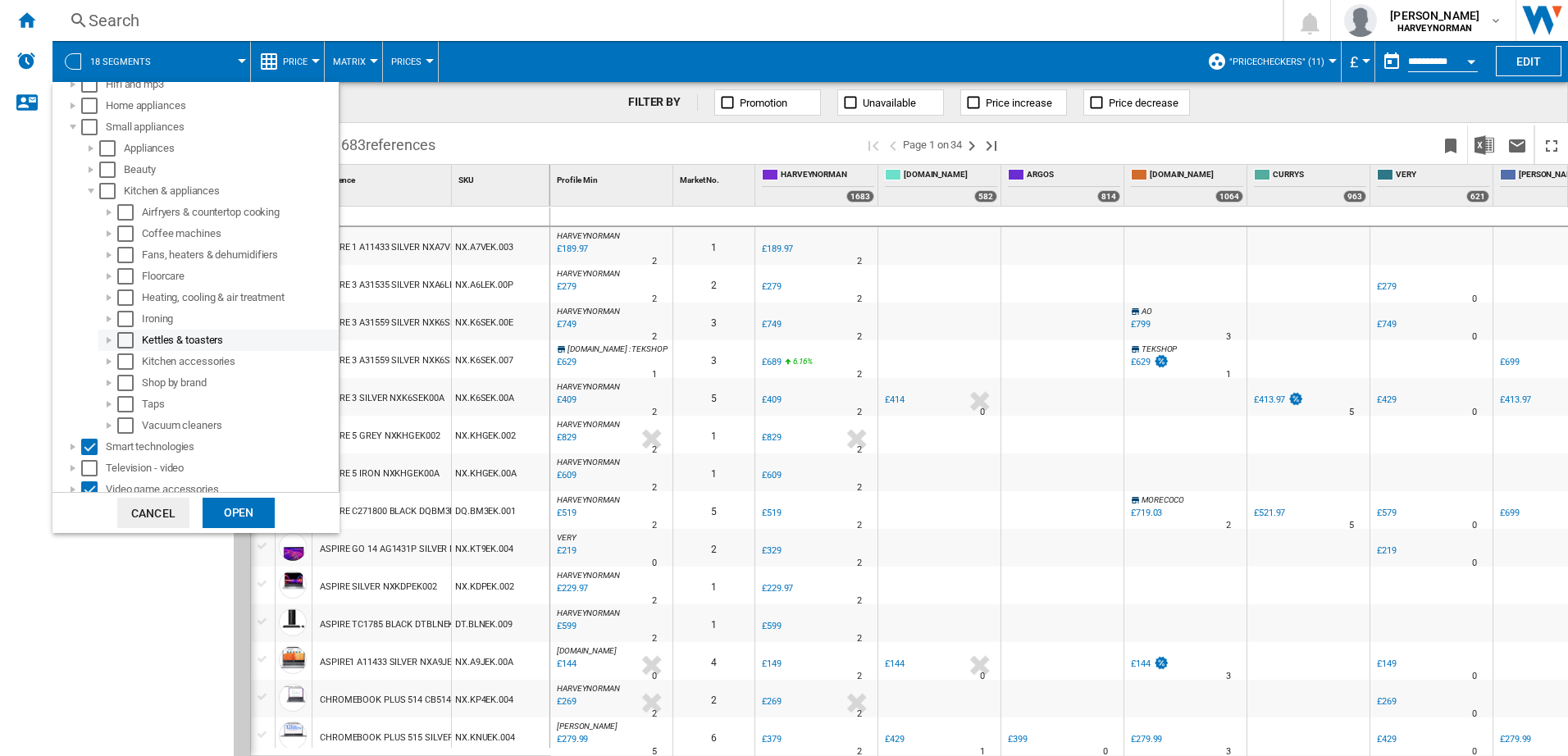
scroll to position [246, 0]
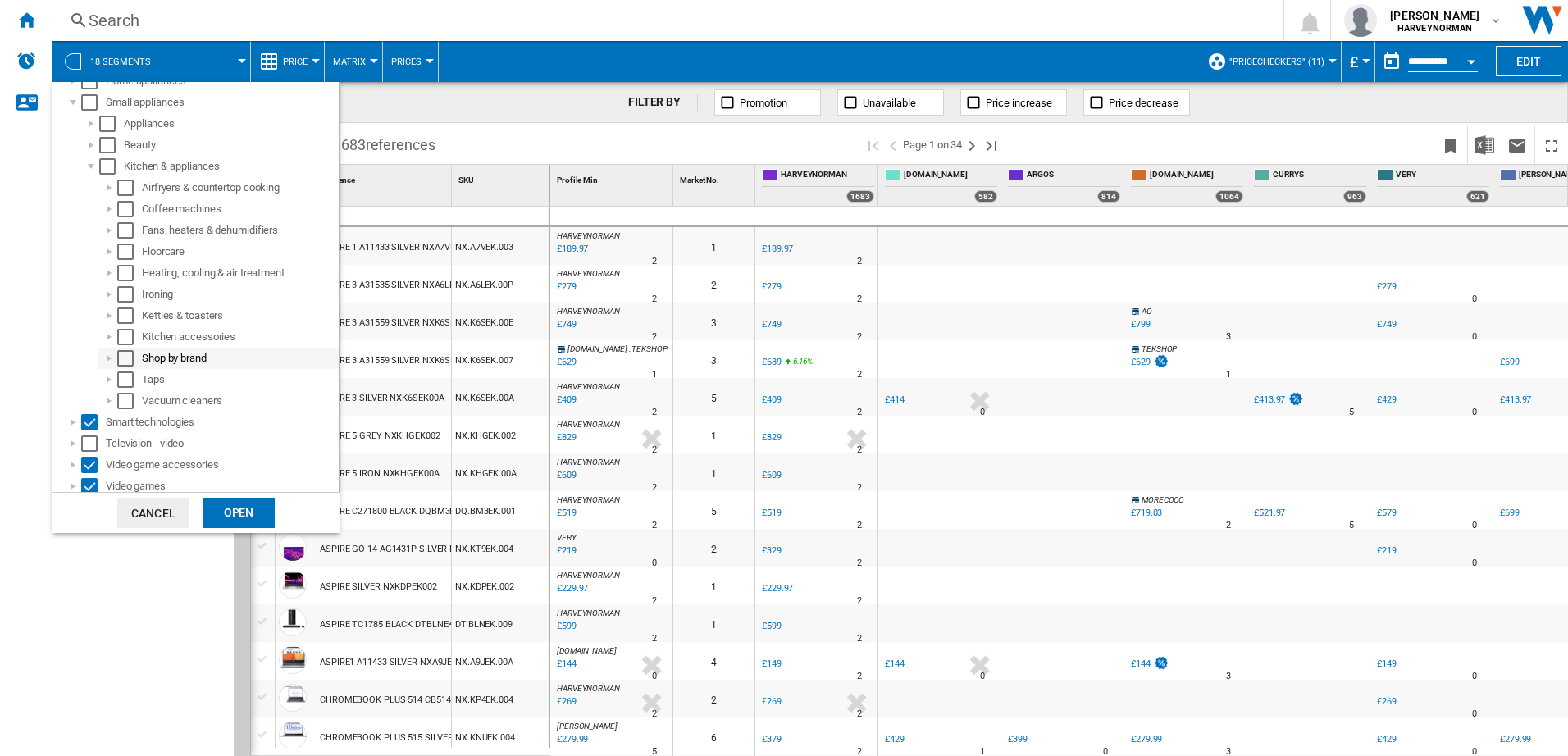
click at [105, 359] on div at bounding box center [109, 358] width 17 height 17
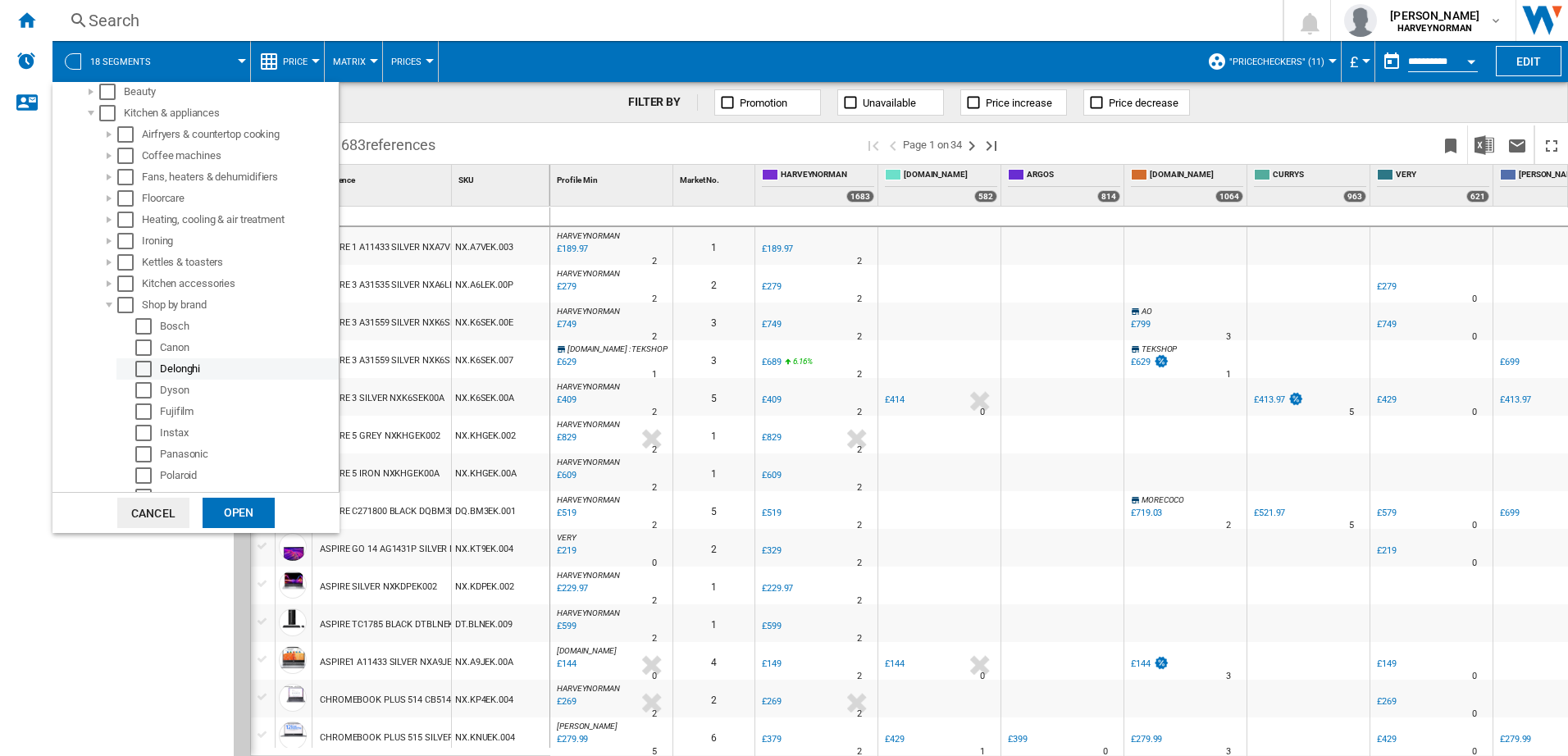
scroll to position [328, 0]
click at [156, 382] on md-checkbox "Select" at bounding box center [148, 382] width 25 height 17
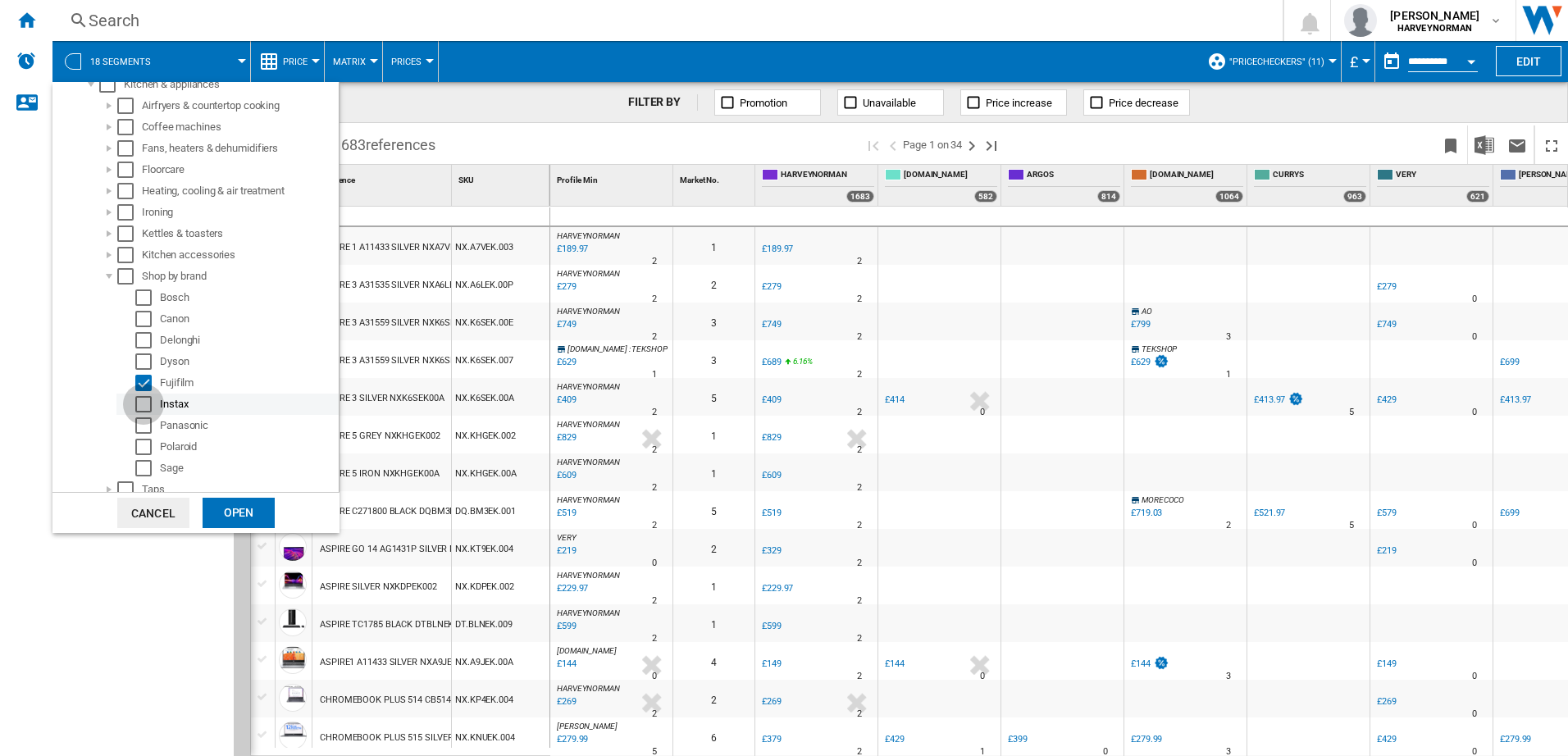
click at [149, 398] on div "Select" at bounding box center [143, 404] width 17 height 17
click at [149, 440] on div "Select" at bounding box center [143, 447] width 17 height 17
click at [239, 518] on div "Open" at bounding box center [238, 512] width 72 height 31
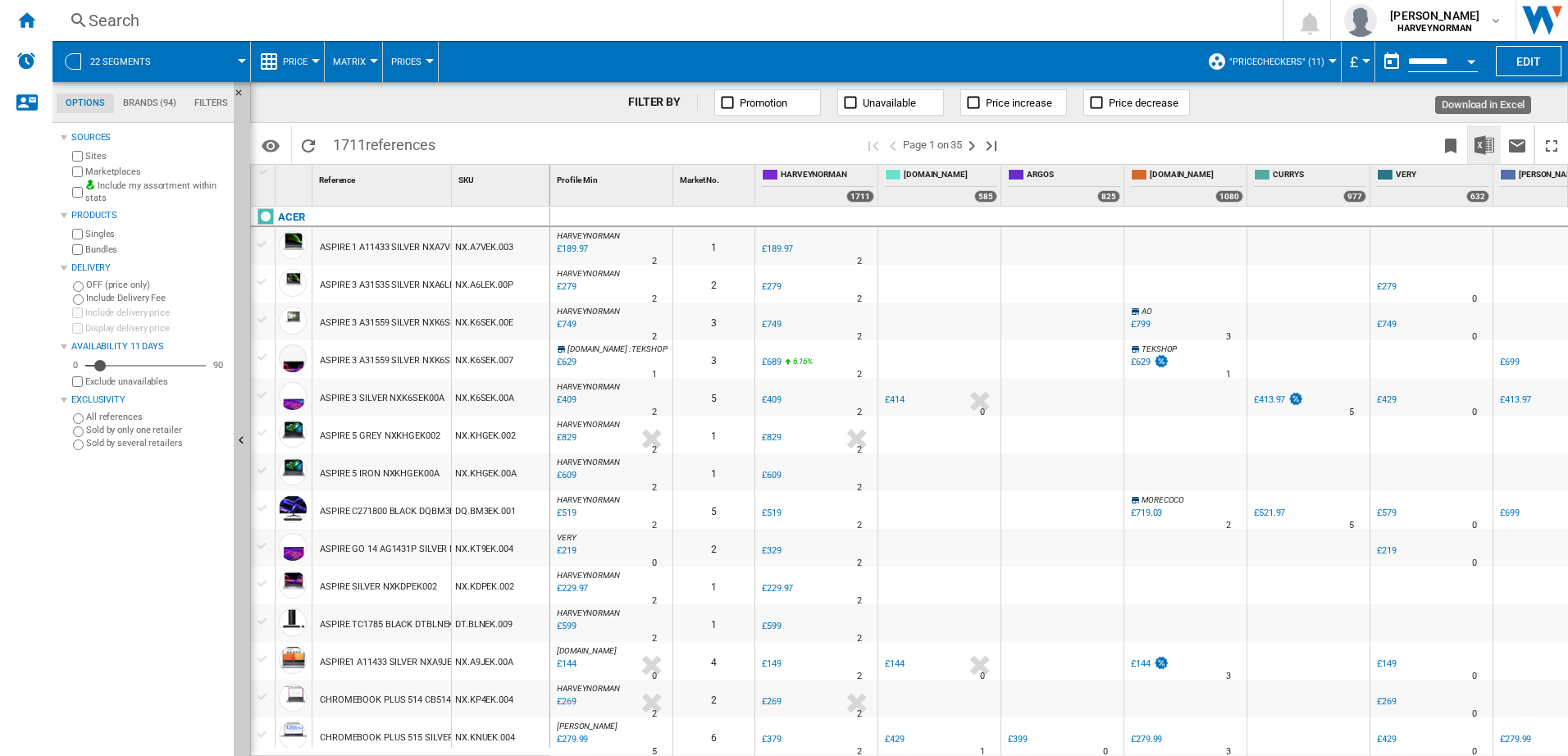
click at [1490, 148] on img "Download in Excel" at bounding box center [1485, 145] width 19 height 19
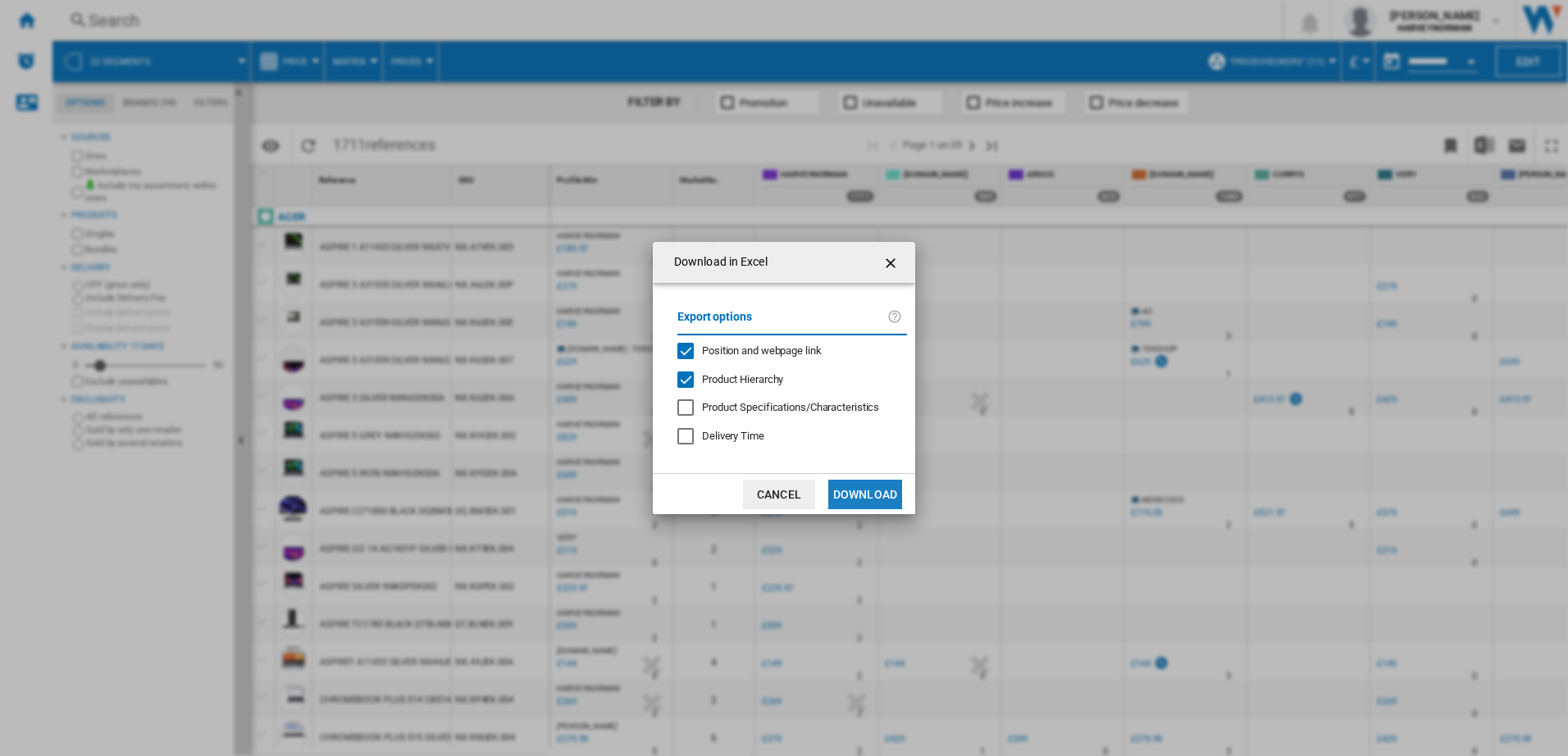
click at [880, 493] on button "Download" at bounding box center [866, 495] width 74 height 30
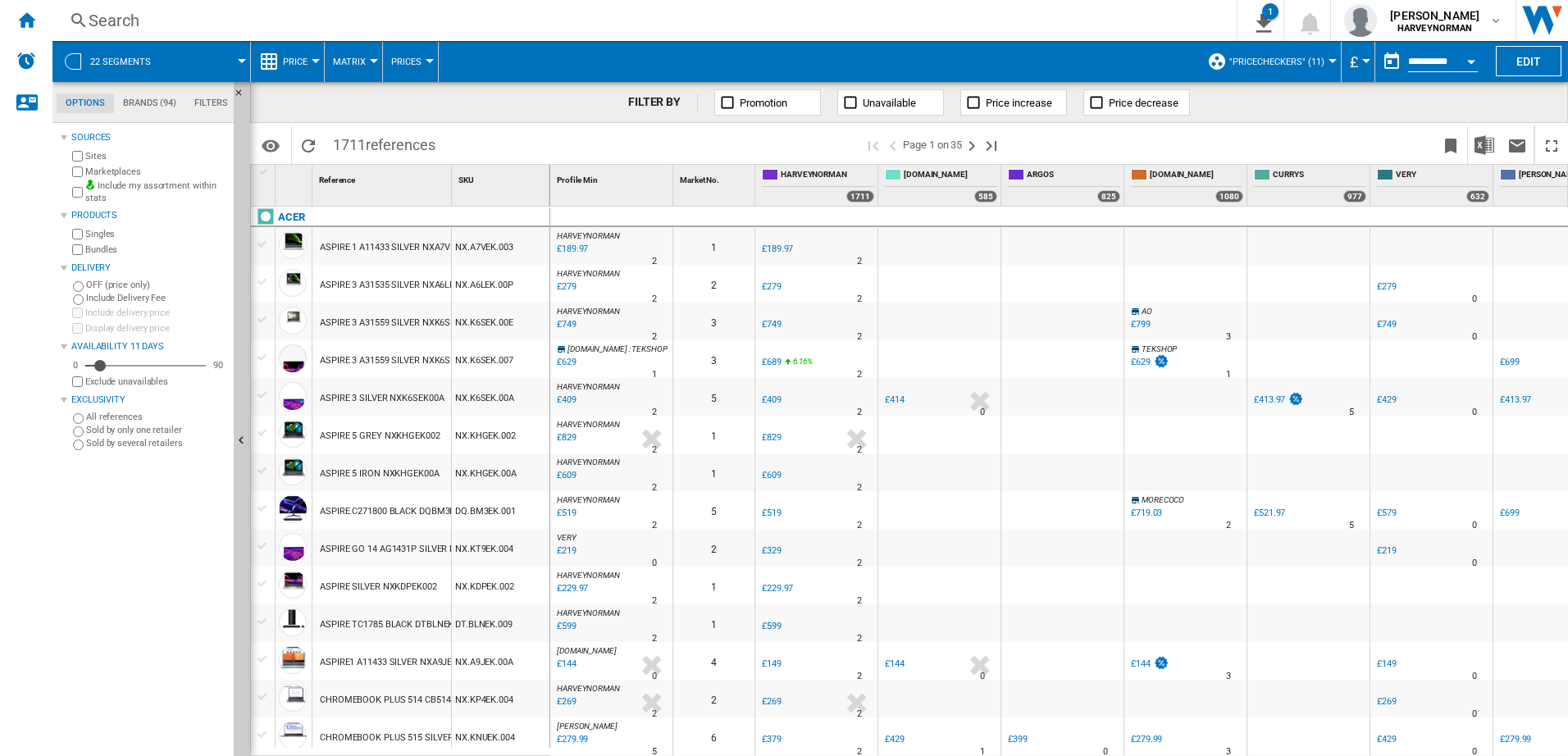
click at [117, 55] on button "22 segments" at bounding box center [129, 62] width 77 height 41
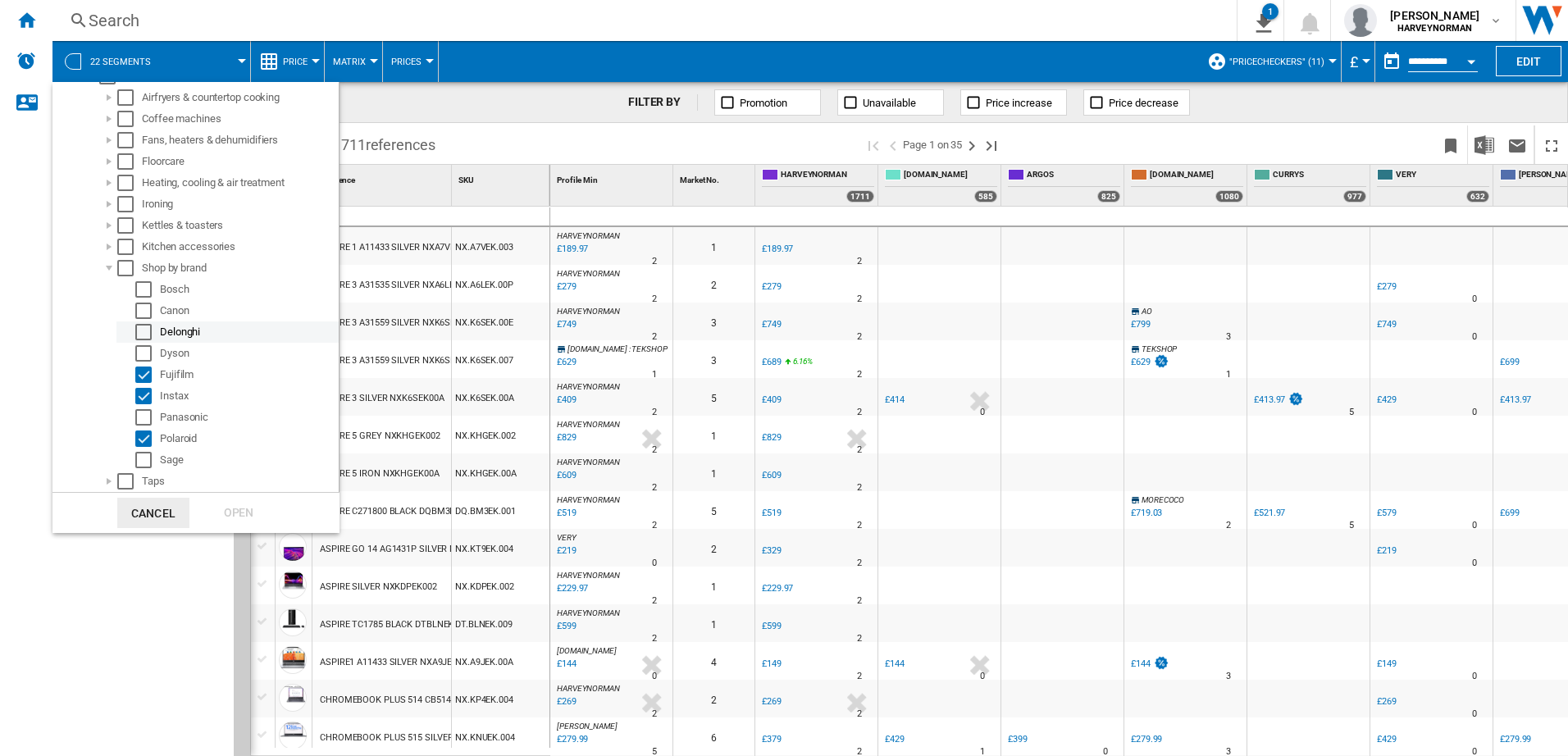
scroll to position [738, 0]
click at [107, 251] on div at bounding box center [109, 250] width 17 height 17
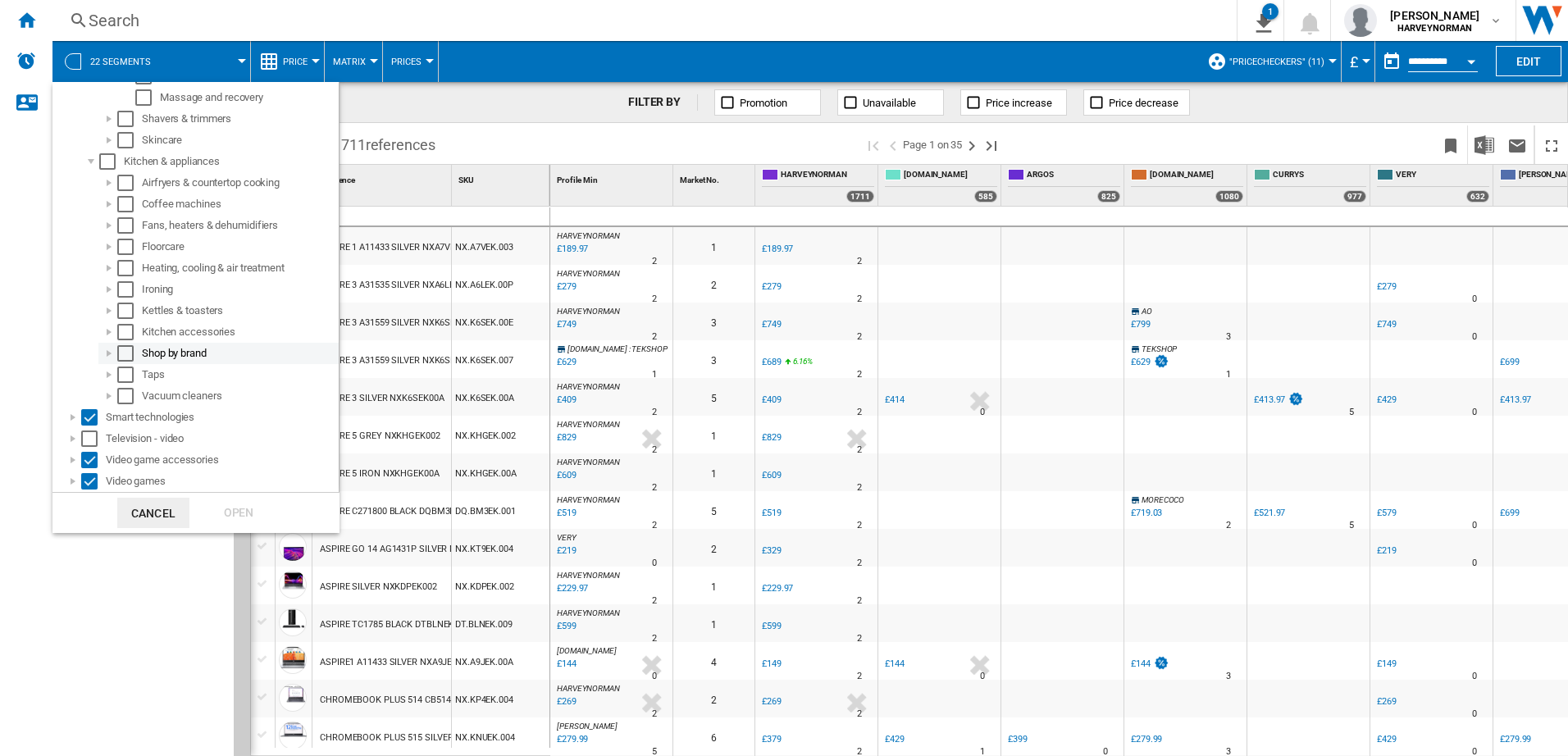
scroll to position [635, 0]
click at [70, 414] on div at bounding box center [73, 418] width 17 height 17
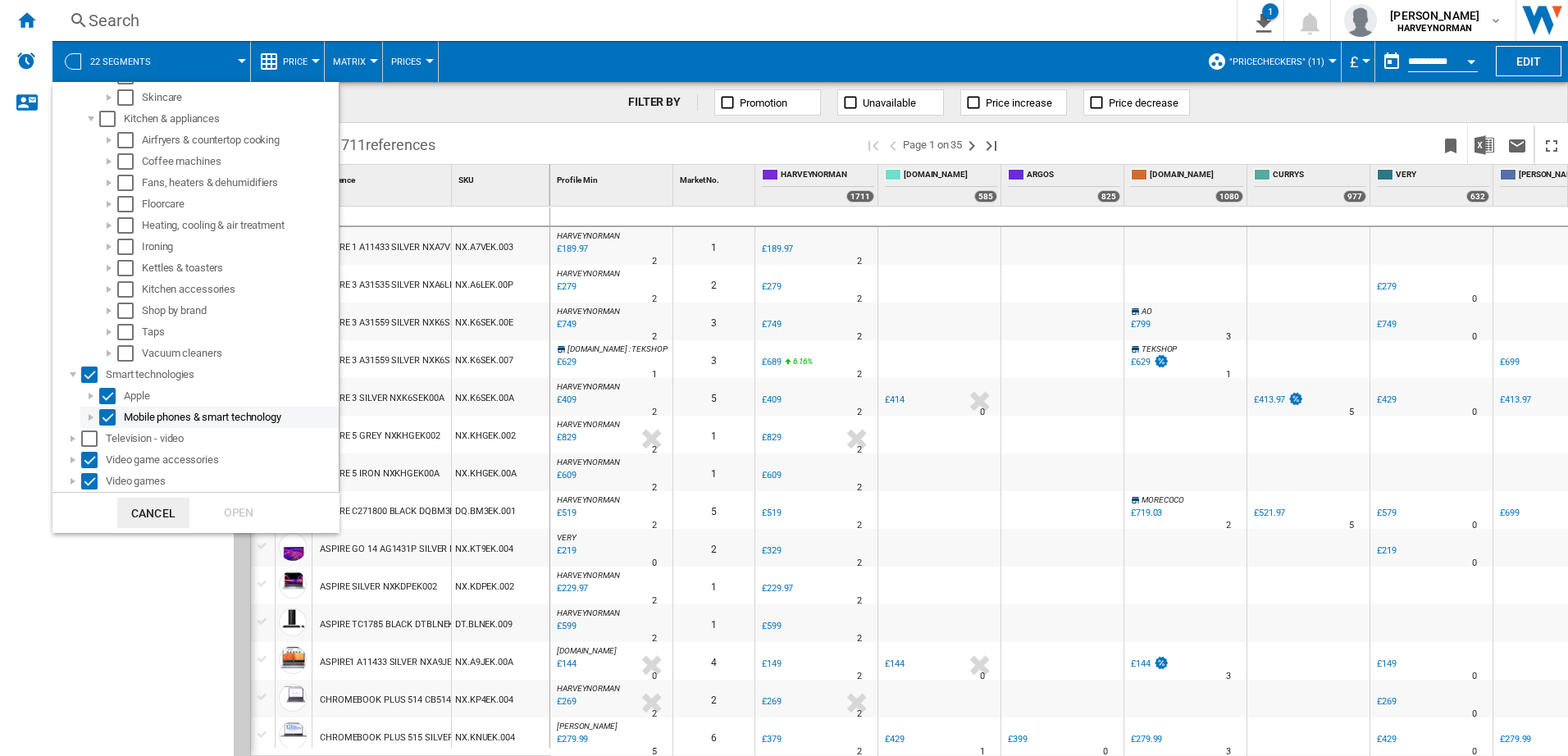
click at [86, 415] on div at bounding box center [91, 418] width 17 height 17
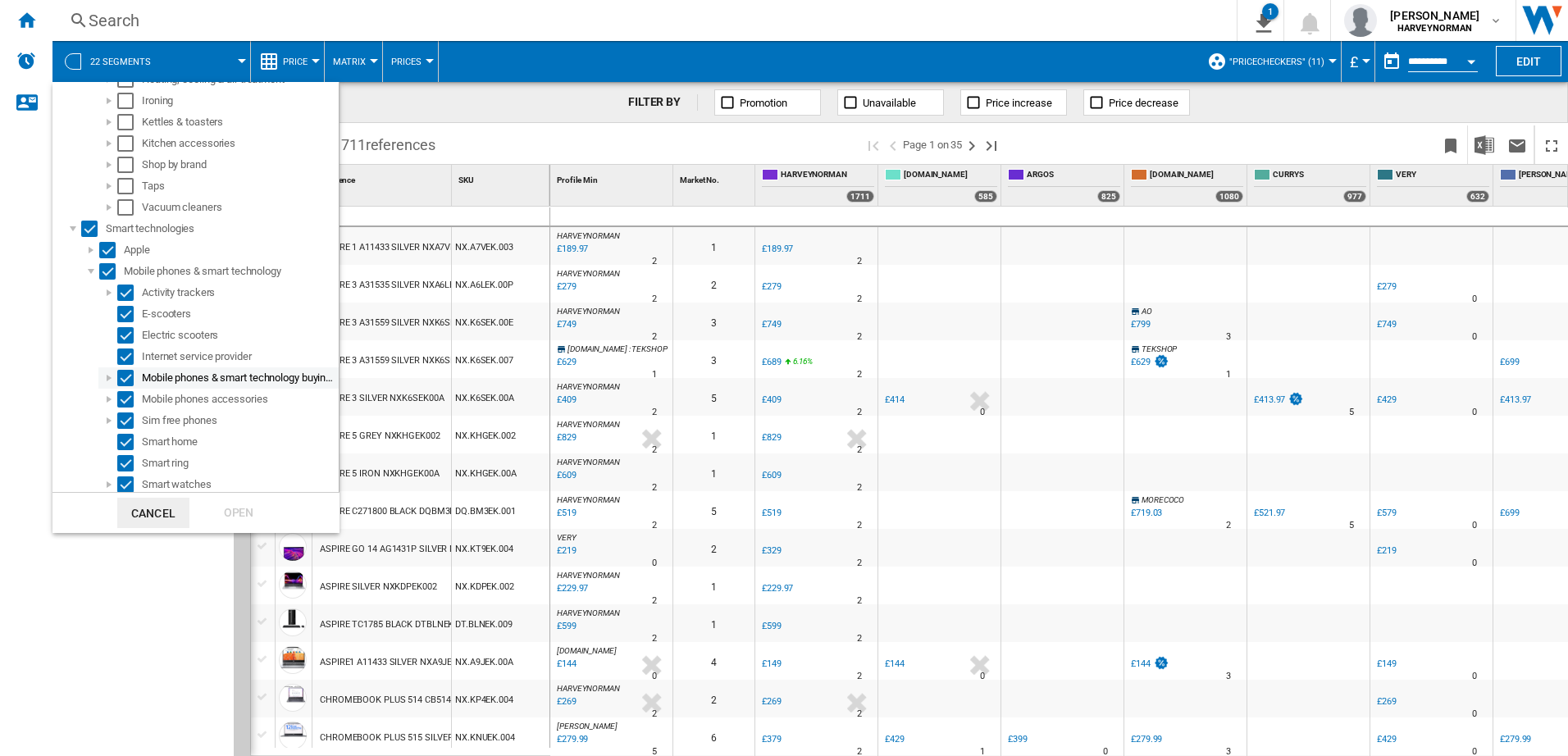
scroll to position [890, 0]
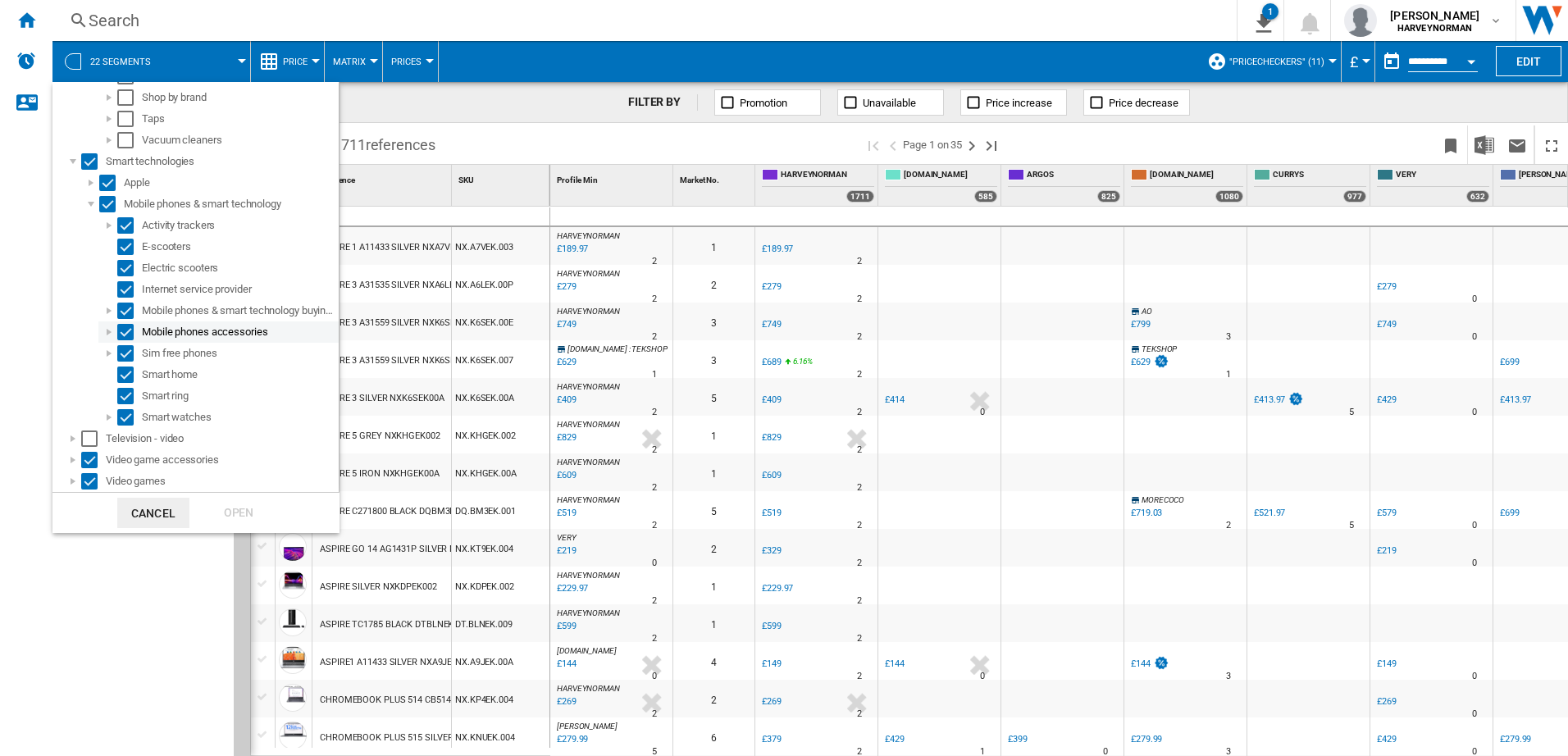
click at [105, 332] on div at bounding box center [109, 332] width 17 height 17
click at [482, 120] on md-backdrop at bounding box center [784, 378] width 1568 height 756
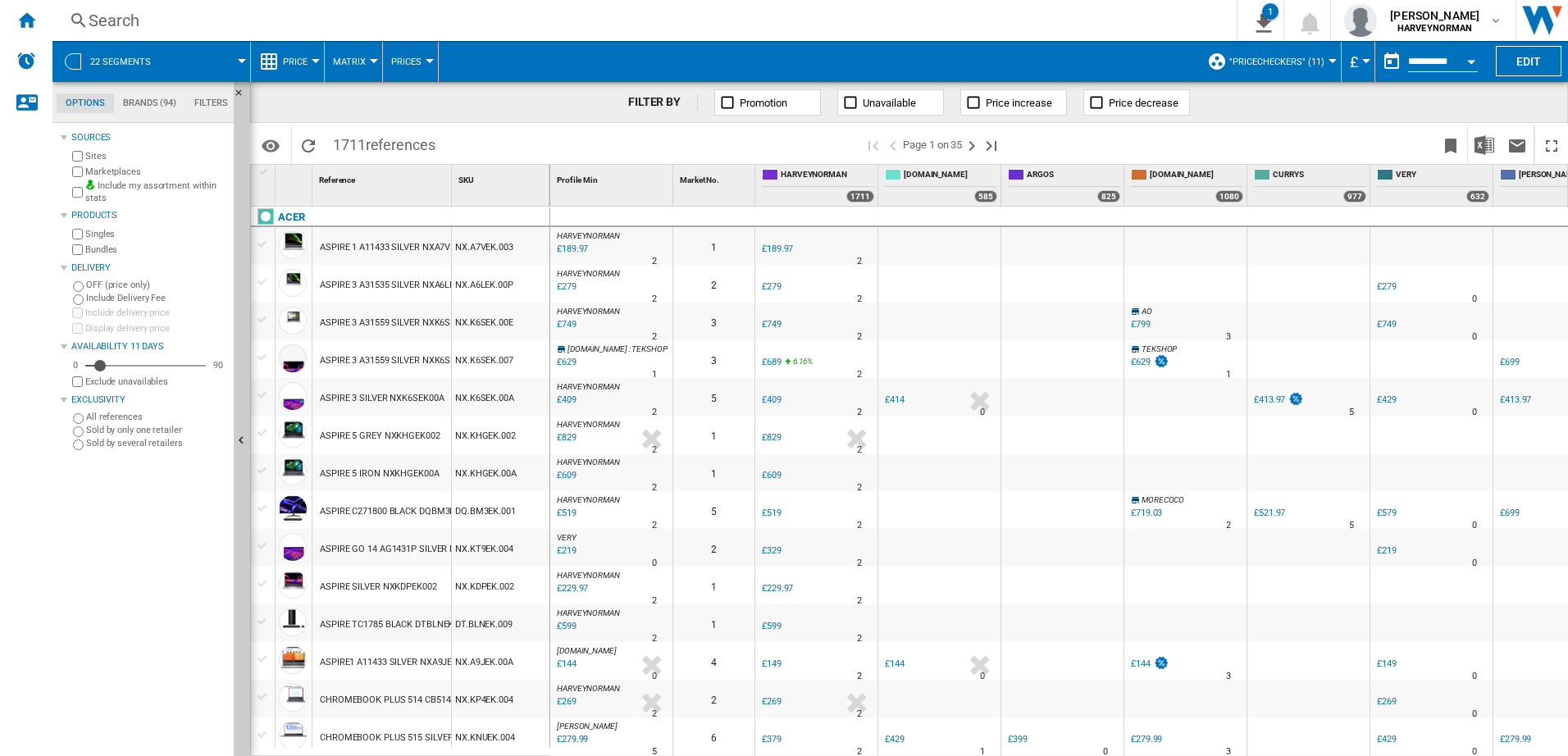
click at [185, 27] on div "Search" at bounding box center [642, 20] width 1106 height 23
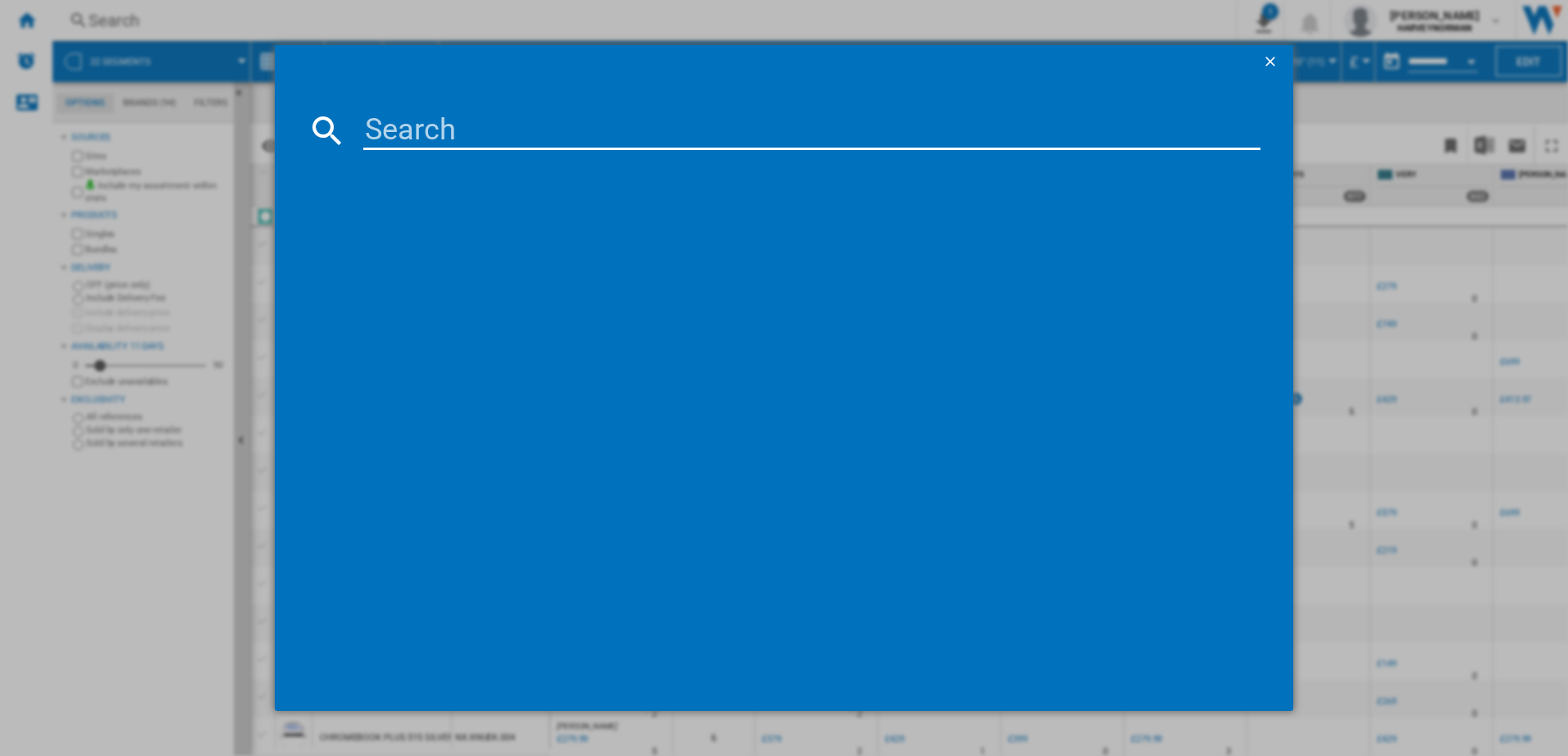
click at [667, 142] on input at bounding box center [812, 130] width 898 height 40
type input "a"
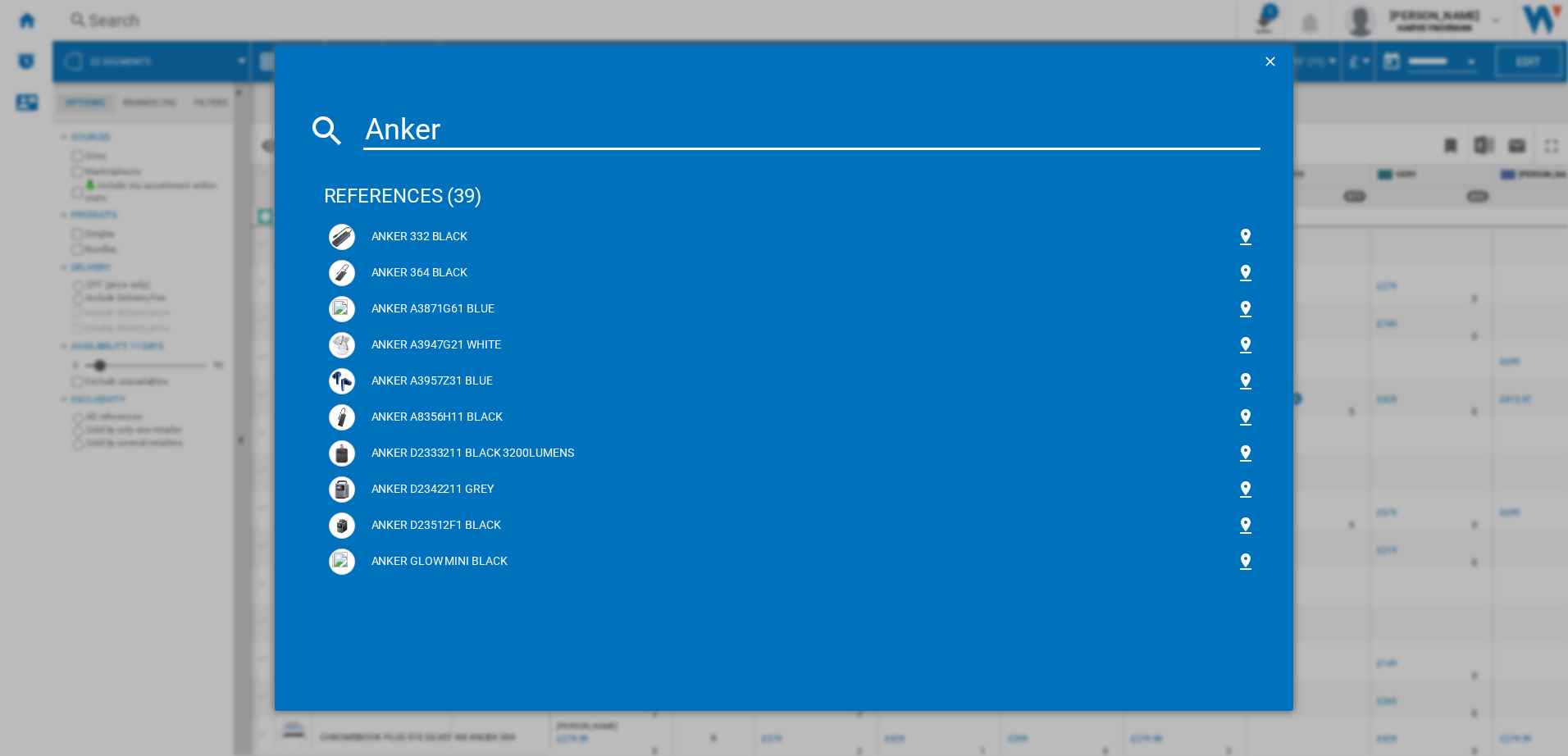
type input "Anker"
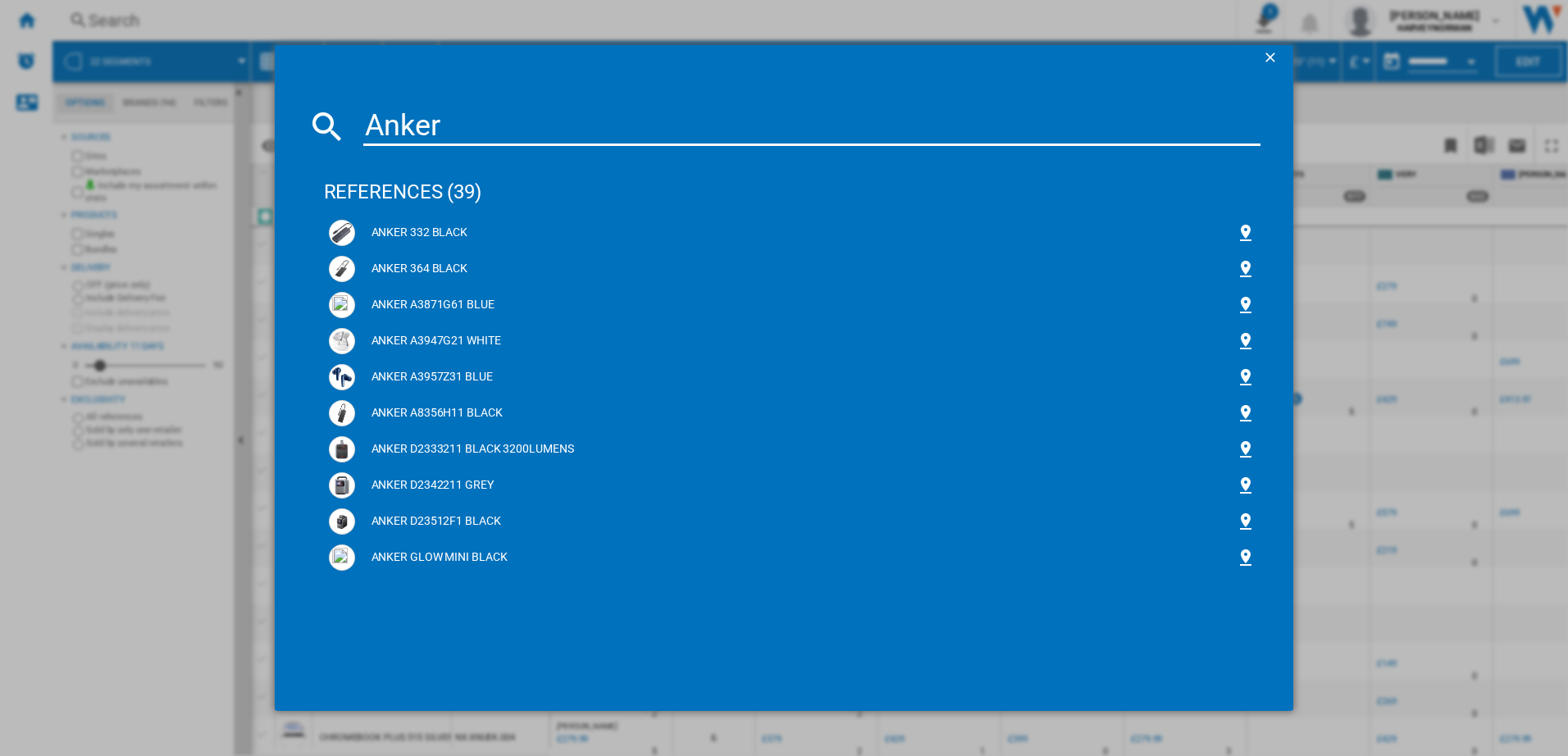
scroll to position [14, 0]
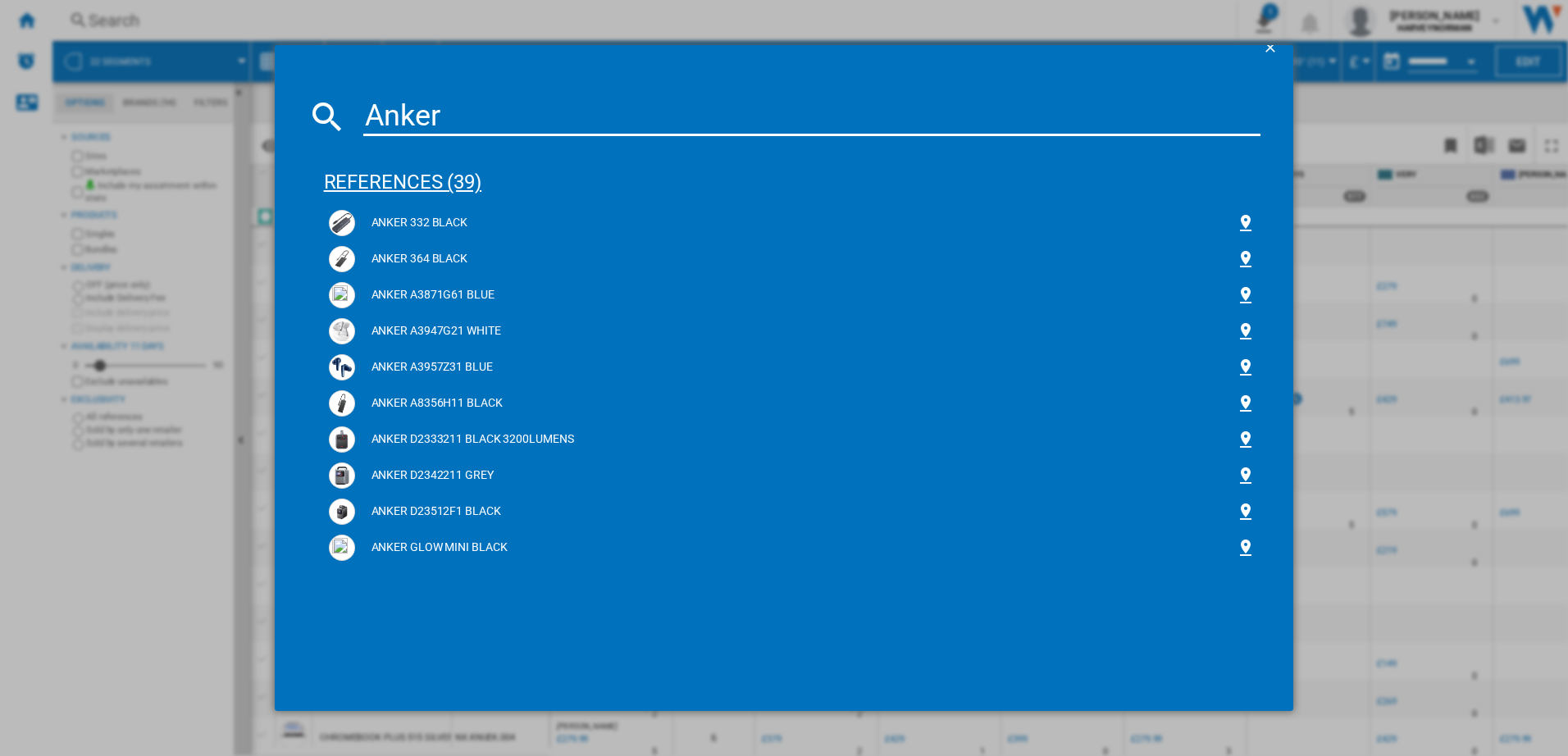
click at [473, 171] on div "references (39)" at bounding box center [793, 174] width 938 height 61
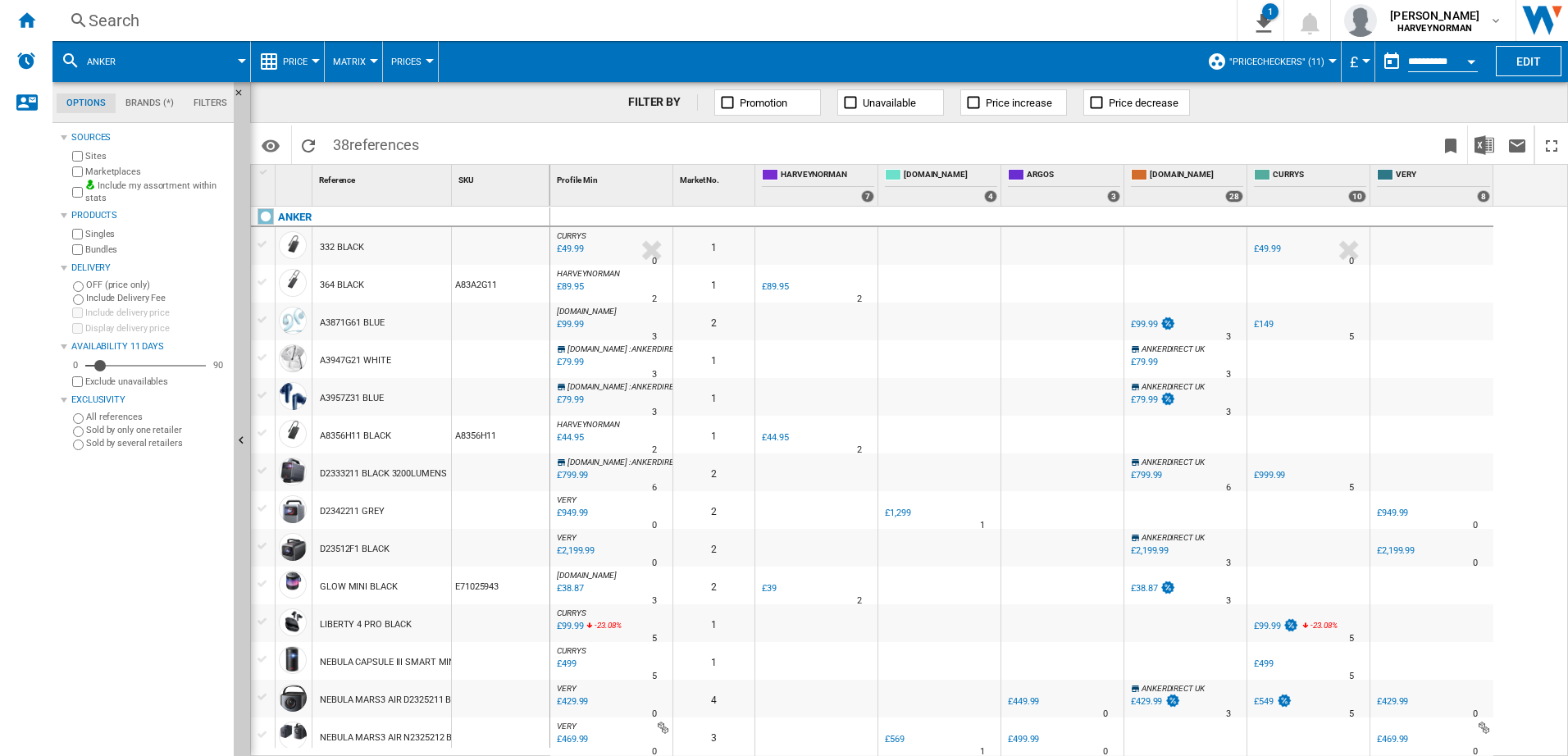
click at [150, 20] on div "Search" at bounding box center [642, 20] width 1106 height 23
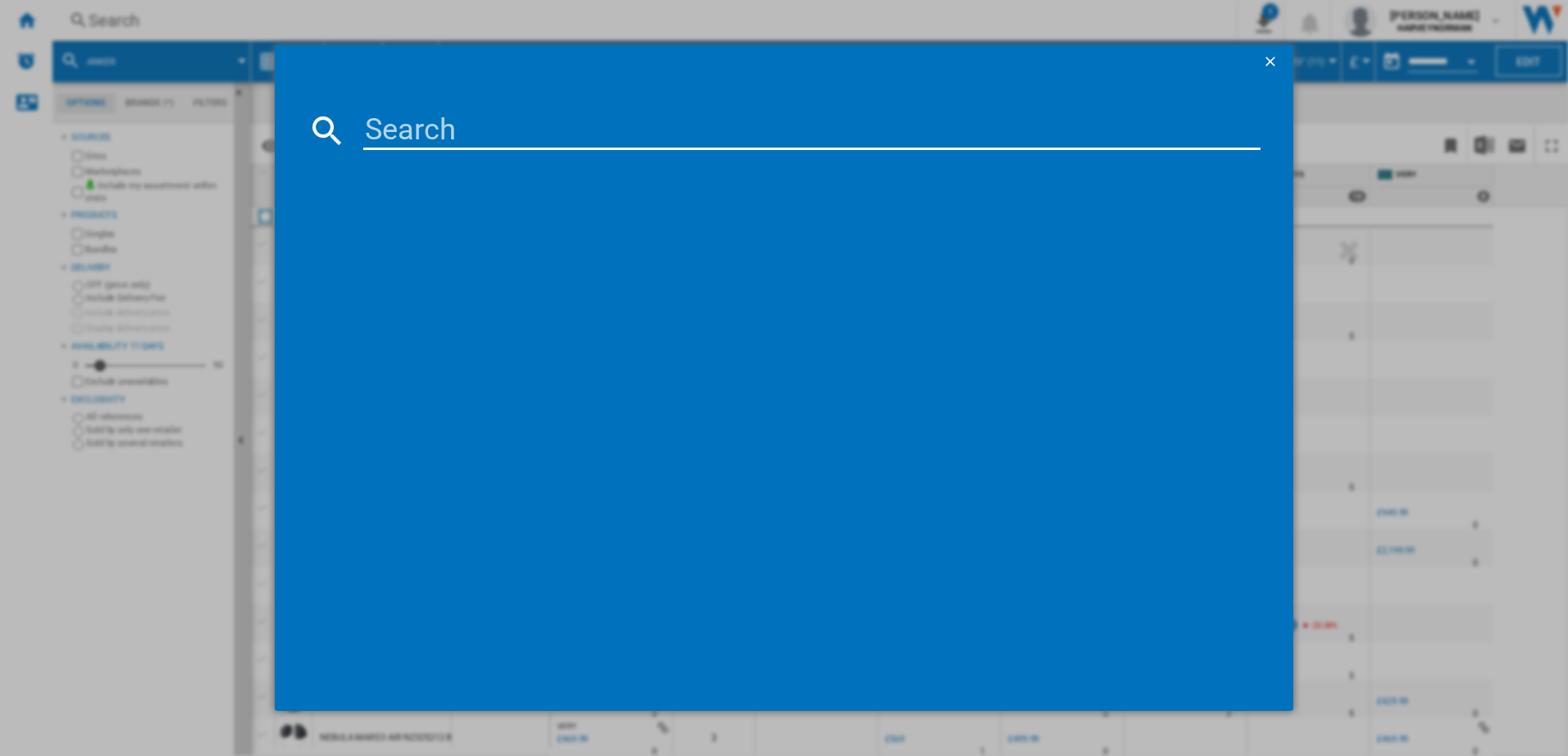
click at [503, 132] on input at bounding box center [812, 130] width 898 height 40
type input "solix"
click at [1271, 54] on ng-md-icon "getI18NText('BUTTONS.CLOSE_DIALOG')" at bounding box center [1272, 63] width 19 height 19
